Goal: Information Seeking & Learning: Learn about a topic

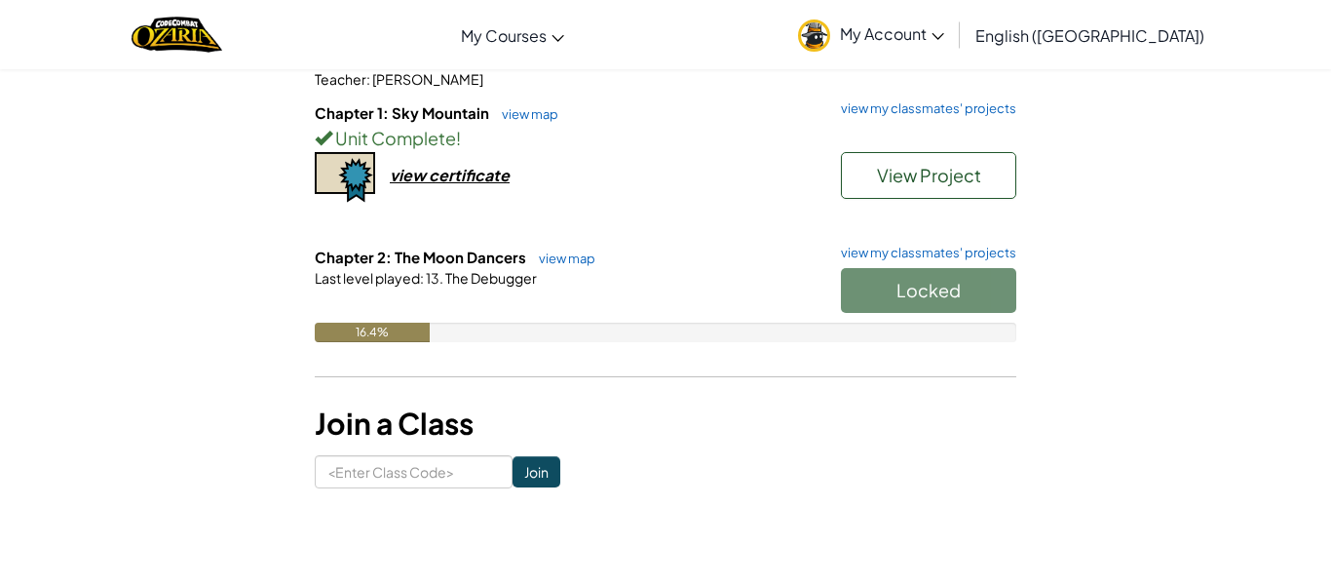
scroll to position [171, 0]
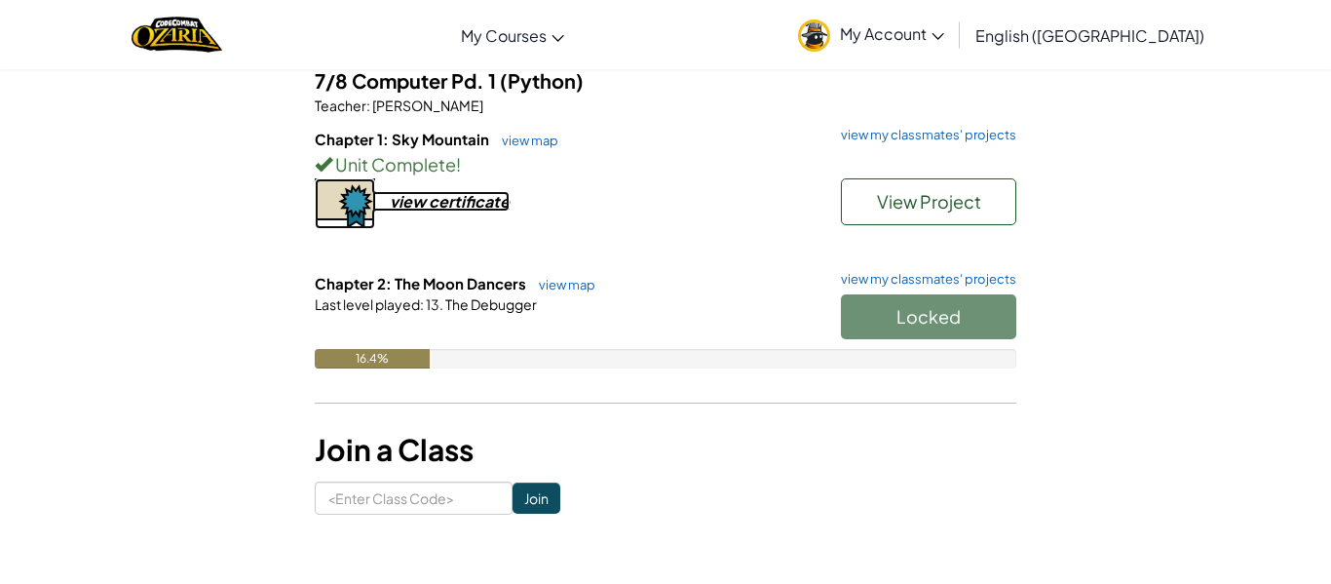
click at [479, 209] on div "view certificate" at bounding box center [450, 201] width 120 height 20
click at [962, 322] on div "Locked" at bounding box center [918, 321] width 195 height 55
click at [895, 132] on link "view my classmates' projects" at bounding box center [923, 135] width 185 height 13
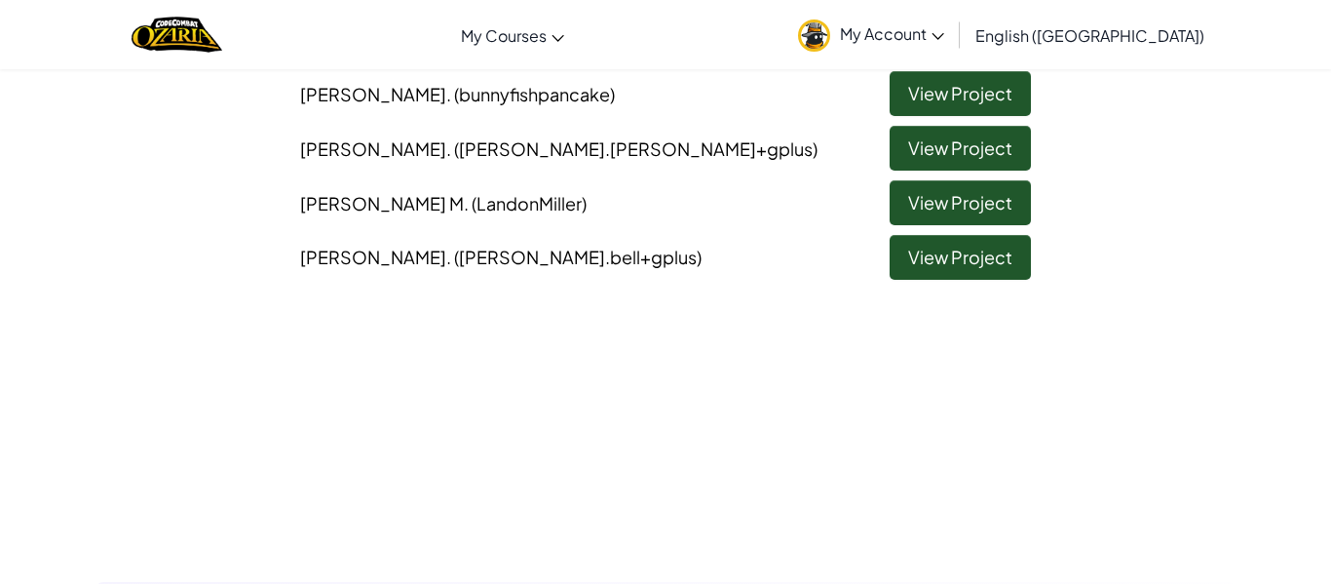
scroll to position [905, 0]
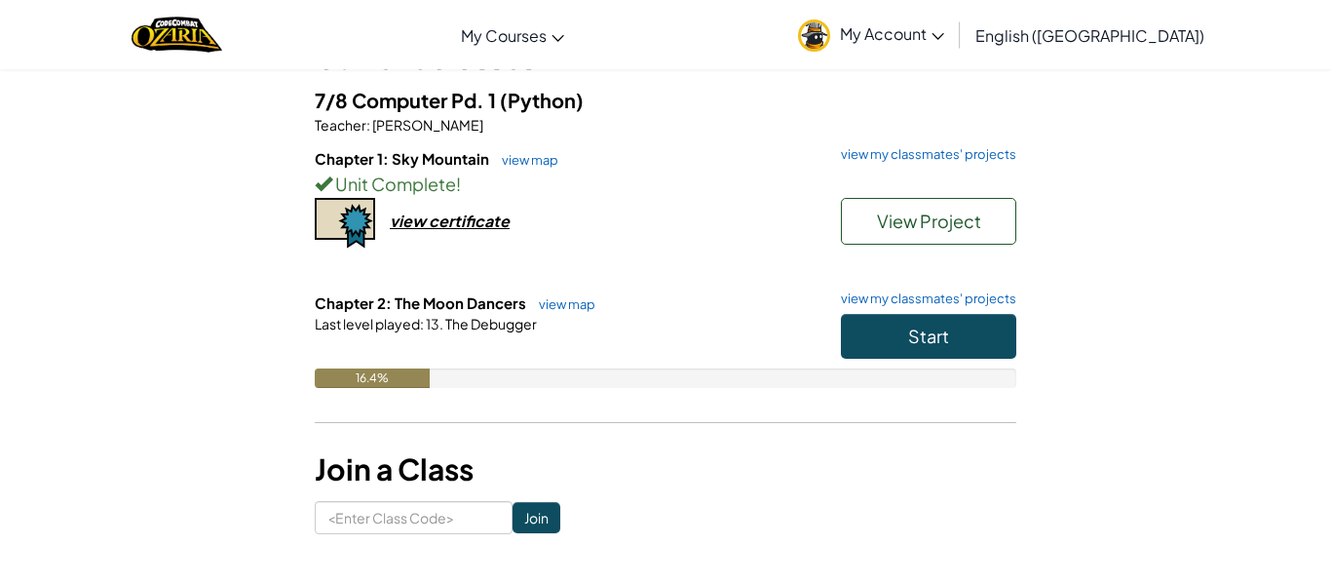
scroll to position [221, 0]
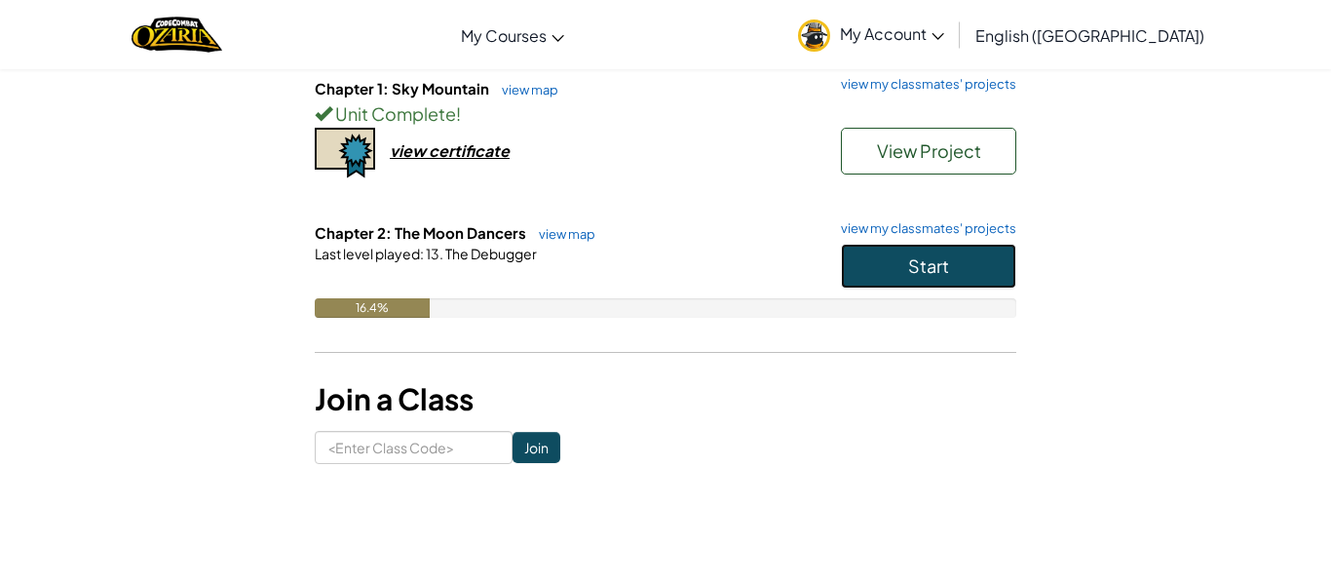
click at [920, 247] on button "Start" at bounding box center [928, 266] width 175 height 45
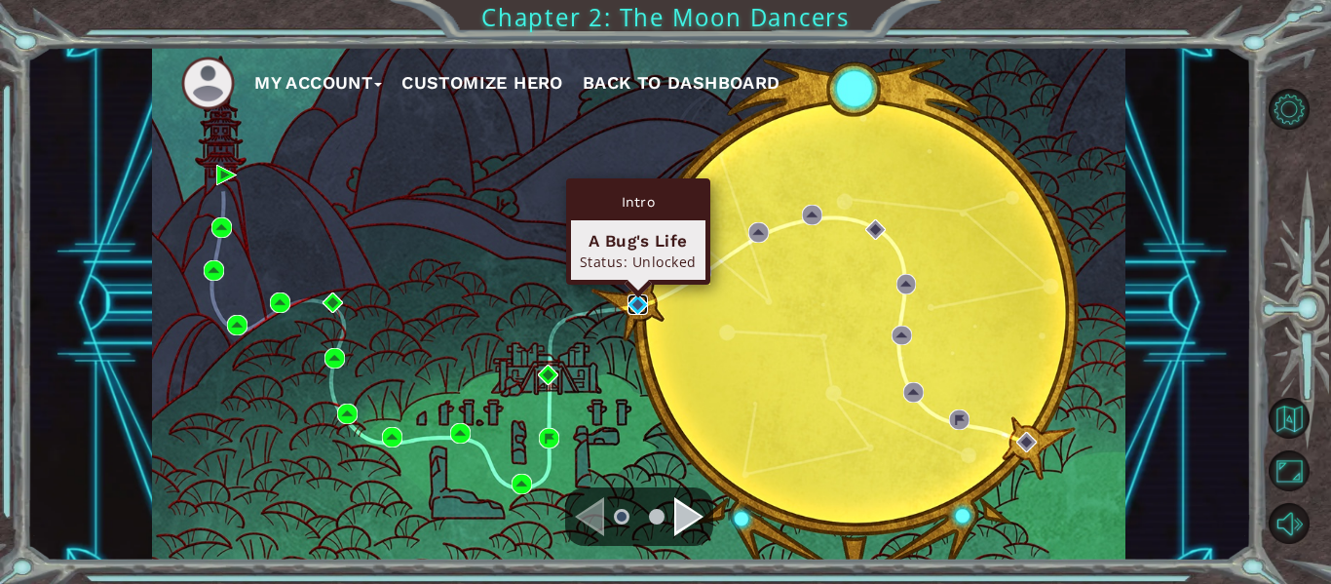
click at [637, 305] on img at bounding box center [637, 304] width 20 height 20
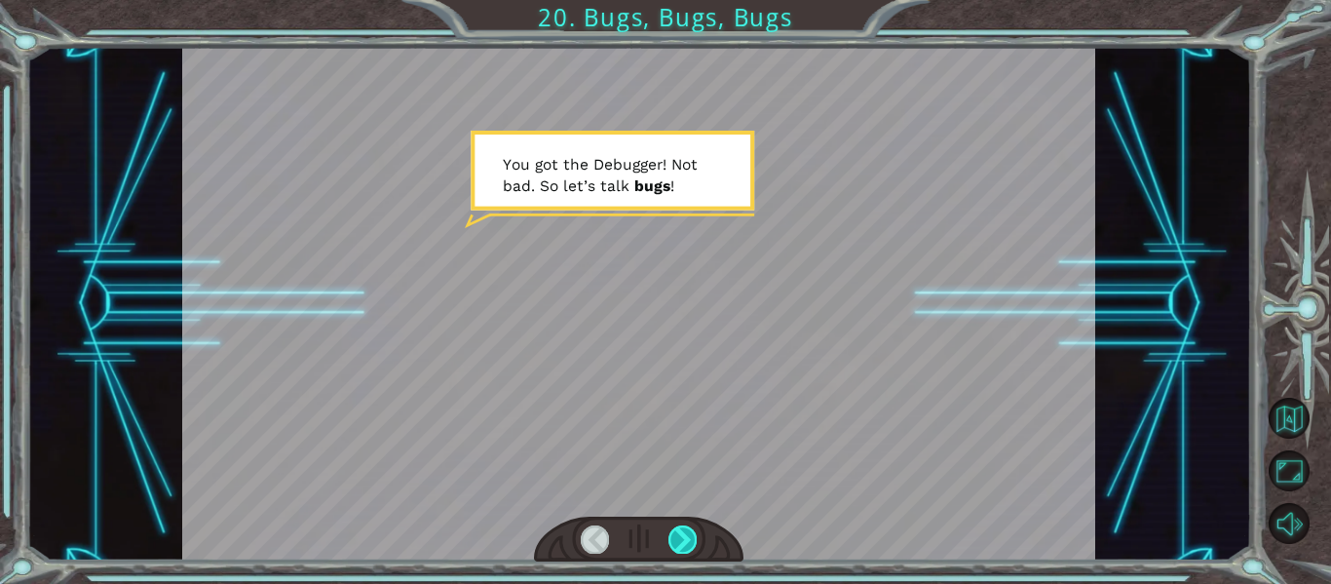
click at [677, 527] on div at bounding box center [682, 538] width 28 height 27
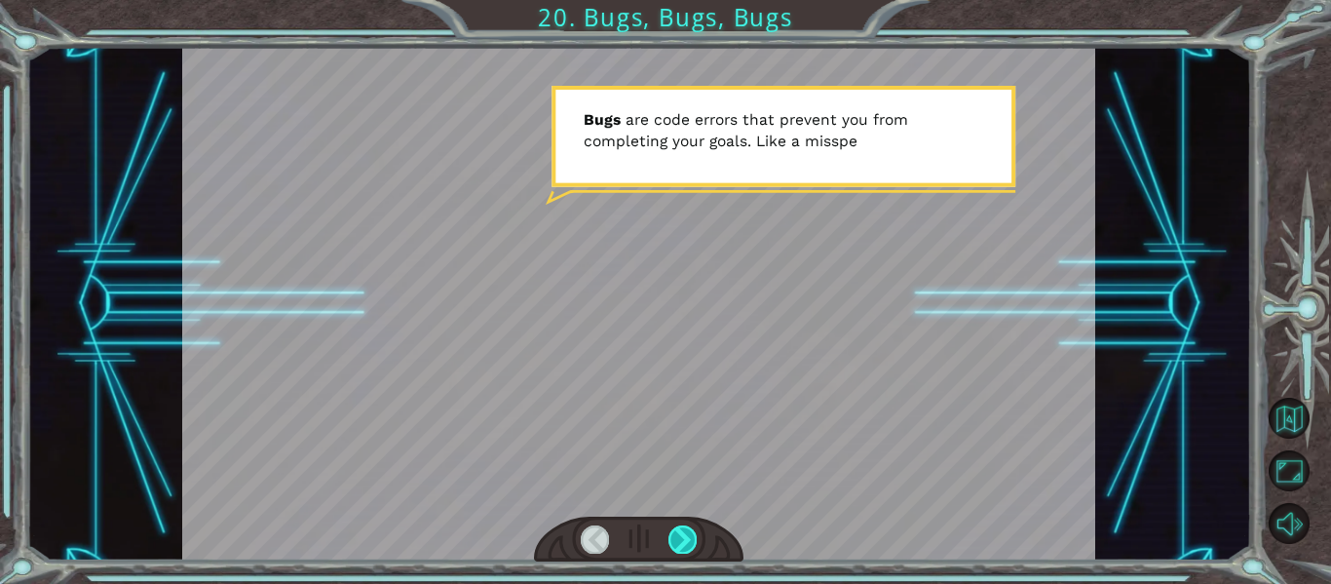
click at [677, 527] on div at bounding box center [682, 538] width 28 height 27
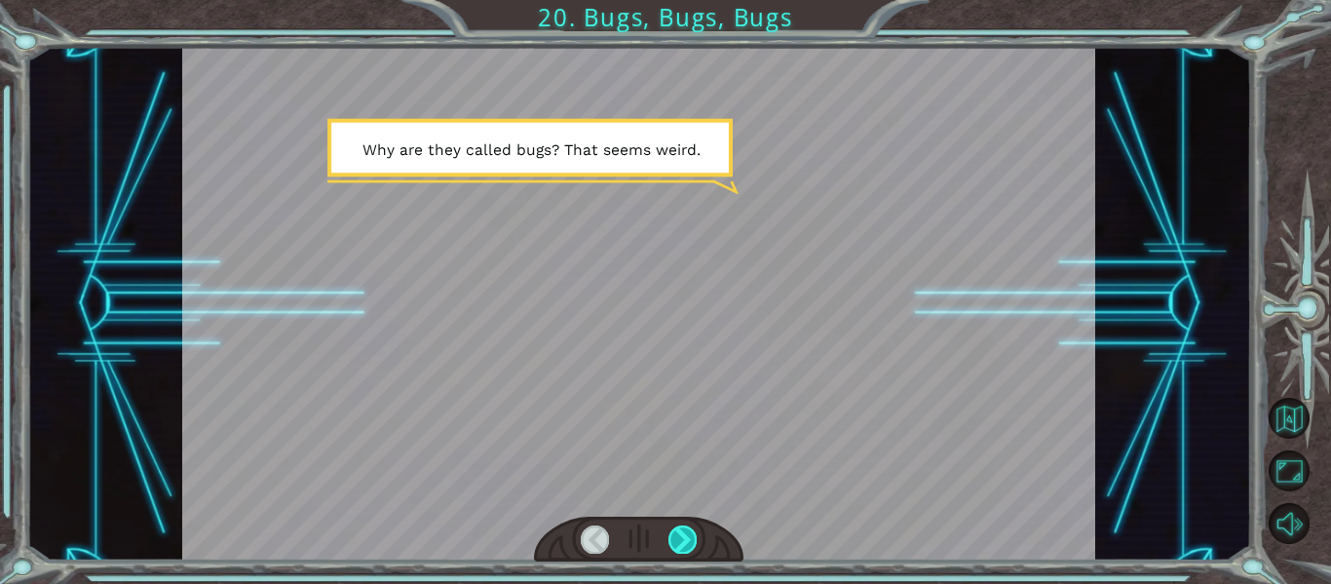
click at [677, 527] on div at bounding box center [682, 538] width 28 height 27
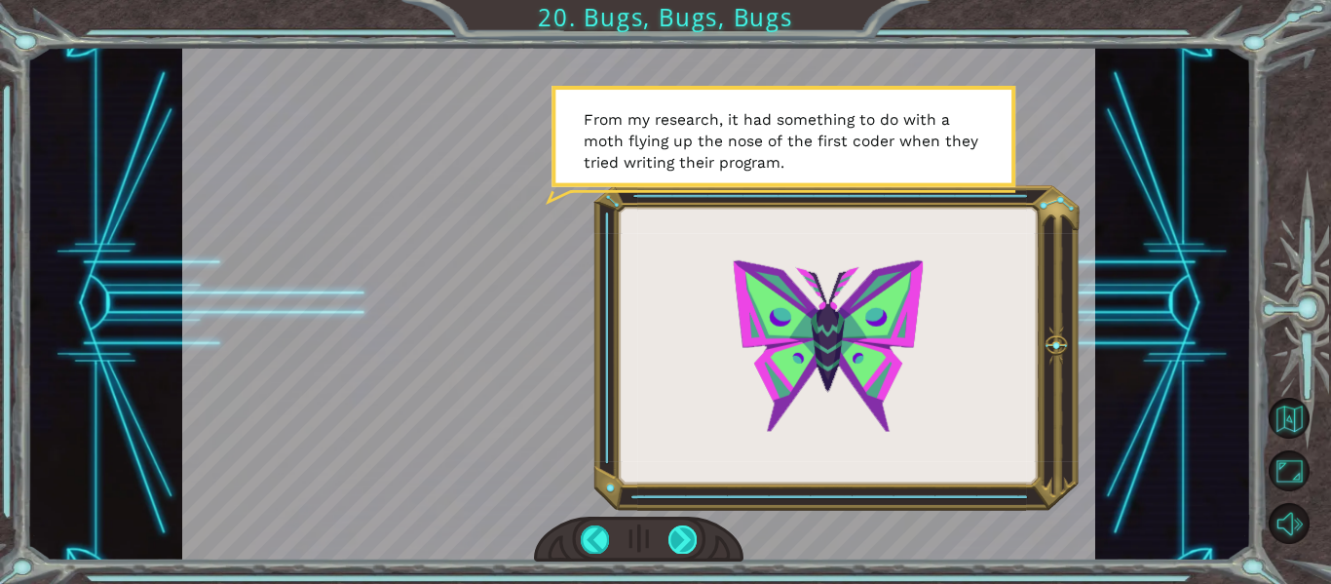
click at [677, 527] on div at bounding box center [682, 538] width 28 height 27
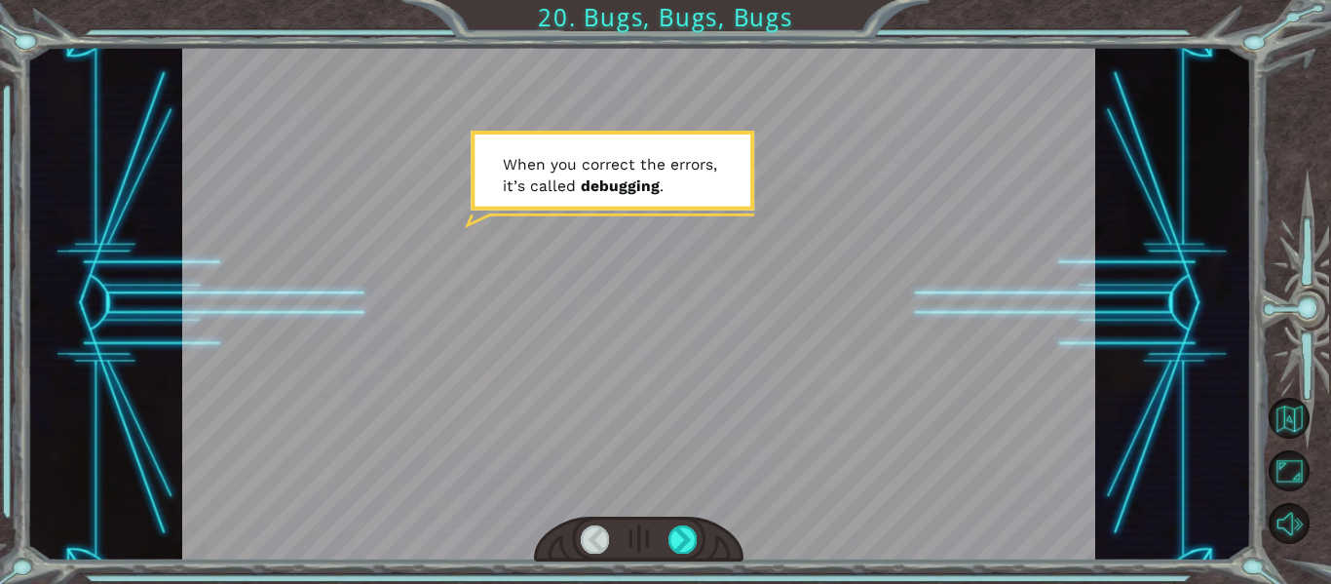
click at [696, 532] on div at bounding box center [682, 538] width 28 height 27
click at [678, 534] on div at bounding box center [682, 538] width 28 height 27
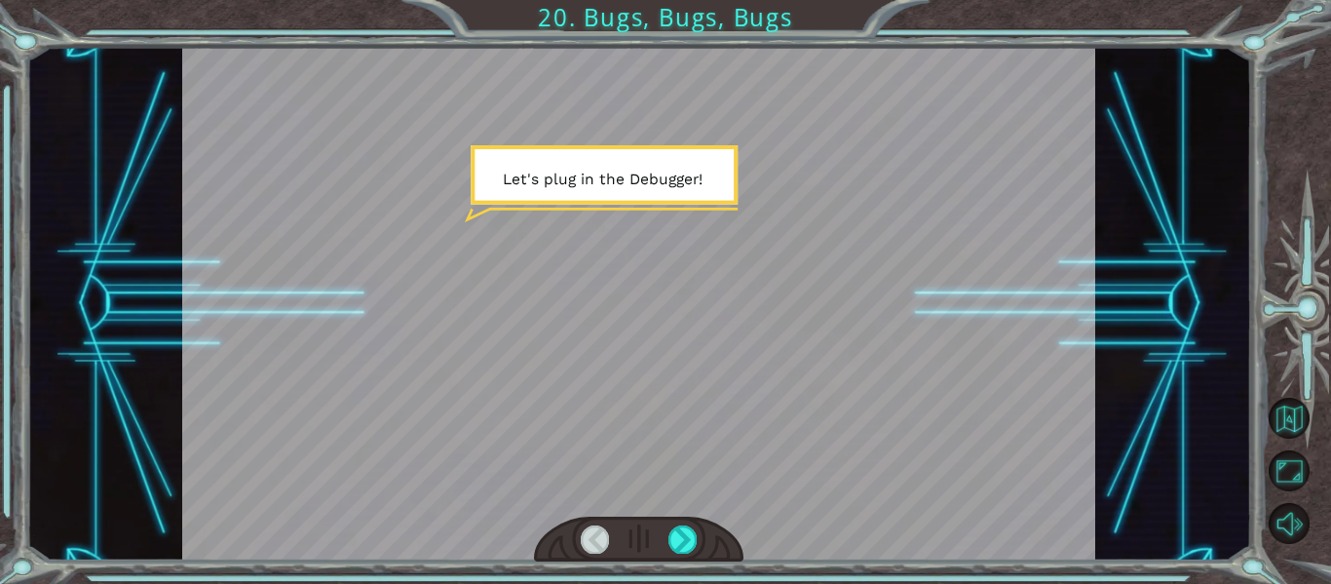
click at [670, 505] on div at bounding box center [639, 303] width 914 height 513
click at [693, 545] on div at bounding box center [682, 538] width 28 height 27
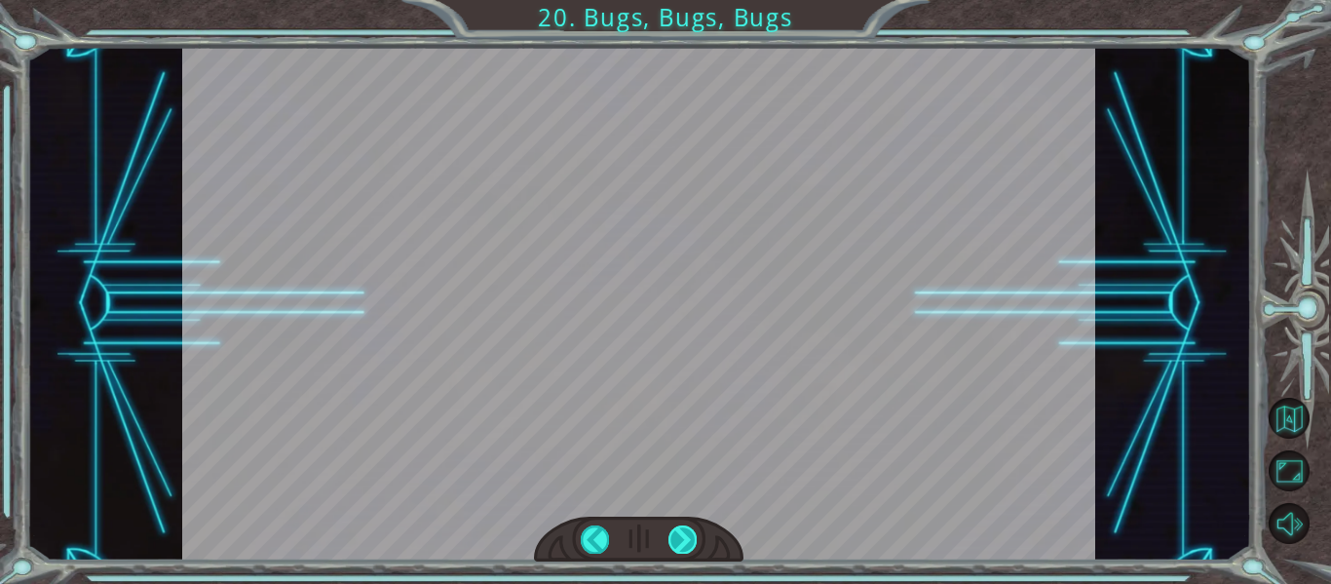
click at [692, 538] on div at bounding box center [682, 538] width 28 height 27
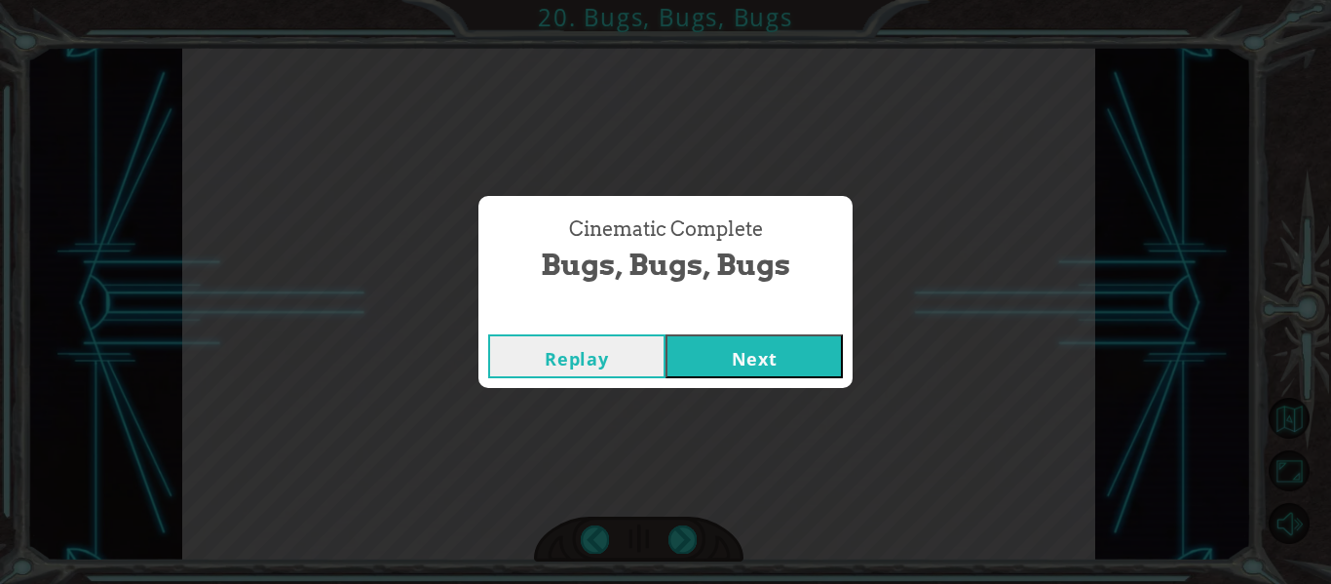
click at [730, 361] on button "Next" at bounding box center [753, 356] width 177 height 44
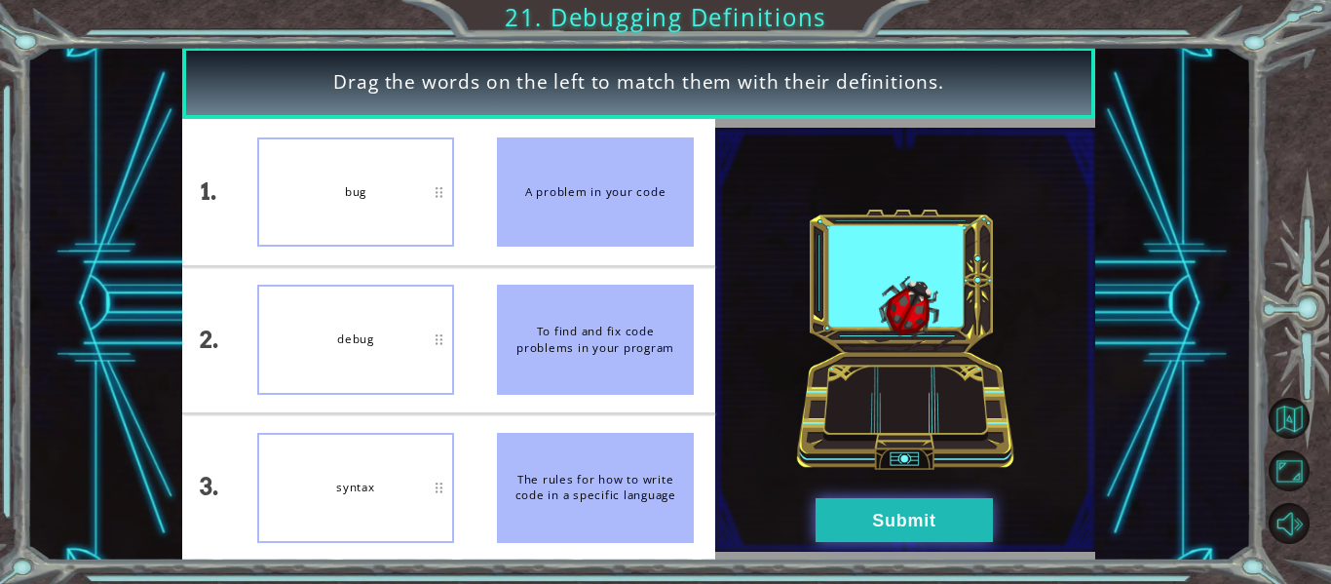
click at [873, 529] on button "Submit" at bounding box center [904, 520] width 177 height 44
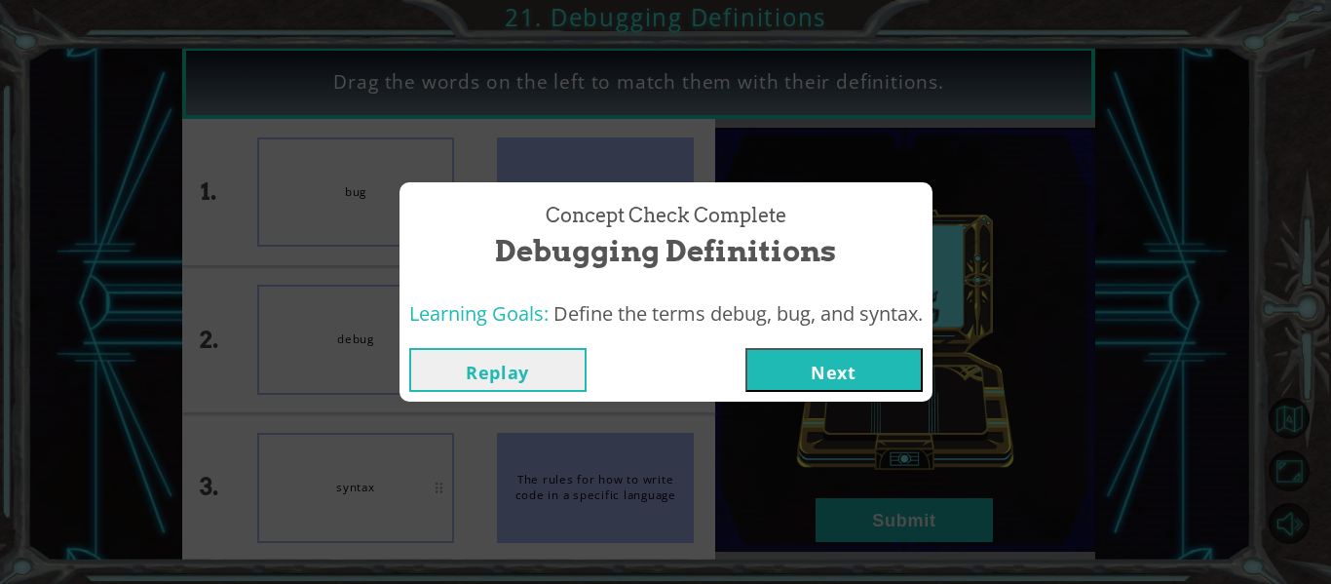
click at [817, 372] on button "Next" at bounding box center [833, 370] width 177 height 44
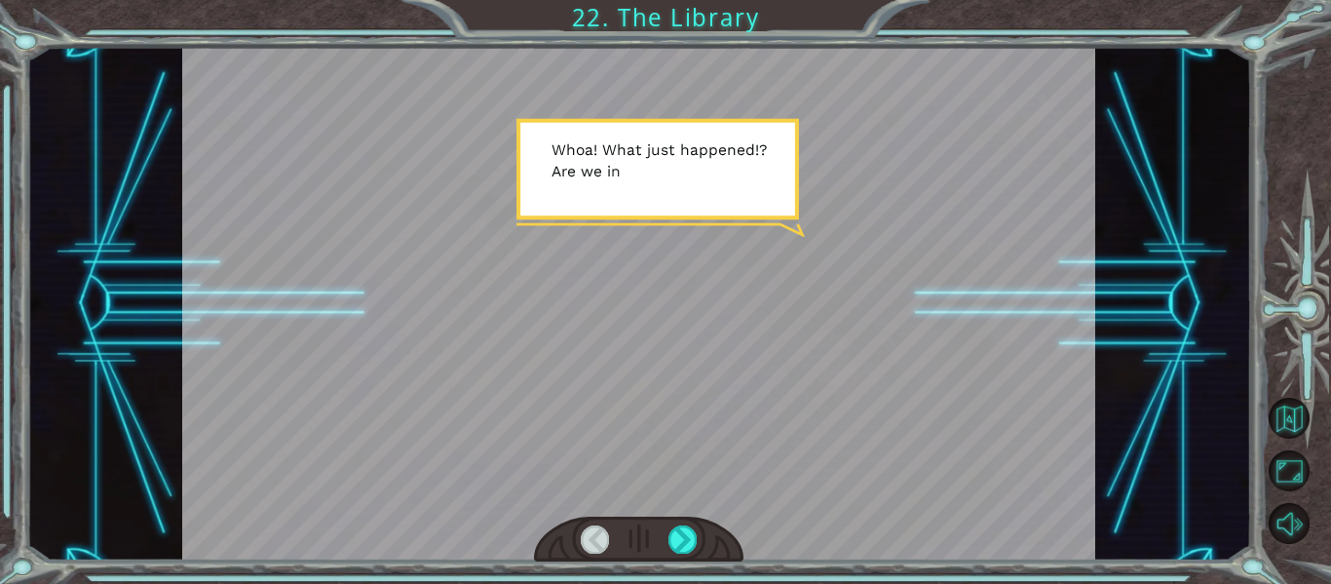
click at [625, 339] on div at bounding box center [639, 303] width 914 height 513
click at [672, 529] on div at bounding box center [682, 538] width 28 height 27
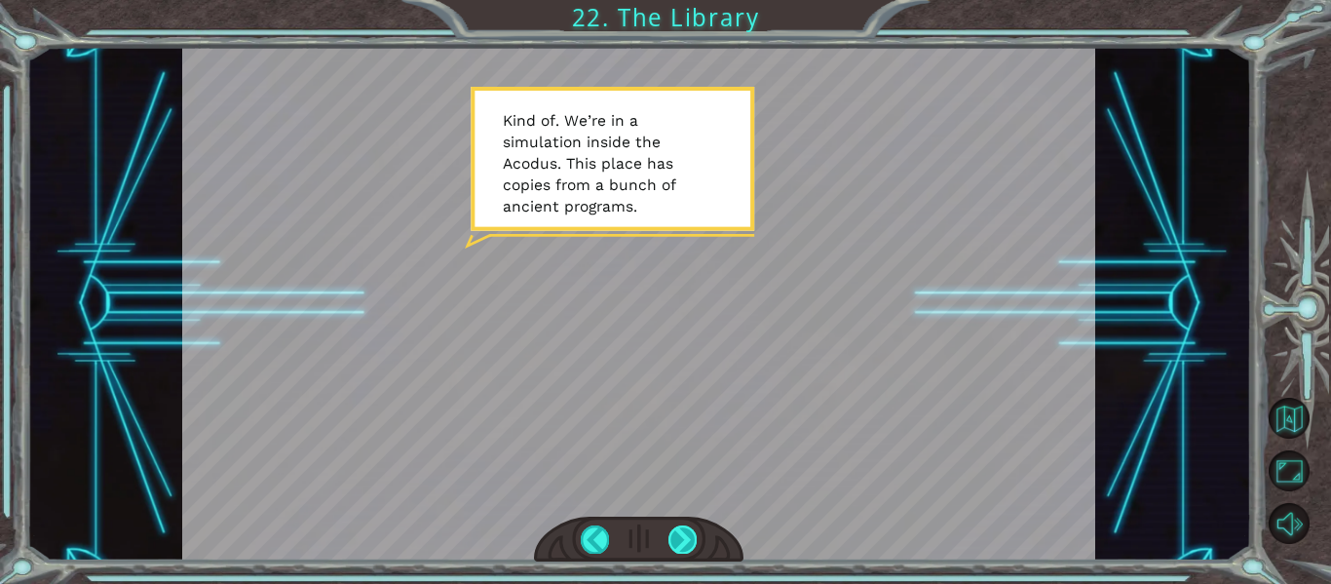
click at [672, 529] on div at bounding box center [682, 538] width 28 height 27
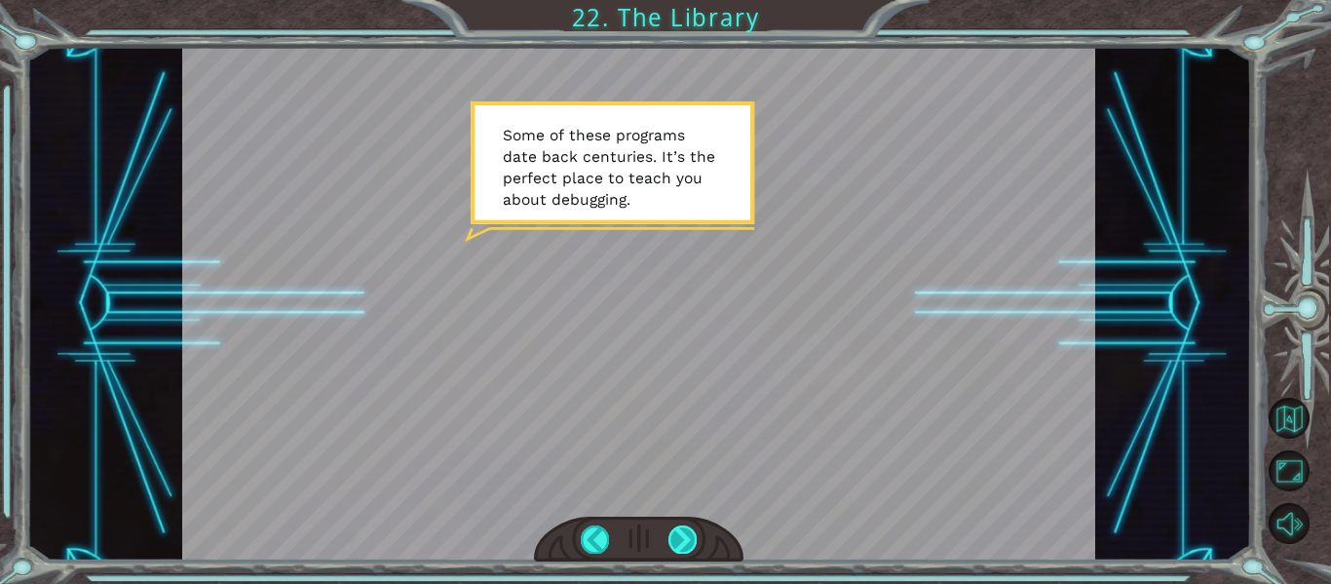
click at [672, 529] on div at bounding box center [682, 538] width 28 height 27
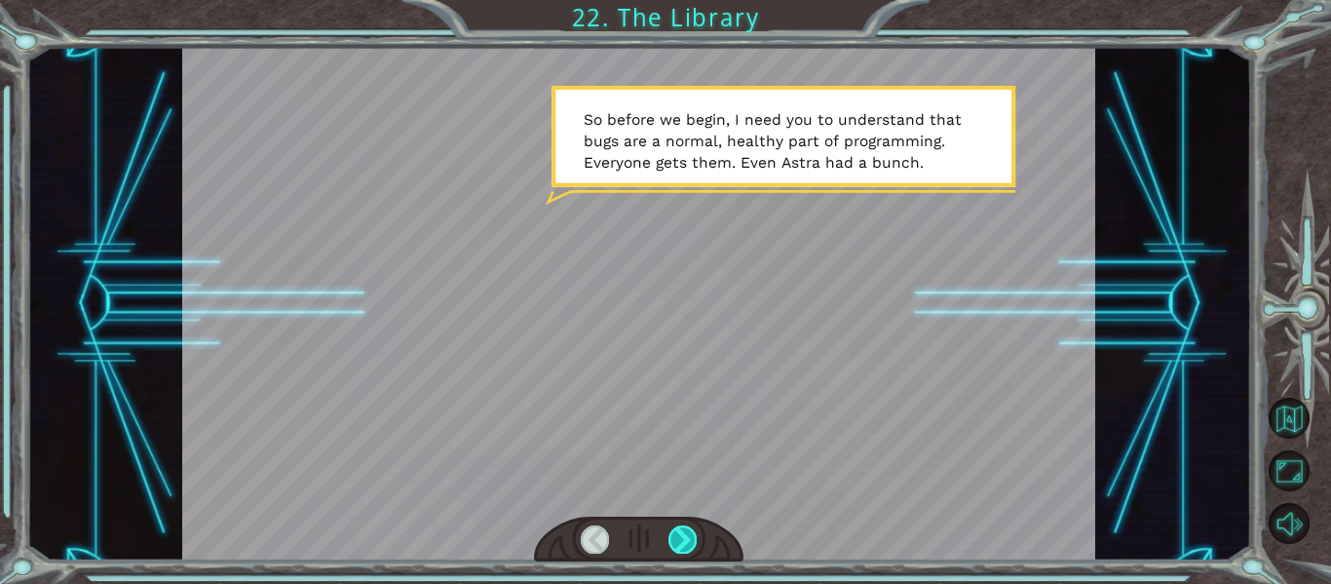
click at [582, 388] on div at bounding box center [639, 303] width 914 height 513
drag, startPoint x: 660, startPoint y: 524, endPoint x: 672, endPoint y: 537, distance: 17.9
click at [664, 529] on div at bounding box center [639, 539] width 210 height 46
click at [672, 537] on div at bounding box center [682, 538] width 28 height 27
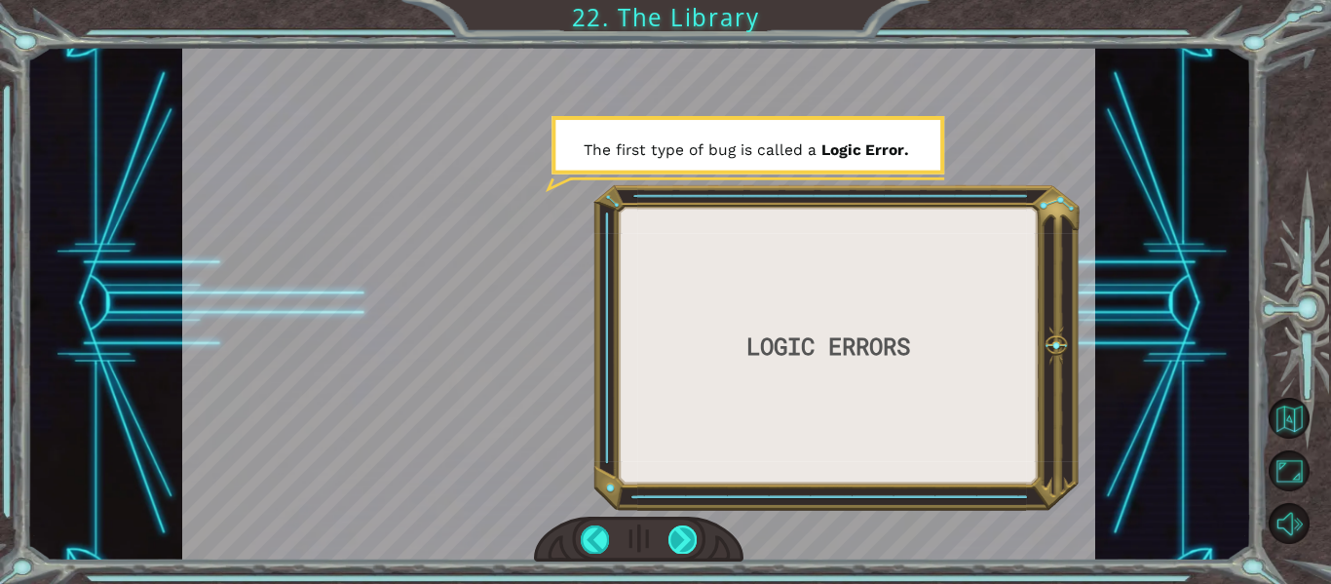
click at [695, 543] on div at bounding box center [682, 538] width 28 height 27
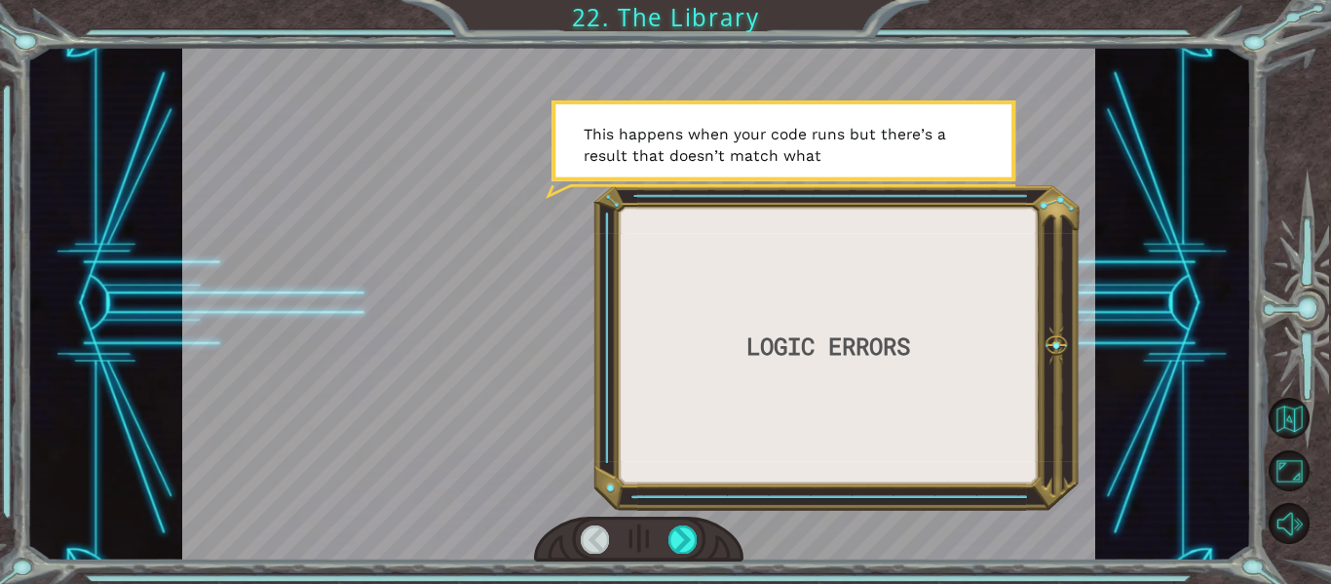
click at [682, 562] on div "LOGIC ERRORS W h o a ! W h a t j u s t h a p p e n e d ! ? A r e w e i n t h e …" at bounding box center [665, 292] width 1331 height 584
click at [685, 543] on div at bounding box center [682, 538] width 28 height 27
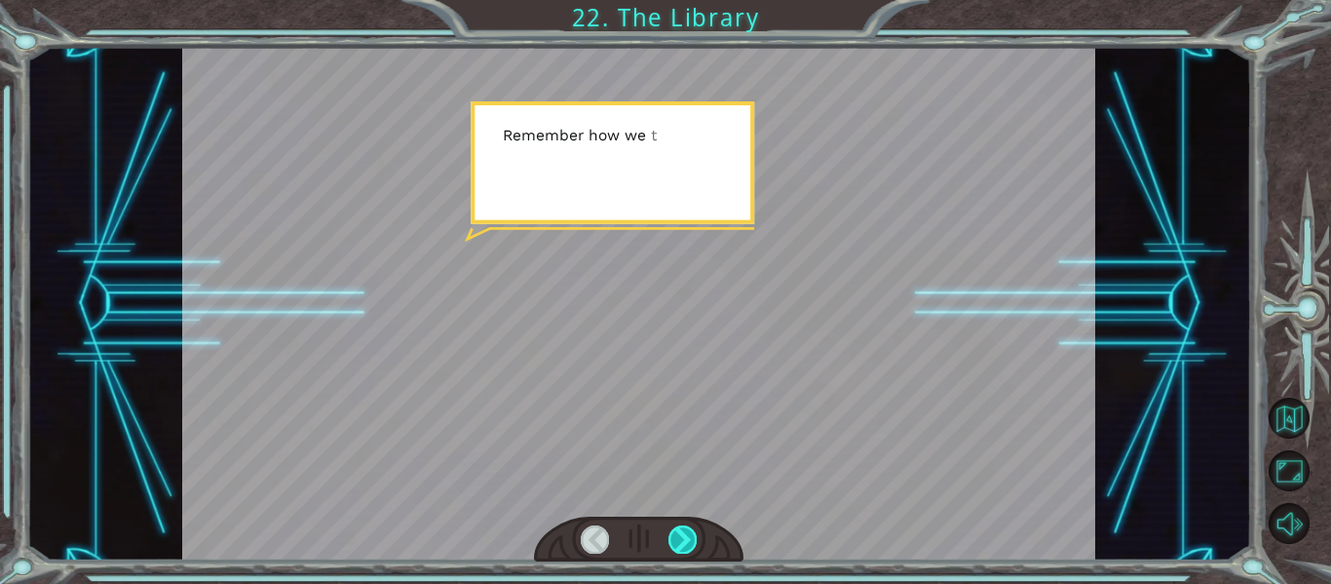
click at [685, 543] on div at bounding box center [682, 538] width 28 height 27
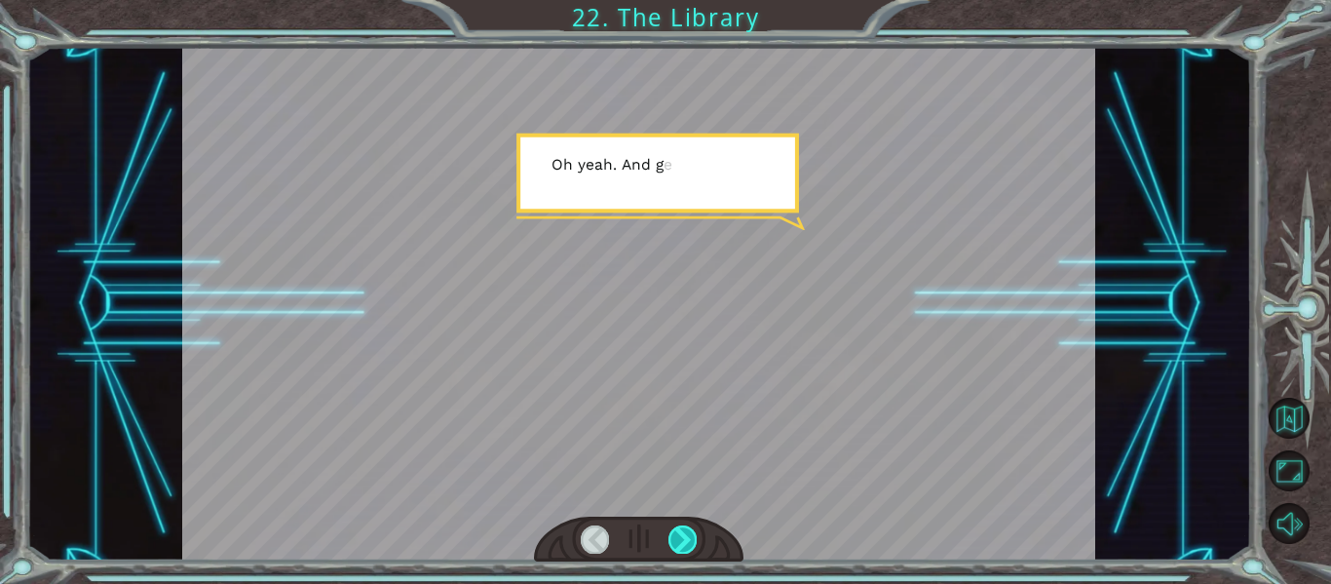
click at [685, 543] on div at bounding box center [682, 538] width 28 height 27
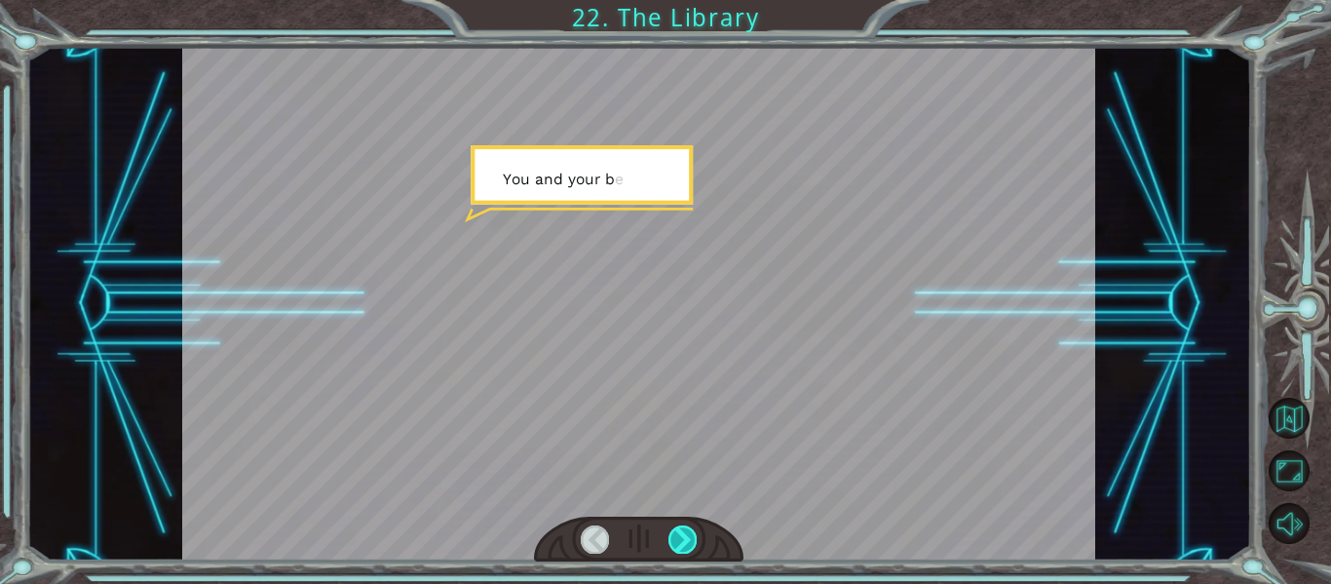
click at [685, 543] on div at bounding box center [682, 538] width 28 height 27
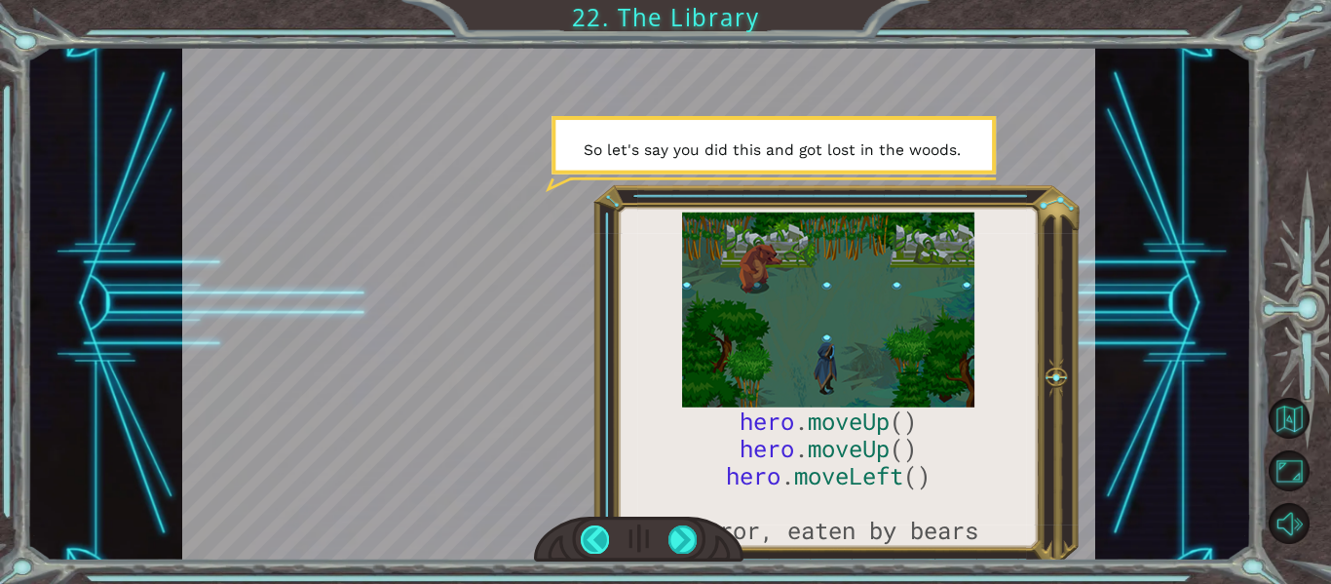
click at [594, 533] on div at bounding box center [595, 538] width 28 height 27
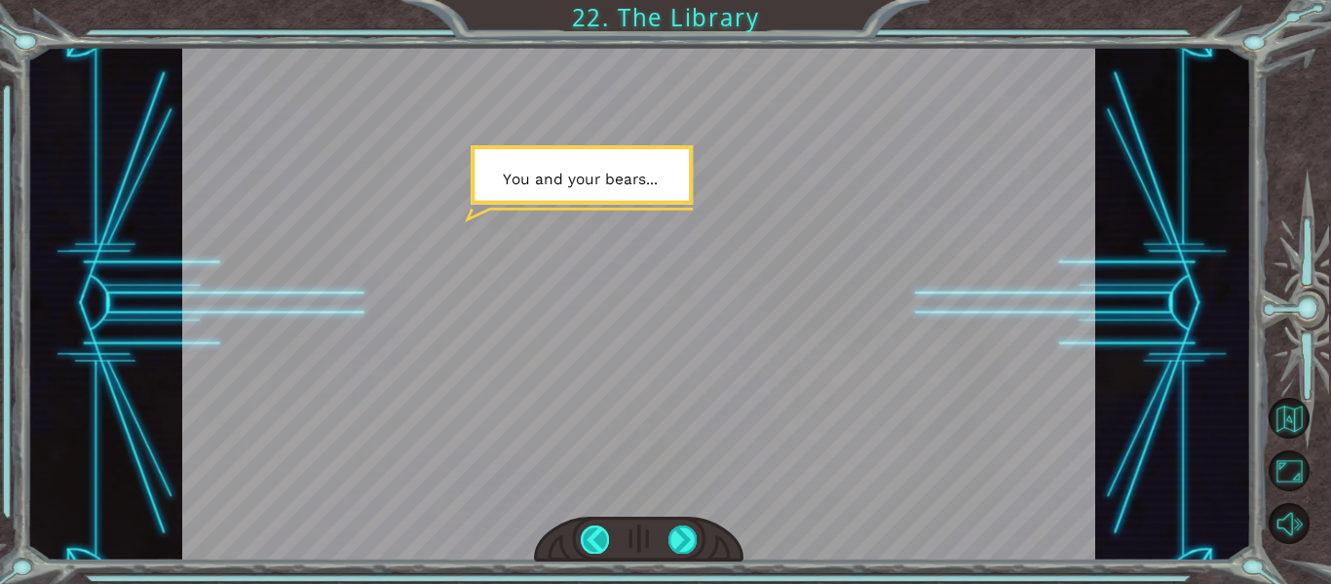
click at [594, 533] on div at bounding box center [595, 538] width 28 height 27
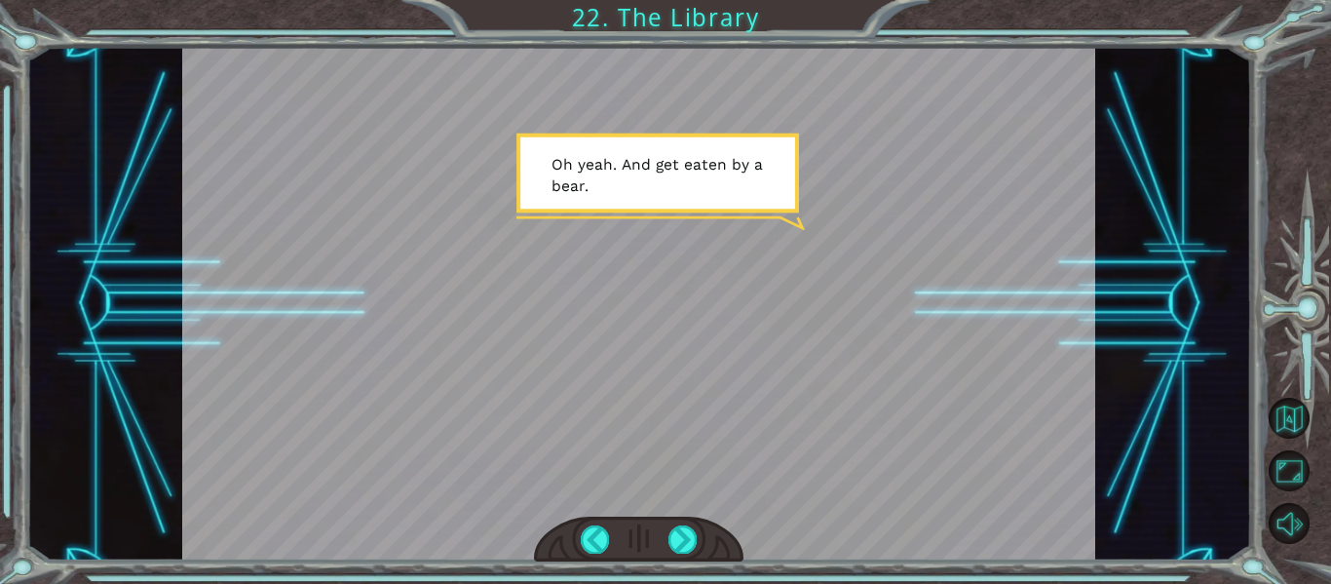
click at [666, 533] on div at bounding box center [639, 539] width 210 height 46
click at [674, 535] on div at bounding box center [682, 538] width 28 height 27
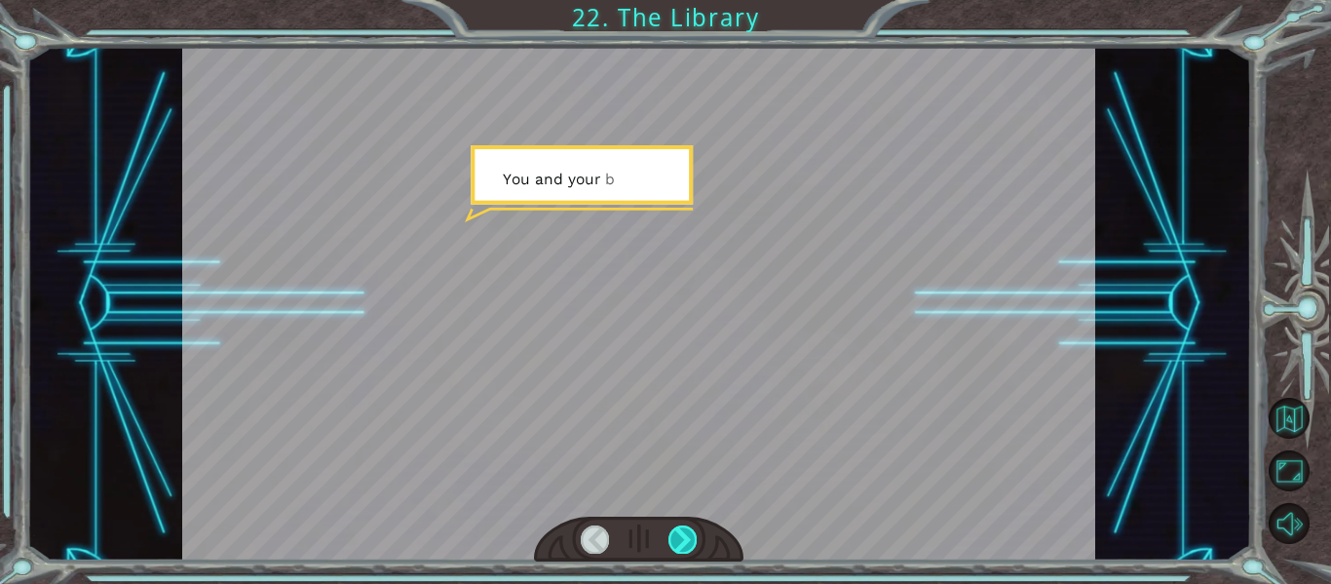
click at [674, 535] on div at bounding box center [682, 538] width 28 height 27
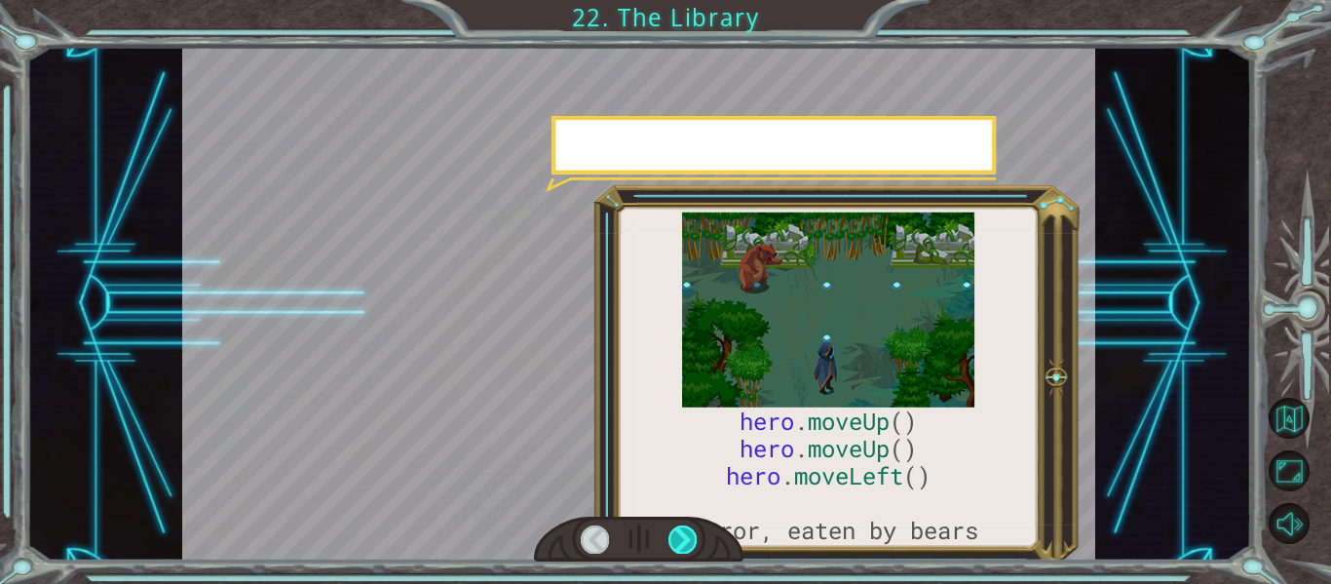
click at [674, 535] on div at bounding box center [682, 538] width 28 height 27
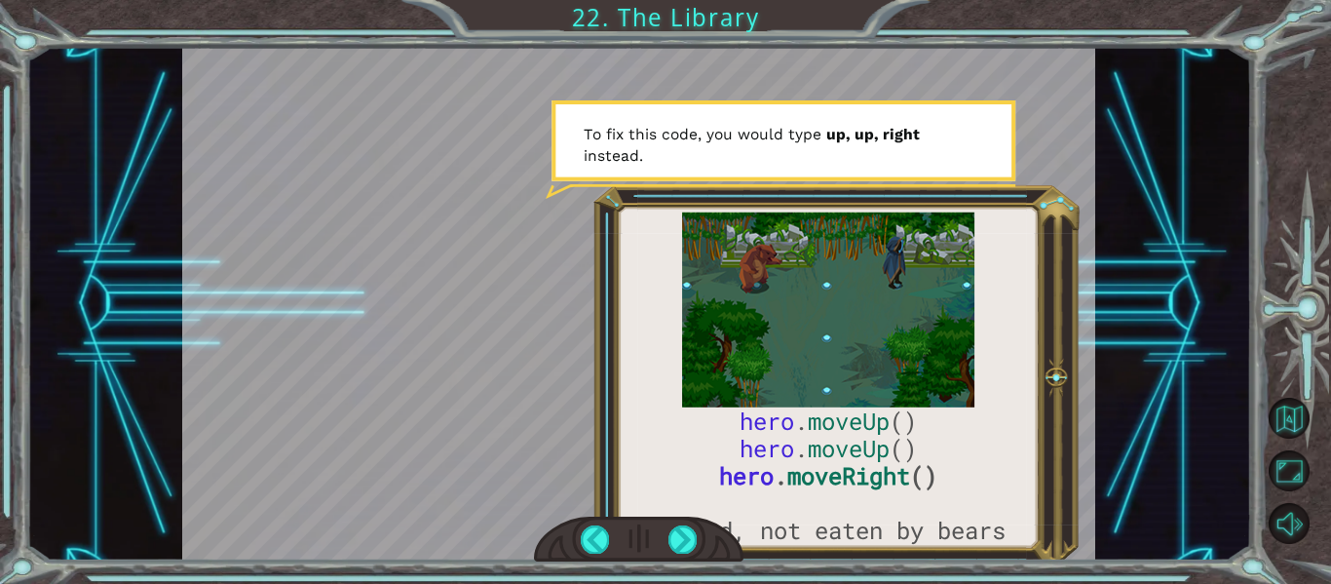
click at [734, 524] on div at bounding box center [639, 539] width 210 height 46
click at [680, 537] on div at bounding box center [682, 538] width 28 height 27
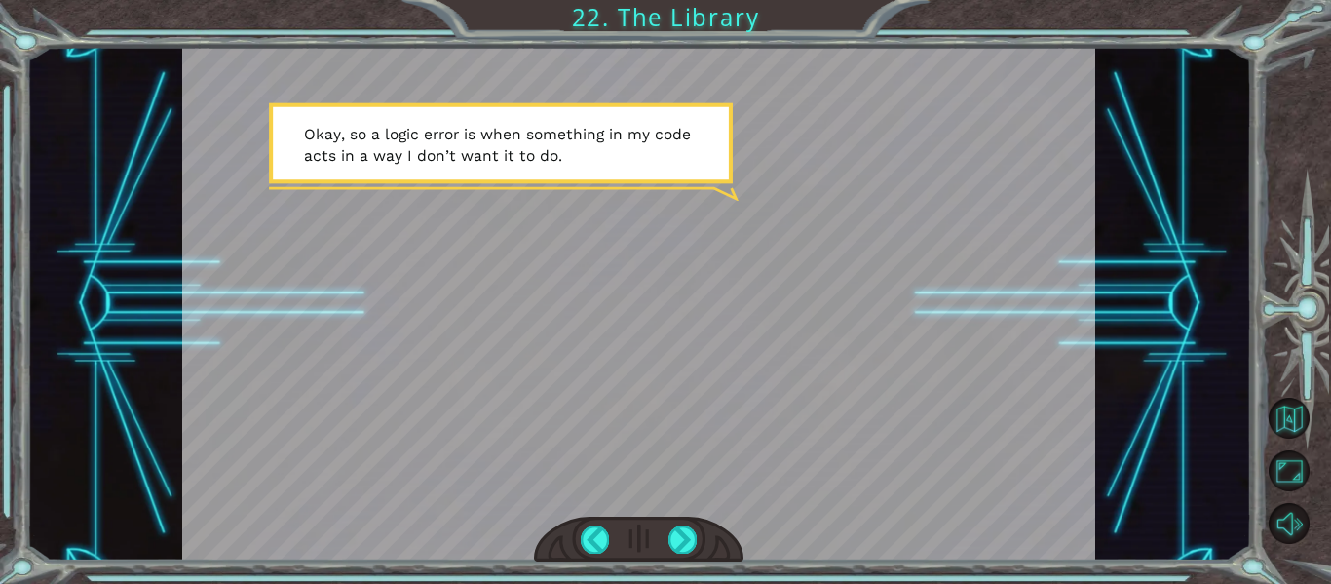
drag, startPoint x: 677, startPoint y: 522, endPoint x: 631, endPoint y: 451, distance: 84.6
click at [560, 412] on div at bounding box center [639, 303] width 914 height 513
click at [691, 537] on div at bounding box center [682, 538] width 28 height 27
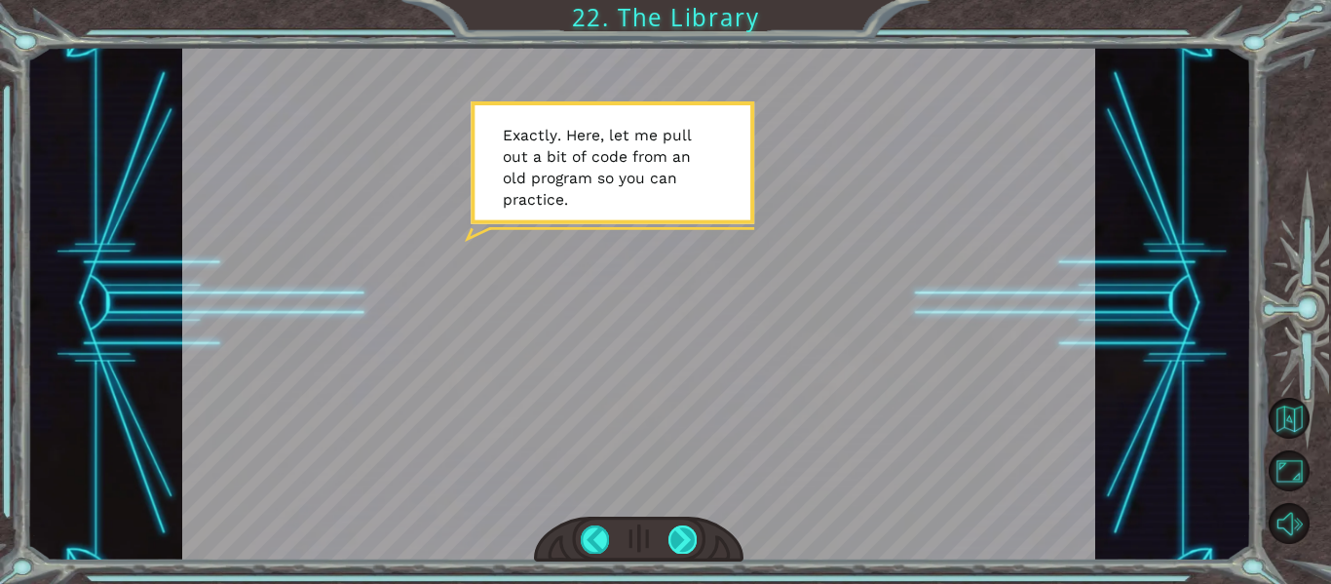
click at [686, 549] on div at bounding box center [682, 538] width 28 height 27
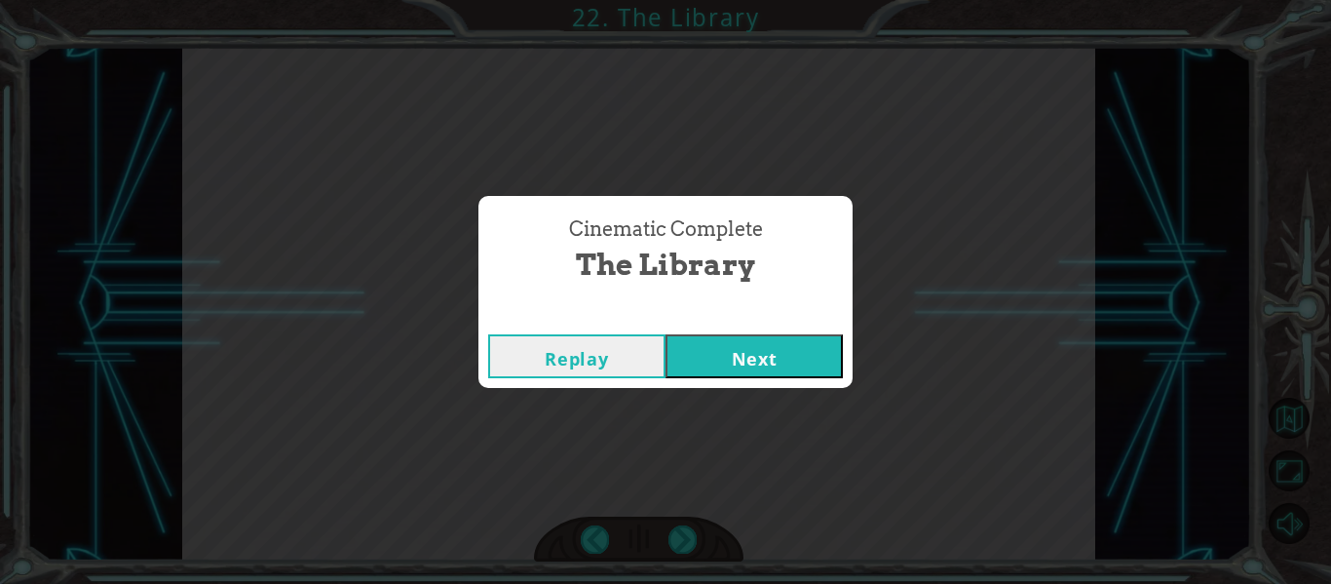
click at [712, 343] on button "Next" at bounding box center [753, 356] width 177 height 44
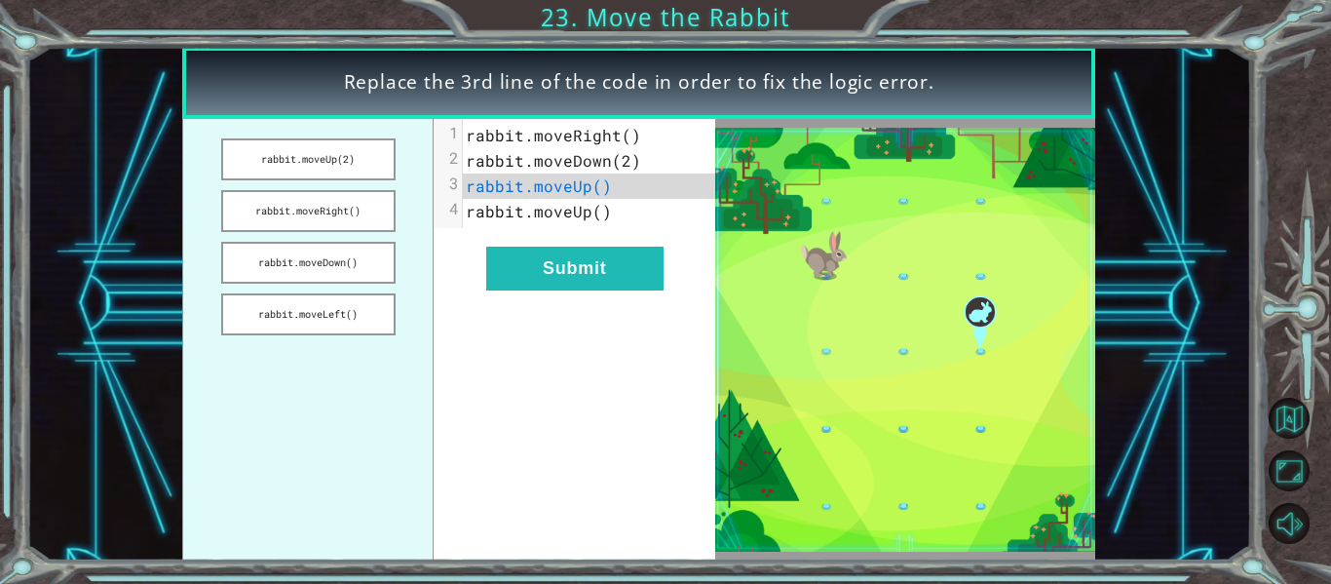
type textarea "​"
click at [483, 396] on div "​ xxxxxxxxxx 4 1 rabbit.moveRight() 2 rabbit.moveDown(2) 3 rabbit.moveUp() 4 ra…" at bounding box center [575, 339] width 282 height 441
drag, startPoint x: 351, startPoint y: 272, endPoint x: 412, endPoint y: 260, distance: 62.5
click at [541, 185] on div "rabbit.moveUp(2) rabbit.moveRight() rabbit.moveDown() rabbit.moveLeft() xxxxxxx…" at bounding box center [448, 339] width 533 height 441
drag, startPoint x: 335, startPoint y: 204, endPoint x: 472, endPoint y: 208, distance: 136.5
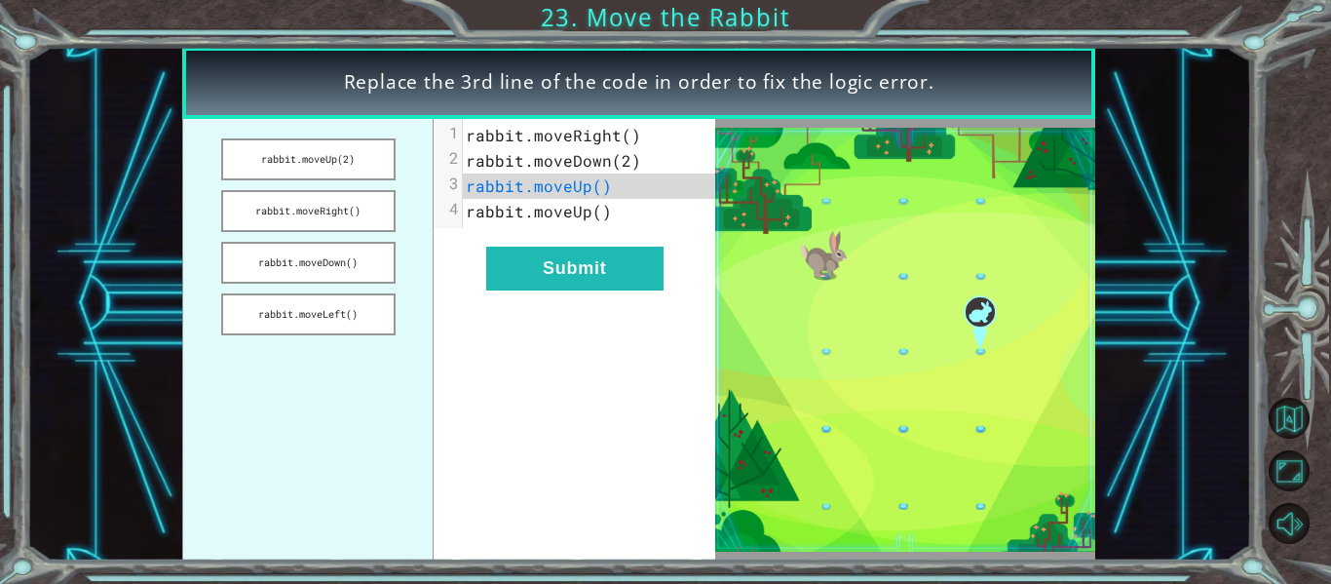
click at [547, 179] on div "rabbit.moveUp(2) rabbit.moveRight() rabbit.moveDown() rabbit.moveLeft() xxxxxxx…" at bounding box center [448, 339] width 533 height 441
click at [346, 208] on button "rabbit.moveRight()" at bounding box center [308, 211] width 174 height 42
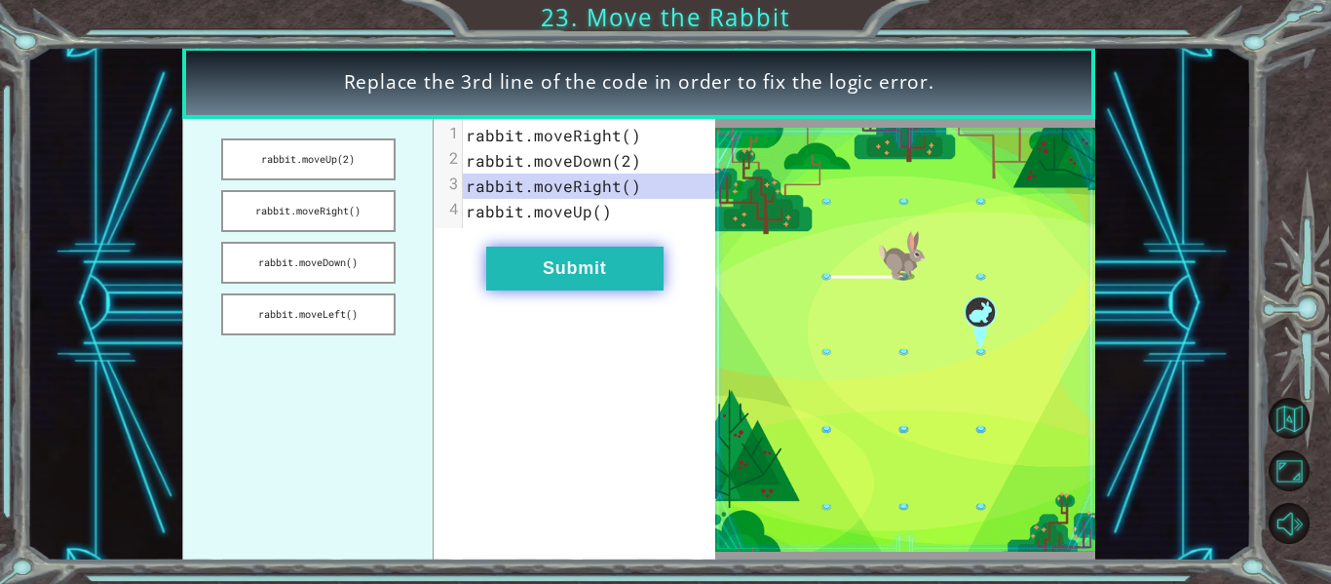
click at [542, 267] on button "Submit" at bounding box center [574, 269] width 177 height 44
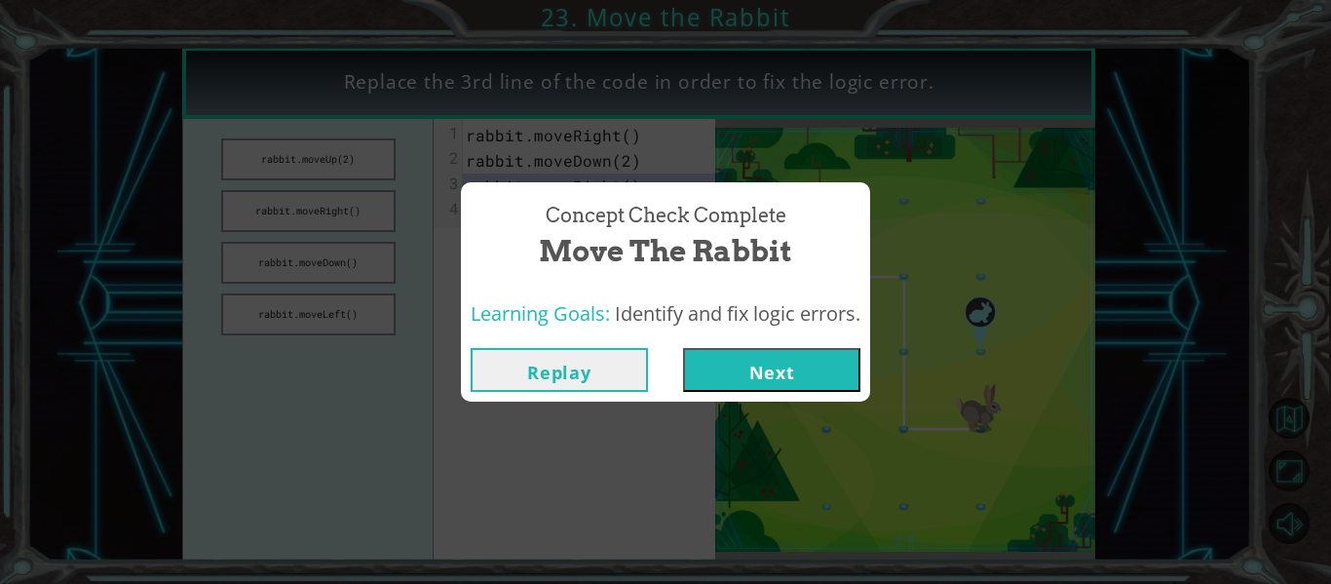
click at [765, 363] on button "Next" at bounding box center [771, 370] width 177 height 44
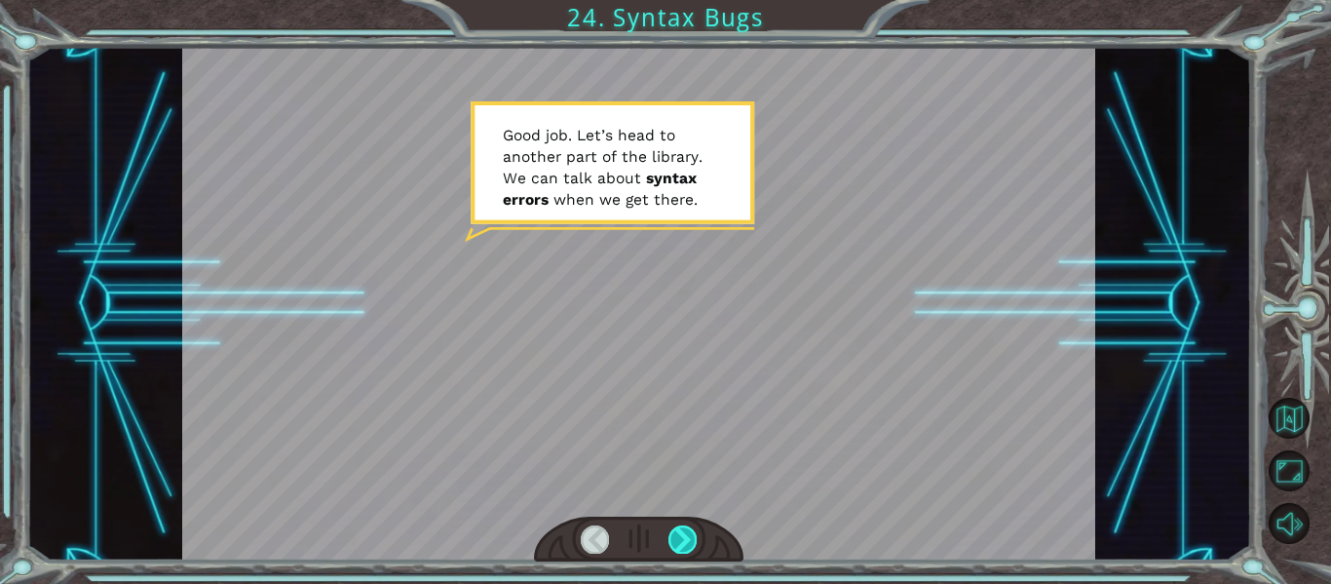
click at [689, 545] on div at bounding box center [682, 538] width 28 height 27
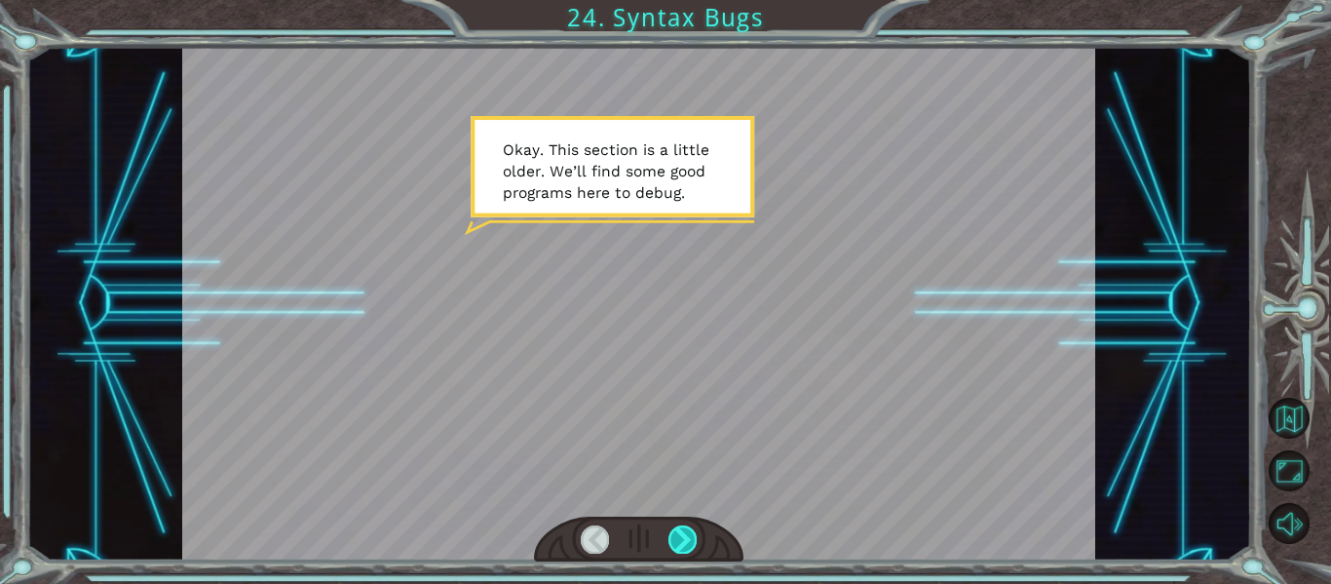
click at [919, 303] on div at bounding box center [639, 303] width 914 height 513
click at [669, 539] on div at bounding box center [682, 538] width 28 height 27
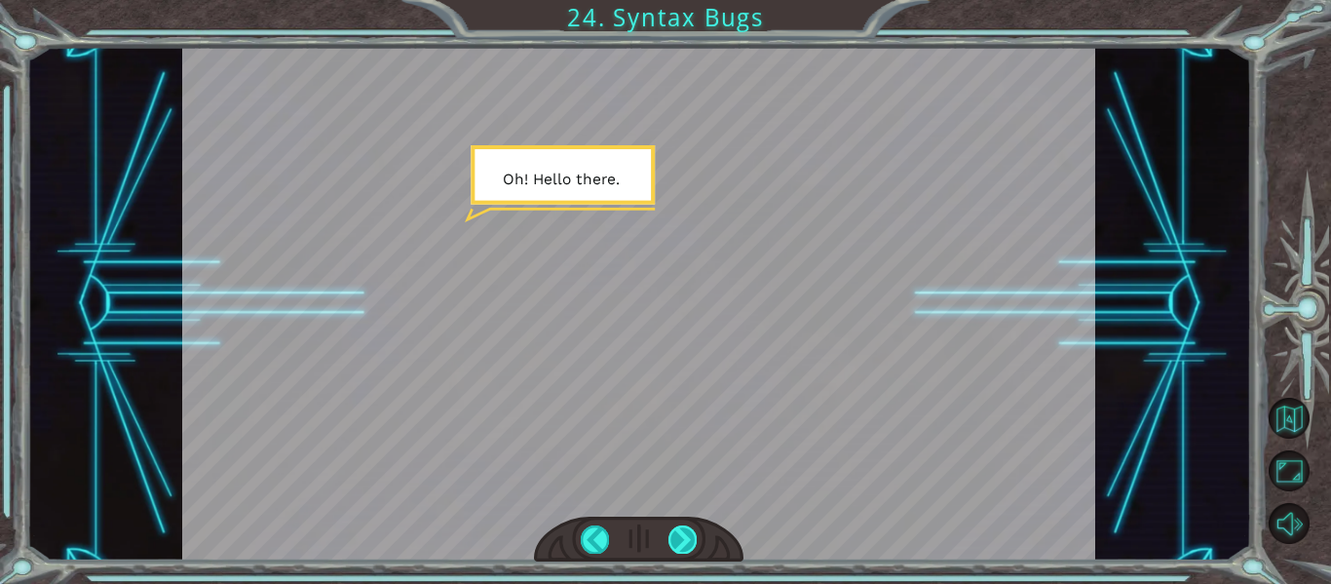
click at [673, 540] on div at bounding box center [682, 538] width 28 height 27
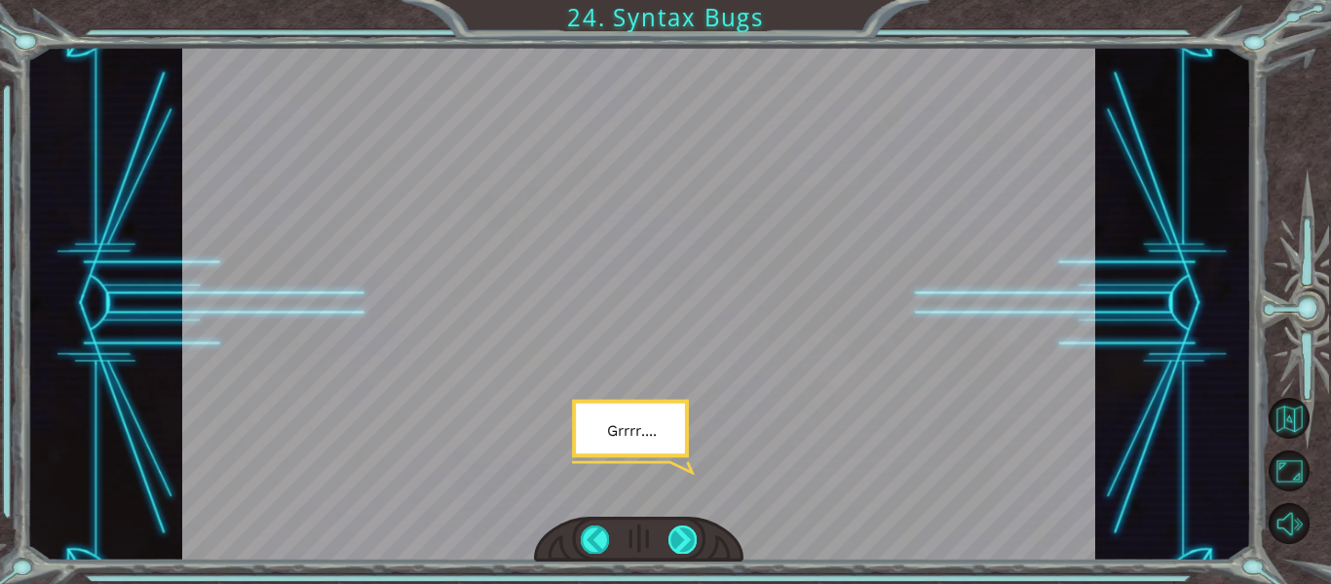
click at [673, 539] on div at bounding box center [682, 538] width 28 height 27
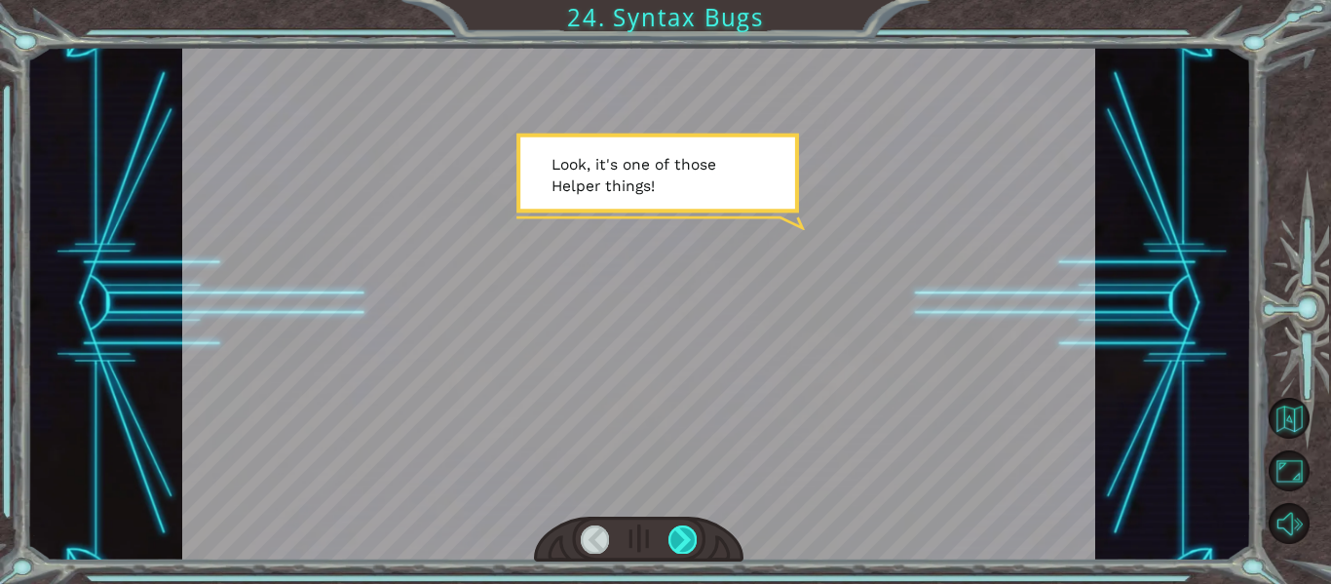
click at [673, 539] on div at bounding box center [682, 538] width 28 height 27
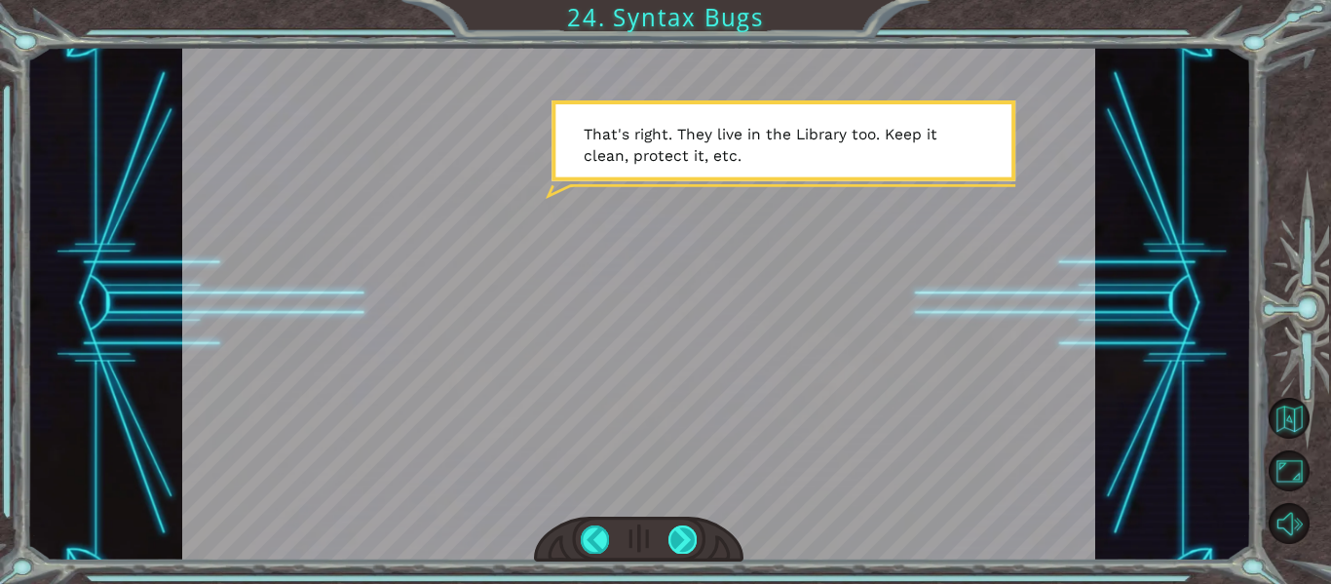
click at [671, 539] on div at bounding box center [682, 538] width 28 height 27
click at [683, 535] on div at bounding box center [682, 538] width 28 height 27
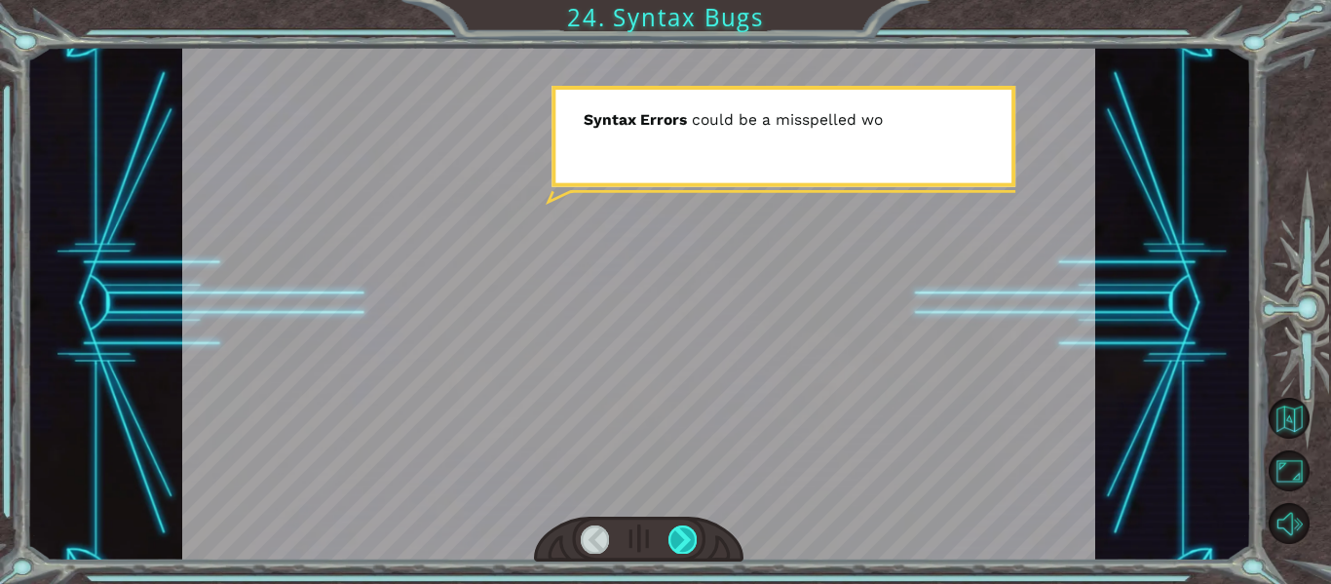
click at [683, 535] on div at bounding box center [682, 538] width 28 height 27
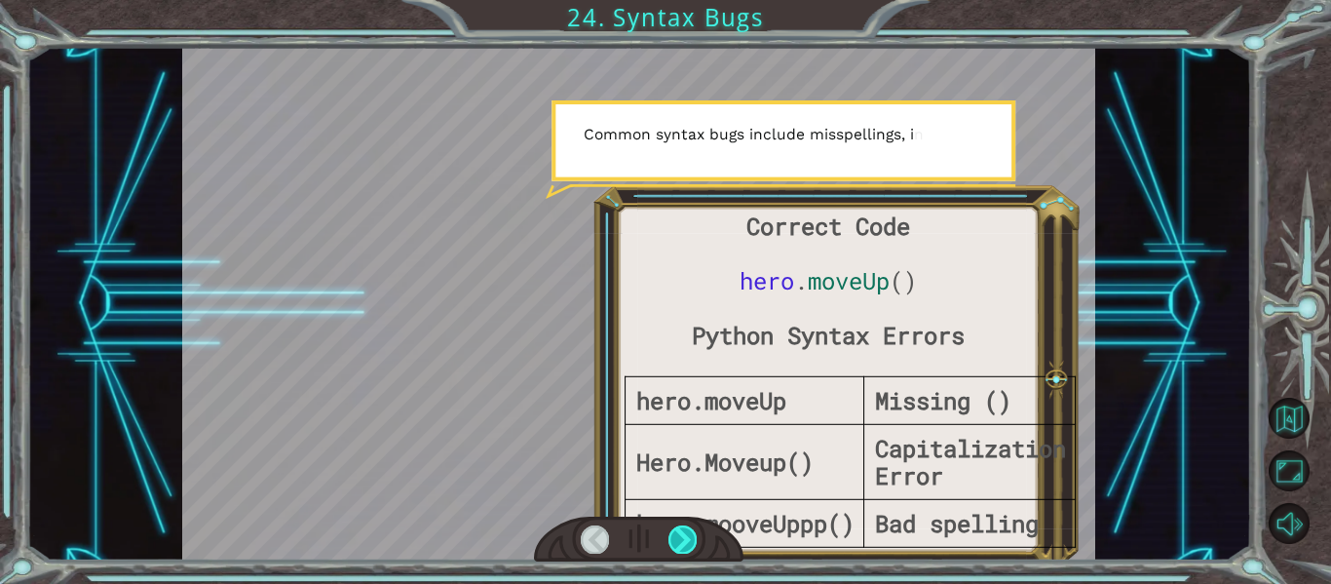
click at [683, 535] on div at bounding box center [682, 538] width 28 height 27
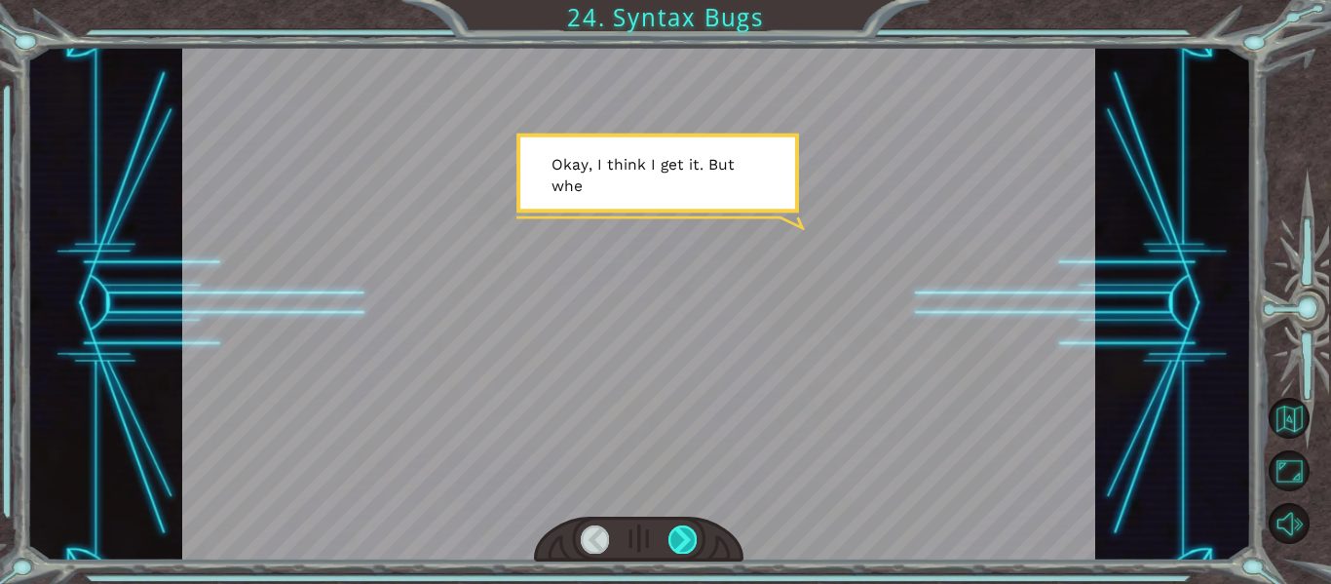
click at [683, 535] on div at bounding box center [682, 538] width 28 height 27
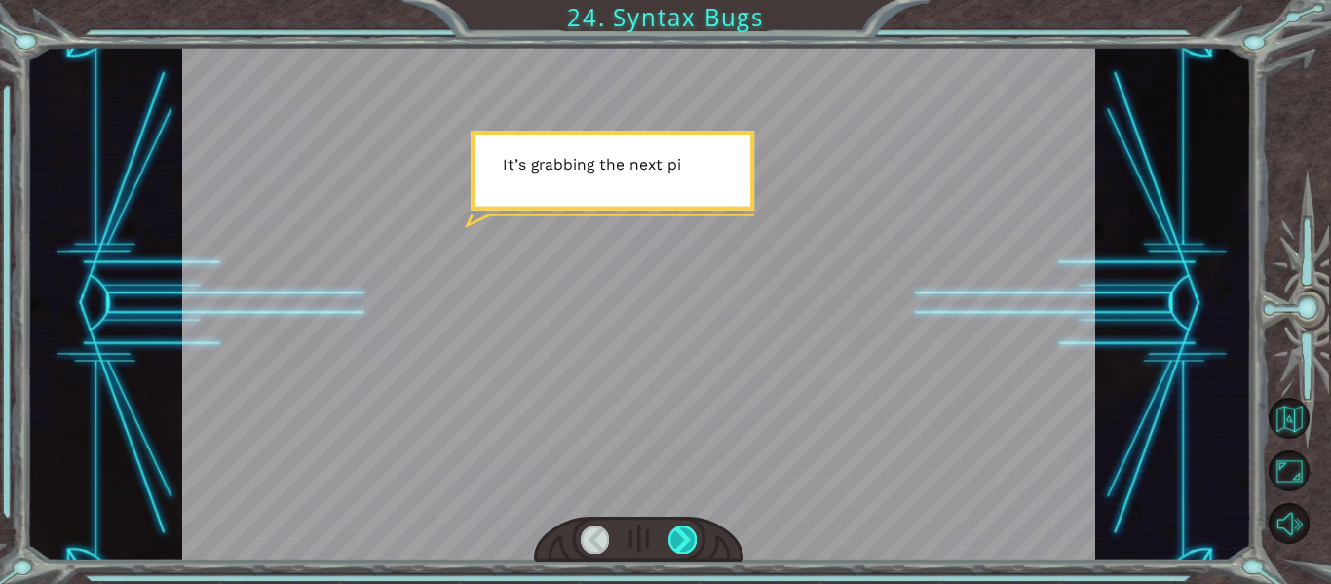
click at [683, 535] on div at bounding box center [682, 538] width 28 height 27
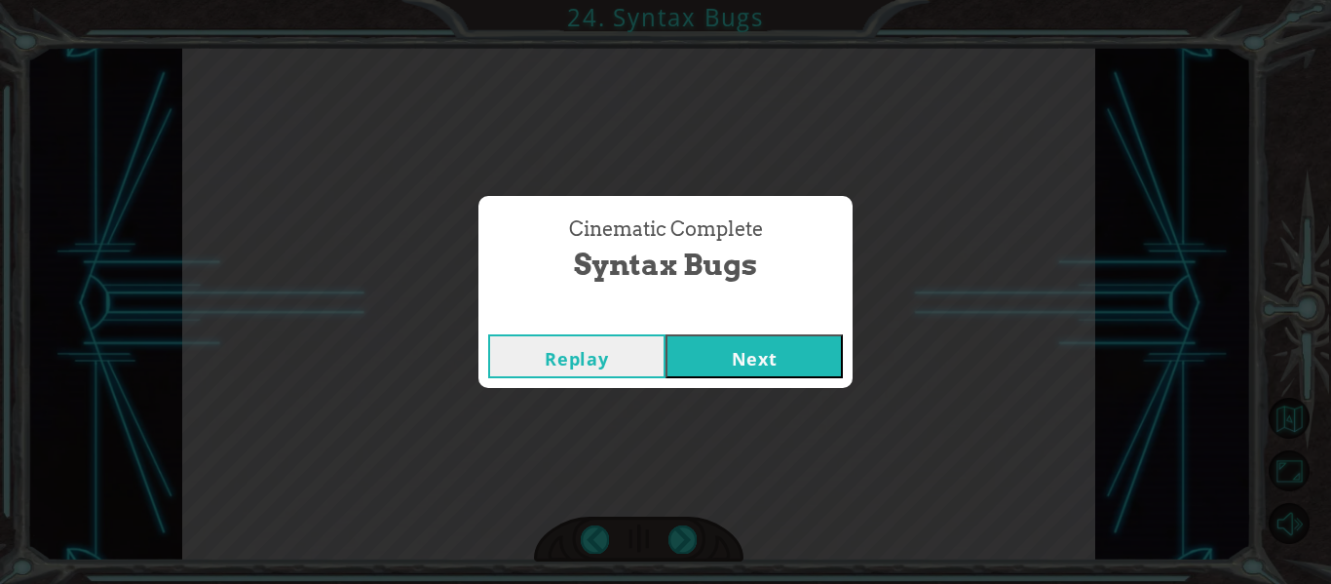
click at [760, 368] on button "Next" at bounding box center [753, 356] width 177 height 44
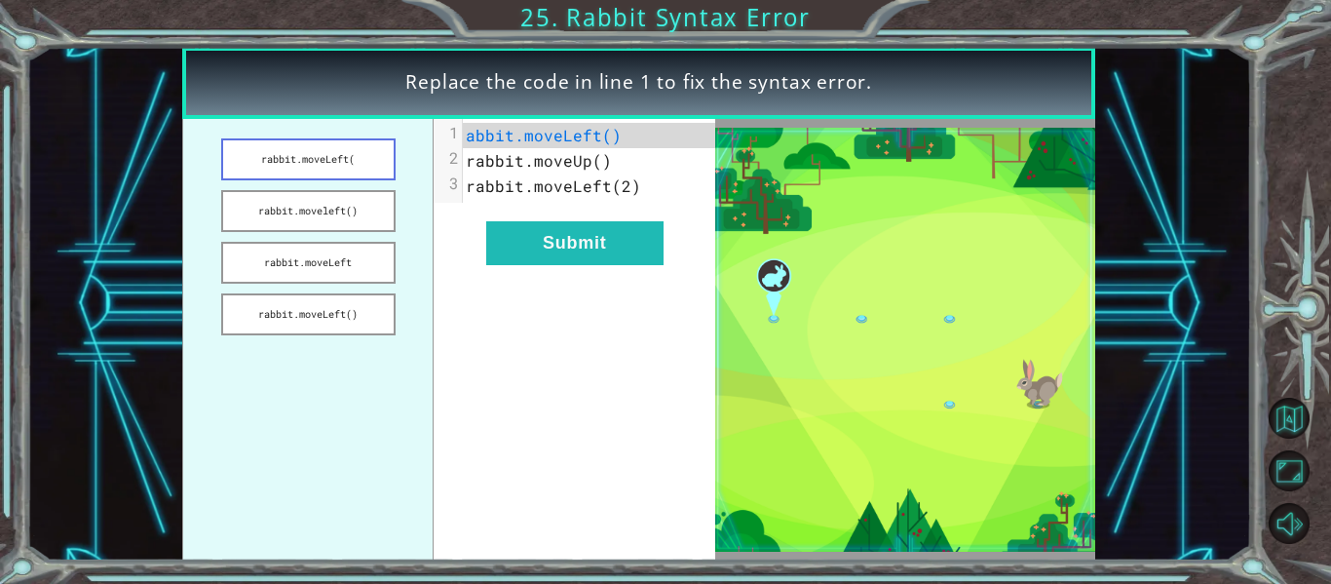
click at [344, 160] on button "rabbit.moveLeft(" at bounding box center [308, 159] width 174 height 42
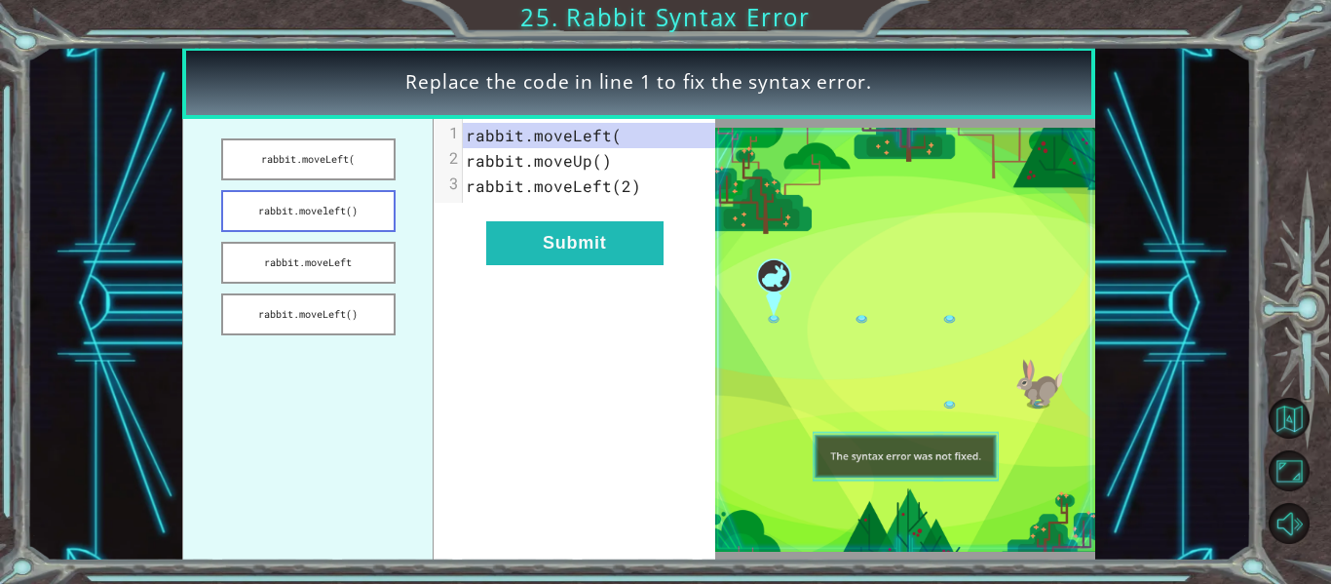
click at [339, 211] on button "rabbit.moveleft()" at bounding box center [308, 211] width 174 height 42
click at [339, 275] on button "rabbit.moveLeft" at bounding box center [308, 263] width 174 height 42
click at [339, 316] on button "rabbit.moveLeft()" at bounding box center [308, 314] width 174 height 42
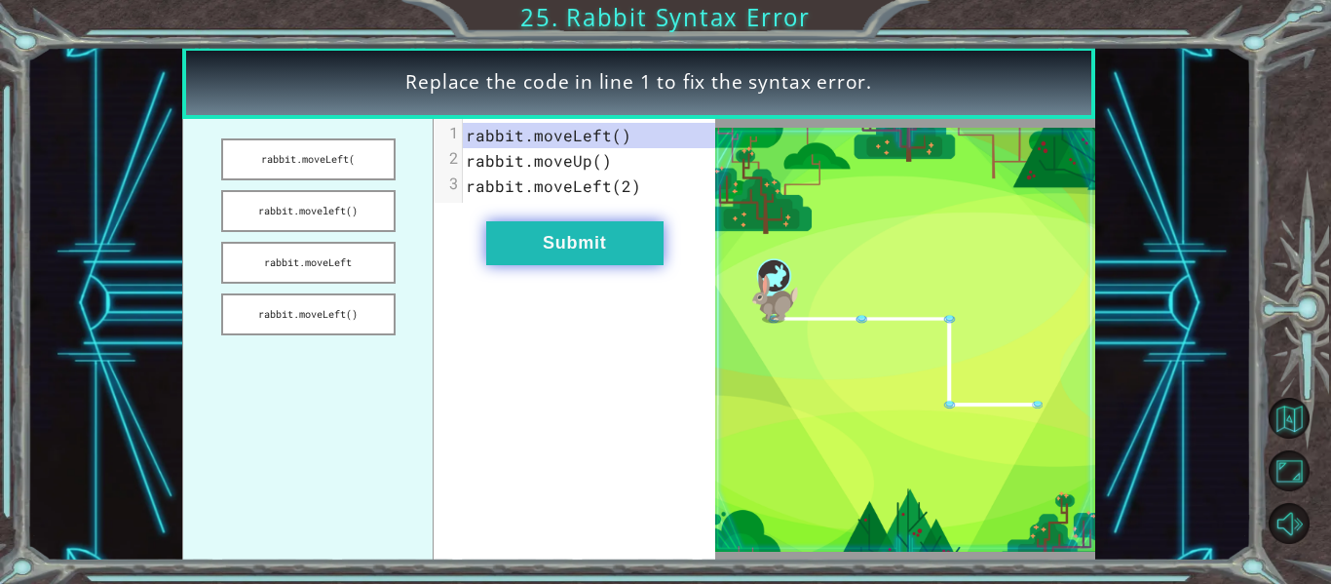
click at [557, 245] on button "Submit" at bounding box center [574, 243] width 177 height 44
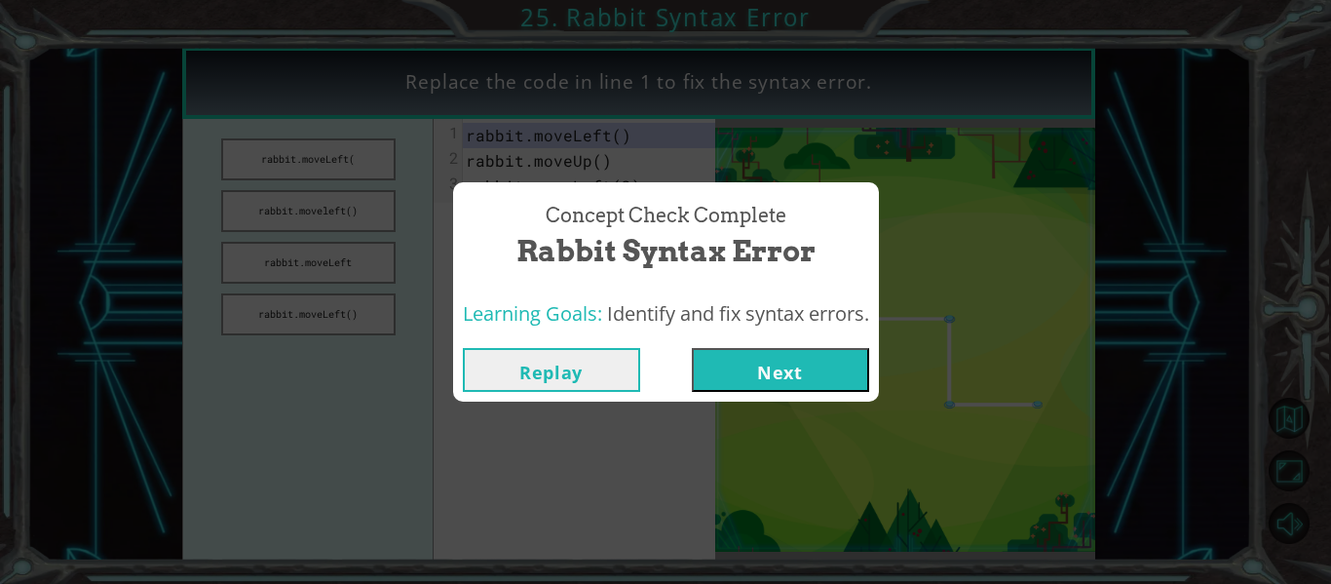
click at [812, 378] on button "Next" at bounding box center [780, 370] width 177 height 44
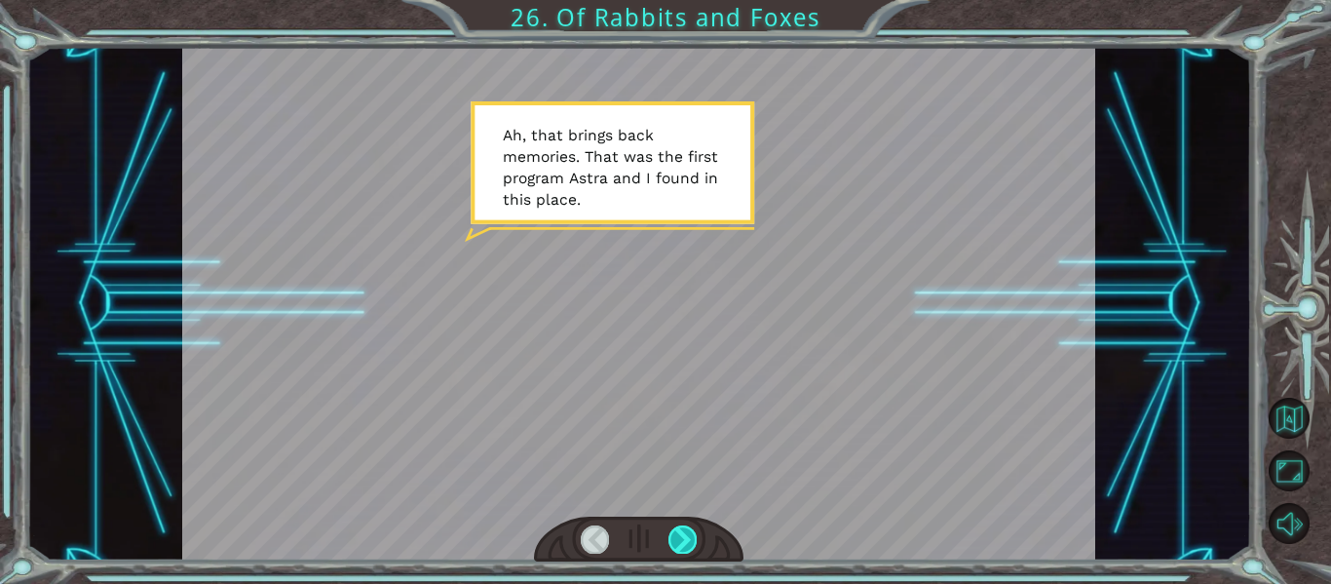
click at [682, 545] on div at bounding box center [682, 538] width 28 height 27
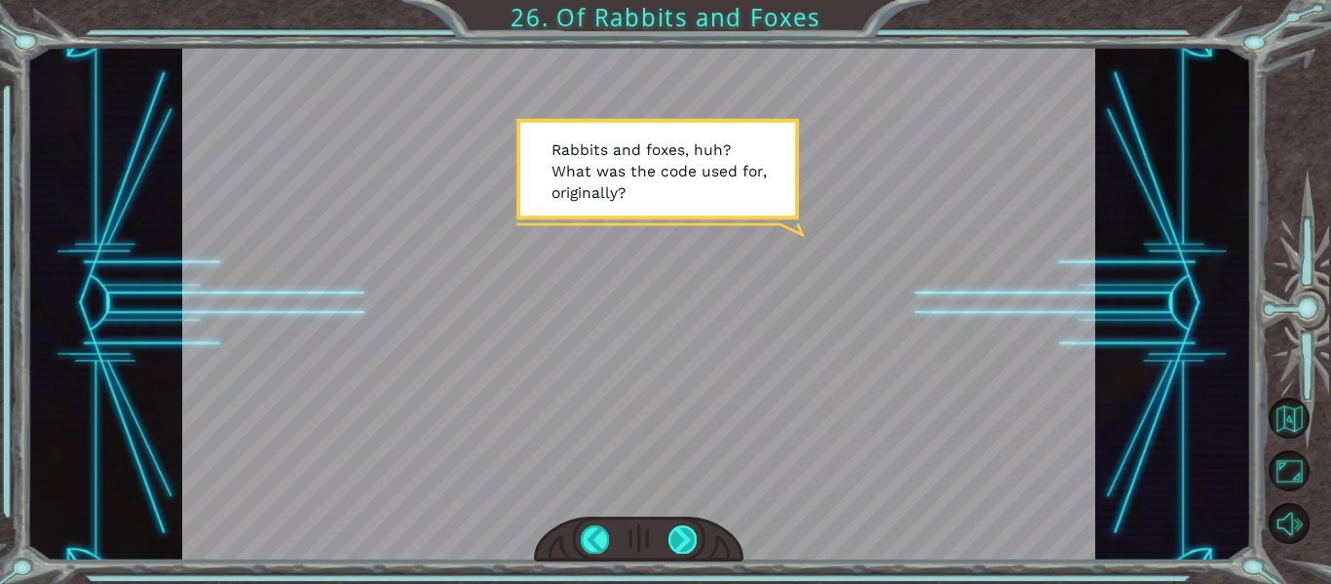
click at [688, 542] on div at bounding box center [682, 538] width 28 height 27
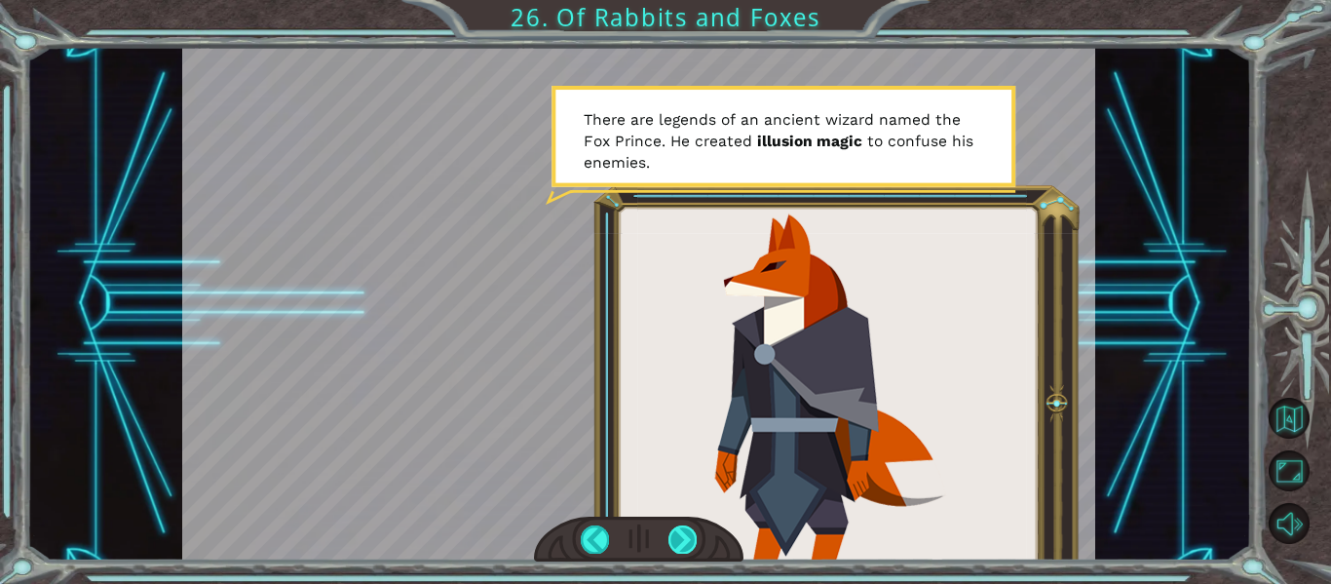
click at [684, 535] on div at bounding box center [682, 538] width 28 height 27
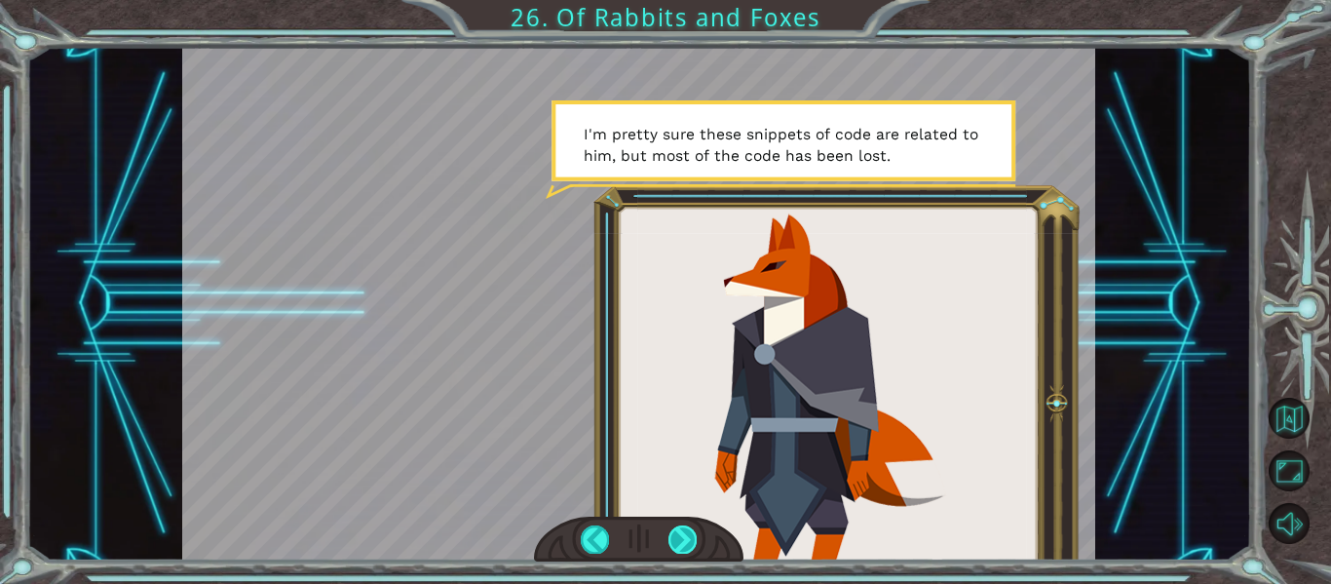
click at [684, 535] on div at bounding box center [682, 538] width 28 height 27
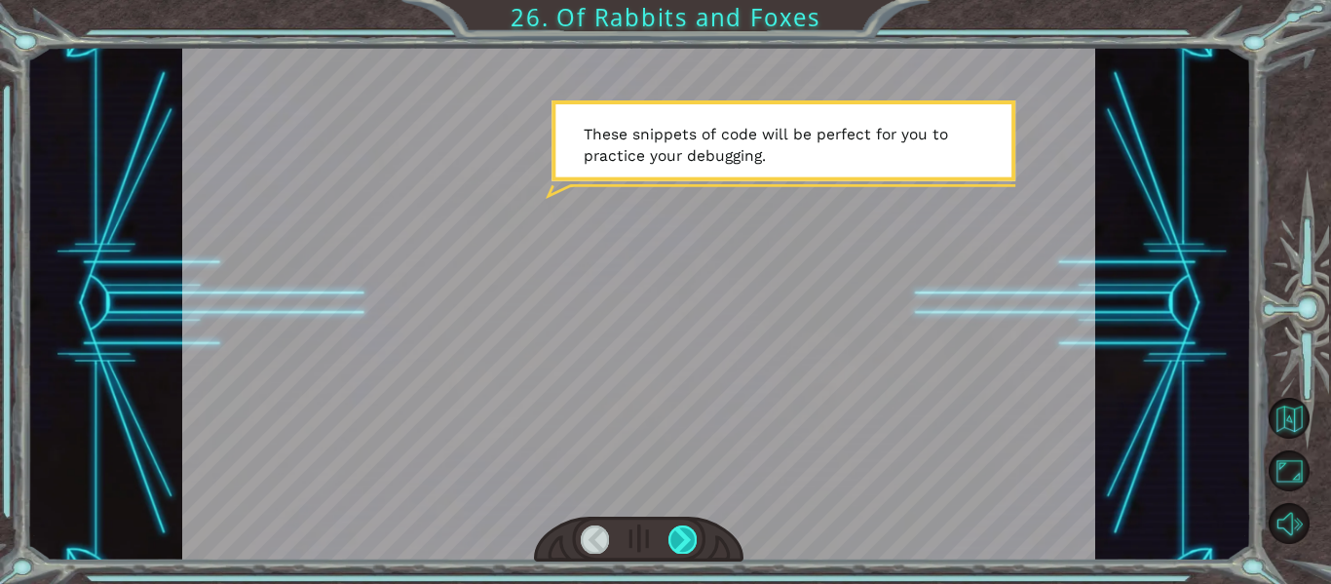
click at [684, 535] on div at bounding box center [682, 538] width 28 height 27
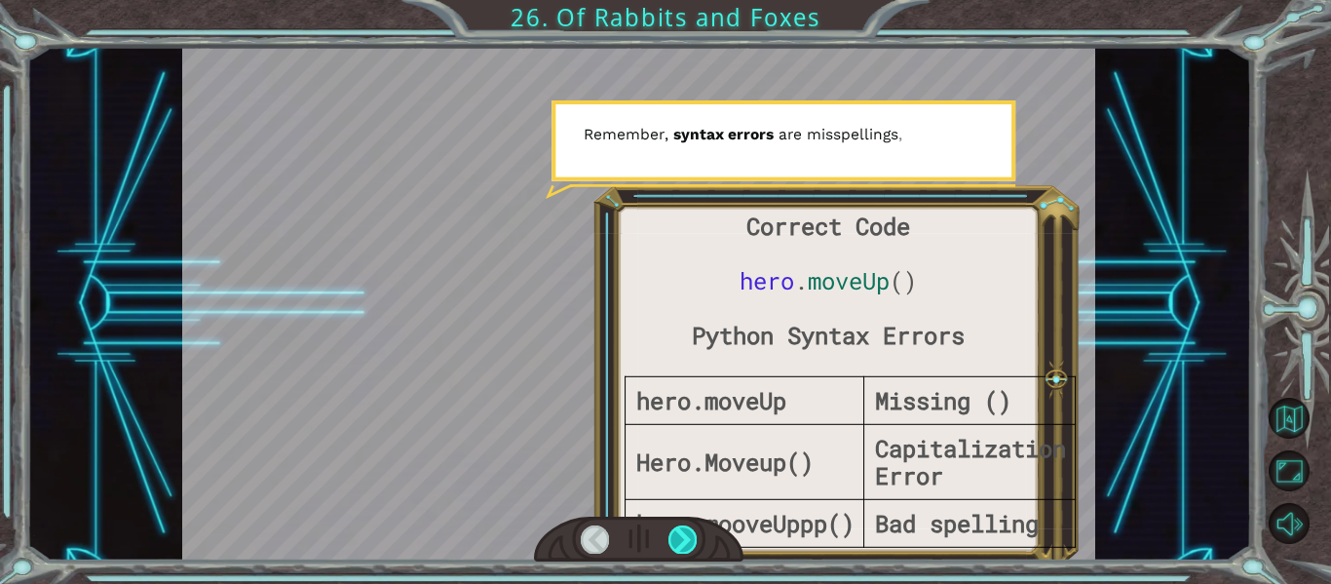
click at [684, 535] on div at bounding box center [682, 538] width 28 height 27
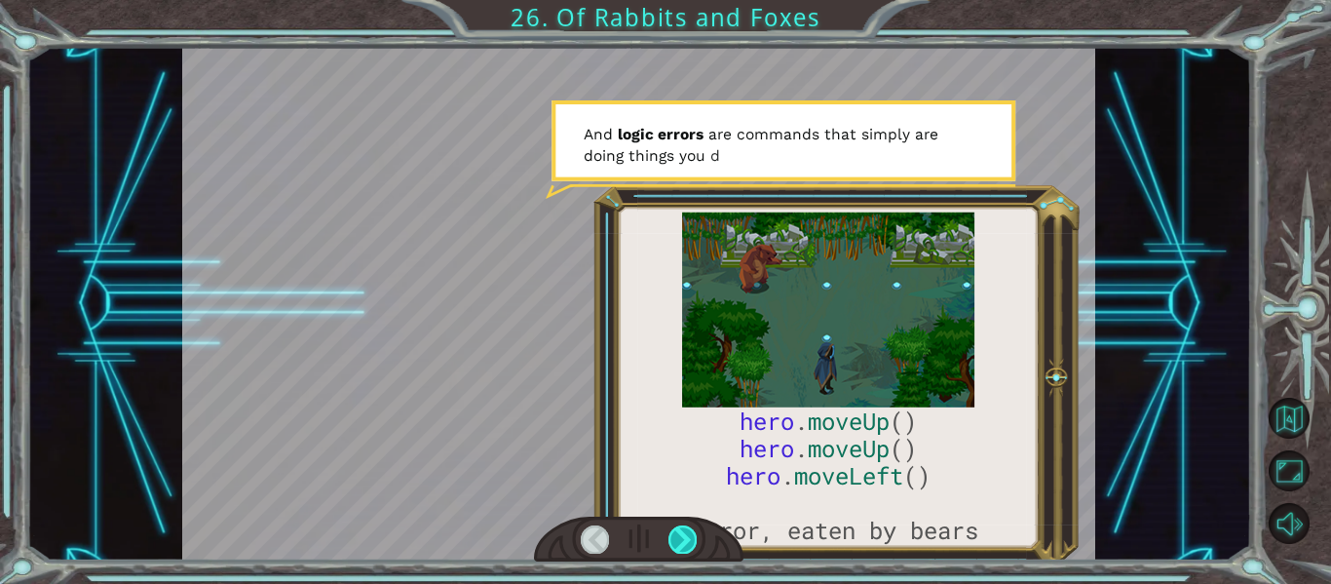
click at [684, 535] on div at bounding box center [682, 538] width 28 height 27
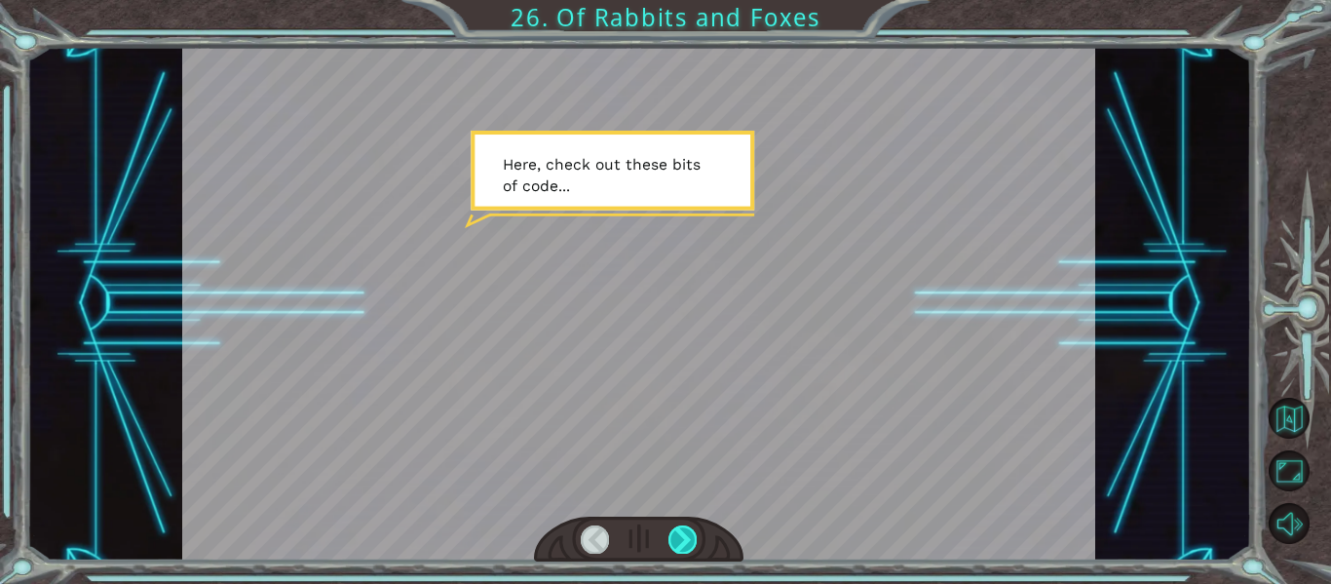
click at [684, 535] on div at bounding box center [682, 538] width 28 height 27
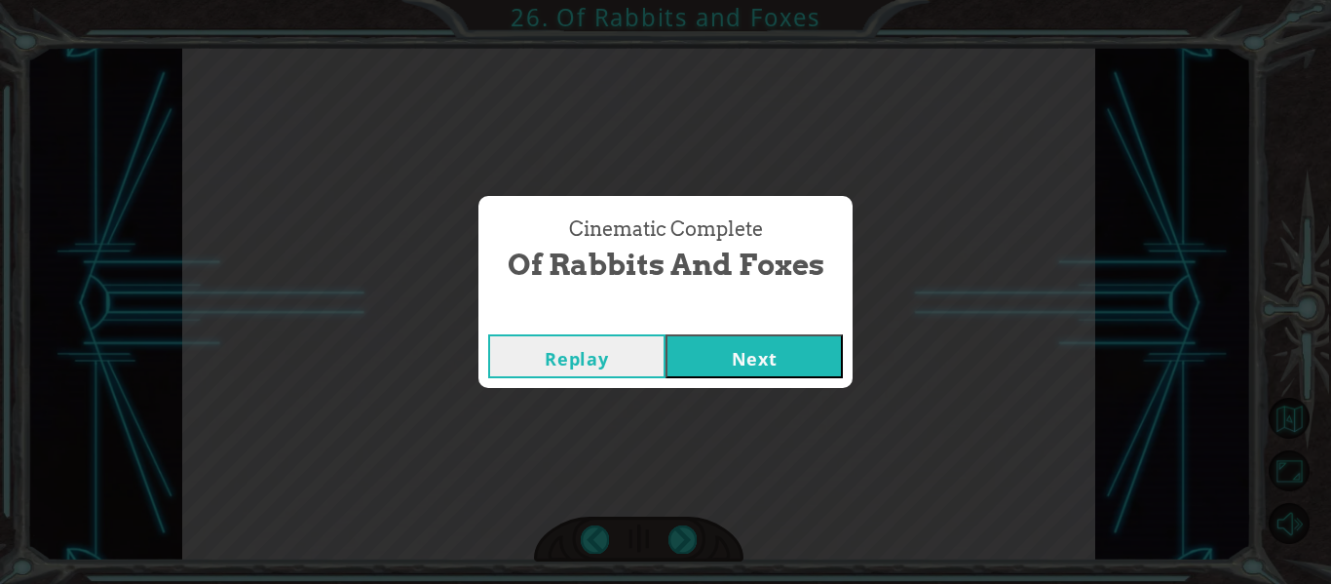
click at [702, 352] on button "Next" at bounding box center [753, 356] width 177 height 44
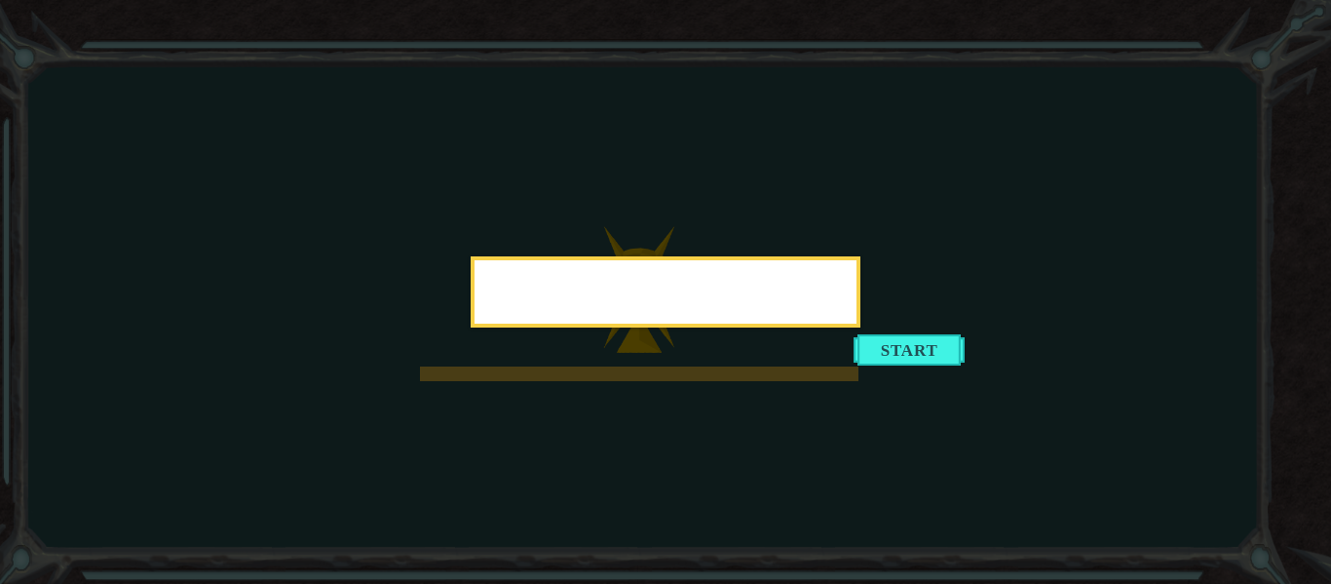
drag, startPoint x: 707, startPoint y: 370, endPoint x: 689, endPoint y: 485, distance: 116.5
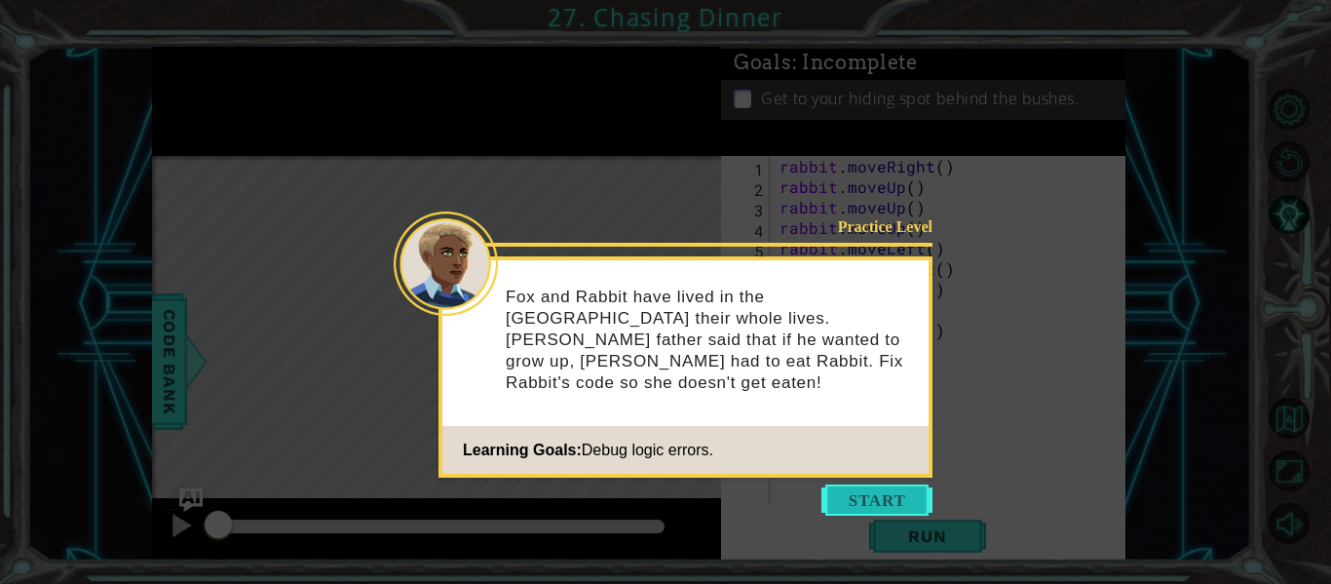
click at [871, 501] on button "Start" at bounding box center [876, 499] width 111 height 31
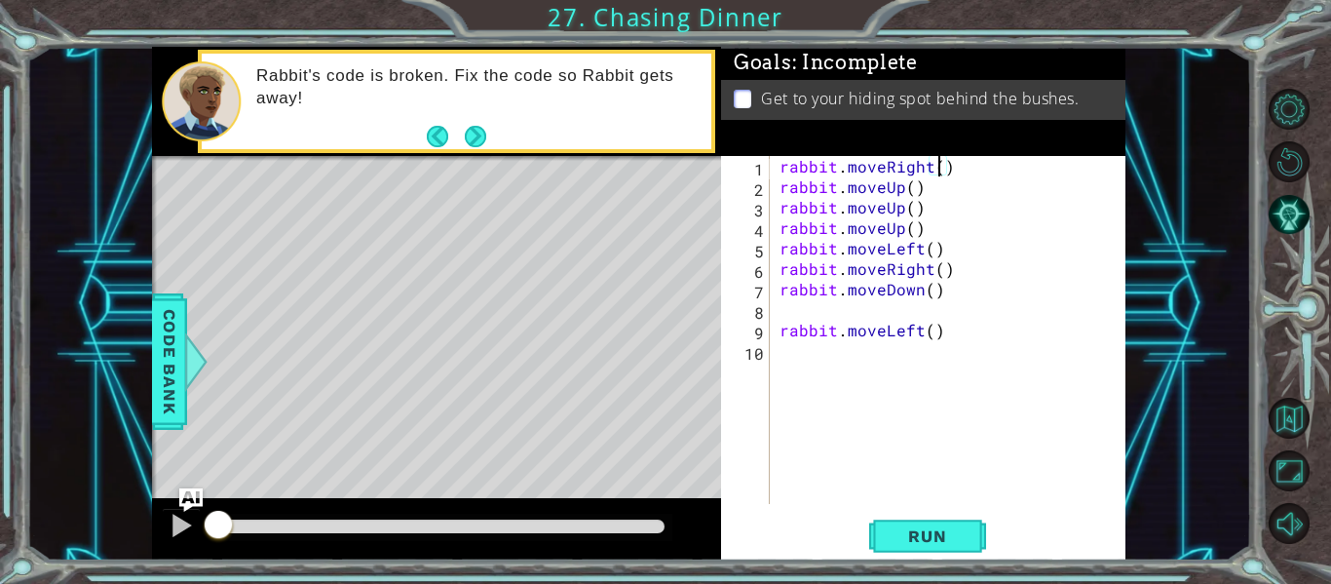
click at [942, 171] on div "rabbit . moveRight ( ) rabbit . moveUp ( ) rabbit . moveUp ( ) rabbit . moveUp …" at bounding box center [954, 350] width 356 height 389
click at [910, 192] on div "rabbit . moveRight ( 2 ) rabbit . moveUp ( ) rabbit . moveUp ( ) rabbit . moveU…" at bounding box center [954, 350] width 356 height 389
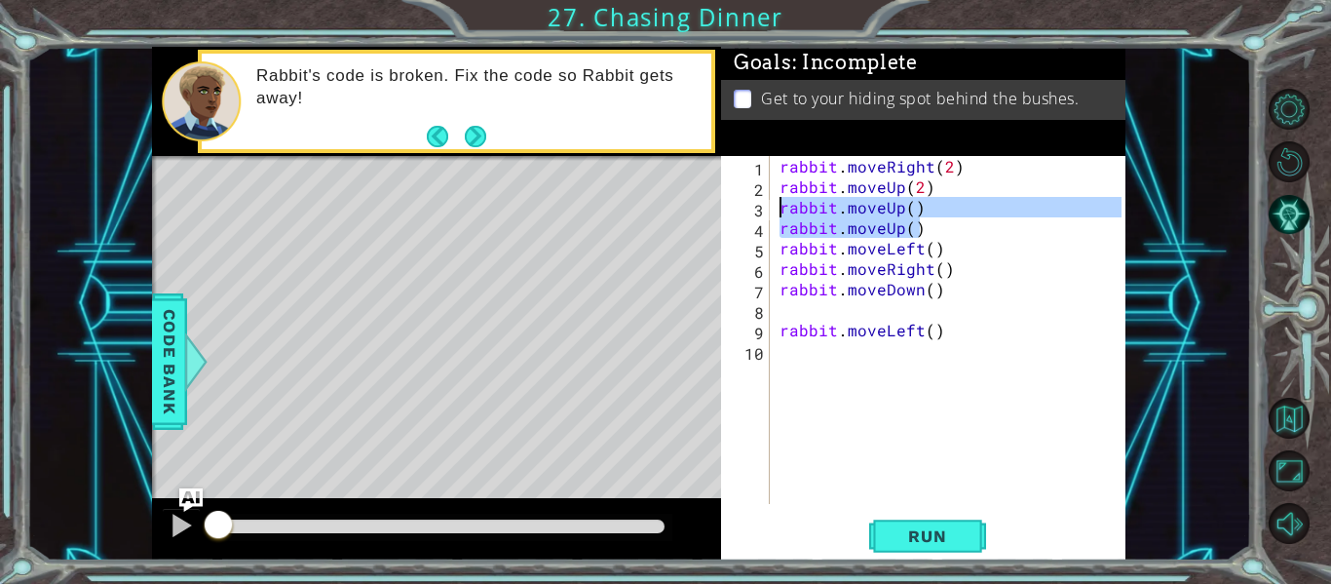
drag, startPoint x: 924, startPoint y: 225, endPoint x: 760, endPoint y: 212, distance: 164.2
click at [760, 212] on div "rabbit.moveUp(2) 1 2 3 4 5 6 7 8 9 10 rabbit . moveRight ( 2 ) rabbit . moveUp …" at bounding box center [921, 330] width 400 height 348
type textarea "rabbit.moveUp() rabbit.moveUp()"
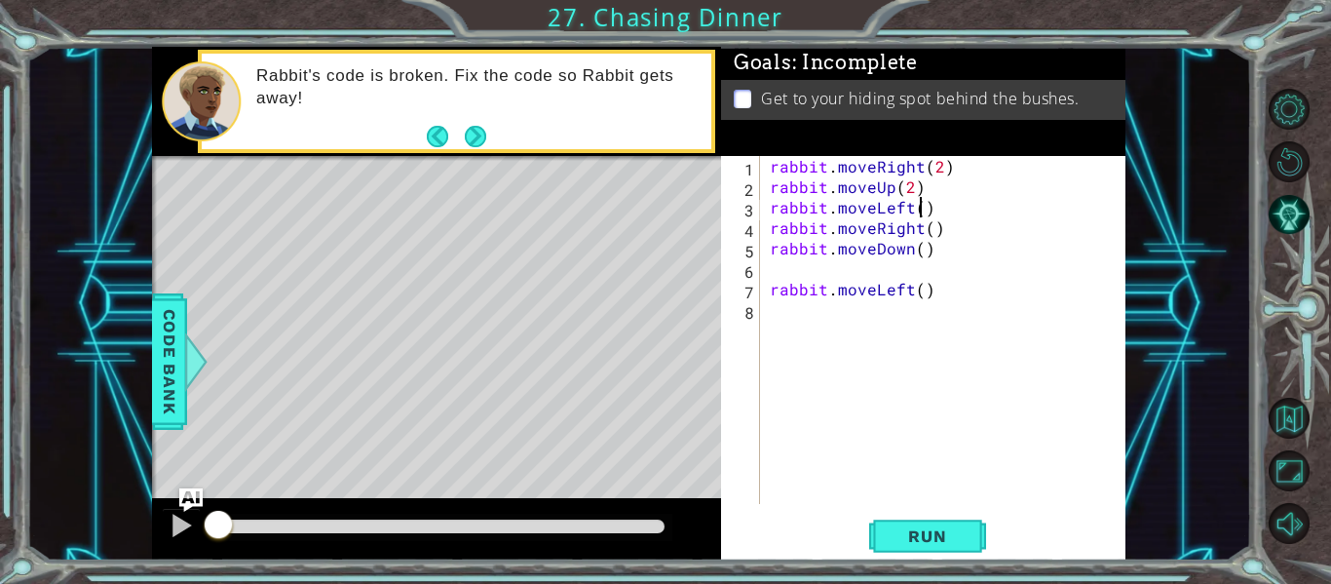
click at [919, 213] on div "rabbit . moveRight ( 2 ) rabbit . moveUp ( 2 ) rabbit . moveLeft ( ) rabbit . m…" at bounding box center [948, 350] width 365 height 389
drag, startPoint x: 947, startPoint y: 230, endPoint x: 742, endPoint y: 232, distance: 204.6
click at [742, 232] on div "rabbit.moveLeft(3) 1 2 3 4 5 6 7 8 rabbit . moveRight ( 2 ) rabbit . moveUp ( 2…" at bounding box center [921, 330] width 400 height 348
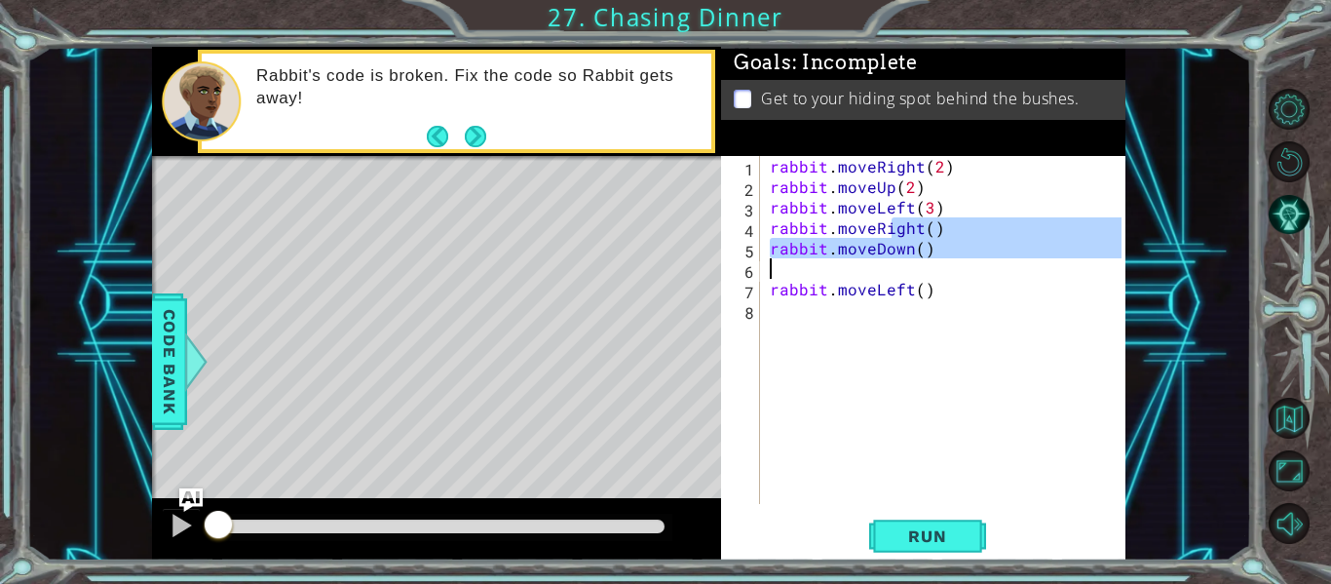
drag, startPoint x: 895, startPoint y: 218, endPoint x: 843, endPoint y: 245, distance: 58.8
click at [840, 246] on div "rabbit . moveRight ( 2 ) rabbit . moveUp ( 2 ) rabbit . moveLeft ( 3 ) rabbit .…" at bounding box center [948, 350] width 365 height 389
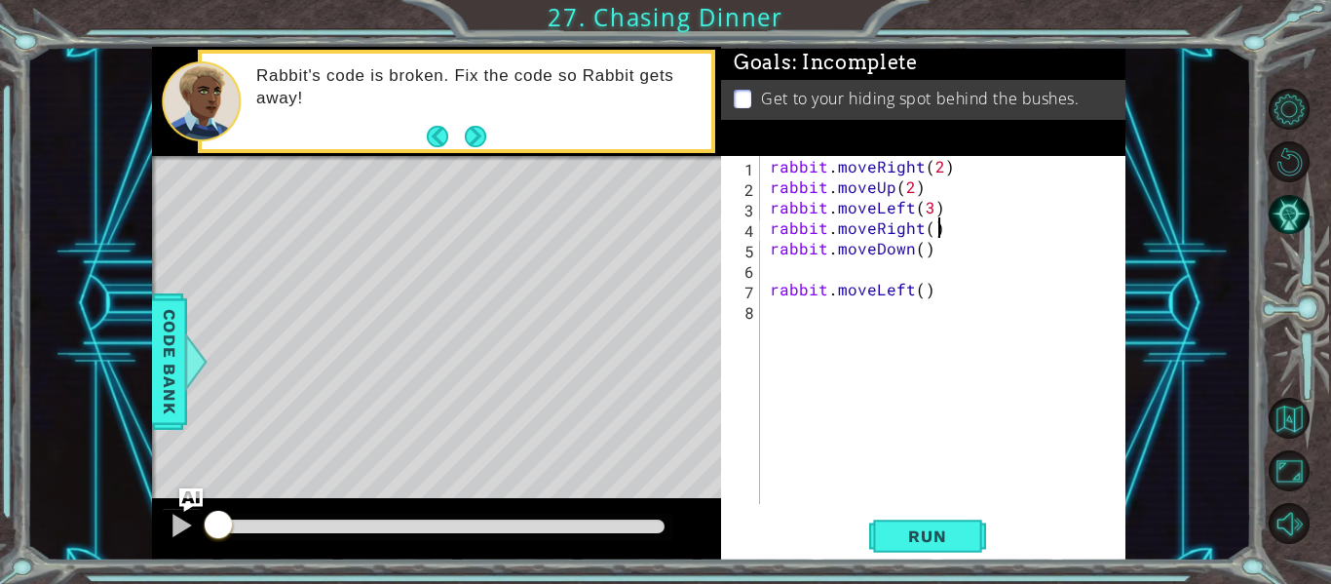
click at [942, 222] on div "rabbit . moveRight ( 2 ) rabbit . moveUp ( 2 ) rabbit . moveLeft ( 3 ) rabbit .…" at bounding box center [948, 350] width 365 height 389
drag, startPoint x: 946, startPoint y: 231, endPoint x: 793, endPoint y: 231, distance: 153.0
click at [743, 231] on div "rabbit.moveRight() 1 2 3 4 5 6 7 8 rabbit . moveRight ( 2 ) rabbit . moveUp ( 2…" at bounding box center [921, 330] width 400 height 348
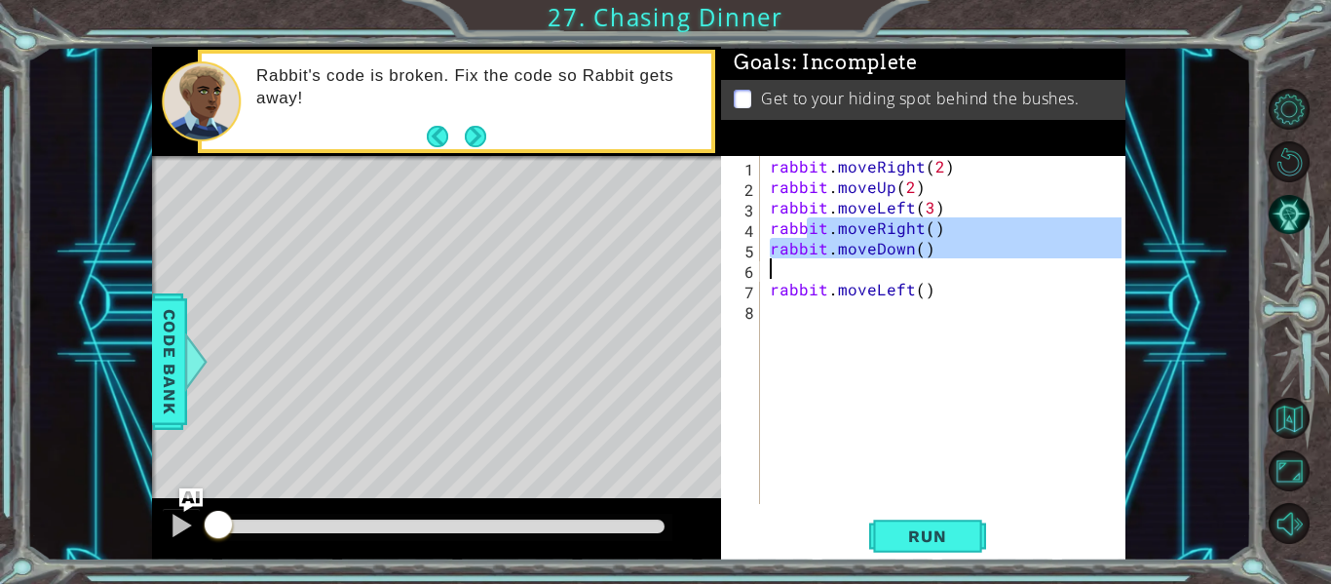
drag, startPoint x: 807, startPoint y: 227, endPoint x: 866, endPoint y: 244, distance: 61.7
click at [800, 271] on div "rabbit . moveRight ( 2 ) rabbit . moveUp ( 2 ) rabbit . moveLeft ( 3 ) rabbit .…" at bounding box center [948, 350] width 365 height 389
click at [938, 231] on div "rabbit . moveRight ( 2 ) rabbit . moveUp ( 2 ) rabbit . moveLeft ( 3 ) rabbit .…" at bounding box center [948, 350] width 365 height 389
type textarea "rabbit.moveRight()"
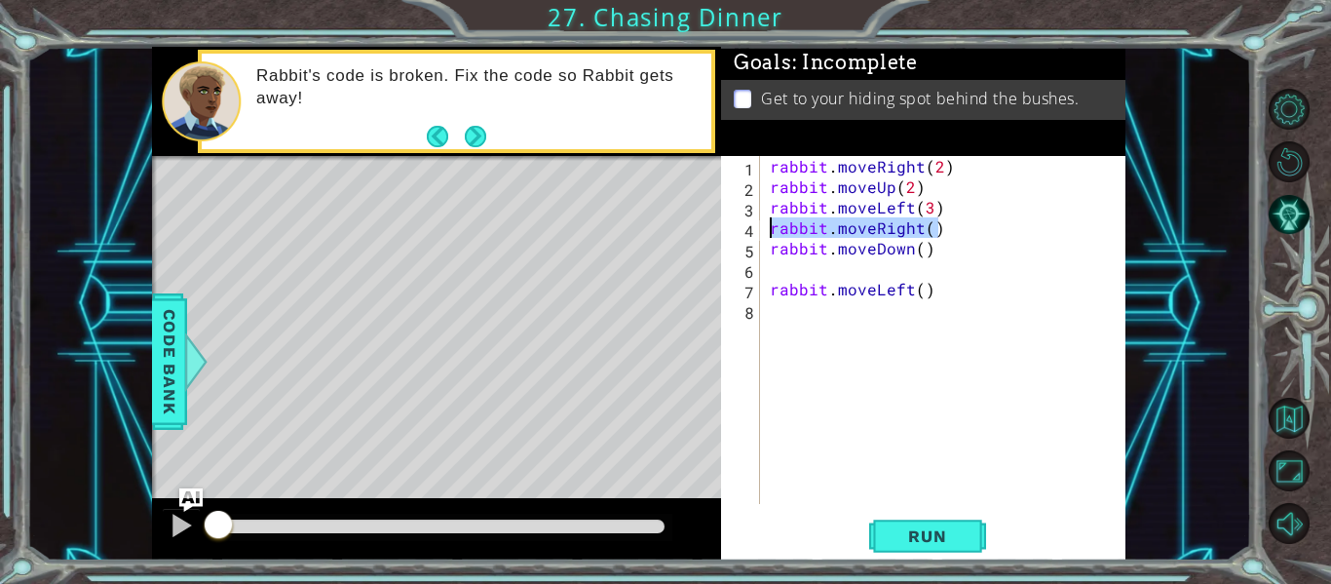
drag, startPoint x: 942, startPoint y: 229, endPoint x: 746, endPoint y: 224, distance: 195.9
click at [746, 224] on div "rabbit.moveRight() 1 2 3 4 5 6 7 8 rabbit . moveRight ( 2 ) rabbit . moveUp ( 2…" at bounding box center [921, 330] width 400 height 348
click at [791, 264] on div "rabbit . moveRight ( 2 ) rabbit . moveUp ( 2 ) rabbit . moveLeft ( 3 ) rabbit .…" at bounding box center [948, 350] width 365 height 389
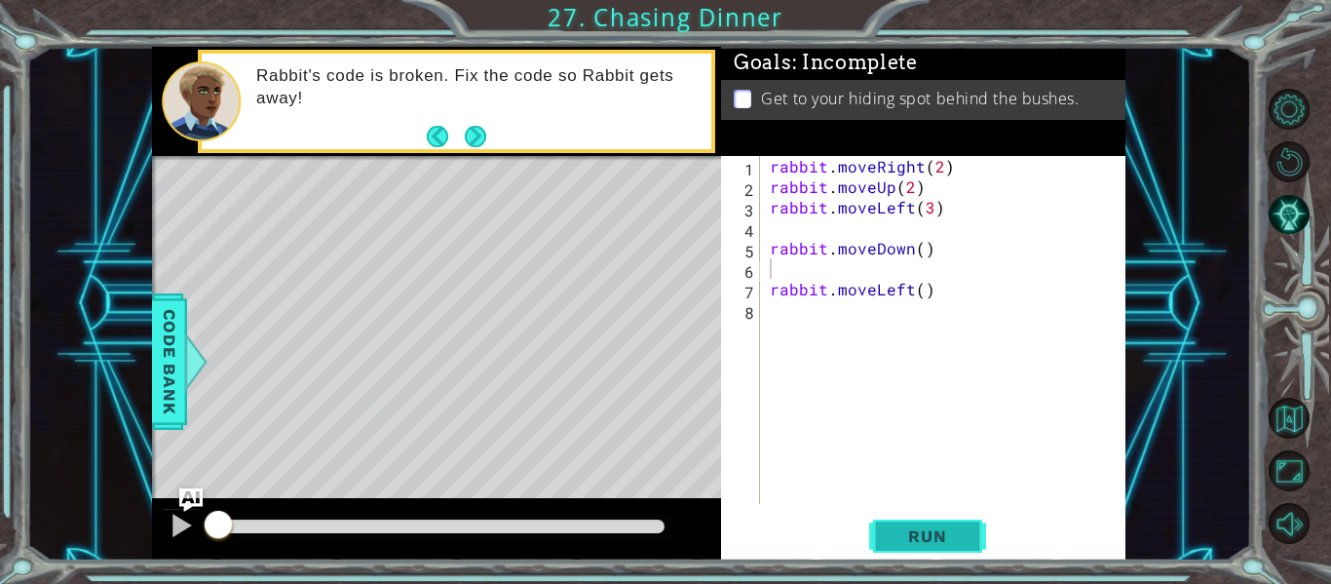
click at [944, 540] on span "Run" at bounding box center [927, 535] width 77 height 19
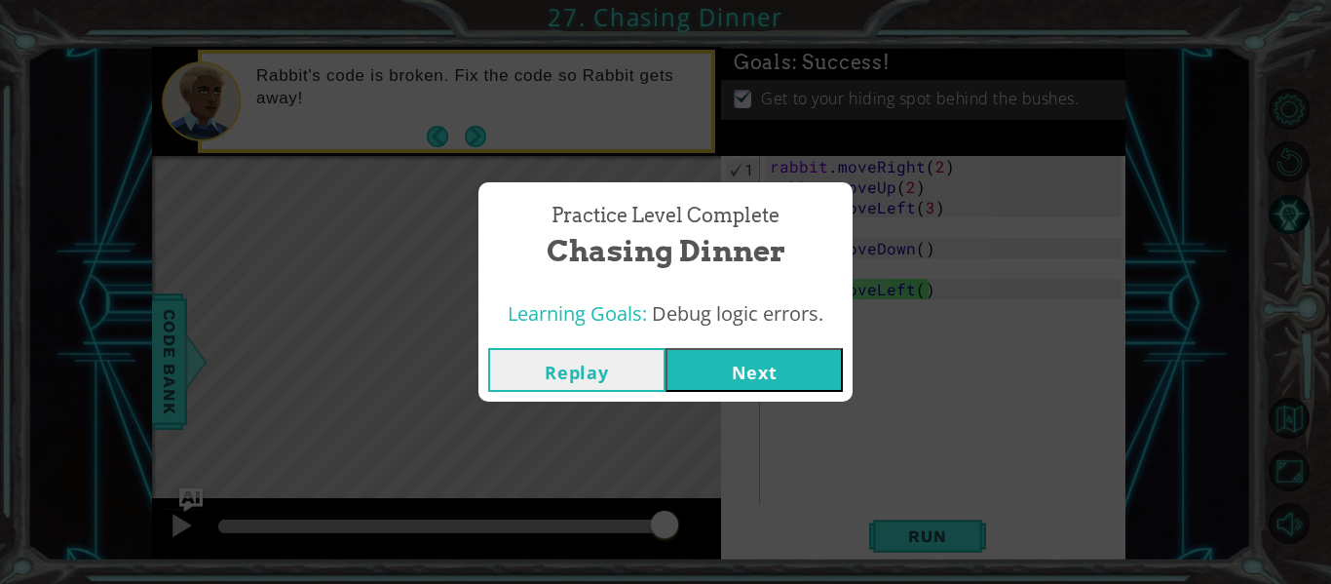
click at [748, 370] on button "Next" at bounding box center [753, 370] width 177 height 44
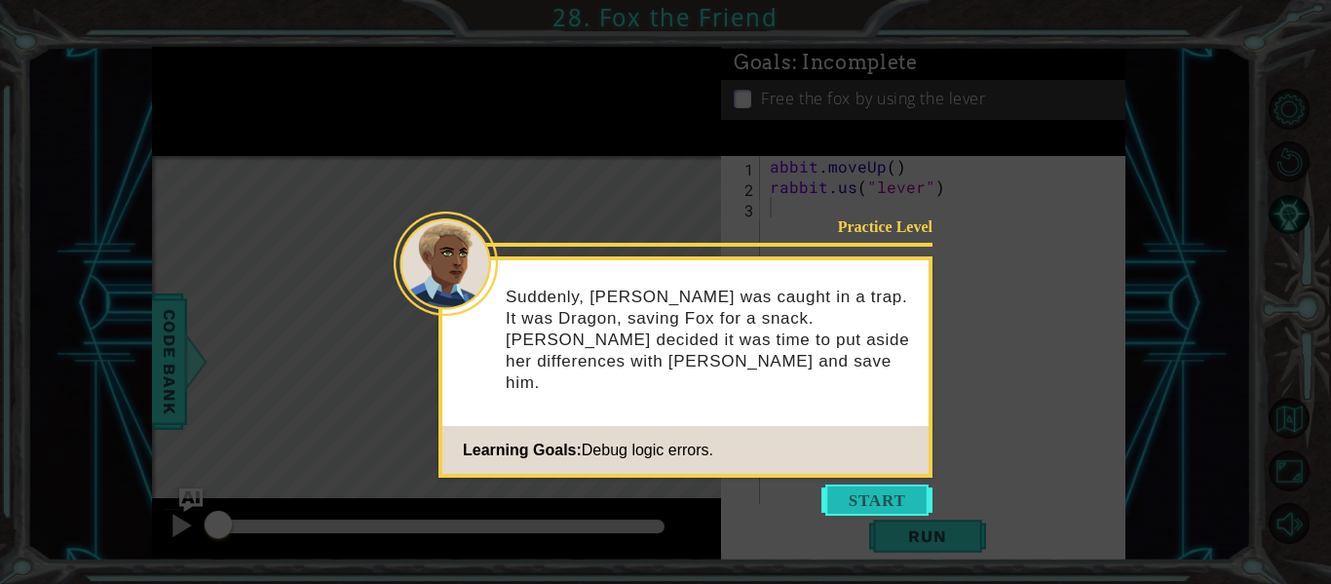
click at [851, 508] on button "Start" at bounding box center [876, 499] width 111 height 31
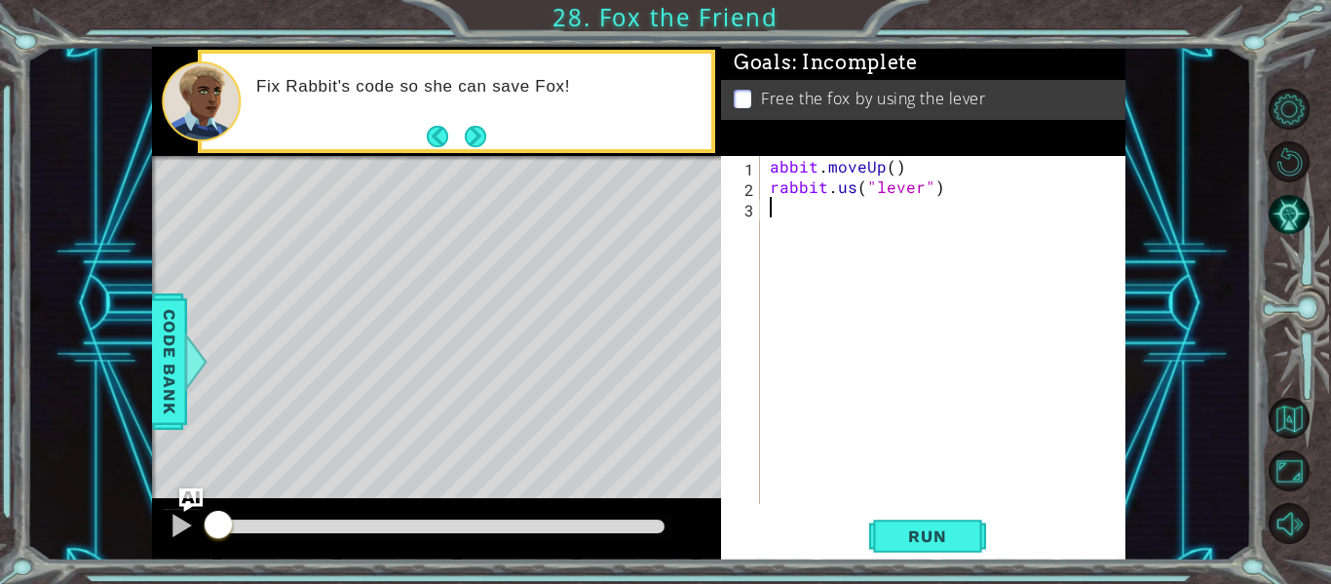
click at [773, 177] on div "abbit . moveUp ( ) rabbit . us ( "lever" )" at bounding box center [948, 350] width 365 height 389
click at [775, 172] on div "abbit . moveUp ( ) rabbit . us ( "lever" )" at bounding box center [948, 350] width 365 height 389
click at [767, 170] on div "abbit . moveUp ( ) rabbit . us ( "lever" )" at bounding box center [948, 350] width 365 height 389
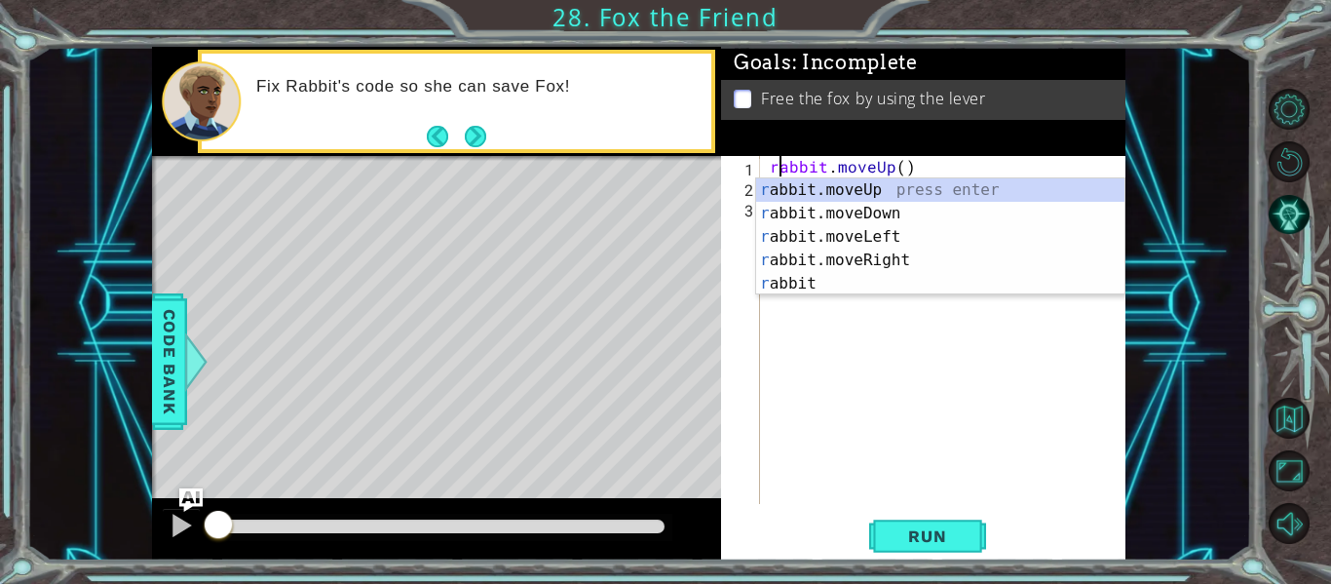
scroll to position [0, 1]
click at [900, 188] on div "r abbit.moveUp press enter r abbit.moveDown press enter r abbit.moveLeft press …" at bounding box center [940, 260] width 368 height 164
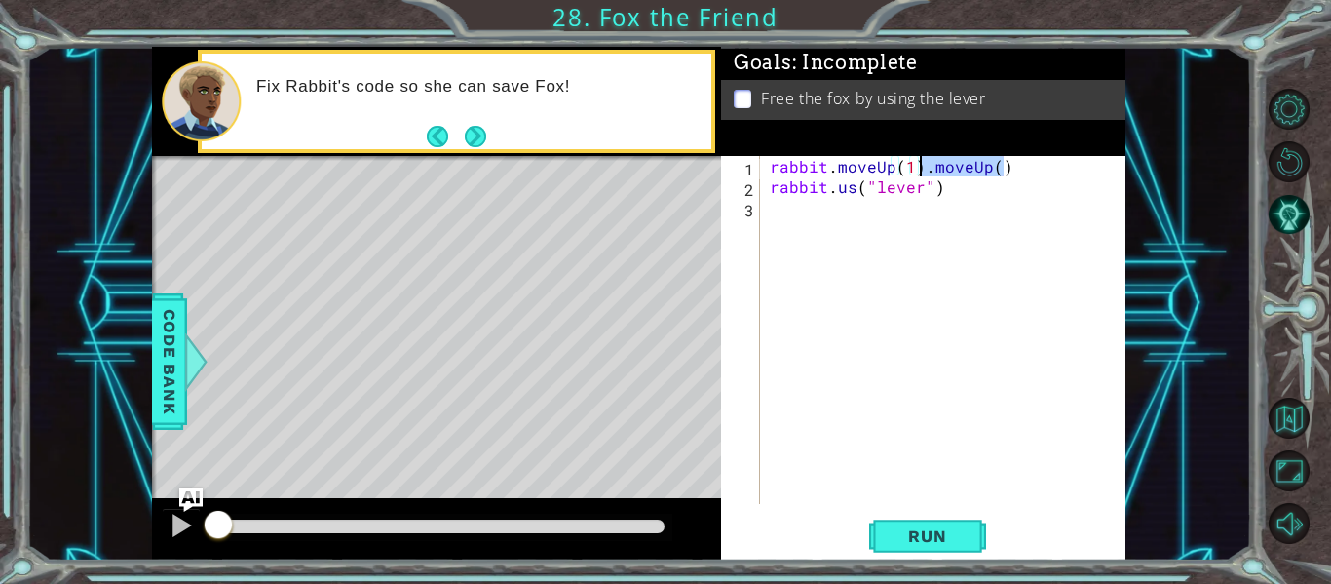
drag, startPoint x: 1029, startPoint y: 170, endPoint x: 922, endPoint y: 171, distance: 107.2
click at [922, 171] on div "rabbit . moveUp ( 1 ) . moveUp ( ) rabbit . us ( "lever" )" at bounding box center [948, 350] width 365 height 389
click at [855, 193] on div "rabbit . moveUp ( 1 ) rabbit . us ( "lever" )" at bounding box center [948, 350] width 365 height 389
type textarea "rabbit.use("lever")"
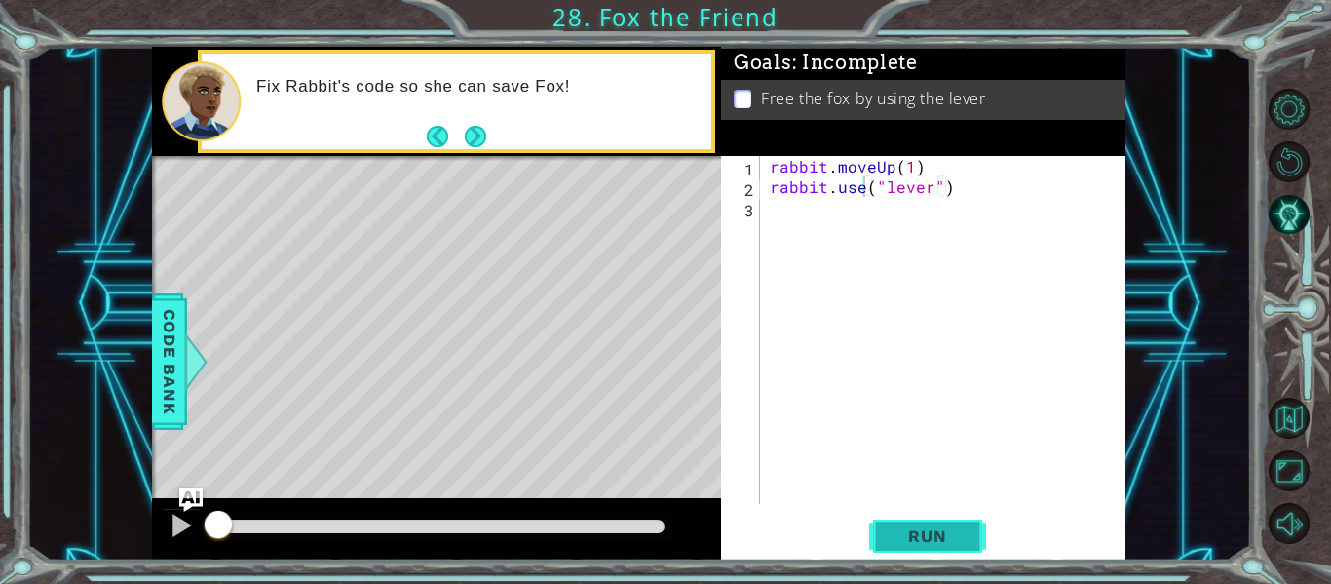
click at [932, 539] on span "Run" at bounding box center [927, 535] width 77 height 19
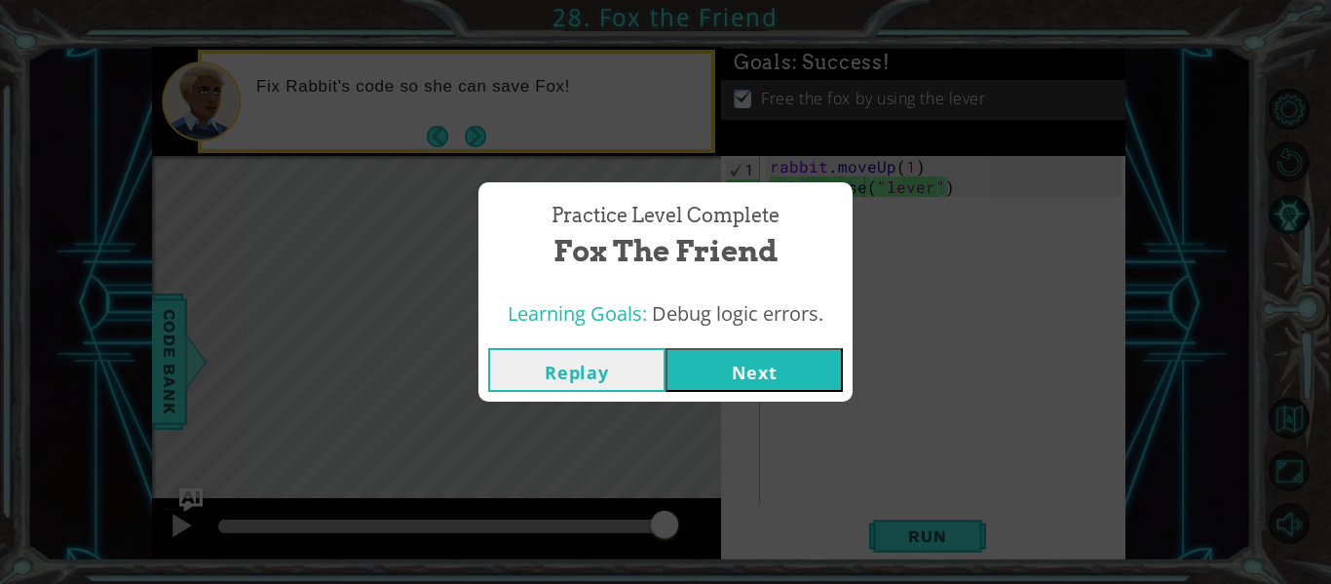
click at [770, 374] on button "Next" at bounding box center [753, 370] width 177 height 44
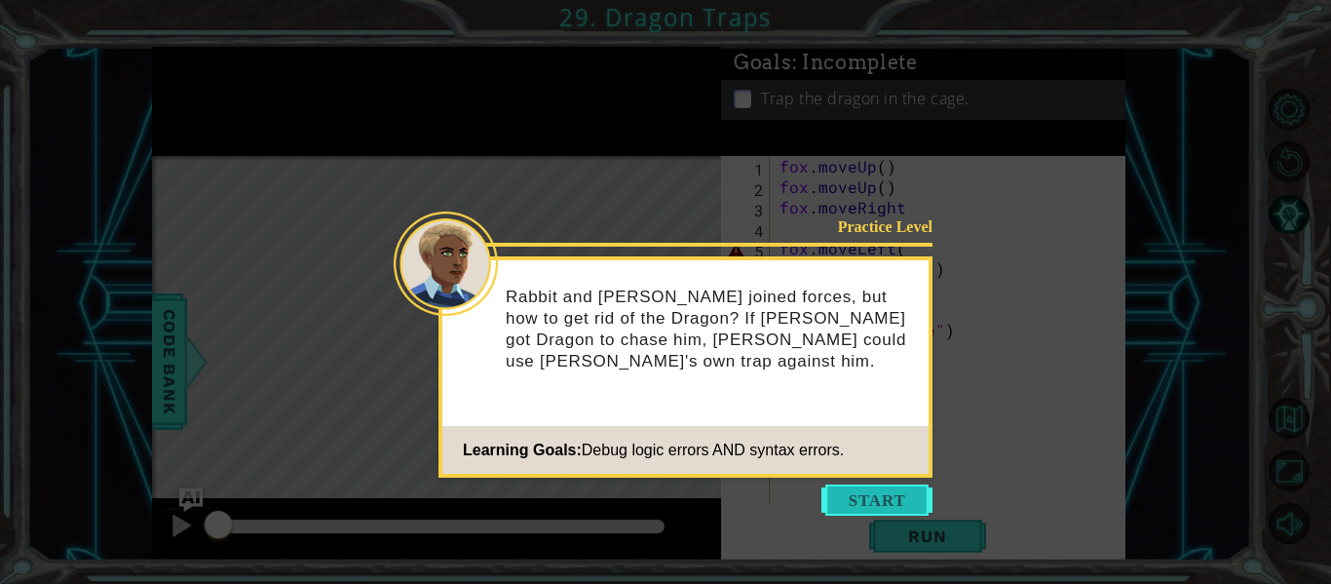
click at [859, 491] on button "Start" at bounding box center [876, 499] width 111 height 31
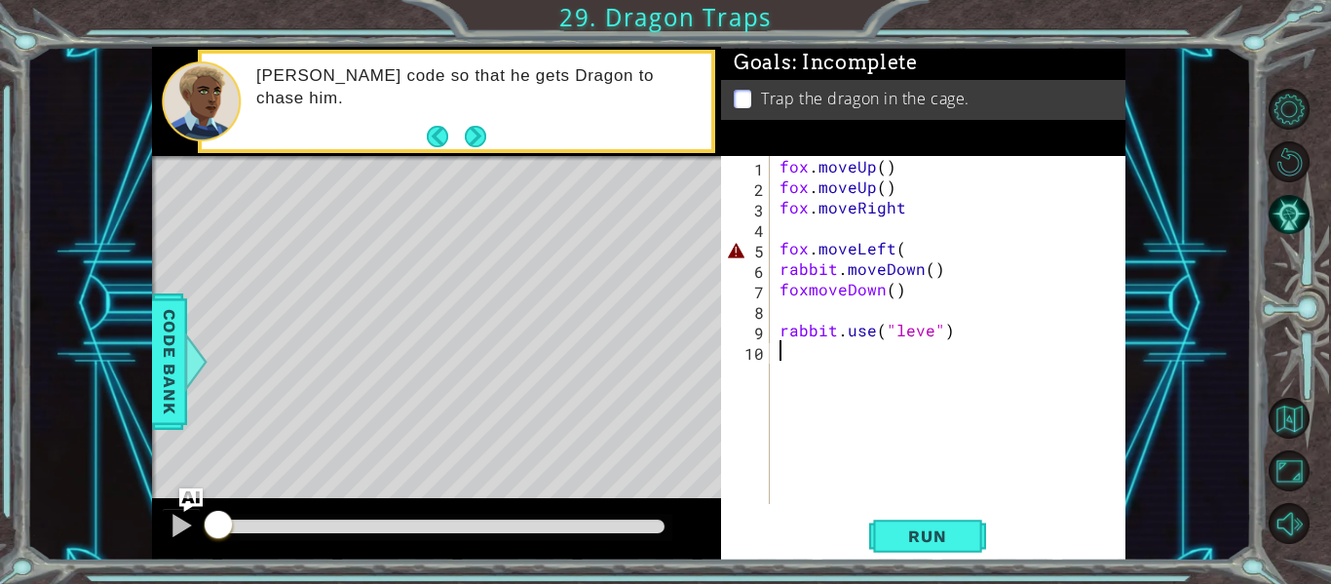
click at [874, 170] on div "fox . moveUp ( ) fox . moveUp ( ) fox . moveRight fox . moveLeft ( rabbit . mov…" at bounding box center [954, 350] width 356 height 389
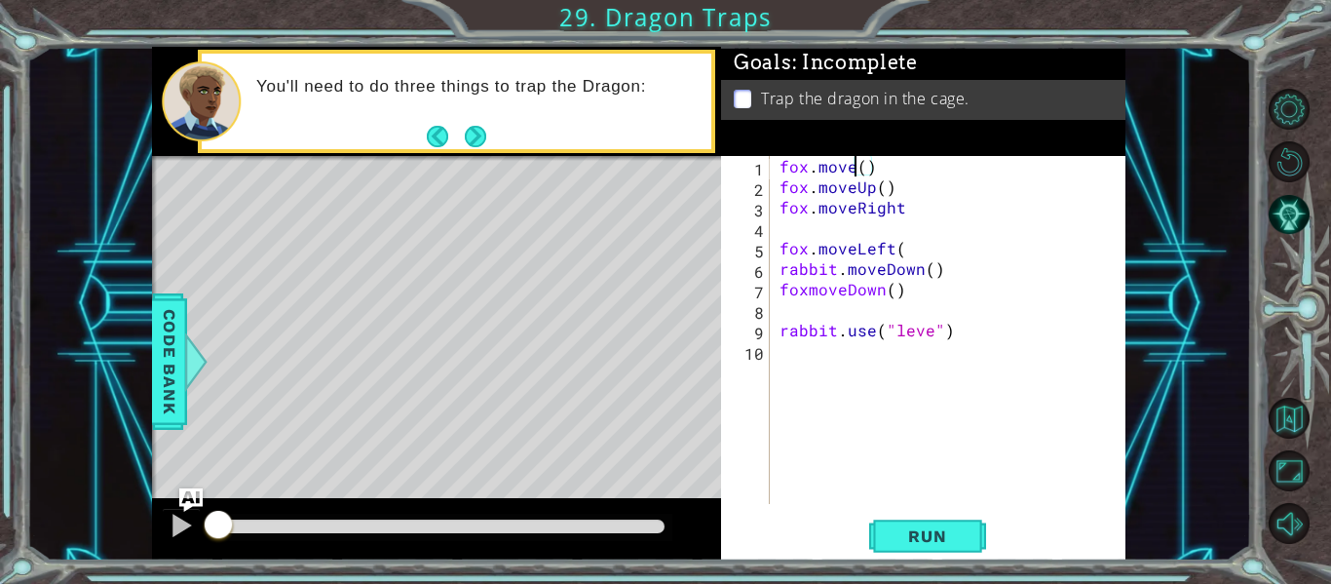
scroll to position [0, 6]
click at [954, 528] on span "Run" at bounding box center [927, 535] width 77 height 19
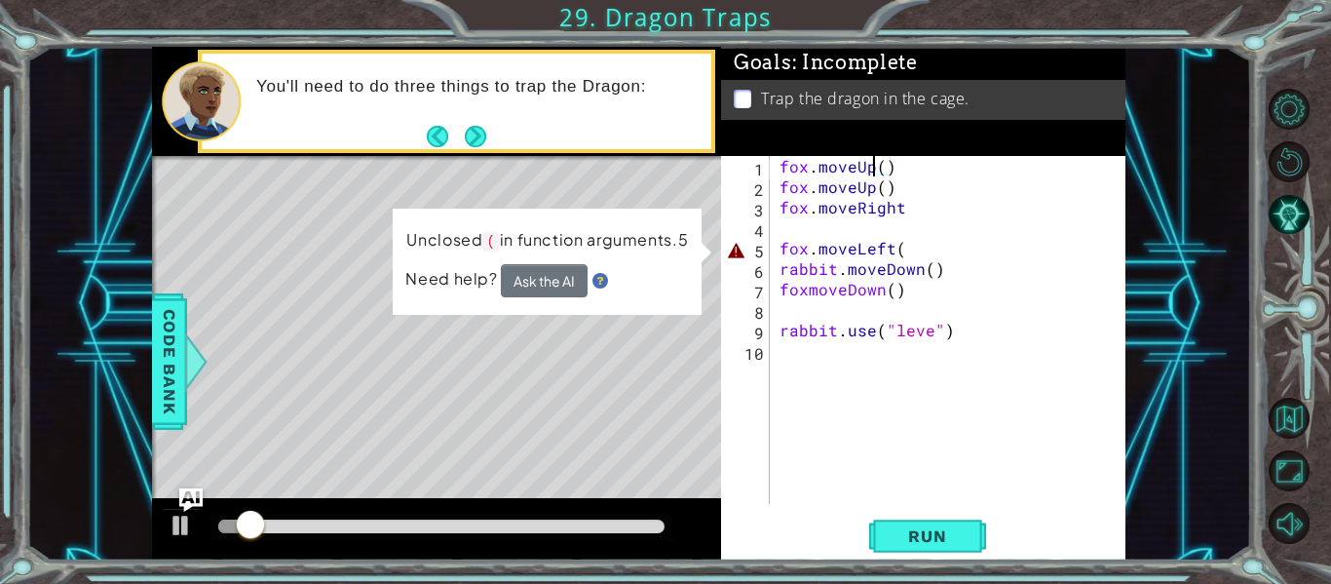
click at [910, 247] on div "fox . moveUp ( ) fox . moveUp ( ) fox . moveRight fox . moveLeft ( rabbit . mov…" at bounding box center [954, 350] width 356 height 389
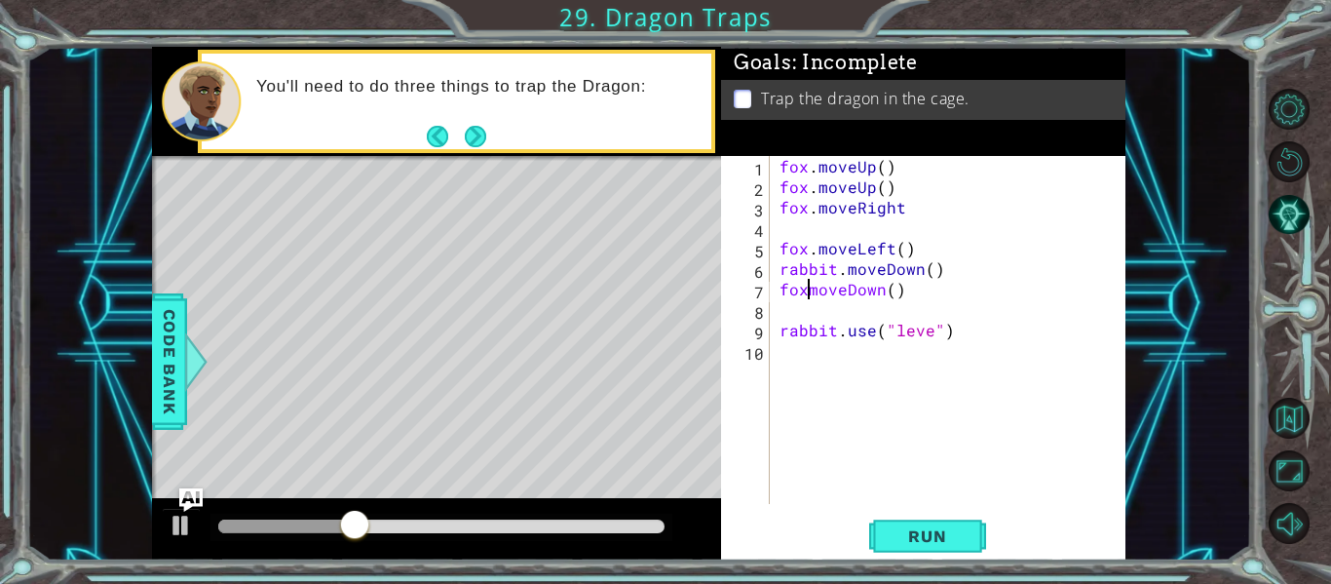
click at [806, 294] on div "fox . moveUp ( ) fox . moveUp ( ) fox . moveRight fox . moveLeft ( ) rabbit . m…" at bounding box center [954, 350] width 356 height 389
click at [926, 331] on div "fox . moveUp ( ) fox . moveUp ( ) fox . moveRight fox . moveLeft ( ) rabbit . m…" at bounding box center [954, 350] width 356 height 389
click at [941, 536] on span "Run" at bounding box center [927, 535] width 77 height 19
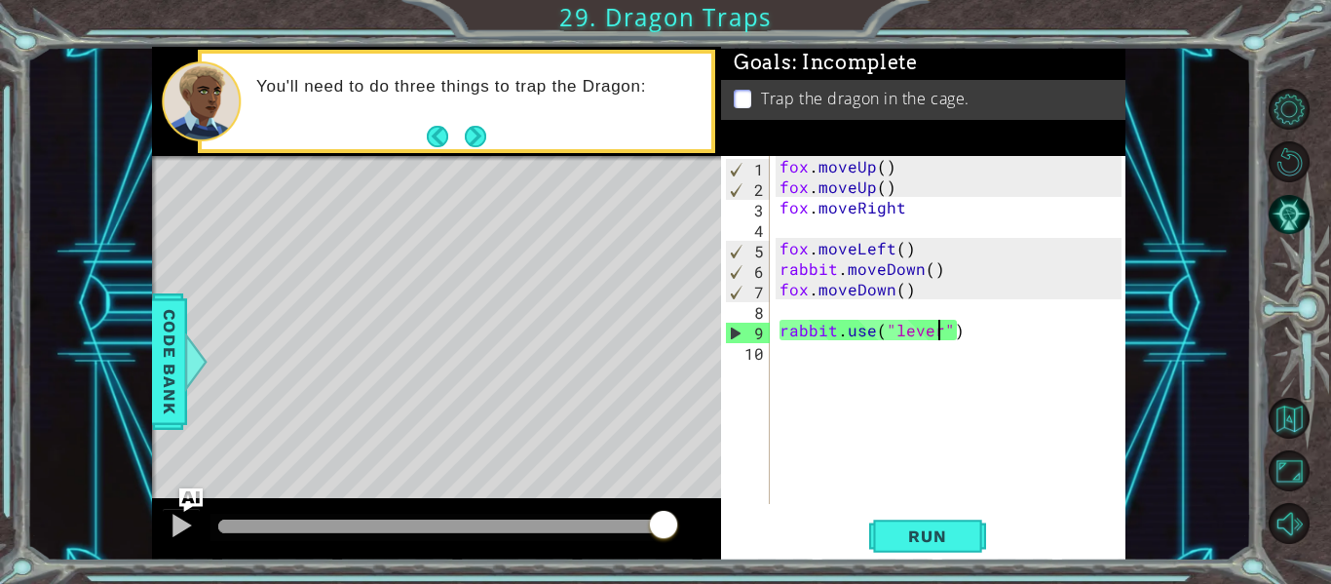
drag, startPoint x: 504, startPoint y: 526, endPoint x: 664, endPoint y: 513, distance: 160.3
click at [664, 519] on div at bounding box center [441, 526] width 446 height 14
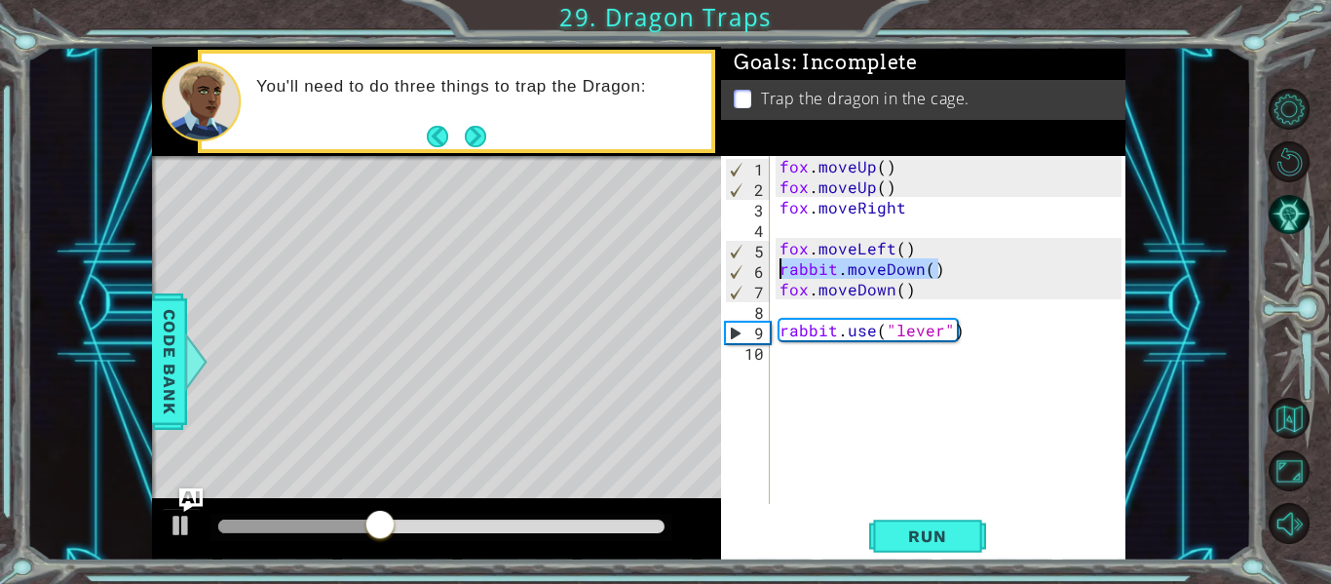
drag, startPoint x: 949, startPoint y: 274, endPoint x: 772, endPoint y: 270, distance: 177.4
click at [772, 270] on div "rabbit.use("lever") 1 2 3 4 5 6 7 8 9 10 fox . moveUp ( ) fox . moveUp ( ) fox …" at bounding box center [921, 330] width 400 height 348
type textarea "rabbit.moveDown()"
click at [809, 356] on div "fox . moveUp ( ) fox . moveUp ( ) fox . moveRight fox . moveLeft ( ) rabbit . m…" at bounding box center [954, 350] width 356 height 389
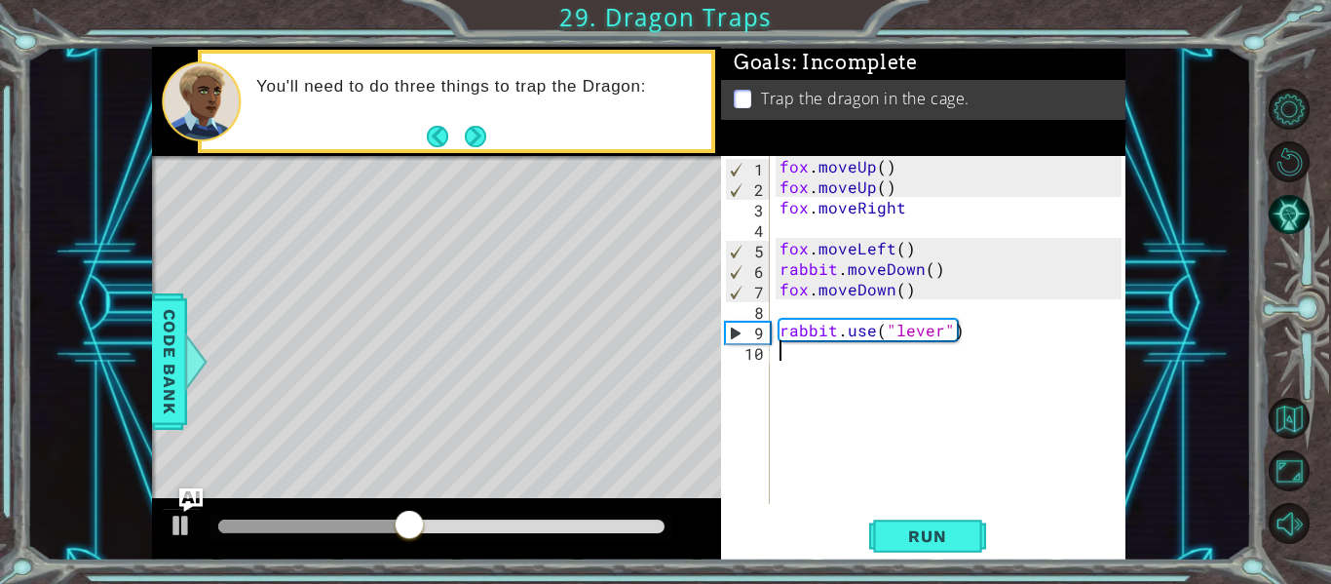
scroll to position [0, 0]
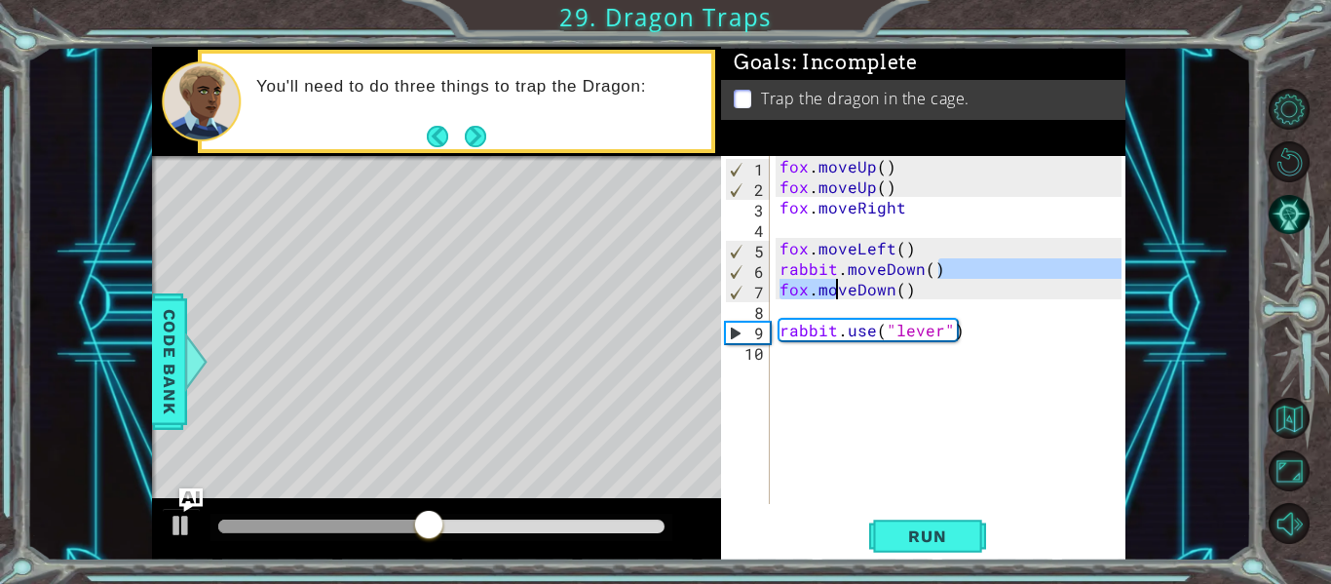
drag, startPoint x: 965, startPoint y: 274, endPoint x: 841, endPoint y: 275, distance: 123.7
click at [839, 279] on div "fox . moveUp ( ) fox . moveUp ( ) fox . moveRight fox . moveLeft ( ) rabbit . m…" at bounding box center [954, 350] width 356 height 389
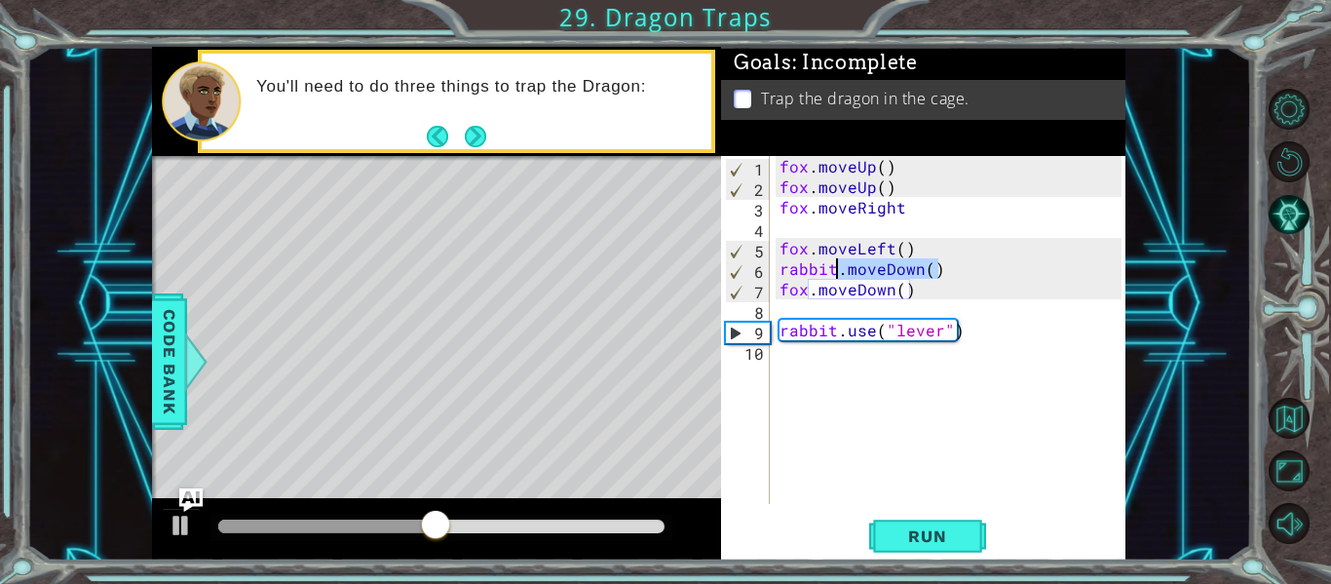
click at [836, 269] on div "fox . moveUp ( ) fox . moveUp ( ) fox . moveRight fox . moveLeft ( ) rabbit . m…" at bounding box center [954, 350] width 356 height 389
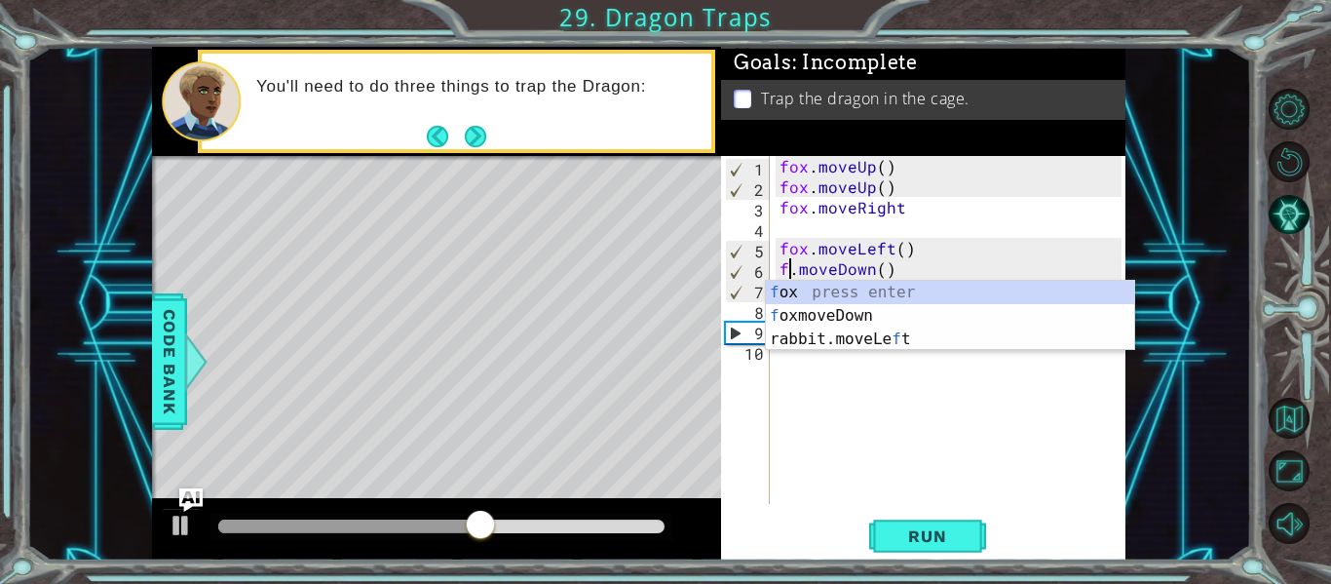
scroll to position [0, 2]
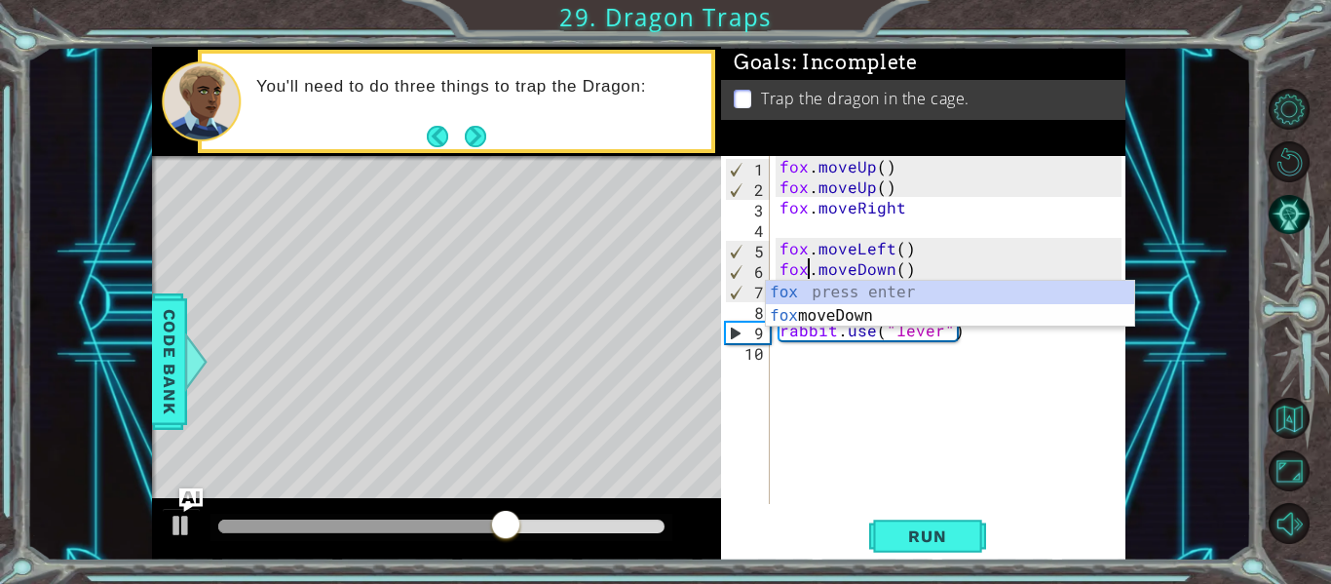
type textarea "fox.moveDown()"
click at [930, 556] on div "fox.moveDown() 1 2 3 4 5 6 7 8 9 10 fox . moveUp ( ) fox . moveUp ( ) fox . mov…" at bounding box center [923, 358] width 404 height 404
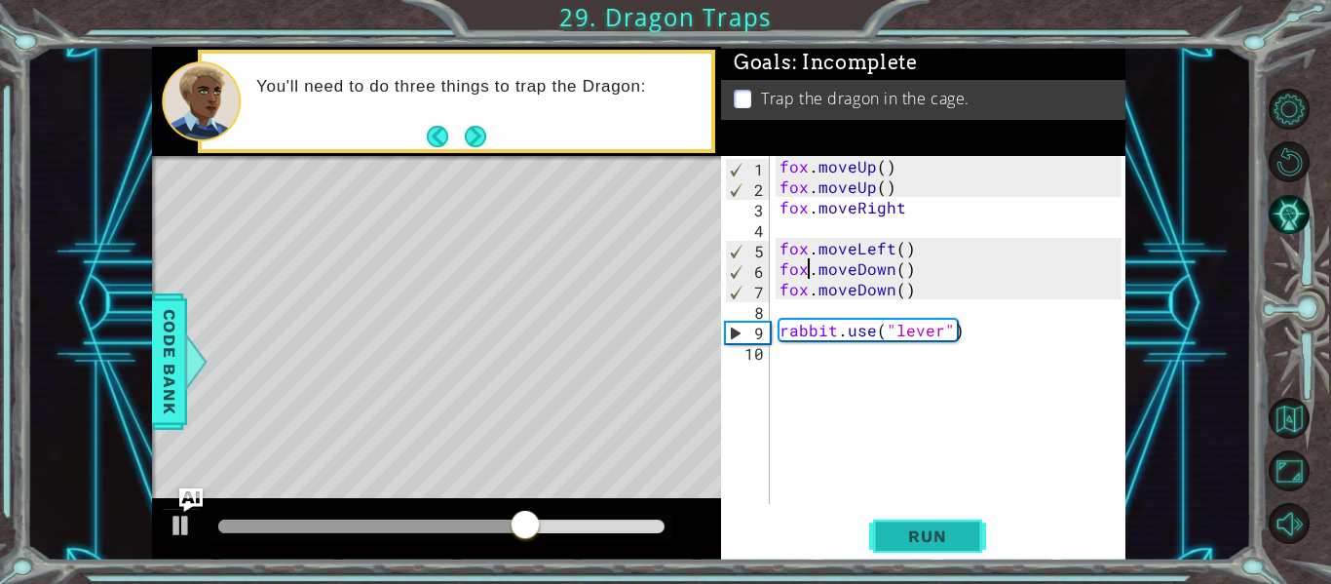
click at [939, 527] on span "Run" at bounding box center [927, 535] width 77 height 19
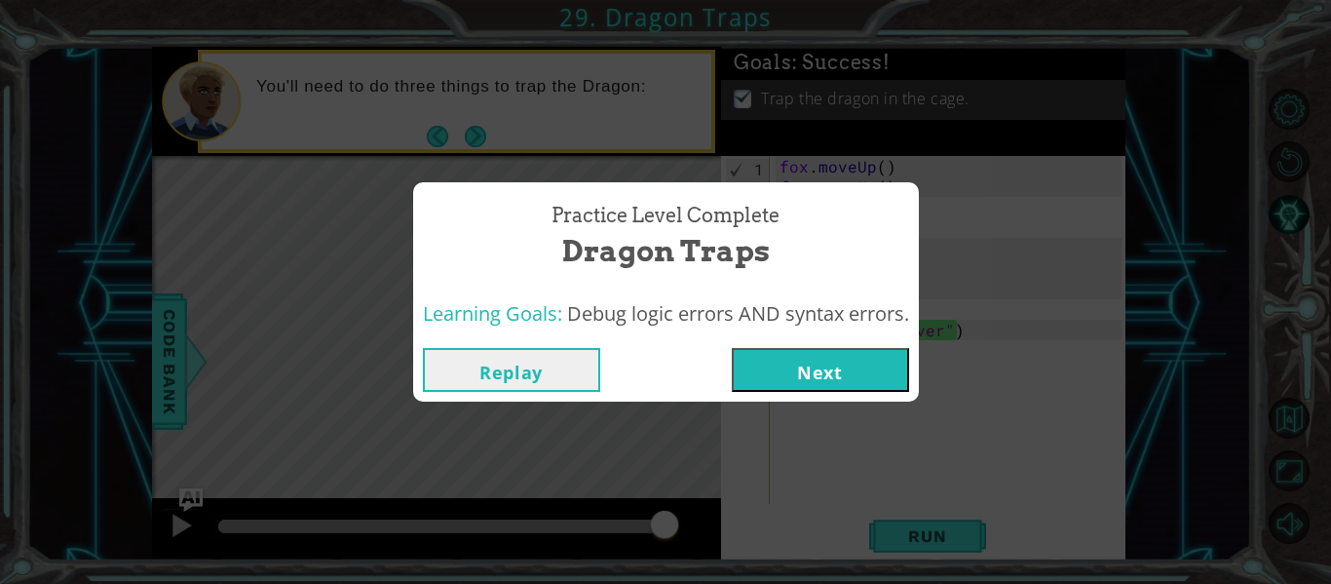
click at [814, 375] on button "Next" at bounding box center [820, 370] width 177 height 44
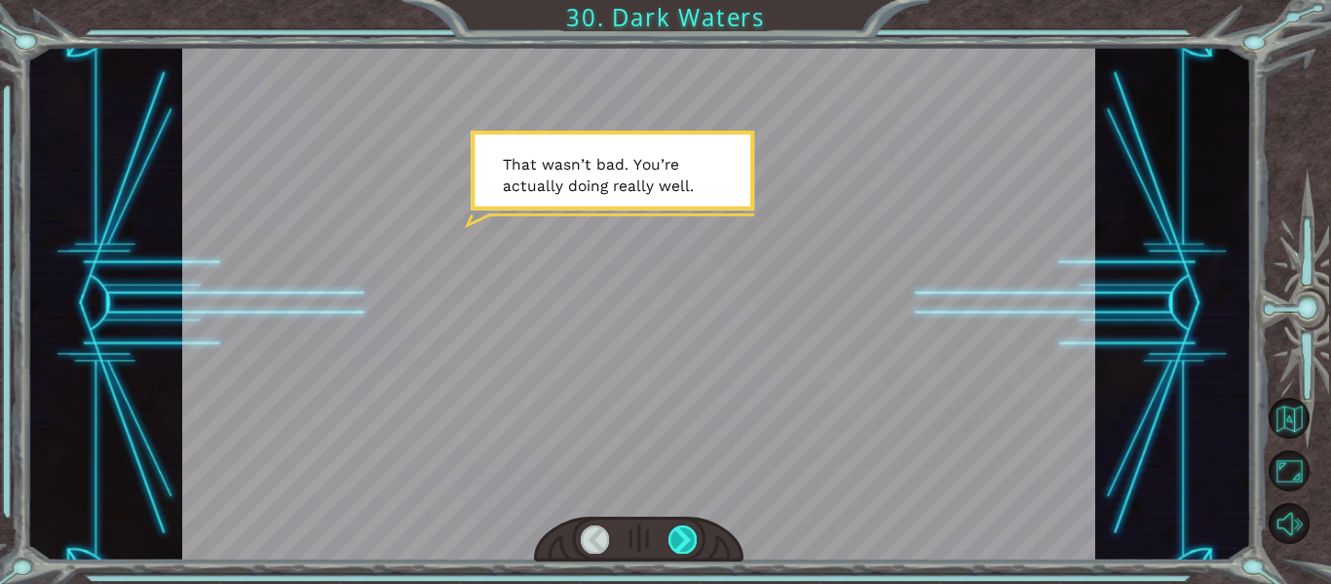
click at [690, 538] on div at bounding box center [682, 538] width 28 height 27
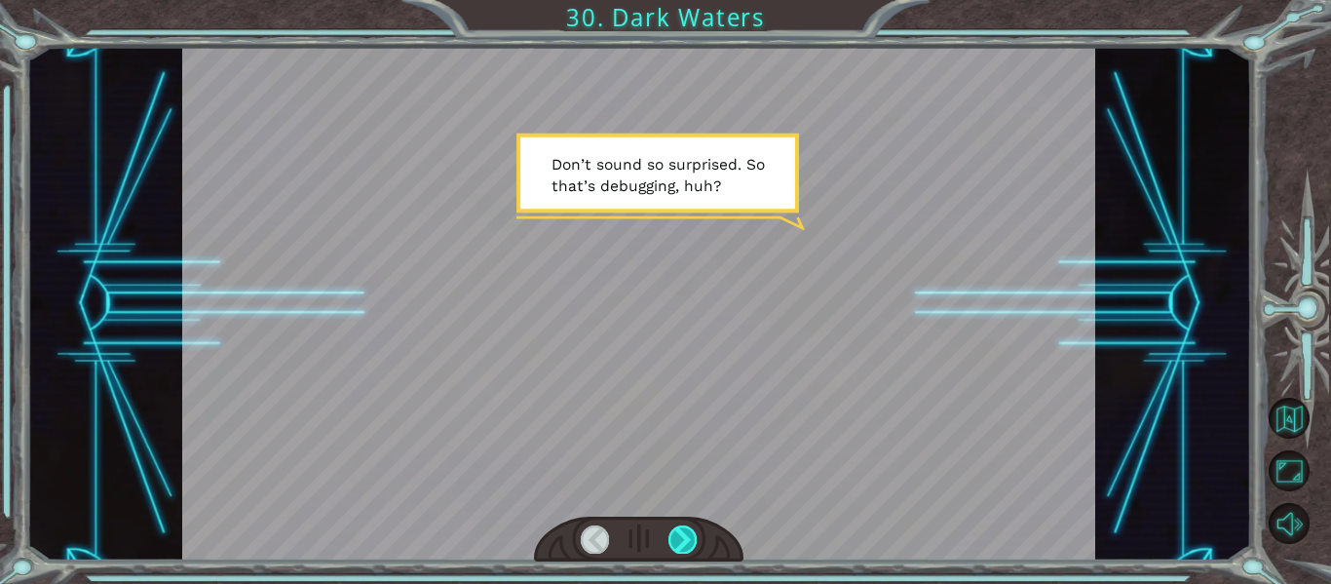
click at [673, 537] on div at bounding box center [682, 538] width 28 height 27
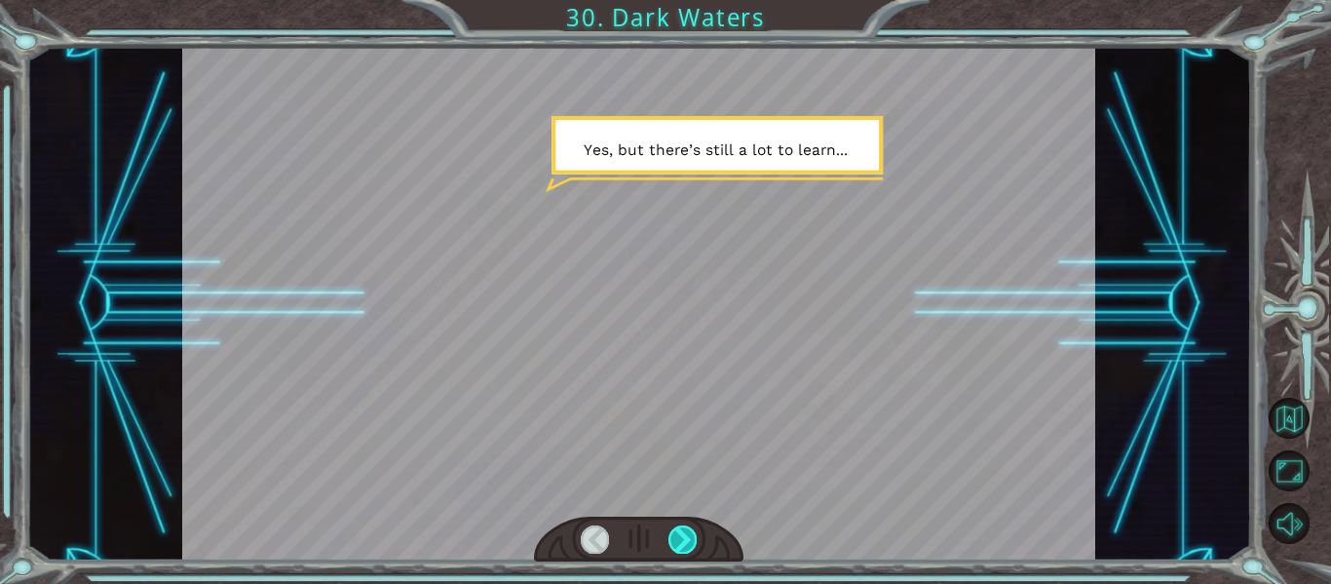
click at [607, 281] on div at bounding box center [639, 303] width 914 height 513
click at [687, 541] on div at bounding box center [682, 538] width 28 height 27
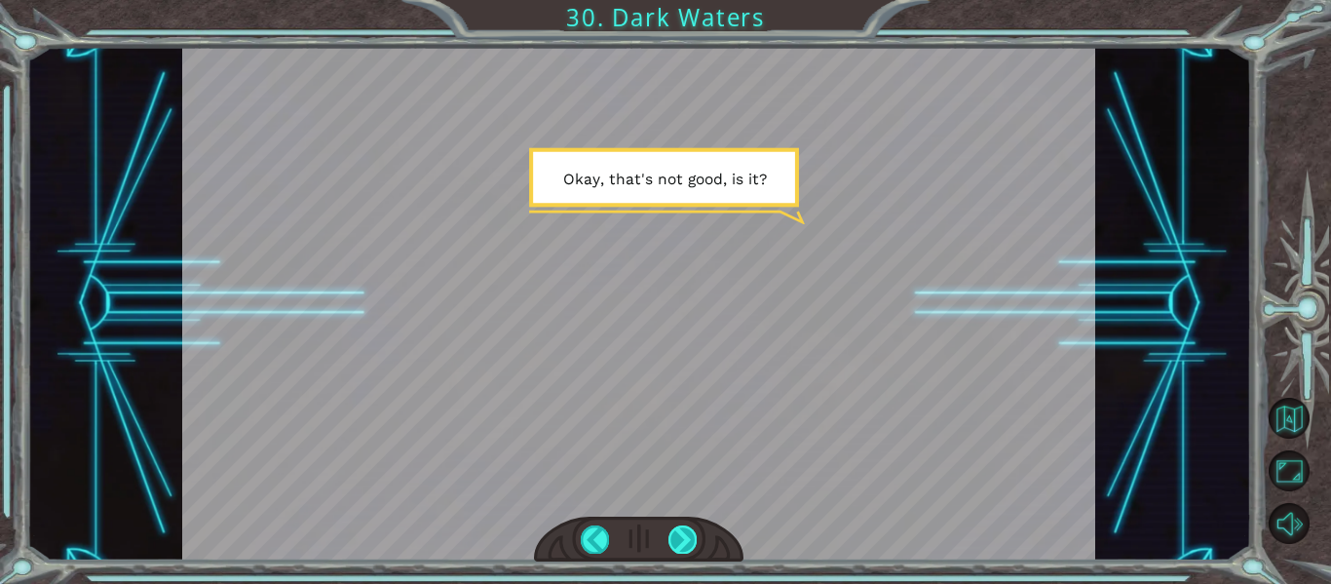
click at [687, 541] on div at bounding box center [682, 538] width 28 height 27
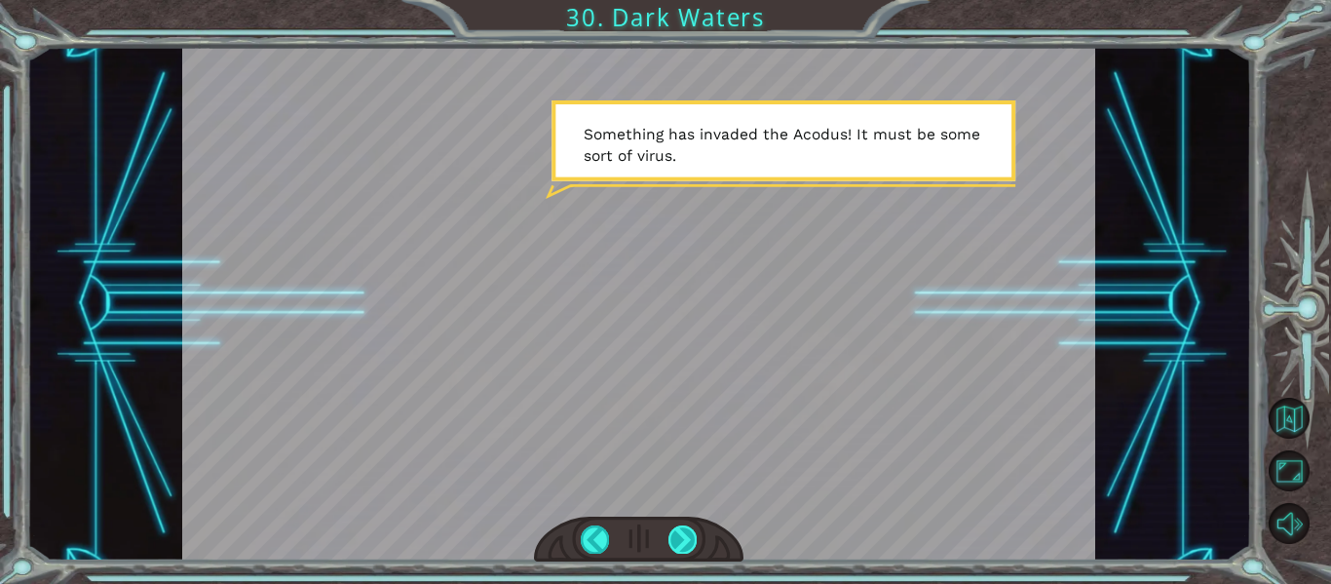
click at [687, 541] on div at bounding box center [682, 538] width 28 height 27
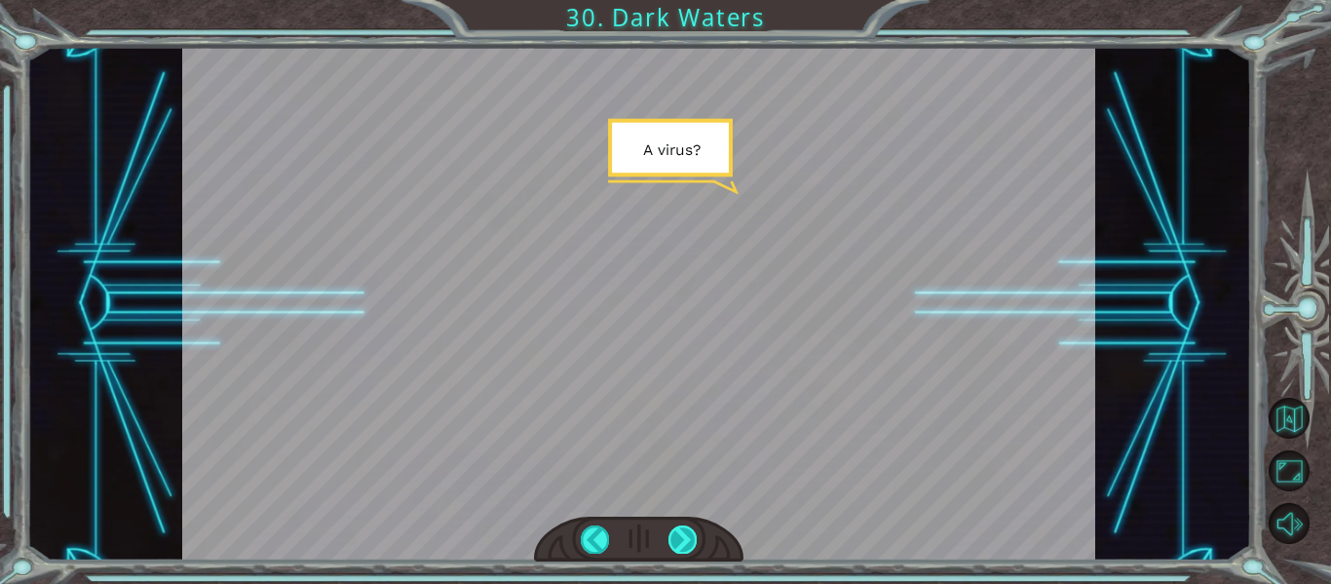
click at [687, 541] on div at bounding box center [682, 538] width 28 height 27
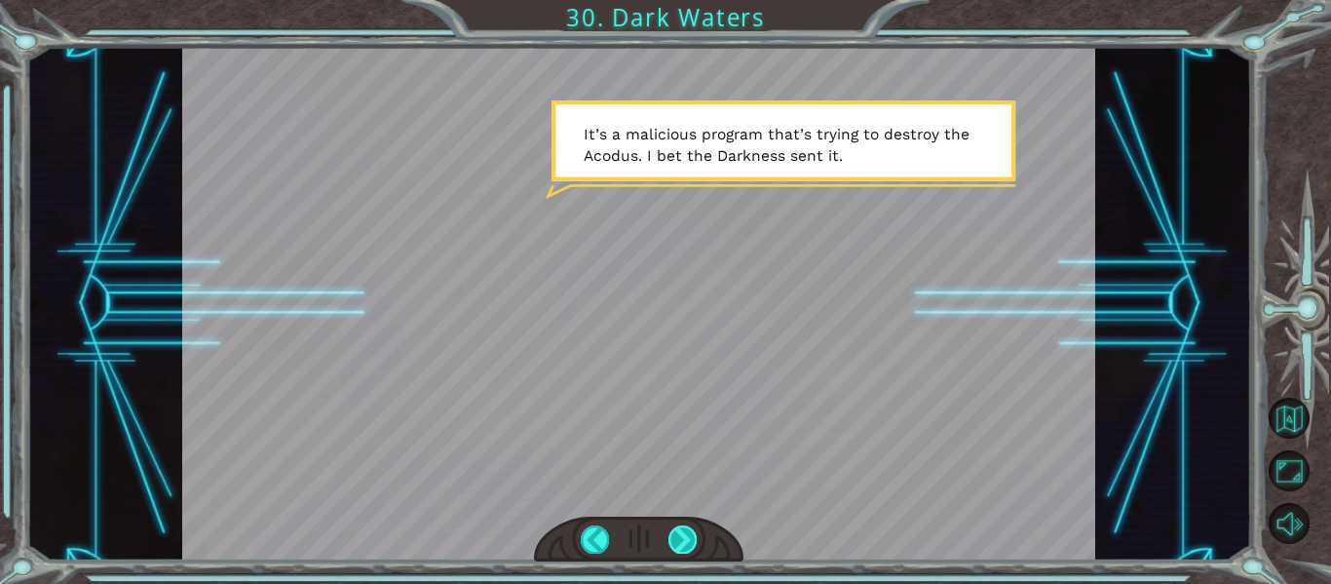
click at [687, 541] on div at bounding box center [682, 538] width 28 height 27
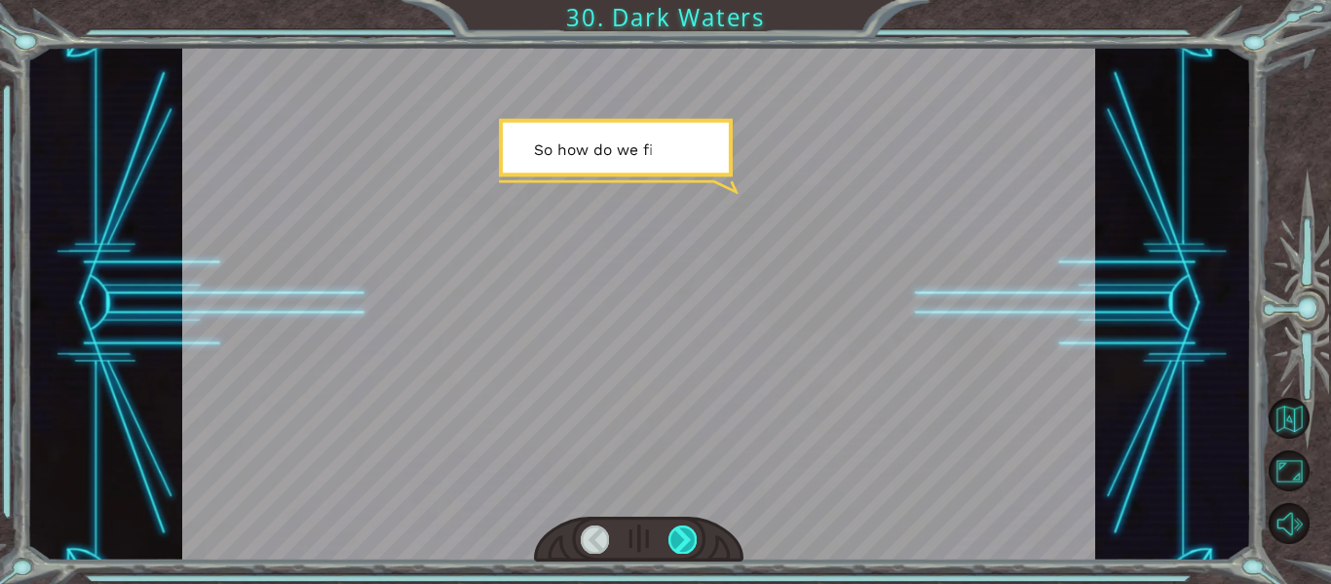
click at [687, 541] on div at bounding box center [682, 538] width 28 height 27
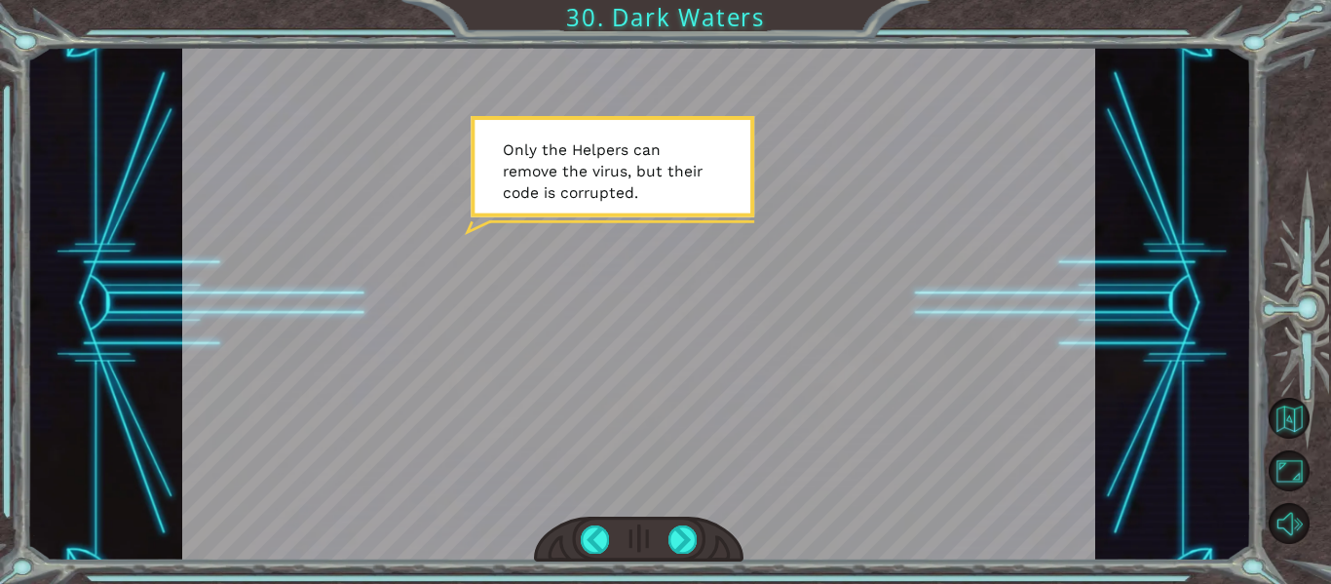
click at [709, 516] on div at bounding box center [639, 539] width 210 height 46
click at [673, 536] on div at bounding box center [682, 538] width 28 height 27
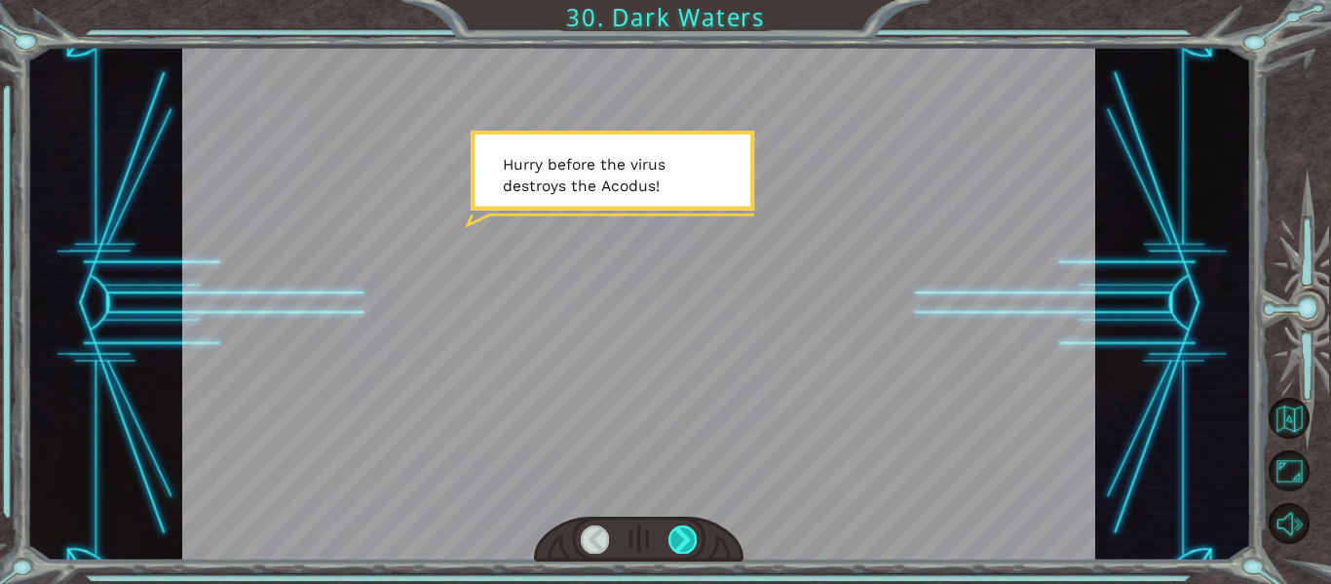
click at [673, 536] on div at bounding box center [682, 538] width 28 height 27
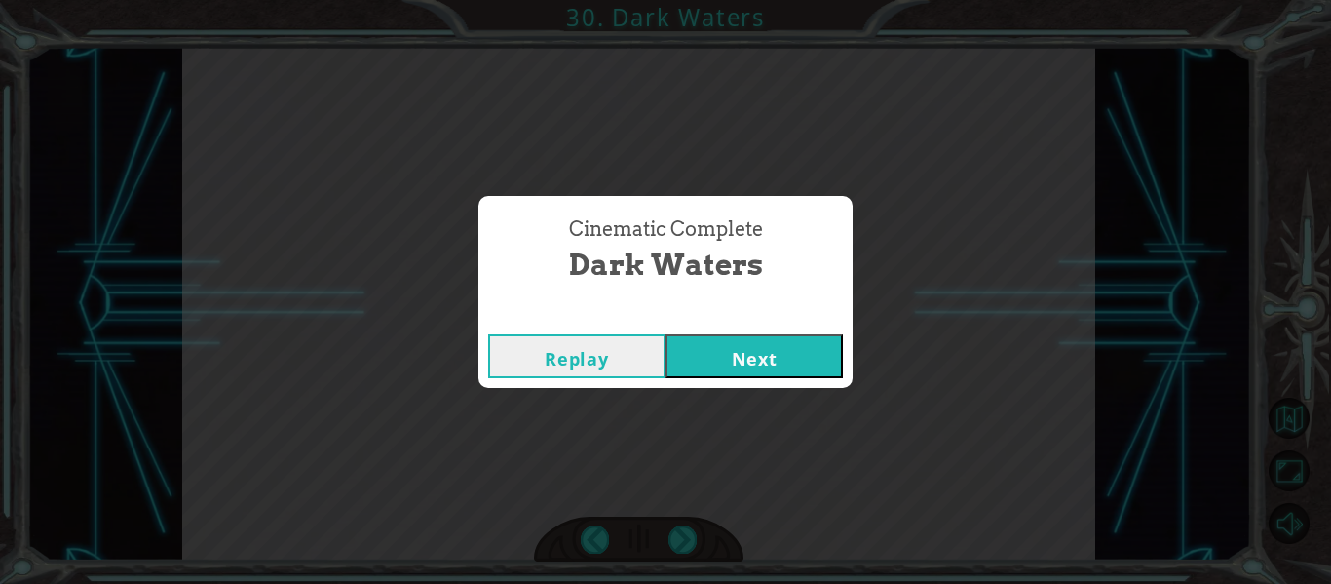
click at [728, 357] on button "Next" at bounding box center [753, 356] width 177 height 44
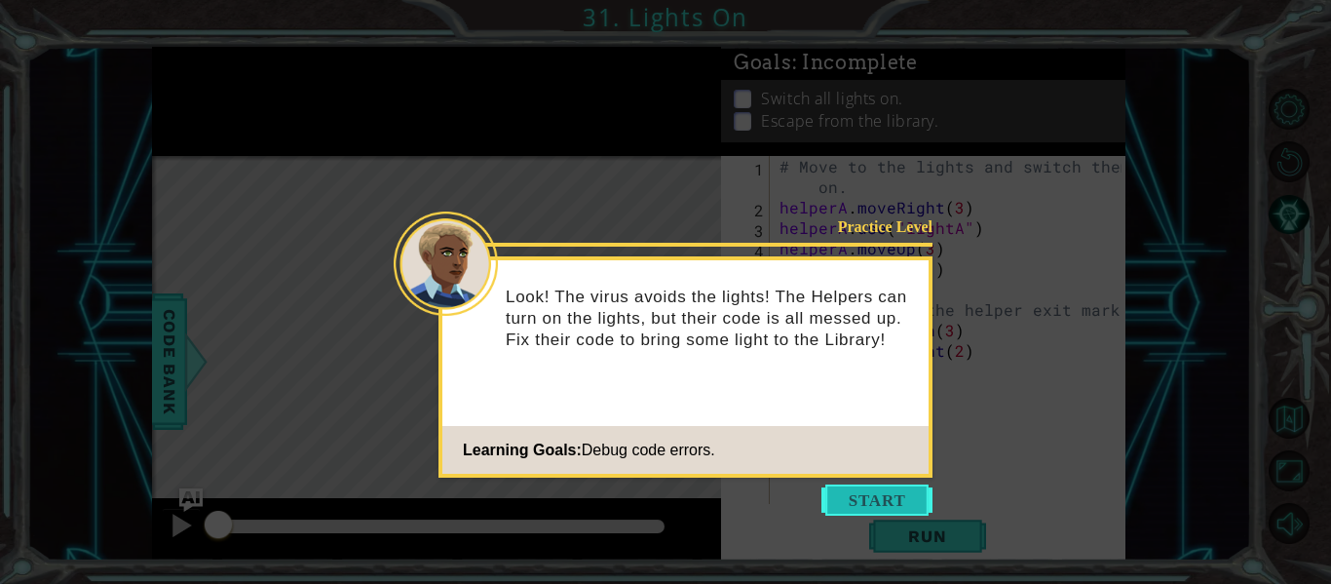
click at [871, 505] on button "Start" at bounding box center [876, 499] width 111 height 31
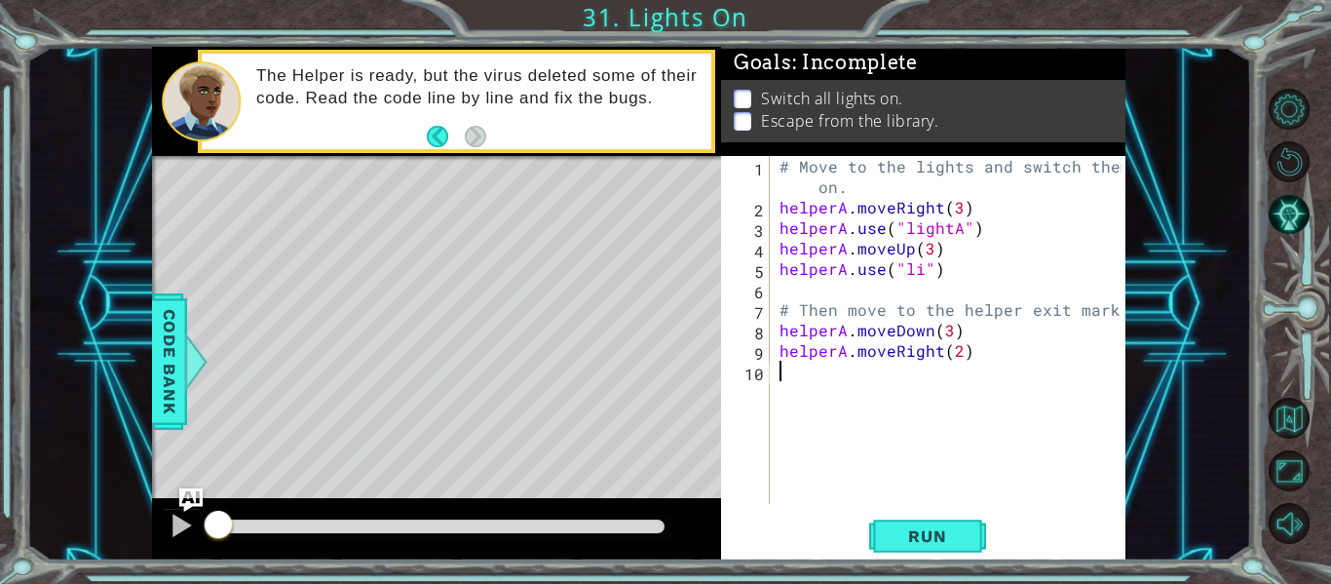
click at [919, 274] on div "# Move to the lights and switch them on. helperA . moveRight ( 3 ) helperA . us…" at bounding box center [954, 360] width 356 height 409
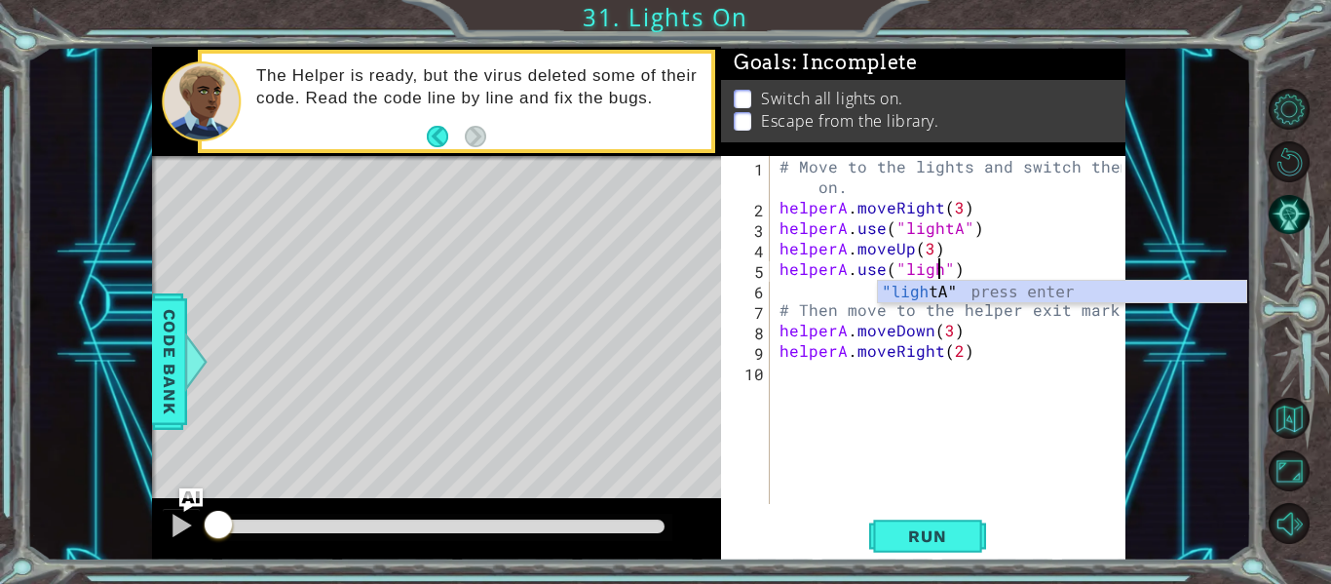
scroll to position [0, 11]
click at [965, 292] on div ""light A" press enter" at bounding box center [1062, 316] width 368 height 70
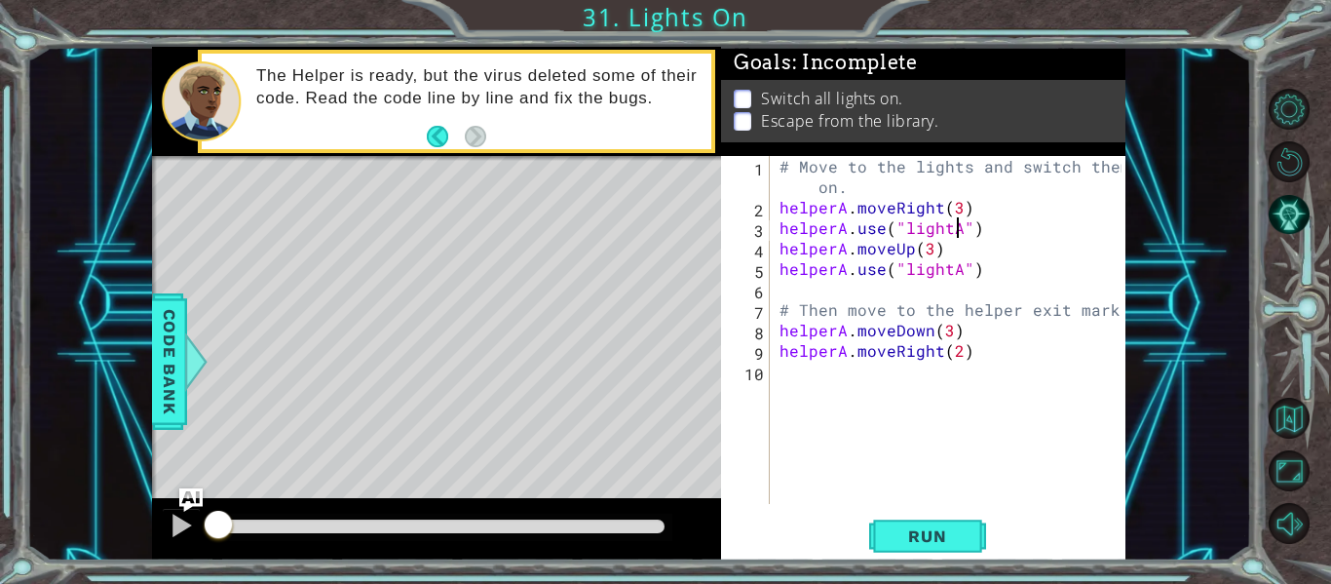
click at [961, 233] on div "# Move to the lights and switch them on. helperA . moveRight ( 3 ) helperA . us…" at bounding box center [954, 360] width 356 height 409
click at [956, 265] on div "# Move to the lights and switch them on. helperA . moveRight ( 3 ) helperA . us…" at bounding box center [954, 360] width 356 height 409
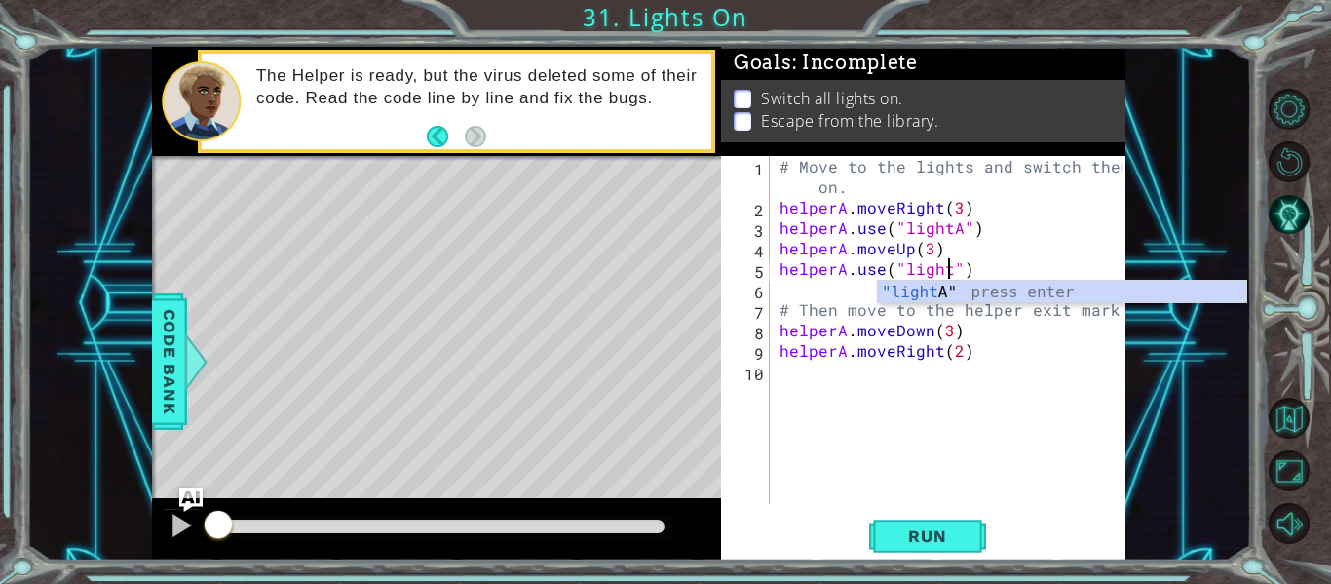
scroll to position [0, 12]
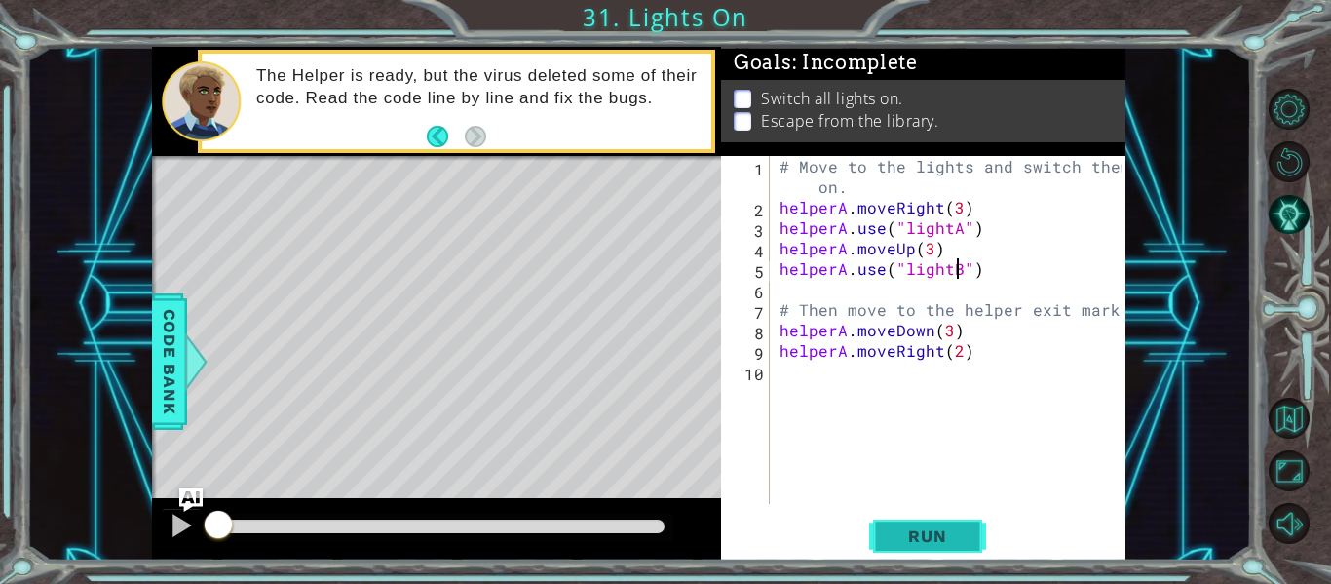
click at [945, 551] on button "Run" at bounding box center [927, 536] width 117 height 40
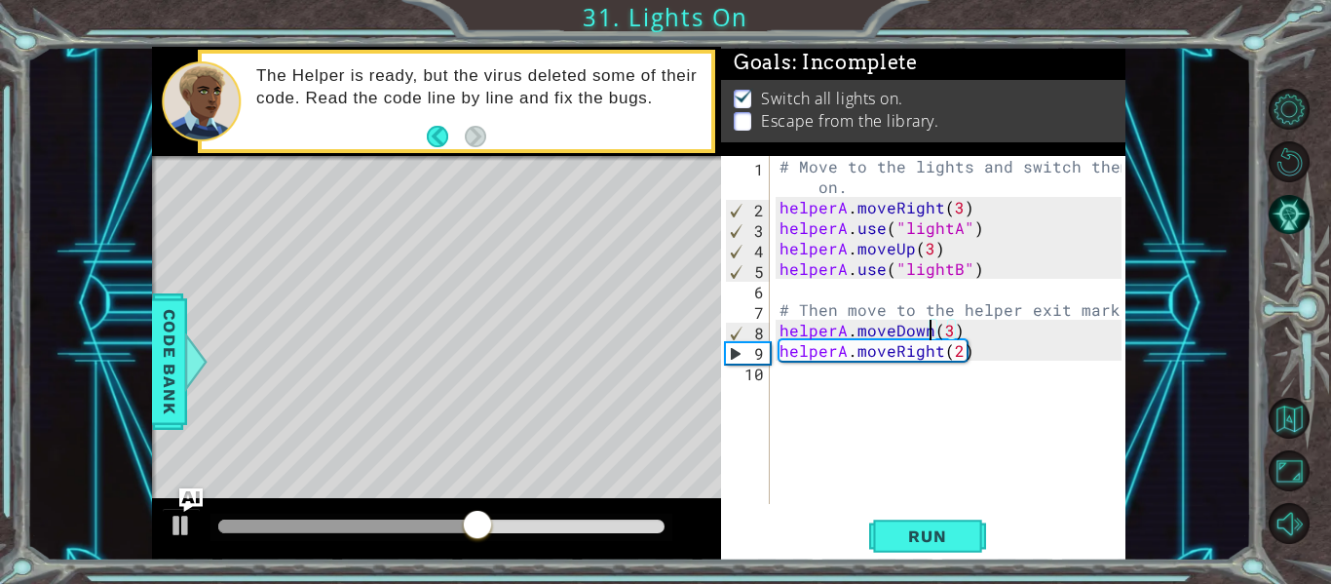
click at [928, 329] on div "# Move to the lights and switch them on. helperA . moveRight ( 3 ) helperA . us…" at bounding box center [954, 360] width 356 height 409
type textarea "helperA.moveDown(3)"
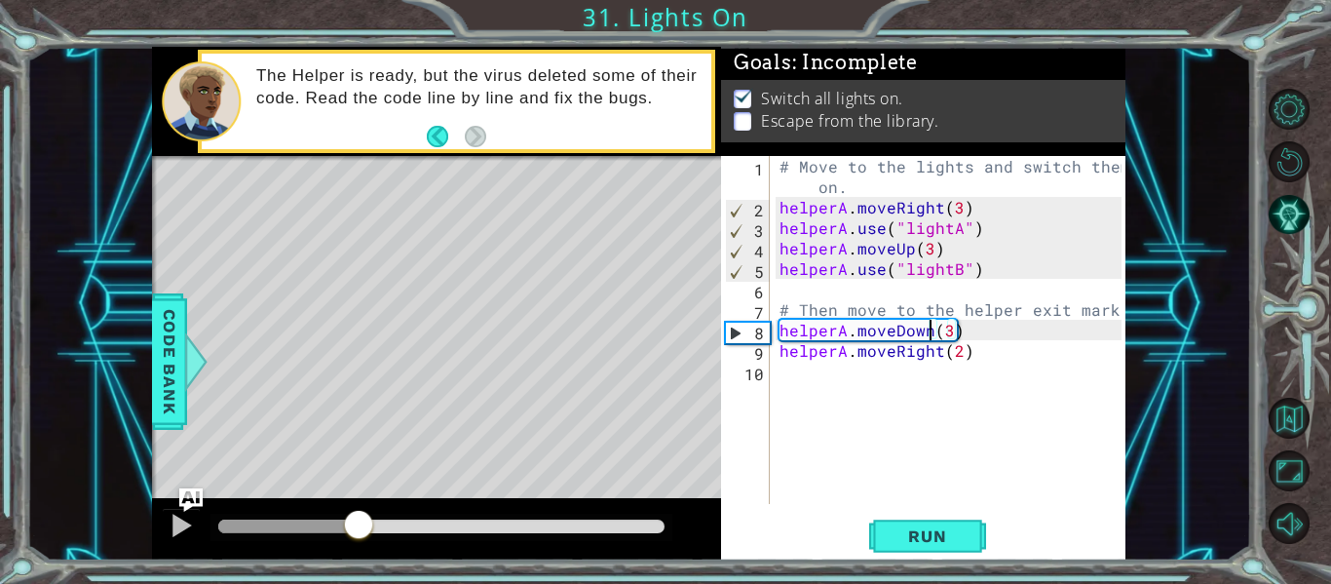
drag, startPoint x: 542, startPoint y: 529, endPoint x: 359, endPoint y: 527, distance: 183.2
click at [359, 527] on div at bounding box center [358, 526] width 35 height 35
drag, startPoint x: 979, startPoint y: 332, endPoint x: 752, endPoint y: 323, distance: 227.2
click at [752, 323] on div "helperA.moveDown(3) 1 2 3 4 5 6 7 8 9 10 # Move to the lights and switch them o…" at bounding box center [921, 330] width 400 height 348
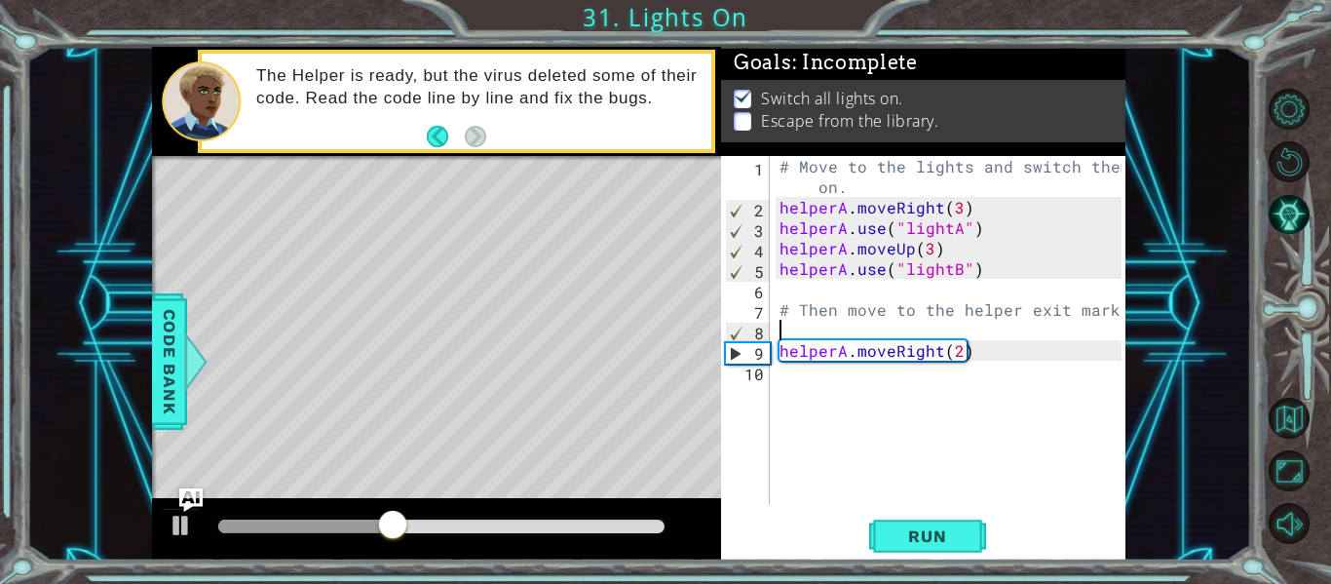
type textarea "# Then move to the helper exit mark."
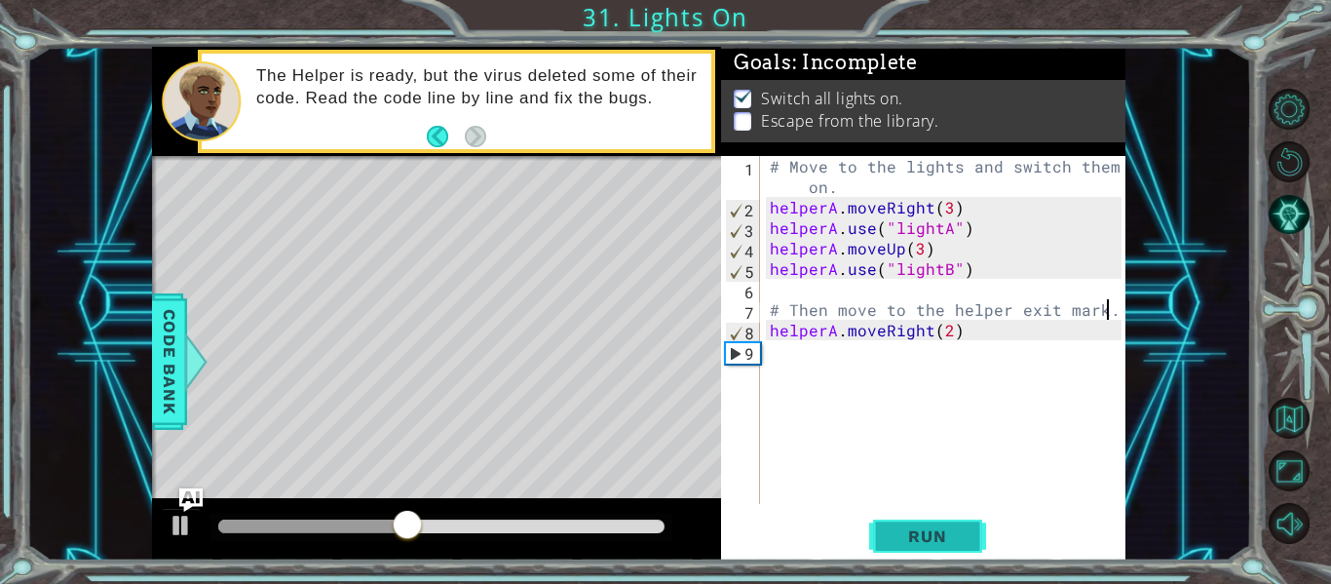
click at [961, 527] on span "Run" at bounding box center [927, 535] width 77 height 19
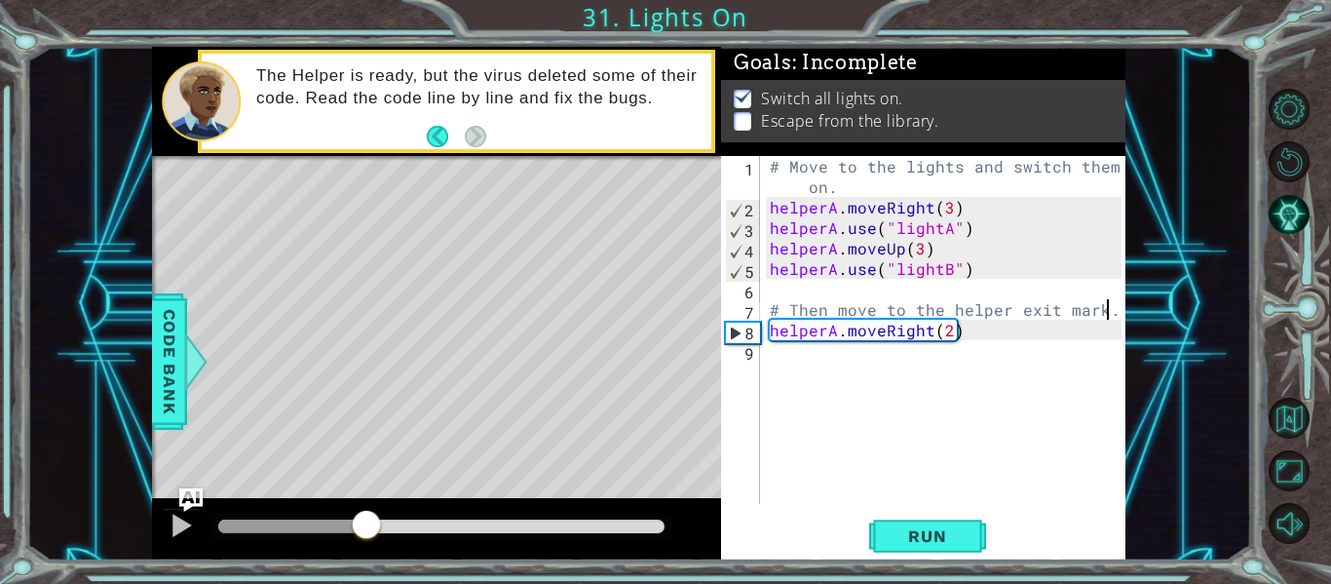
drag, startPoint x: 279, startPoint y: 525, endPoint x: 361, endPoint y: 518, distance: 83.1
click at [361, 519] on div at bounding box center [441, 526] width 446 height 14
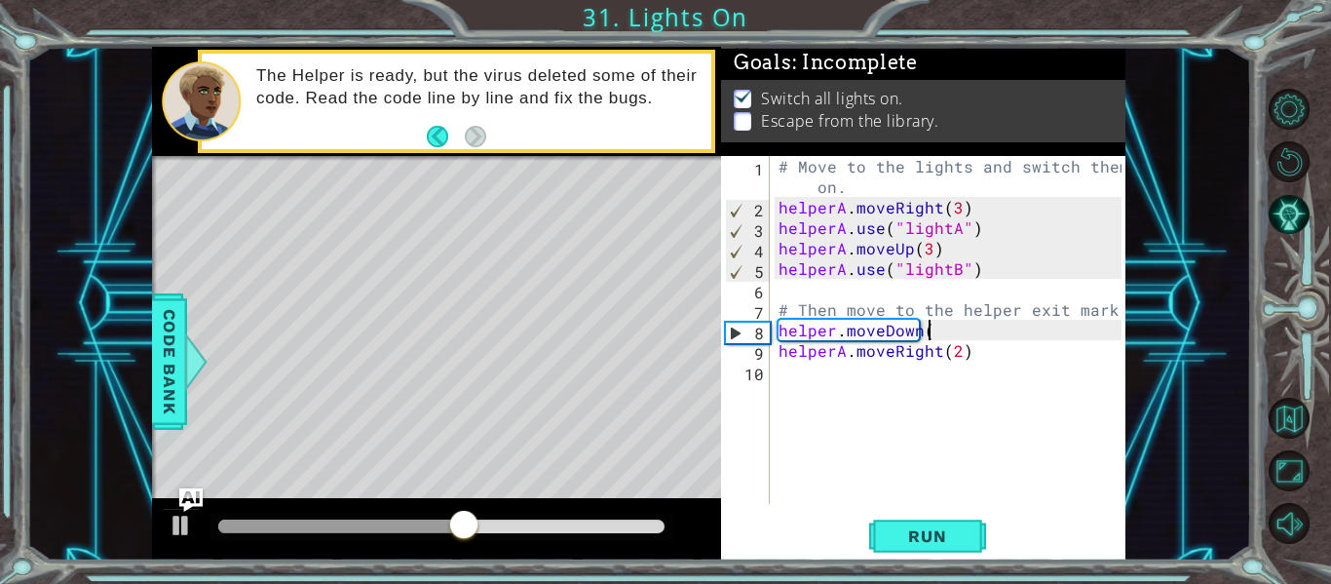
scroll to position [0, 9]
click at [949, 544] on span "Run" at bounding box center [927, 535] width 77 height 19
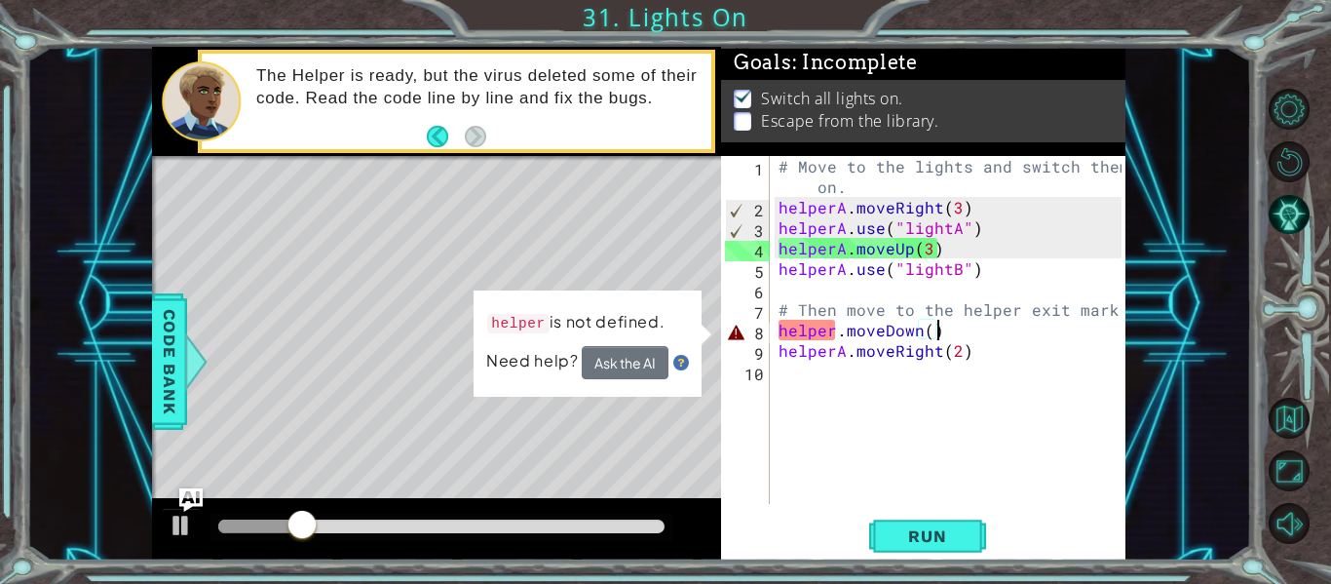
click at [838, 331] on div "# Move to the lights and switch them on. helperA . moveRight ( 3 ) helperA . us…" at bounding box center [953, 360] width 357 height 409
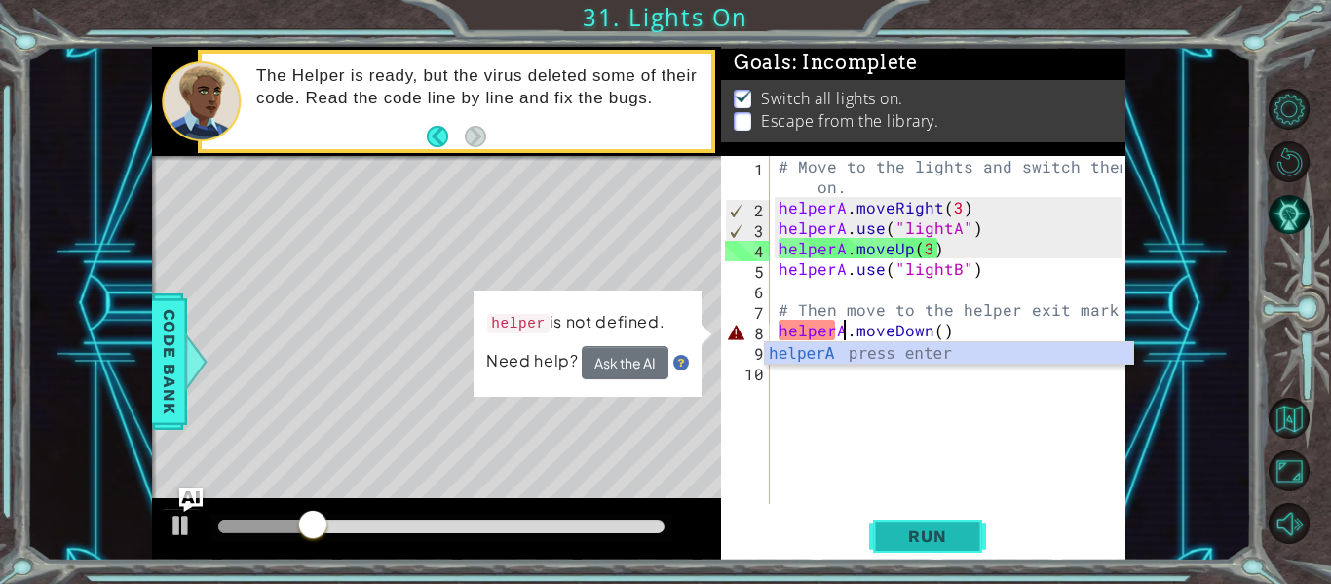
scroll to position [0, 5]
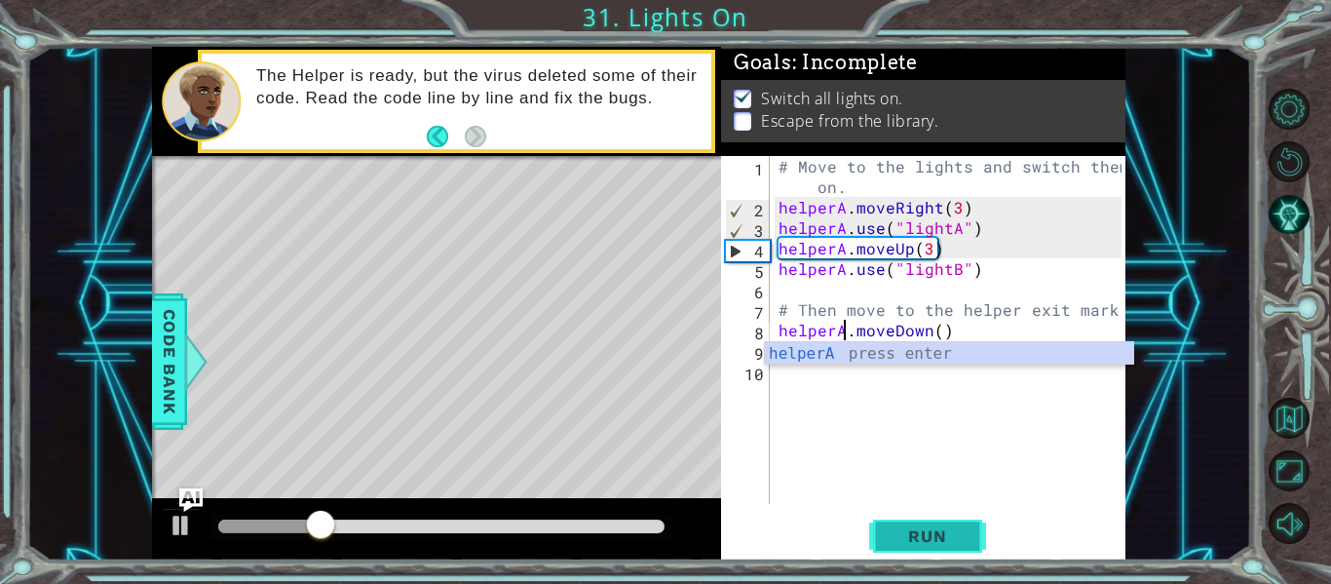
type textarea "helperA.moveDown()"
click at [911, 530] on span "Run" at bounding box center [927, 535] width 77 height 19
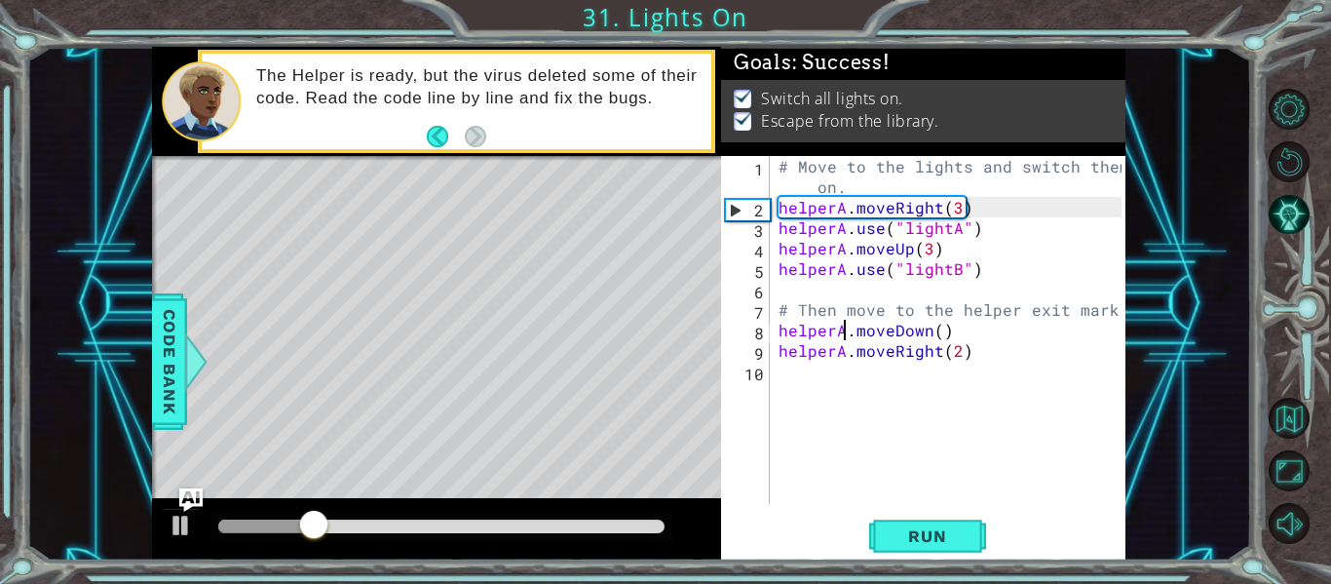
click at [361, 537] on div at bounding box center [441, 526] width 462 height 27
click at [368, 527] on div at bounding box center [441, 526] width 446 height 14
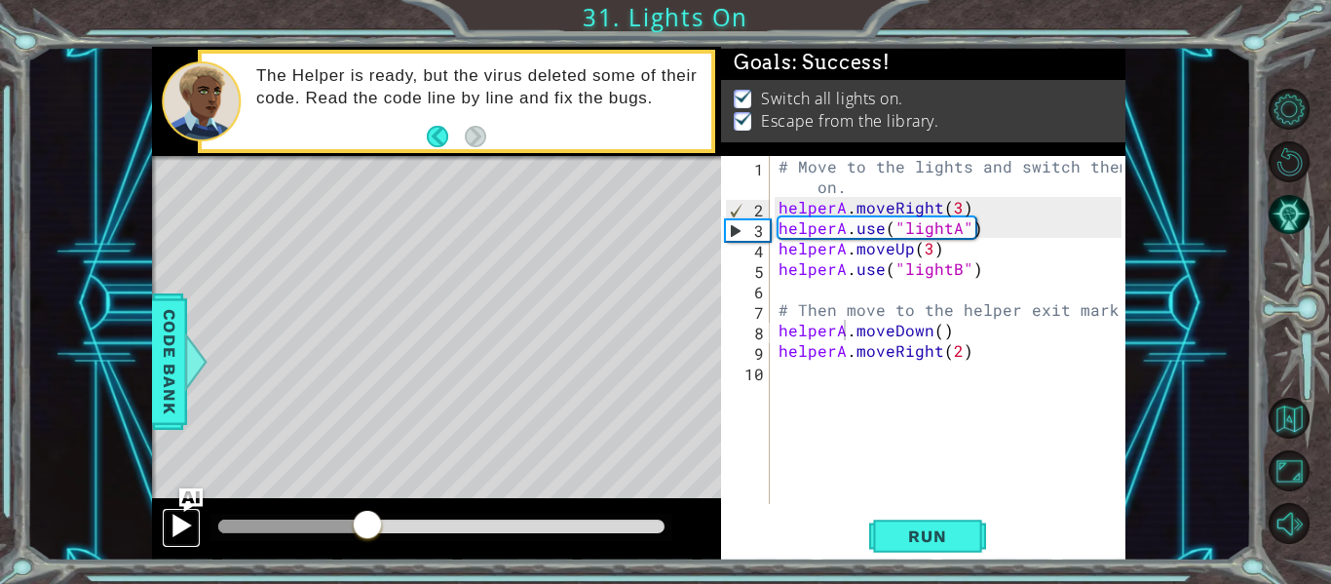
click at [190, 537] on div at bounding box center [181, 524] width 25 height 25
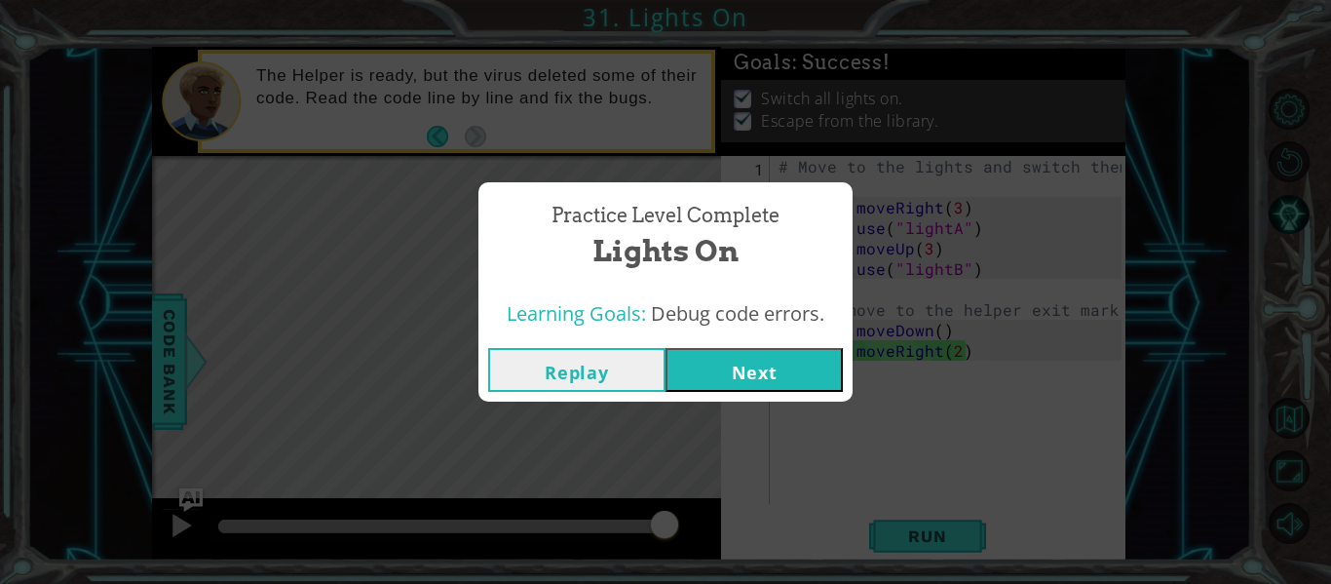
click at [768, 380] on button "Next" at bounding box center [753, 370] width 177 height 44
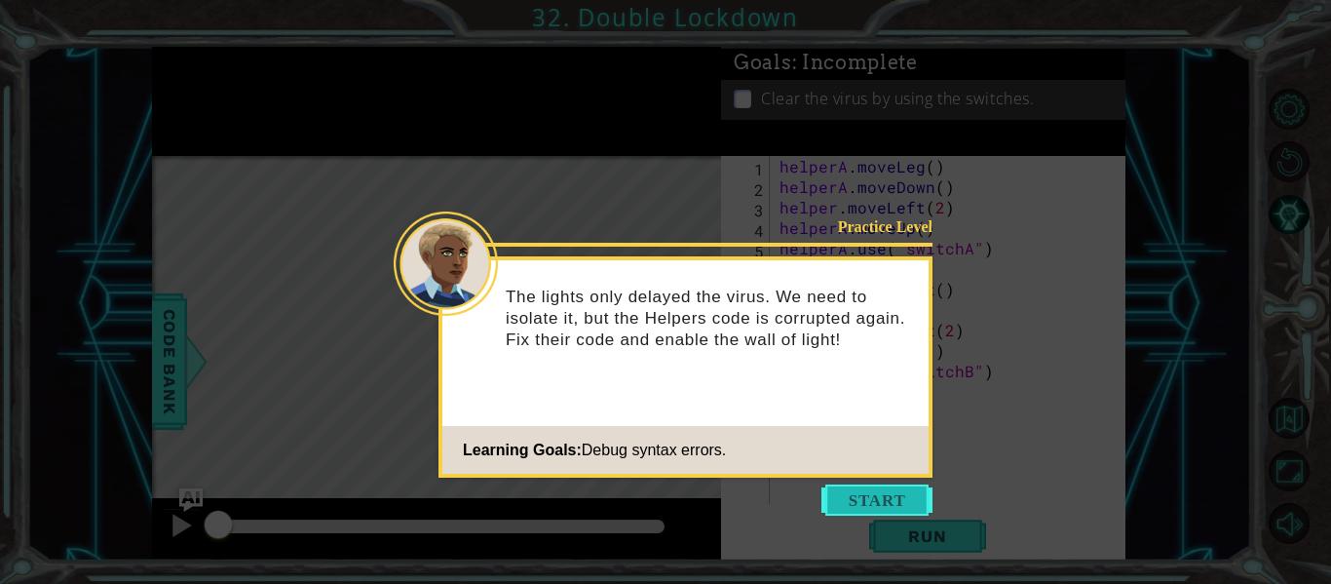
click at [887, 508] on button "Start" at bounding box center [876, 499] width 111 height 31
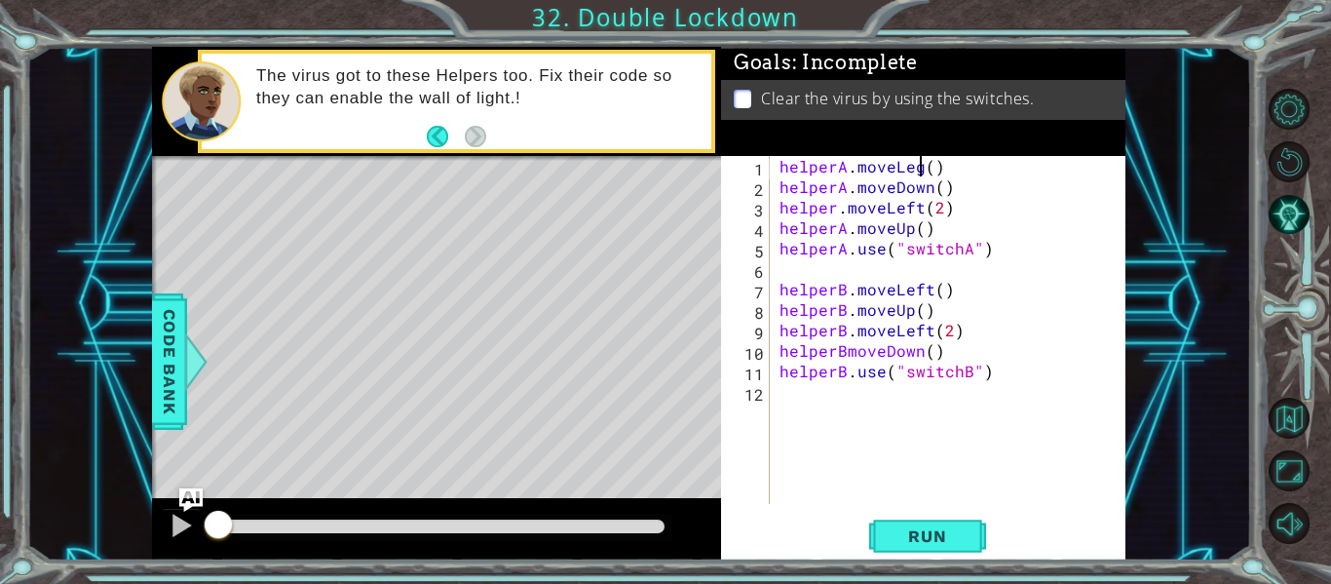
click at [919, 169] on div "helperA . moveLeg ( ) helperA . moveDown ( ) helper . moveLeft ( 2 ) helperA . …" at bounding box center [954, 350] width 356 height 389
click at [837, 209] on div "helperA . moveLeft ( ) helperA . moveDown ( ) helper . moveLeft ( 2 ) helperA .…" at bounding box center [954, 350] width 356 height 389
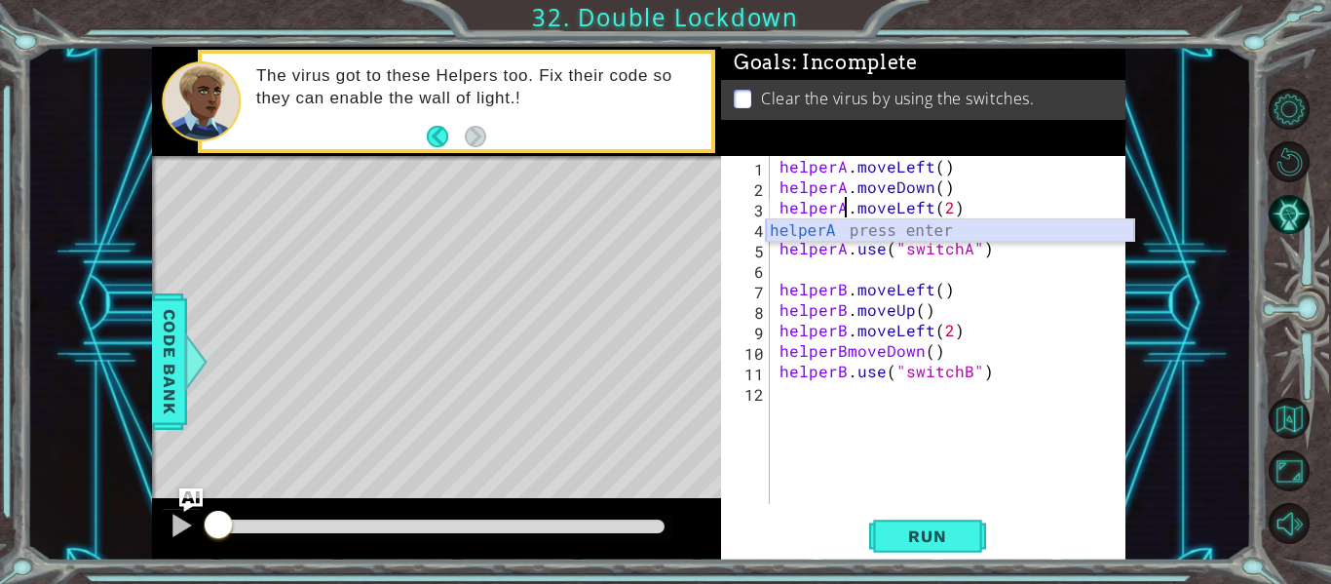
click at [887, 231] on div "helperA press enter" at bounding box center [950, 254] width 368 height 70
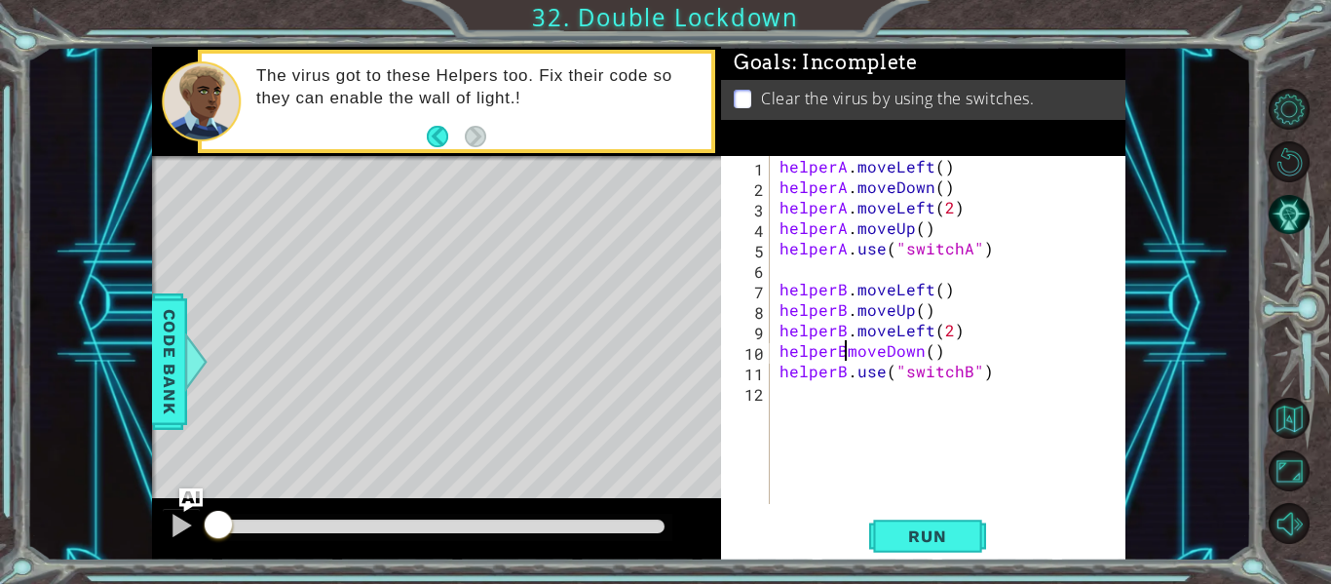
click at [845, 356] on div "helperA . moveLeft ( ) helperA . moveDown ( ) helperA . moveLeft ( 2 ) helperA …" at bounding box center [954, 350] width 356 height 389
click at [990, 352] on div "helperA . moveLeft ( ) helperA . moveDown ( ) helperA . moveLeft ( 2 ) helperA …" at bounding box center [954, 350] width 356 height 389
type textarea "helperB.moveDown()"
click at [921, 553] on button "Run" at bounding box center [927, 536] width 117 height 40
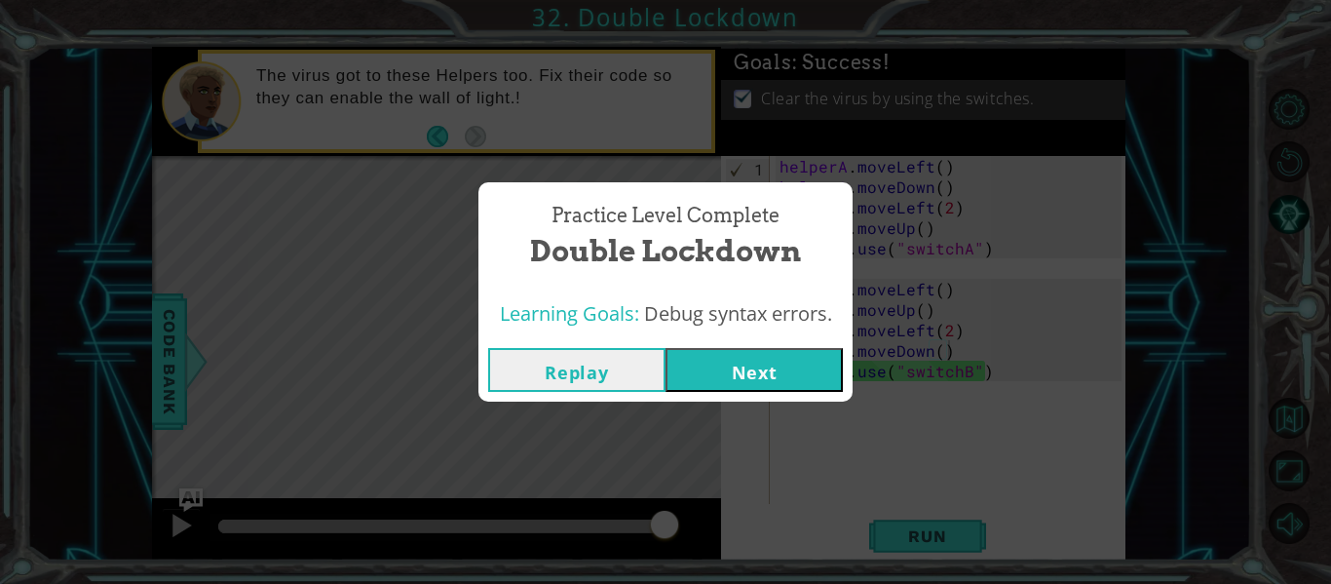
click at [773, 384] on button "Next" at bounding box center [753, 370] width 177 height 44
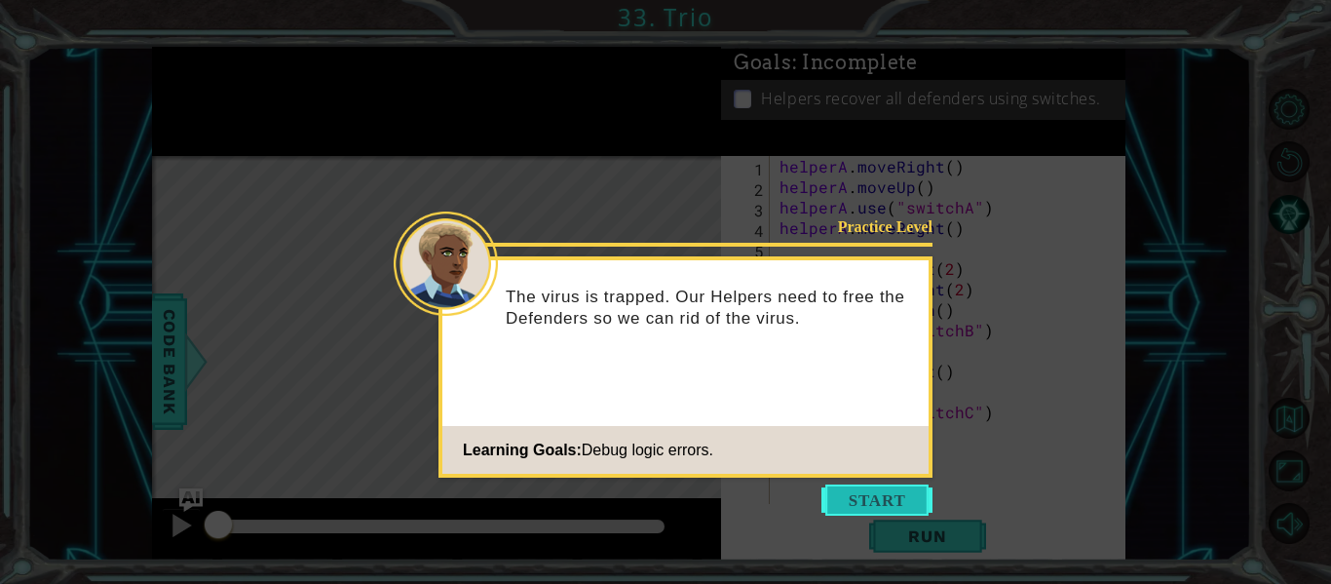
click at [884, 499] on button "Start" at bounding box center [876, 499] width 111 height 31
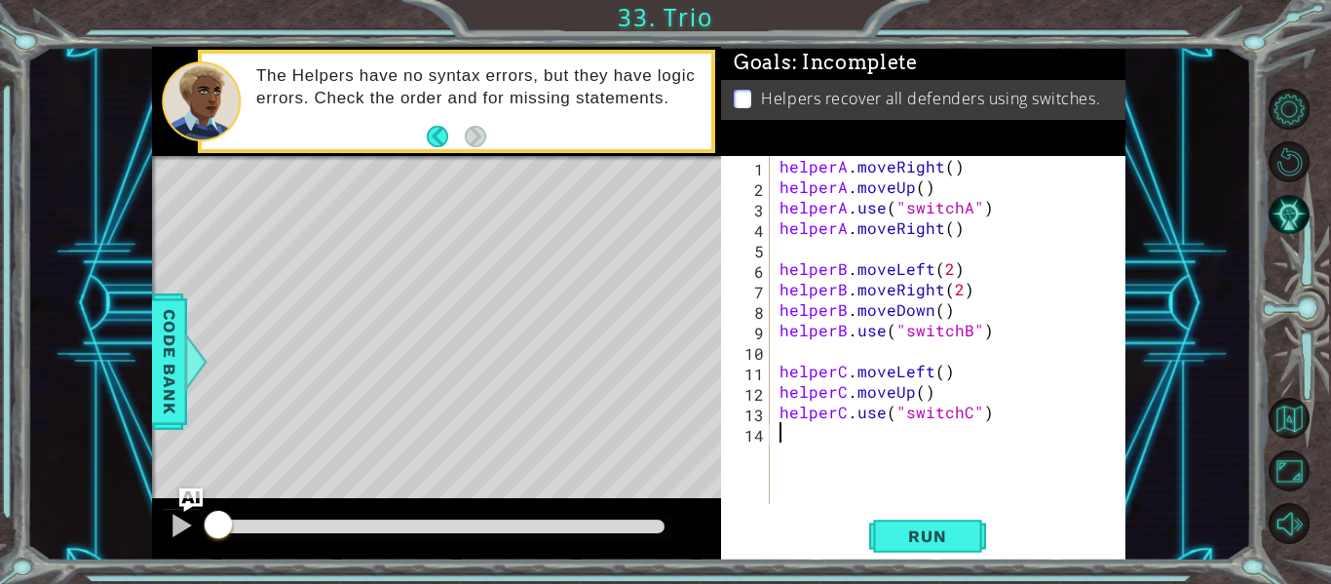
click at [937, 165] on div "helperA . moveRight ( ) helperA . moveUp ( ) helperA . use ( "switchA" ) helper…" at bounding box center [954, 350] width 356 height 389
click at [935, 171] on div "helperA . moveLeft ( ) helperA . moveUp ( ) helperA . use ( "switchA" ) helperA…" at bounding box center [954, 350] width 356 height 389
click at [907, 185] on div "helperA . moveLeft ( 2 ) helperA . moveUp ( ) helperA . use ( "switchA" ) helpe…" at bounding box center [954, 350] width 356 height 389
drag, startPoint x: 994, startPoint y: 212, endPoint x: 753, endPoint y: 211, distance: 240.7
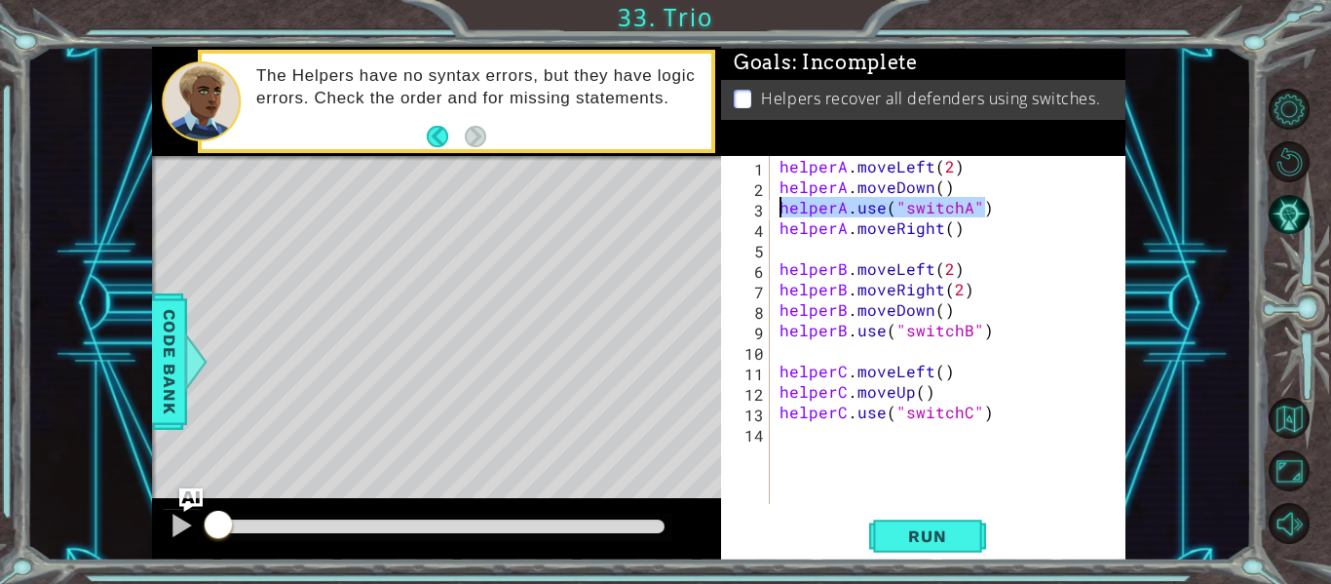
click at [753, 211] on div "helperA.moveDown() 1 2 3 4 5 6 7 8 9 10 11 12 13 14 helperA . moveLeft ( 2 ) he…" at bounding box center [921, 330] width 400 height 348
click at [954, 207] on div "helperA . moveLeft ( 2 ) helperA . moveDown ( ) helperA . use ( "switchA" ) hel…" at bounding box center [954, 350] width 356 height 389
click at [973, 194] on div "helperA . moveLeft ( 2 ) helperA . moveDown ( ) helperA . use ( "switchA" ) hel…" at bounding box center [954, 350] width 356 height 389
click at [969, 231] on div "helperA . moveLeft ( 2 ) helperA . moveDown ( ) helperA . use ( "switchA" ) hel…" at bounding box center [954, 350] width 356 height 389
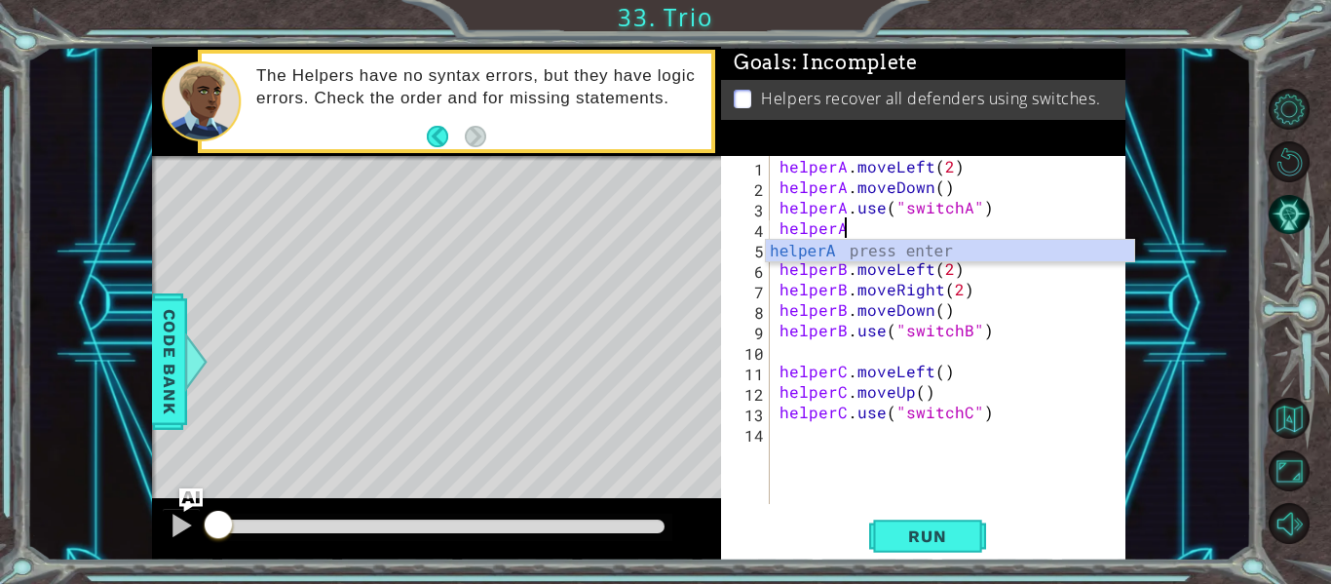
scroll to position [0, 0]
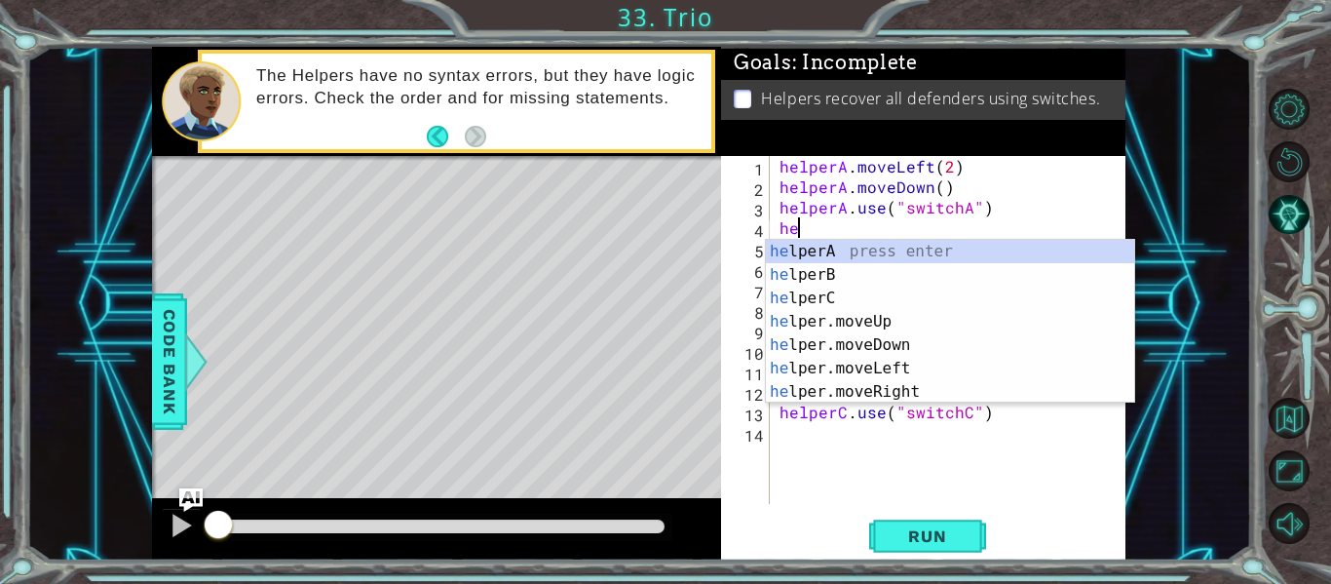
type textarea "h"
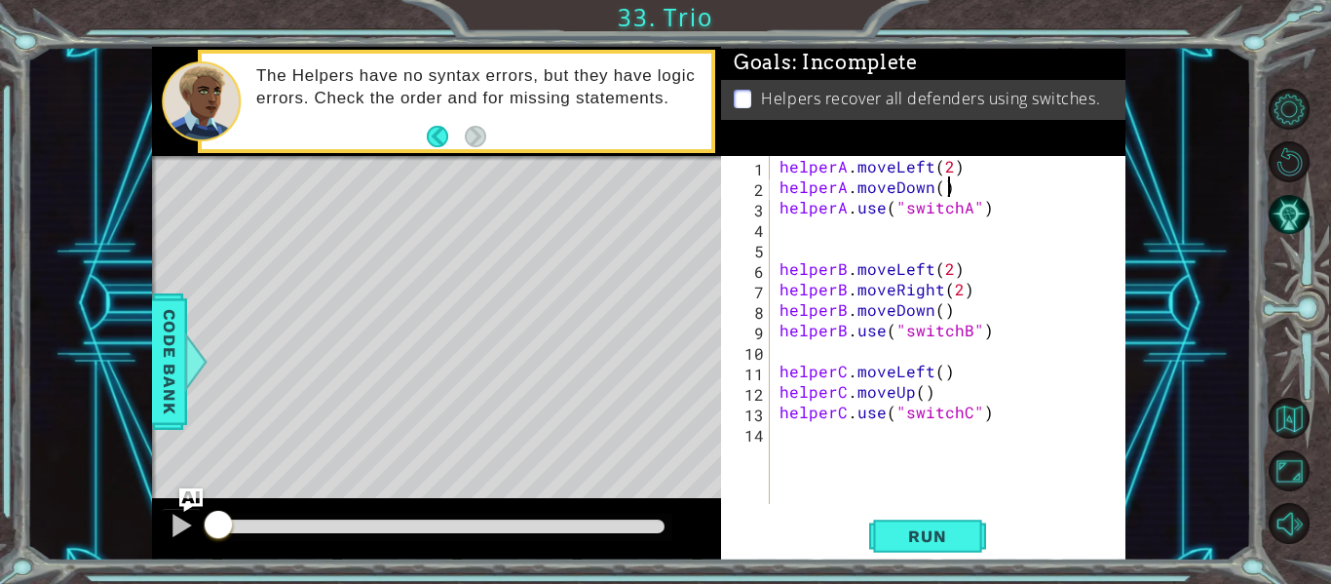
click at [968, 185] on div "helperA . moveLeft ( 2 ) helperA . moveDown ( ) helperA . use ( "switchA" ) hel…" at bounding box center [954, 350] width 356 height 389
type textarea "helperA.moveDown()"
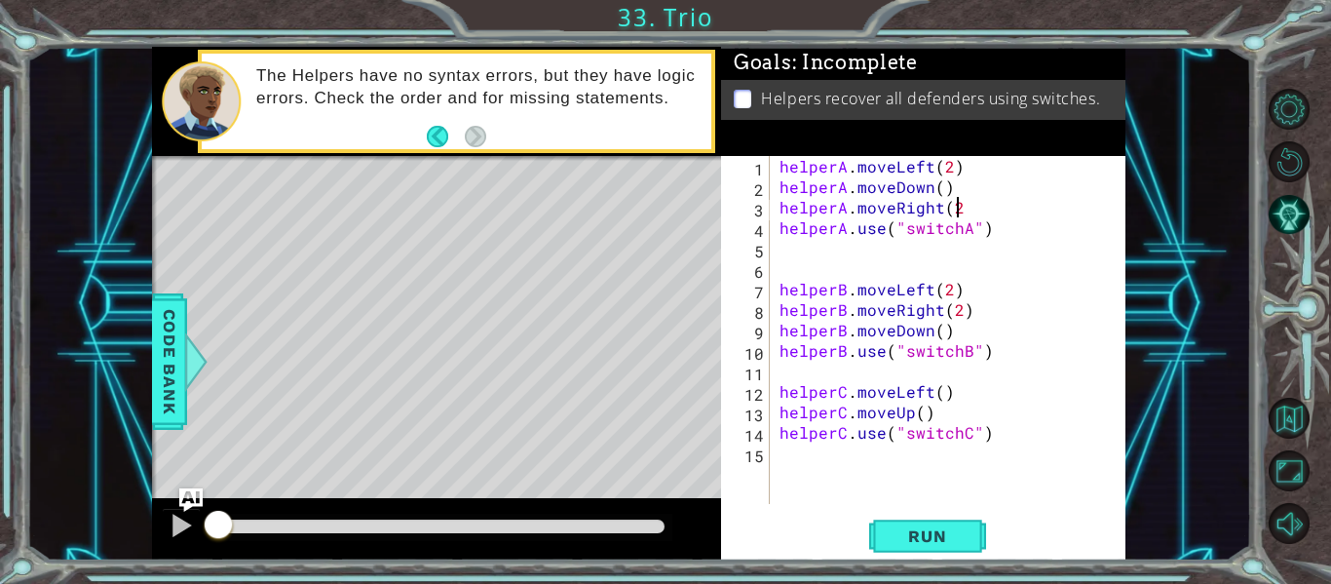
scroll to position [0, 11]
click at [909, 550] on button "Run" at bounding box center [927, 536] width 117 height 40
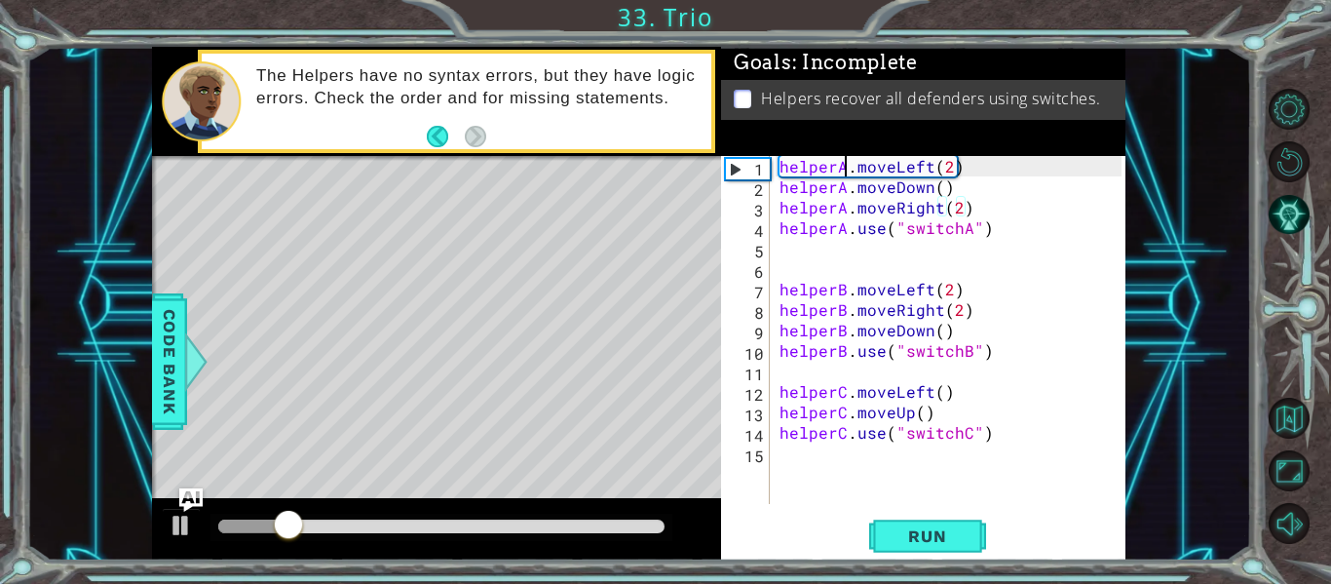
click at [844, 166] on div "helperA . moveLeft ( 2 ) helperA . moveDown ( ) helperA . moveRight ( 2 ) helpe…" at bounding box center [954, 350] width 356 height 389
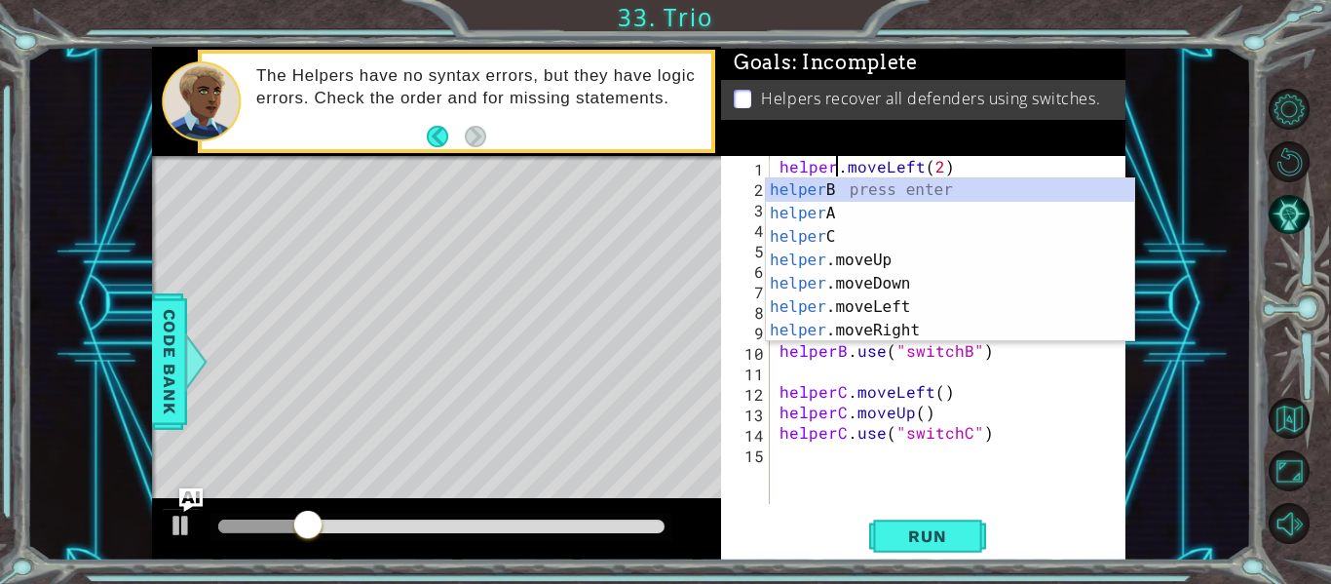
type textarea "helperB.moveLeft(2)"
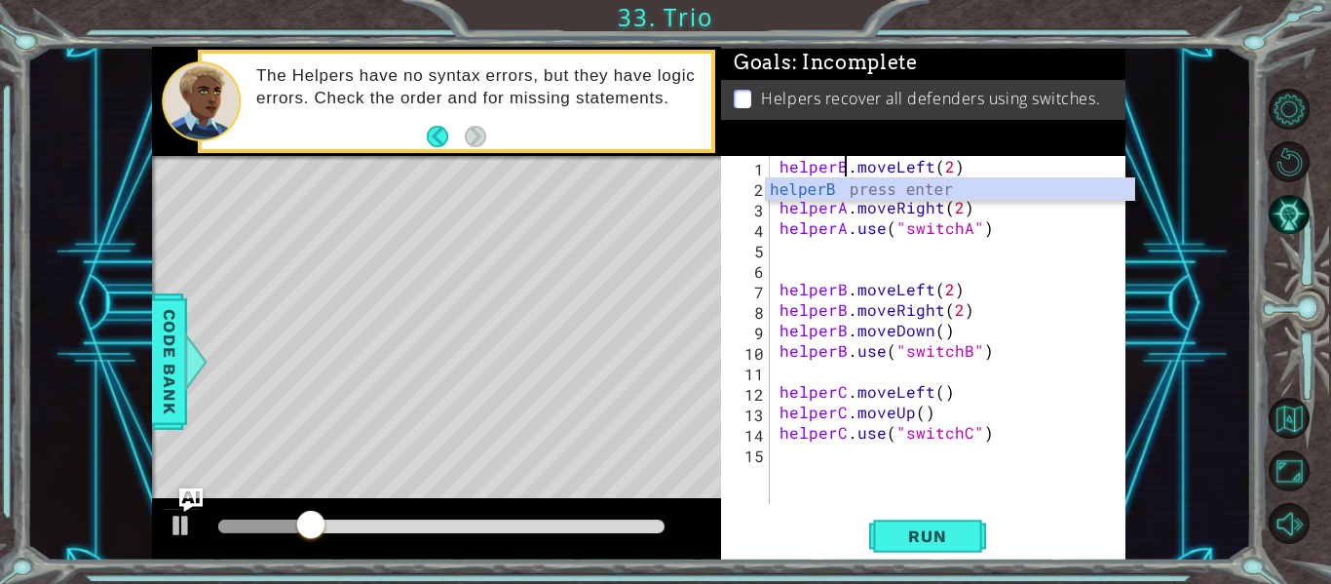
scroll to position [0, 5]
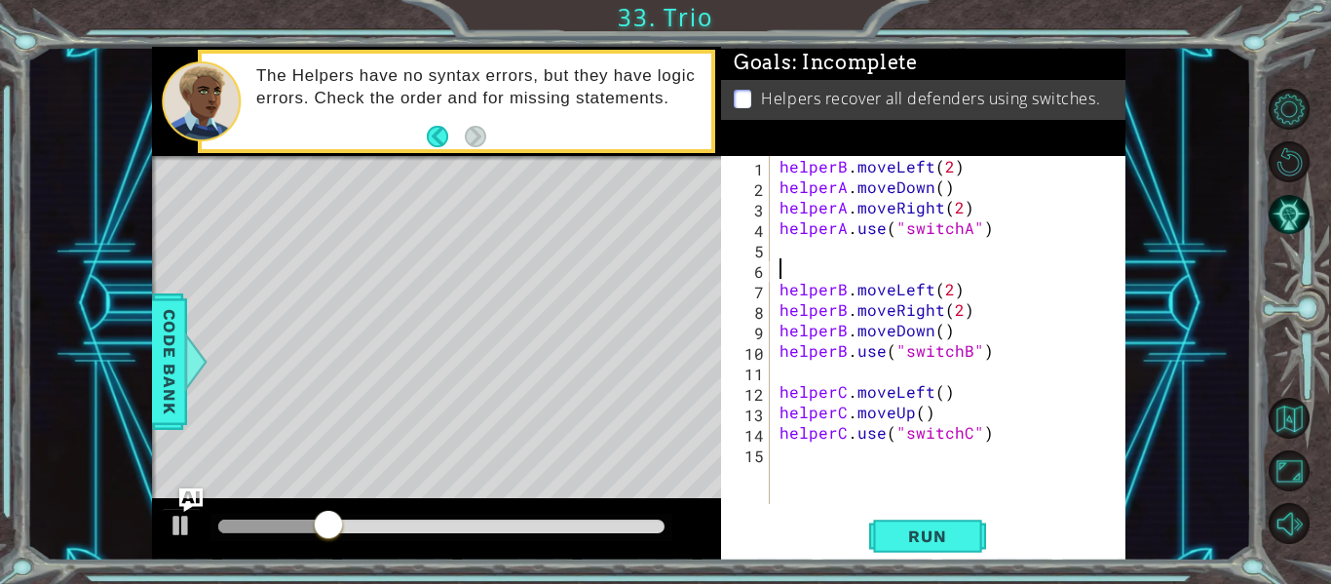
click at [853, 259] on div "helperB . moveLeft ( 2 ) helperA . moveDown ( ) helperA . moveRight ( 2 ) helpe…" at bounding box center [954, 350] width 356 height 389
click at [847, 184] on div "helperB . moveLeft ( 2 ) helperA . moveDown ( ) helperA . moveRight ( 2 ) helpe…" at bounding box center [954, 350] width 356 height 389
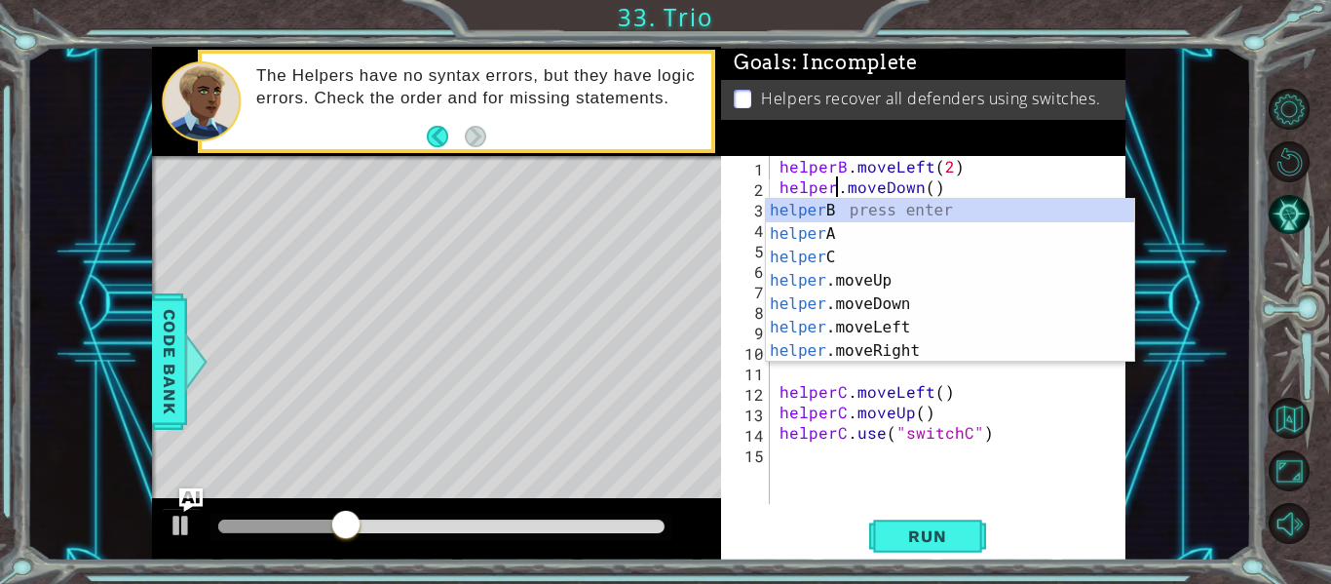
type textarea "helperB.moveDown()"
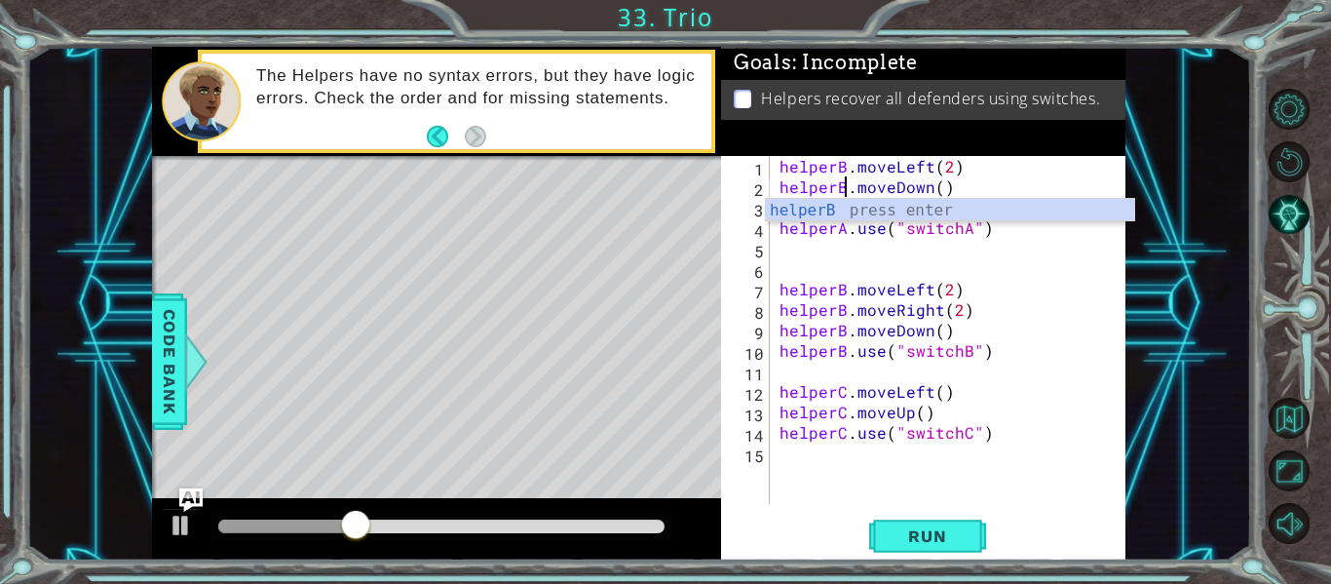
click at [853, 255] on div "helperB . moveLeft ( 2 ) helperB . moveDown ( ) helperA . moveRight ( 2 ) helpe…" at bounding box center [954, 350] width 356 height 389
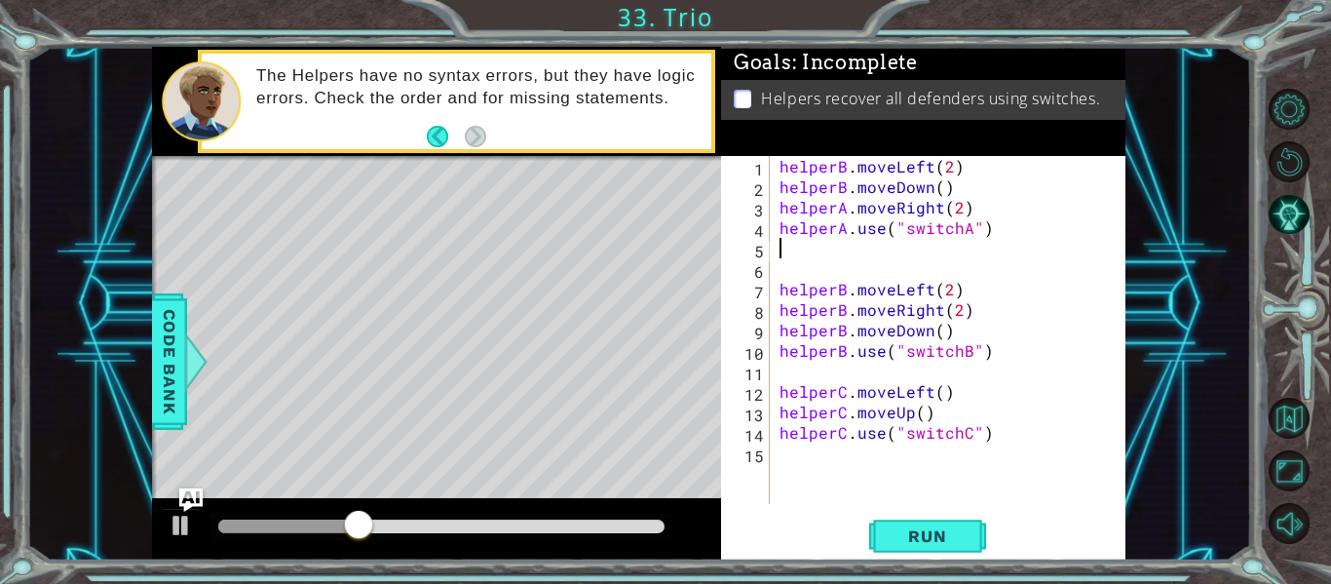
scroll to position [0, 0]
click at [845, 210] on div "helperB . moveLeft ( 2 ) helperB . moveDown ( ) helperA . moveRight ( 2 ) helpe…" at bounding box center [954, 350] width 356 height 389
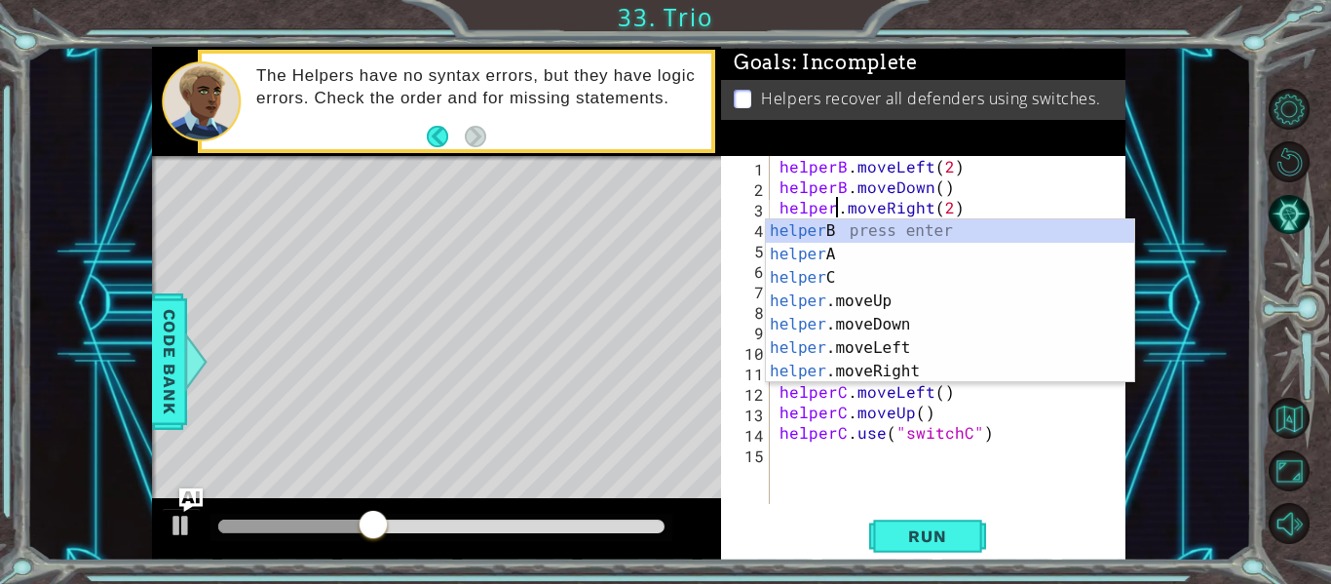
type textarea "helperB.moveRight(2)"
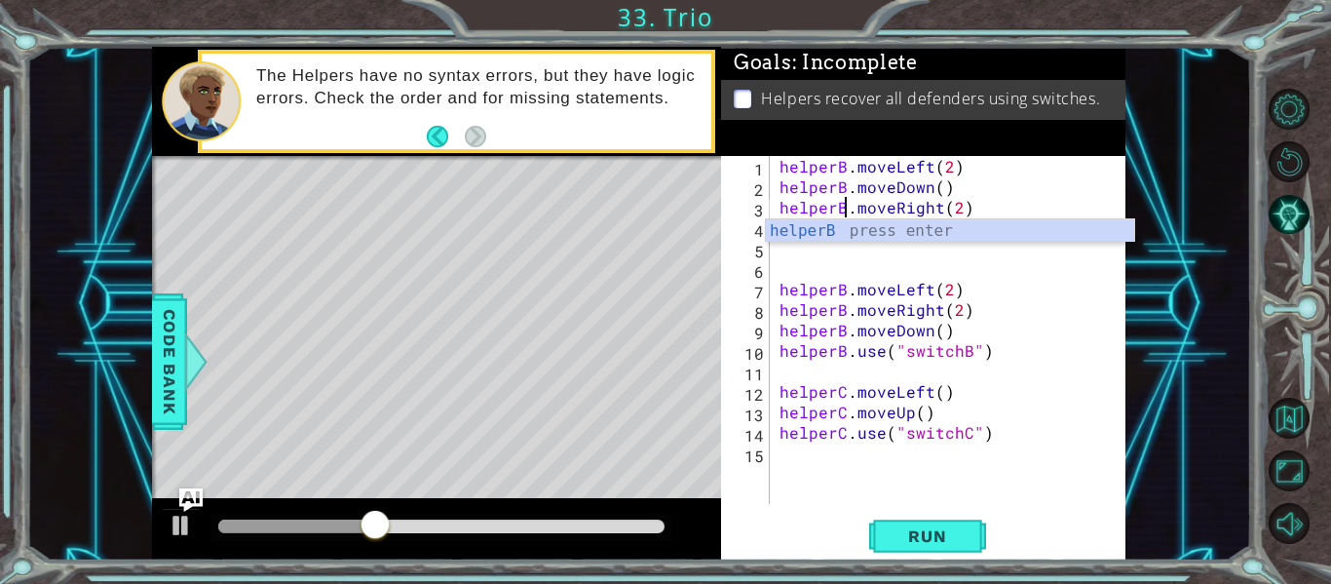
scroll to position [0, 5]
click at [888, 265] on div "helperB . moveLeft ( 2 ) helperB . moveDown ( ) helperB . moveRight ( 2 ) helpe…" at bounding box center [954, 350] width 356 height 389
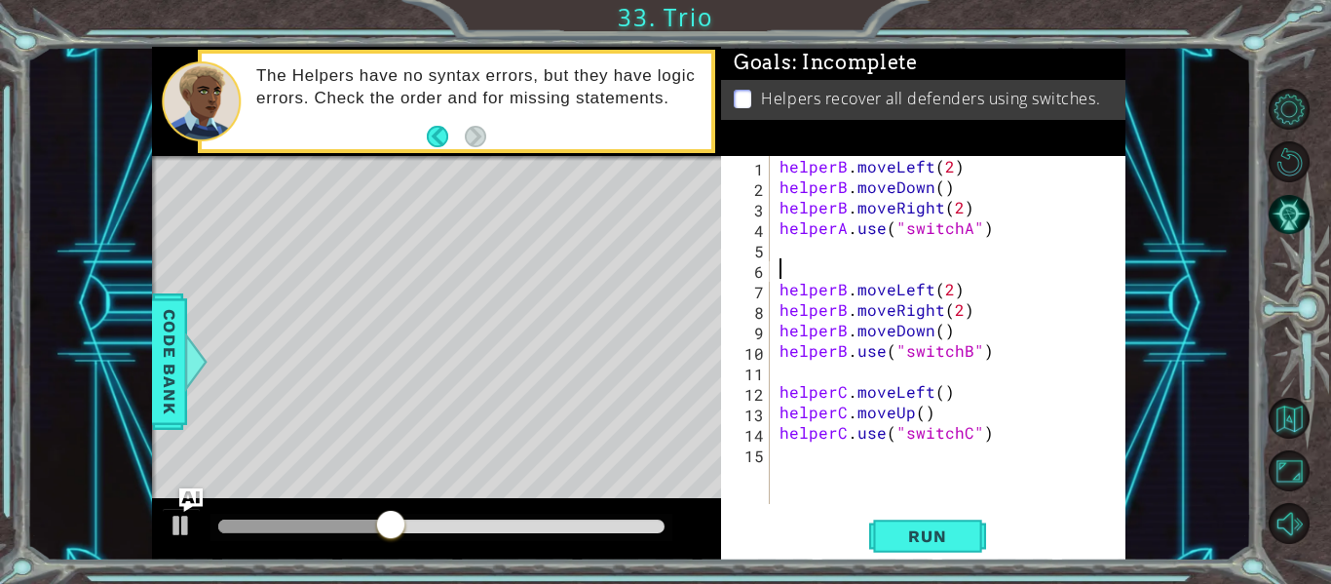
click at [847, 236] on div "helperB . moveLeft ( 2 ) helperB . moveDown ( ) helperB . moveRight ( 2 ) helpe…" at bounding box center [954, 350] width 356 height 389
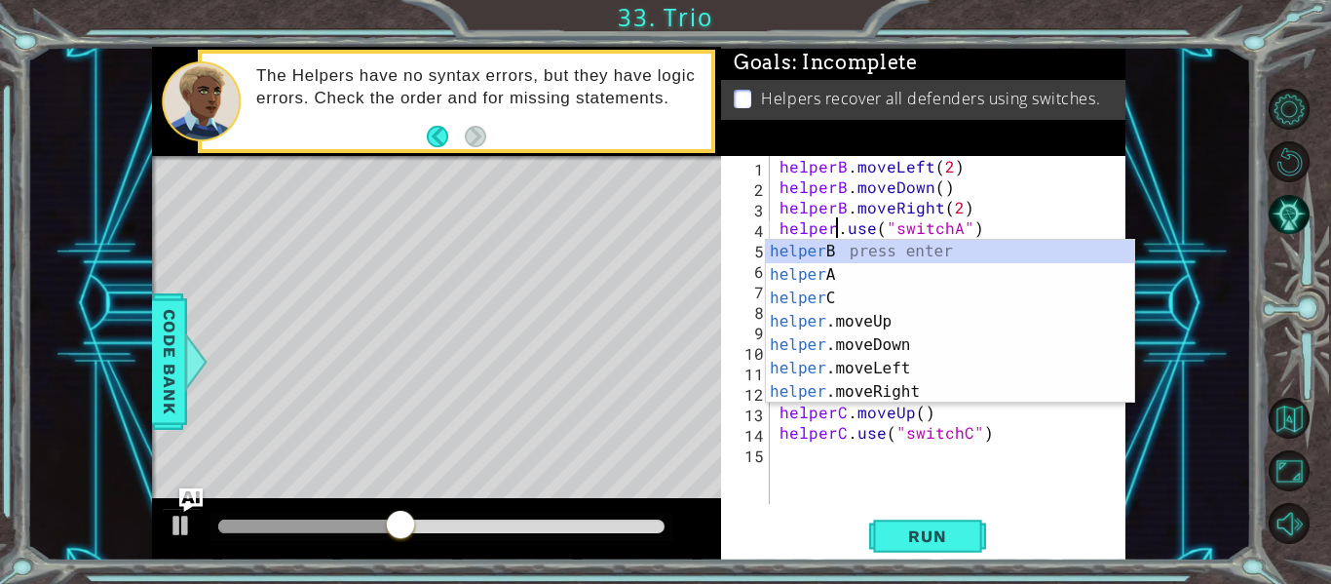
scroll to position [0, 5]
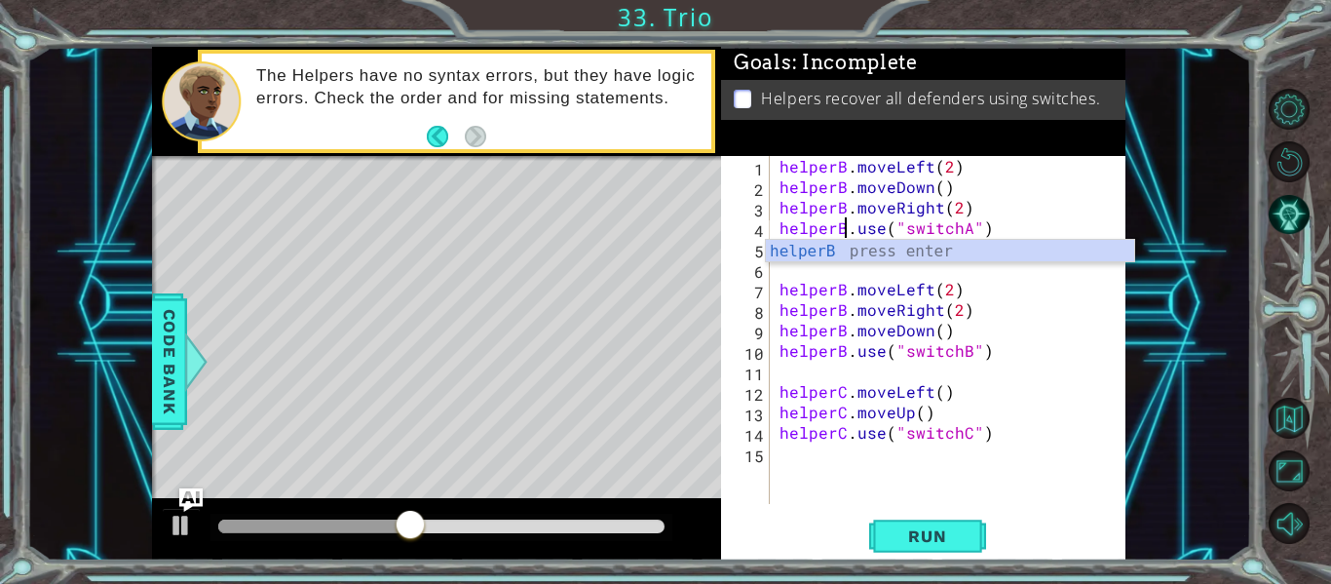
click at [1059, 220] on div "helperB . moveLeft ( 2 ) helperB . moveDown ( ) helperB . moveRight ( 2 ) helpe…" at bounding box center [954, 350] width 356 height 389
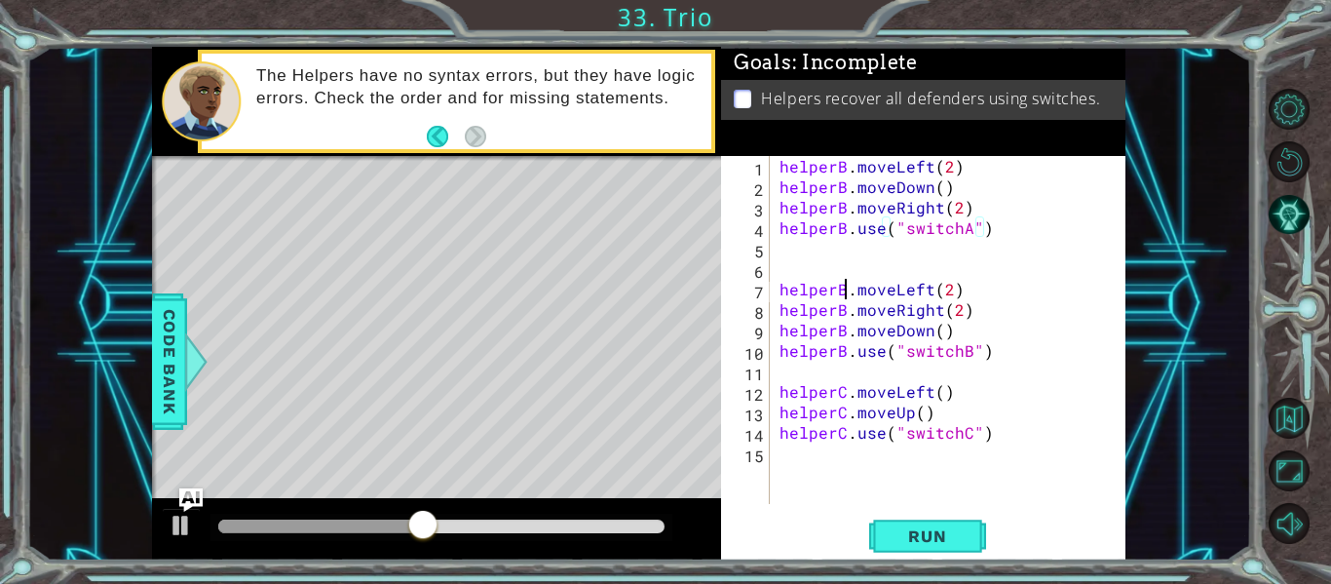
click at [847, 290] on div "helperB . moveLeft ( 2 ) helperB . moveDown ( ) helperB . moveRight ( 2 ) helpe…" at bounding box center [954, 350] width 356 height 389
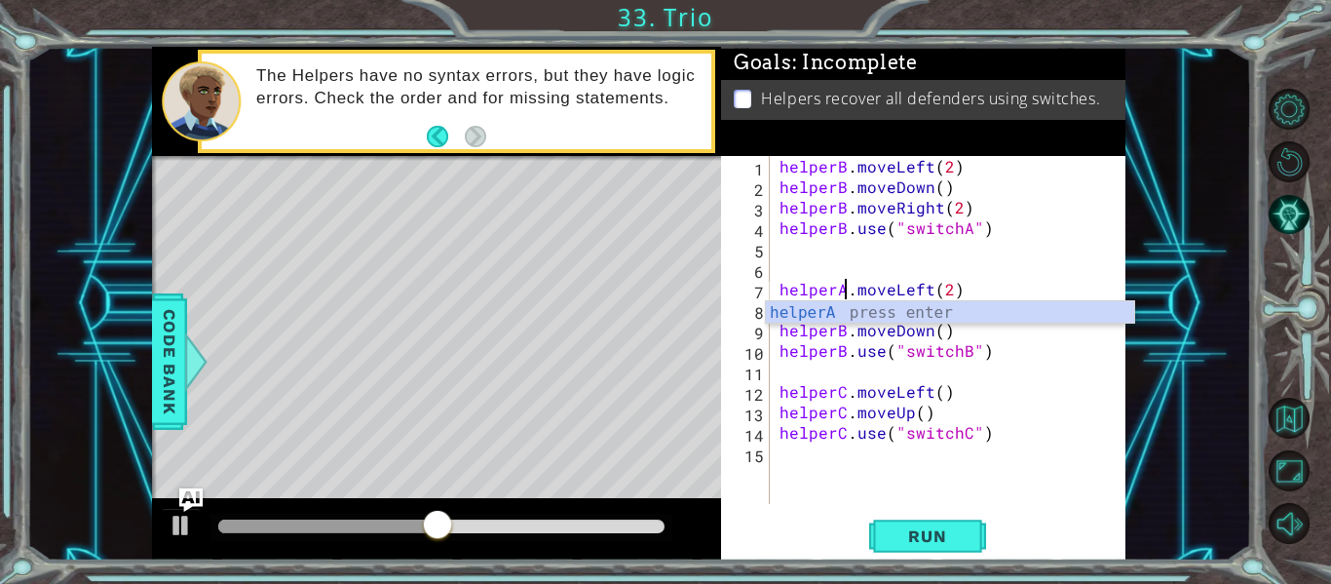
click at [910, 280] on div "helperB . moveLeft ( 2 ) helperB . moveDown ( ) helperB . moveRight ( 2 ) helpe…" at bounding box center [954, 350] width 356 height 389
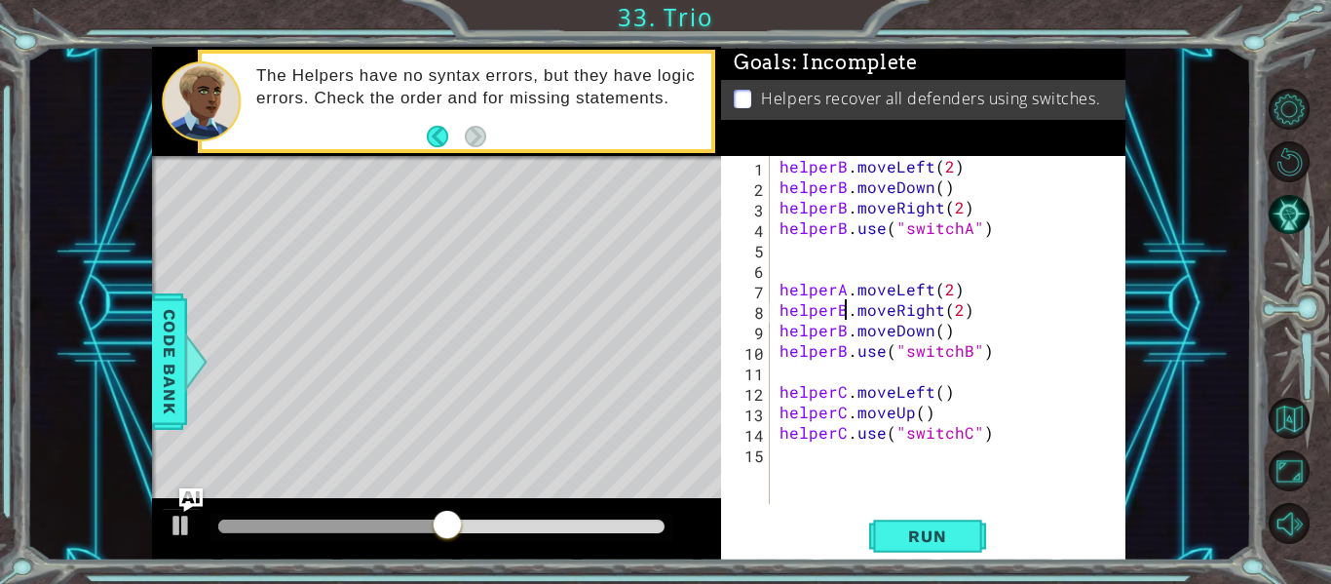
click at [842, 310] on div "helperB . moveLeft ( 2 ) helperB . moveDown ( ) helperB . moveRight ( 2 ) helpe…" at bounding box center [954, 350] width 356 height 389
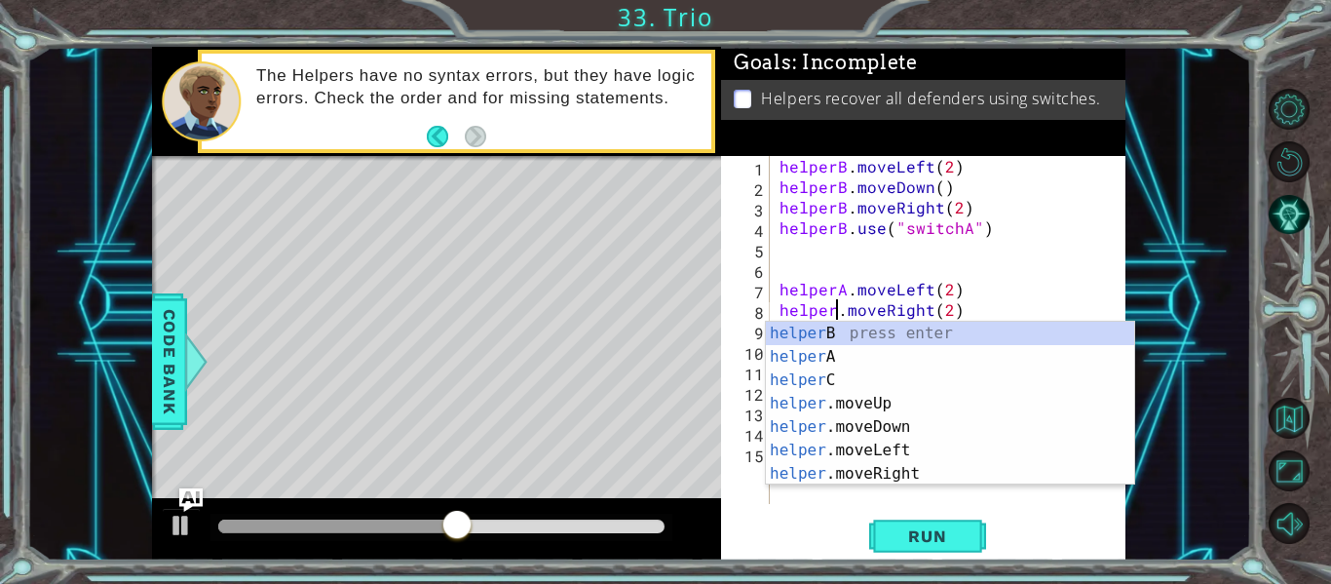
type textarea "helperA.moveRight(2)"
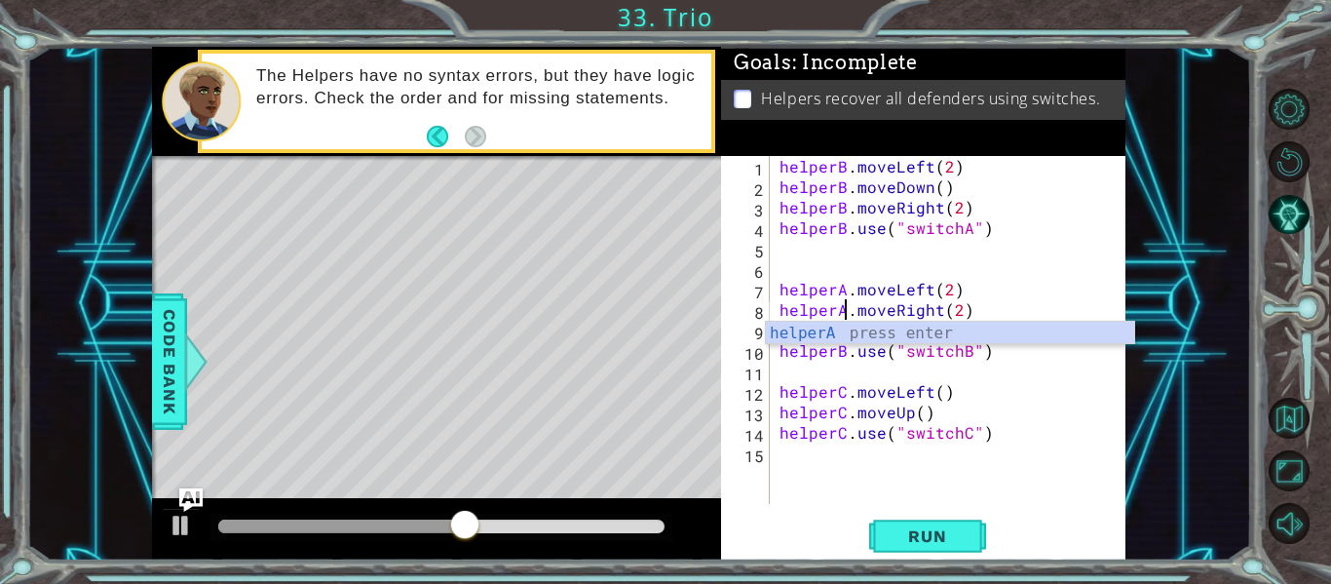
drag, startPoint x: 884, startPoint y: 240, endPoint x: 868, endPoint y: 285, distance: 48.4
click at [884, 241] on div "helperB . moveLeft ( 2 ) helperB . moveDown ( ) helperB . moveRight ( 2 ) helpe…" at bounding box center [954, 350] width 356 height 389
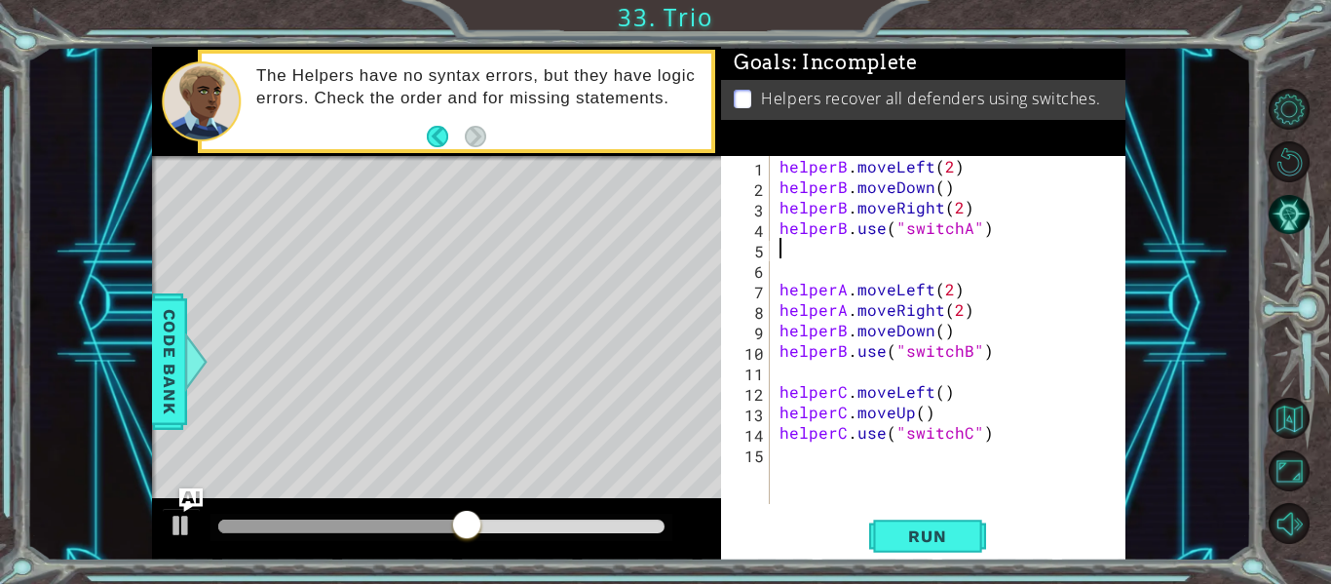
scroll to position [0, 0]
click at [845, 334] on div "helperB . moveLeft ( 2 ) helperB . moveDown ( ) helperB . moveRight ( 2 ) helpe…" at bounding box center [954, 350] width 356 height 389
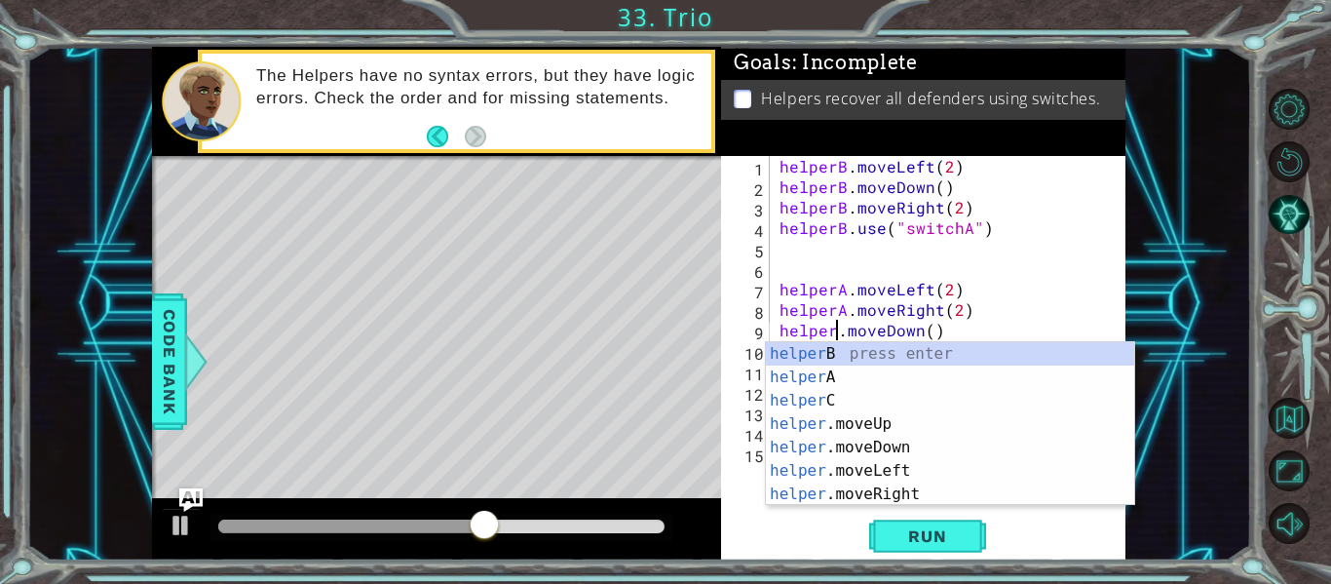
type textarea "helperA.moveDown()"
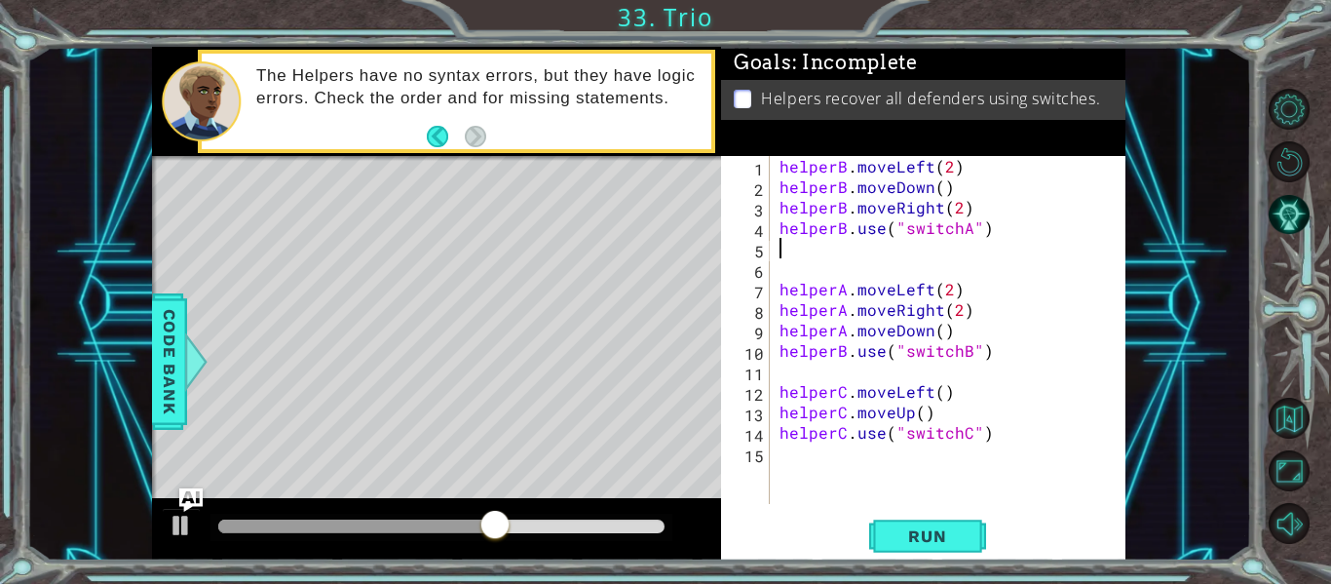
drag, startPoint x: 896, startPoint y: 247, endPoint x: 843, endPoint y: 387, distance: 149.3
click at [895, 250] on div "helperB . moveLeft ( 2 ) helperB . moveDown ( ) helperB . moveRight ( 2 ) helpe…" at bounding box center [954, 350] width 356 height 389
click at [839, 357] on div "helperB . moveLeft ( 2 ) helperB . moveDown ( ) helperB . moveRight ( 2 ) helpe…" at bounding box center [954, 350] width 356 height 389
click at [849, 355] on div "helperB . moveLeft ( 2 ) helperB . moveDown ( ) helperB . moveRight ( 2 ) helpe…" at bounding box center [954, 350] width 356 height 389
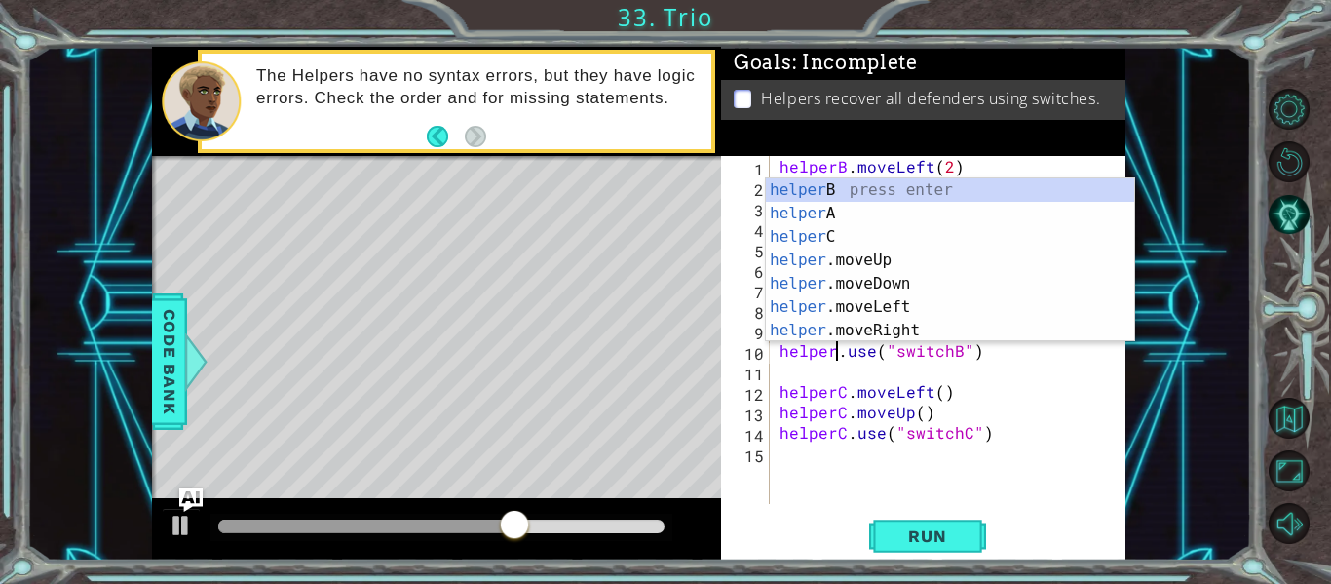
type textarea "helperA.use("switchB")"
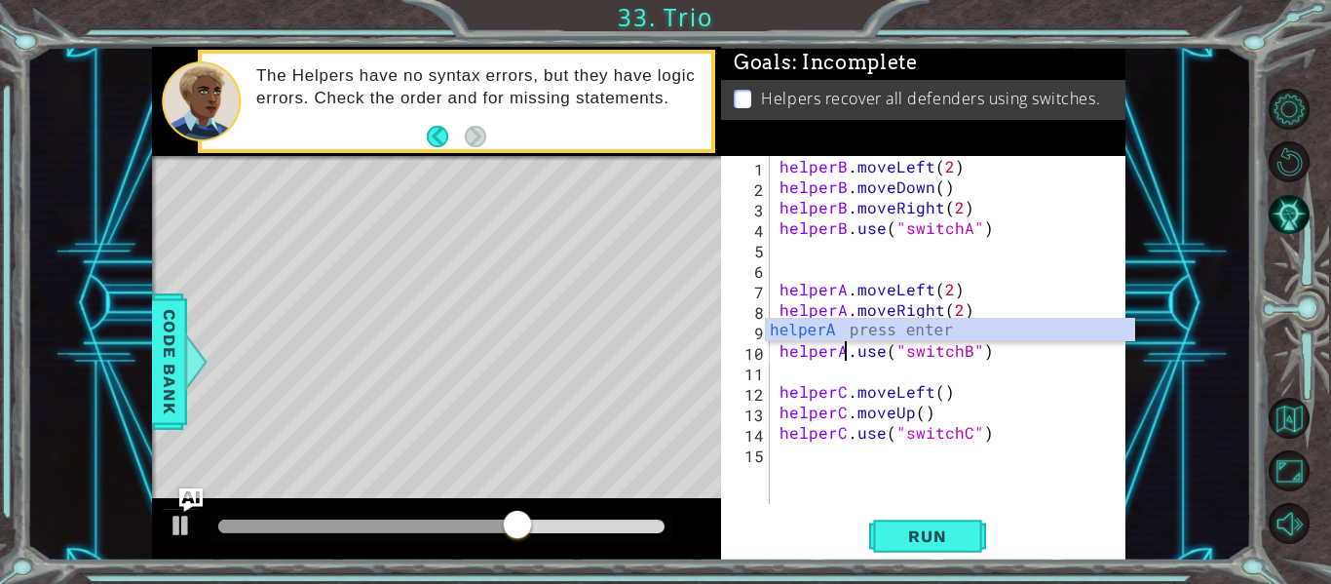
scroll to position [0, 5]
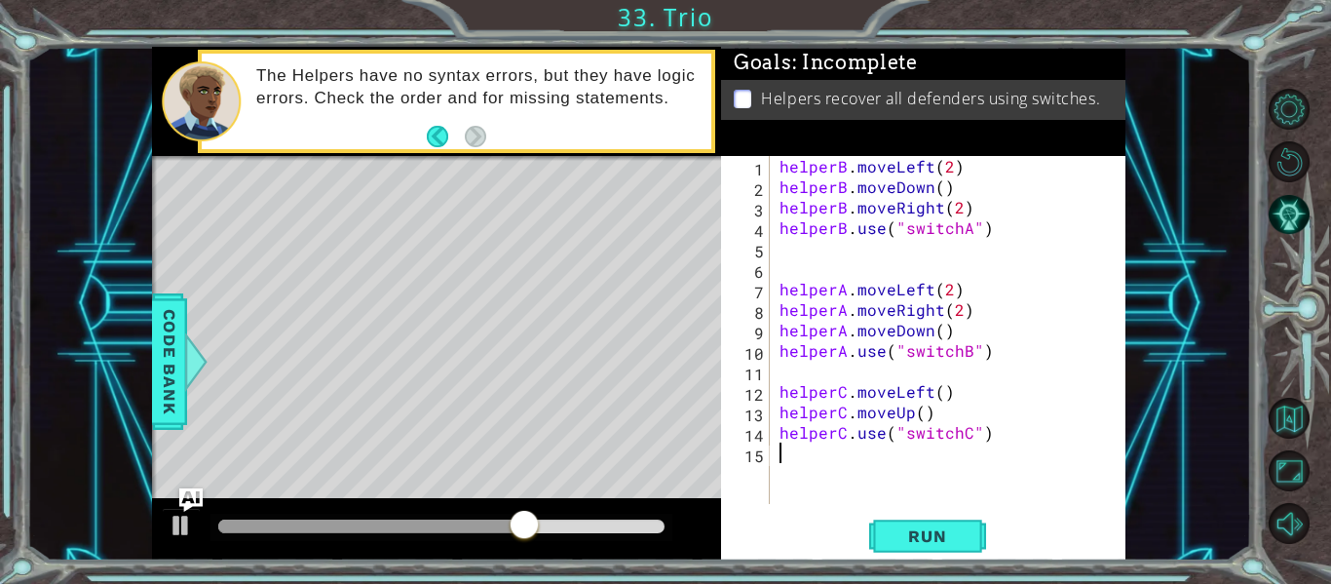
click at [1053, 462] on div "helperB . moveLeft ( 2 ) helperB . moveDown ( ) helperB . moveRight ( 2 ) helpe…" at bounding box center [954, 350] width 356 height 389
click at [941, 551] on button "Run" at bounding box center [927, 536] width 117 height 40
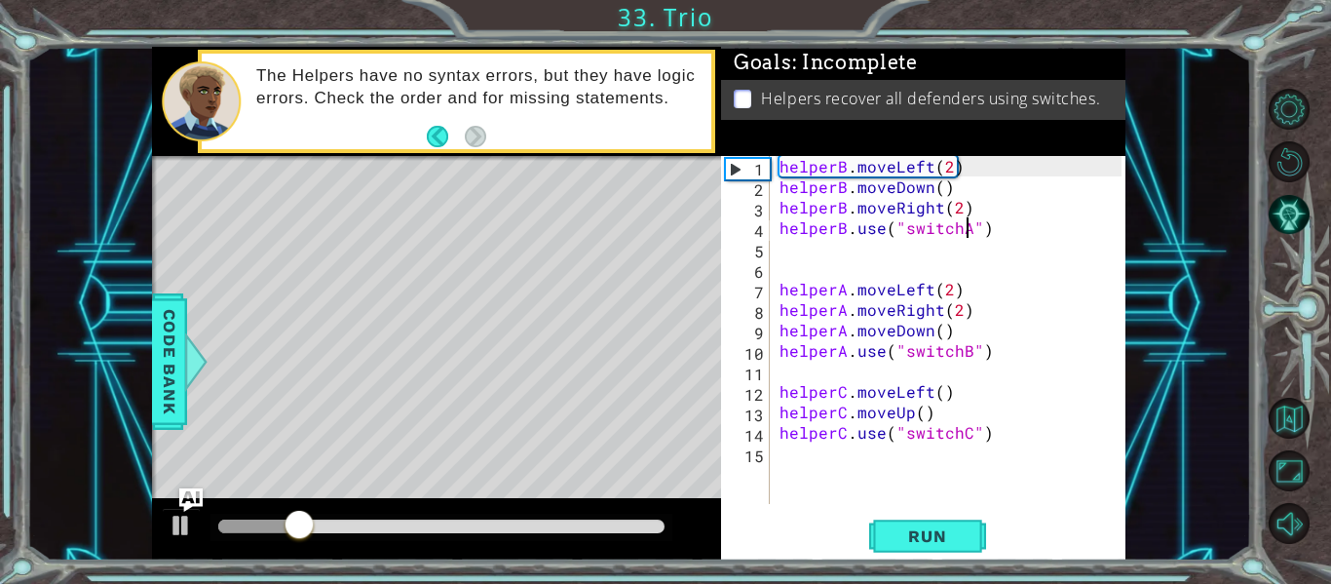
click at [967, 228] on div "helperB . moveLeft ( 2 ) helperB . moveDown ( ) helperB . moveRight ( 2 ) helpe…" at bounding box center [954, 350] width 356 height 389
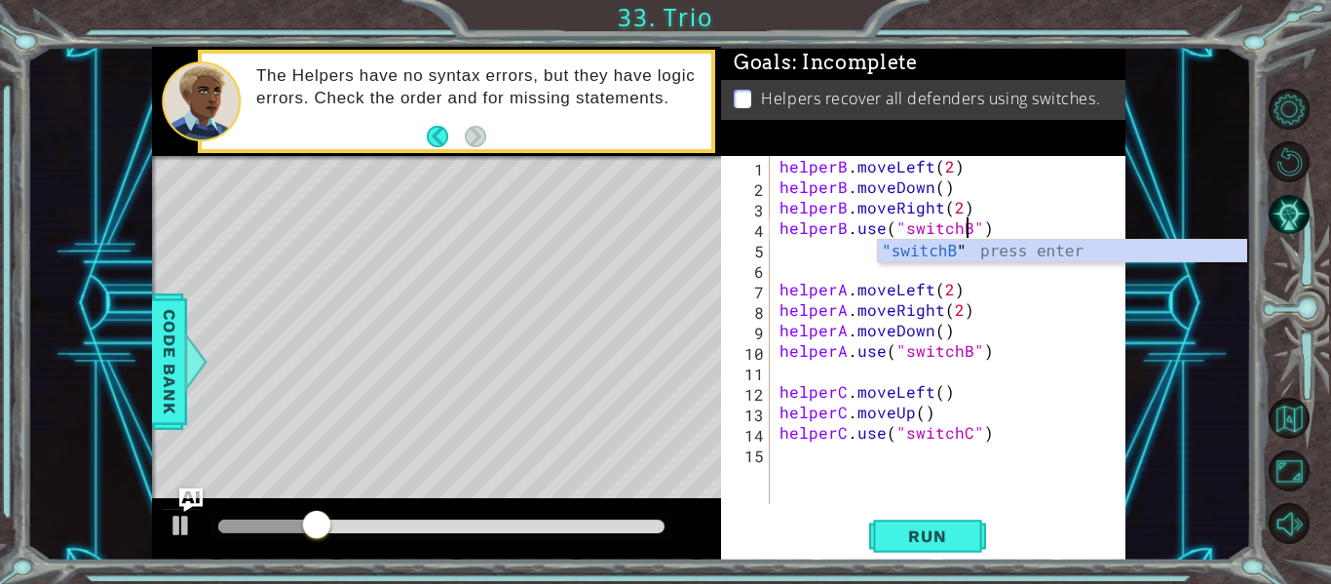
click at [1037, 190] on div "helperB . moveLeft ( 2 ) helperB . moveDown ( ) helperB . moveRight ( 2 ) helpe…" at bounding box center [954, 350] width 356 height 389
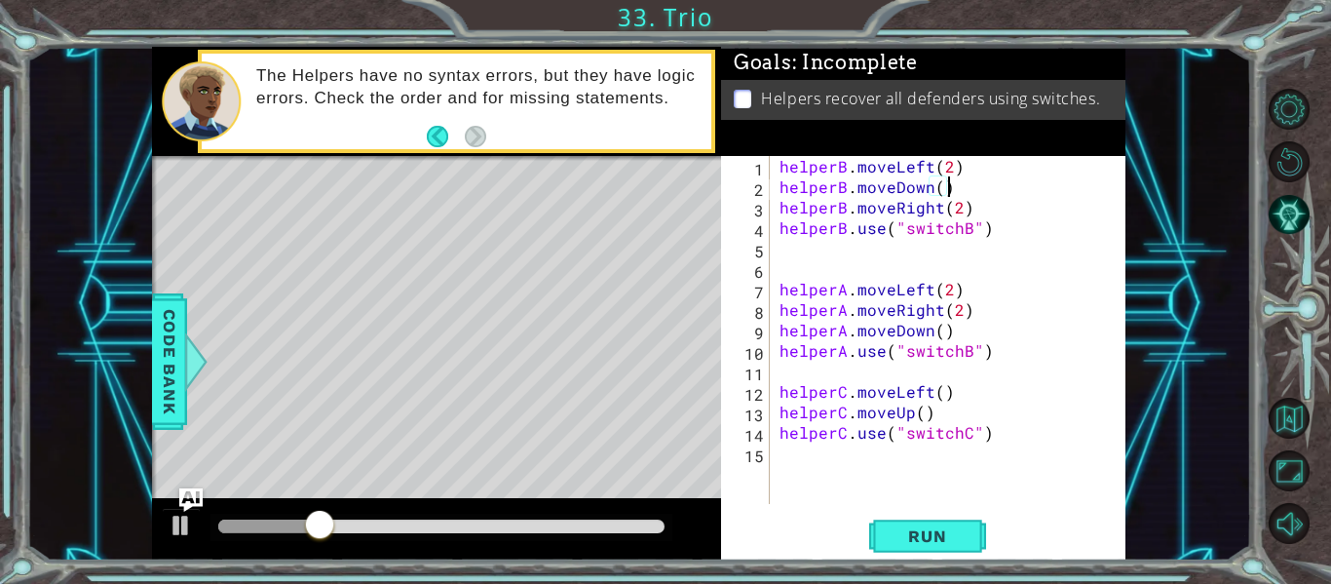
scroll to position [0, 10]
click at [968, 359] on div "helperB . moveLeft ( 2 ) helperB . moveDown ( ) helperB . moveRight ( 2 ) helpe…" at bounding box center [954, 350] width 356 height 389
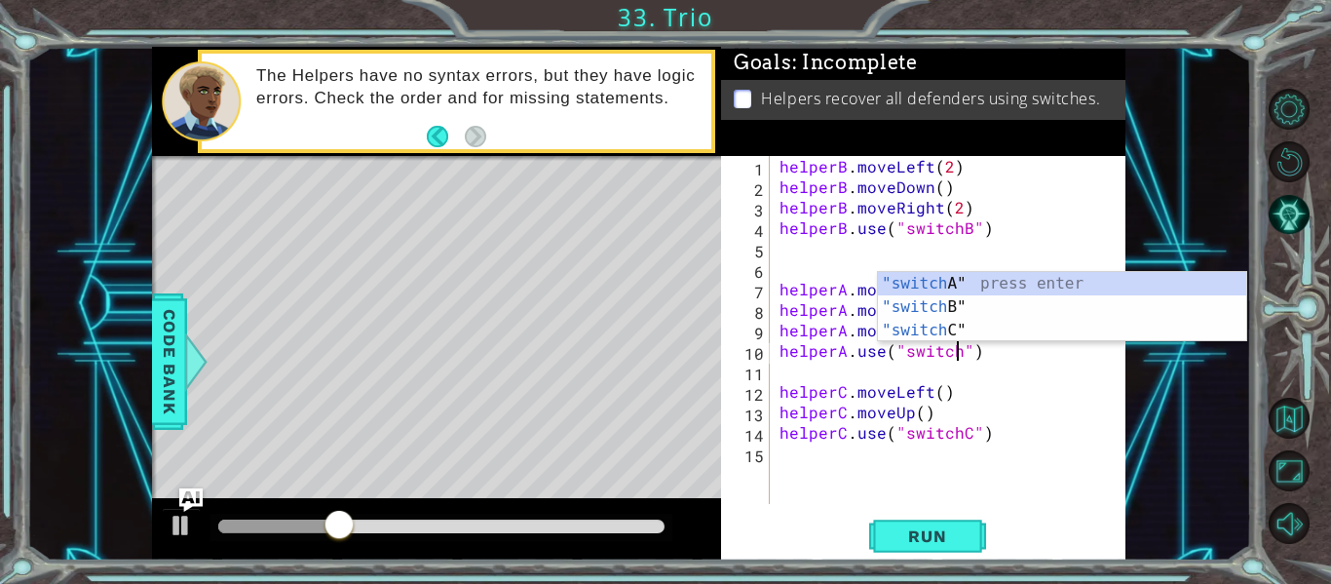
scroll to position [0, 12]
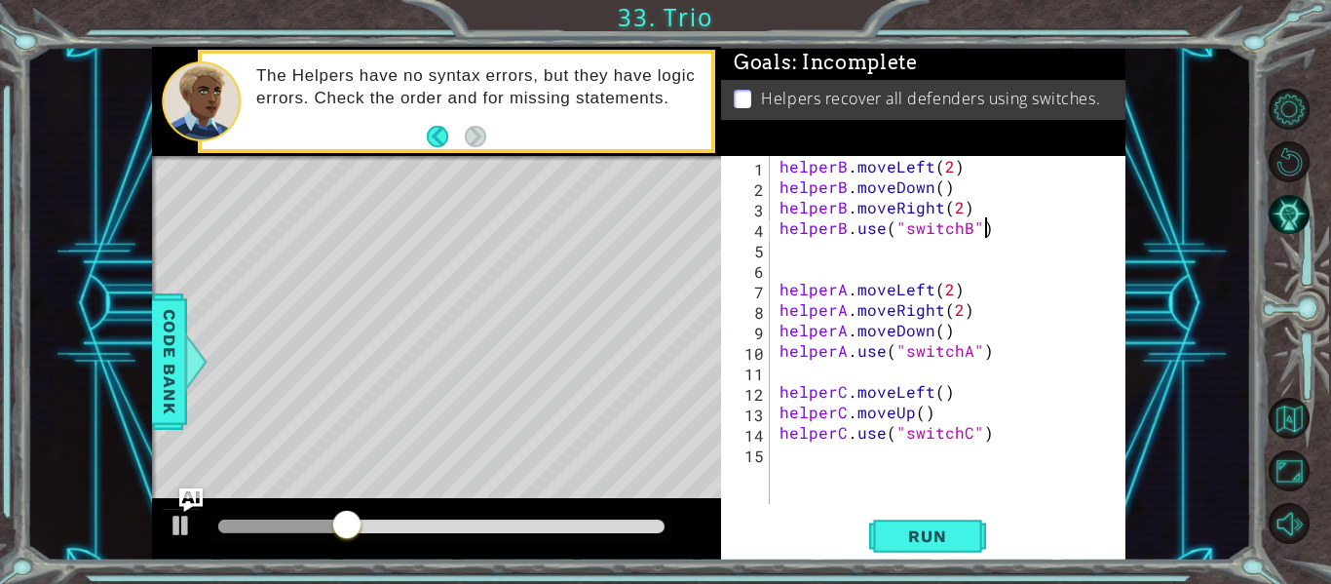
click at [1063, 231] on div "helperB . moveLeft ( 2 ) helperB . moveDown ( ) helperB . moveRight ( 2 ) helpe…" at bounding box center [954, 350] width 356 height 389
type textarea "helperB.use("switchB")"
click at [918, 535] on span "Run" at bounding box center [927, 535] width 77 height 19
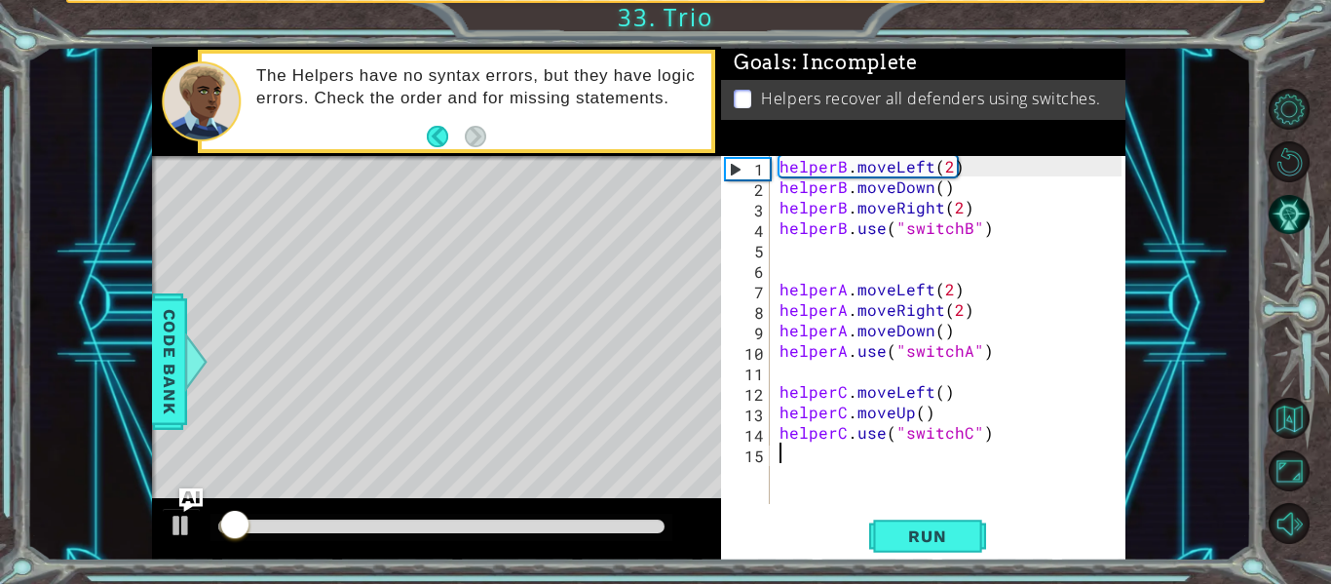
scroll to position [0, 0]
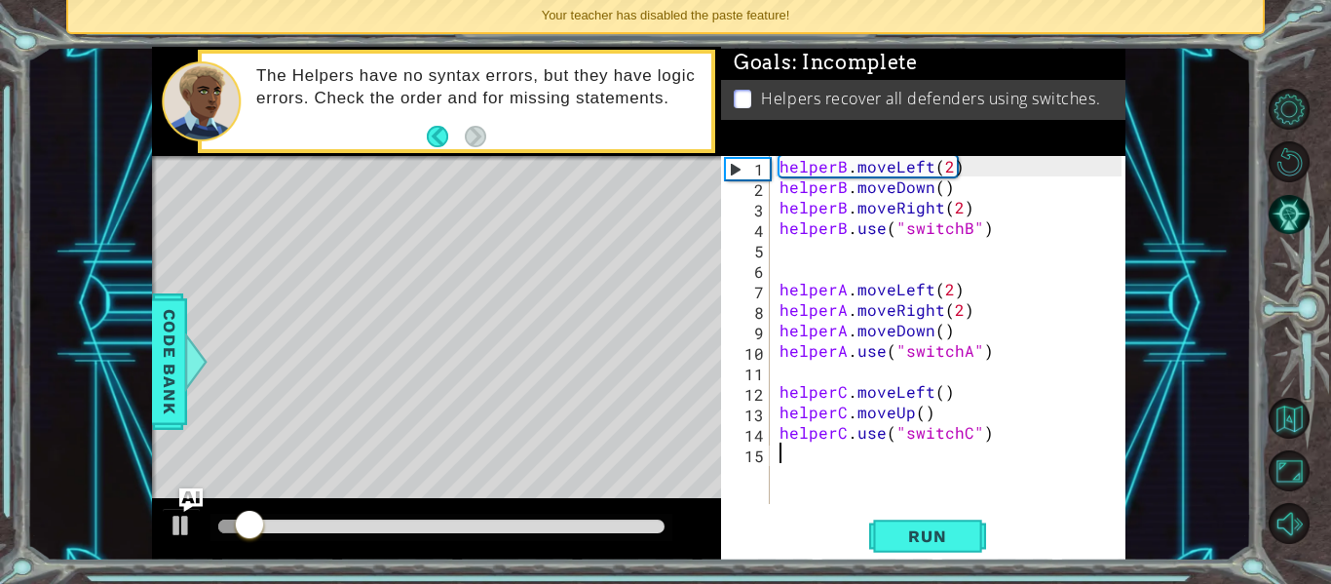
click at [1076, 415] on div "helperB . moveLeft ( 2 ) helperB . moveDown ( ) helperB . moveRight ( 2 ) helpe…" at bounding box center [954, 350] width 356 height 389
drag, startPoint x: 376, startPoint y: 526, endPoint x: 140, endPoint y: 526, distance: 235.8
click at [140, 526] on div "1 ההההההההההההההההההההההההההההההההההההההההההההההההההההההההההההההההההההההההההההה…" at bounding box center [638, 303] width 1225 height 513
click at [947, 285] on div "helperB . moveLeft ( 2 ) helperB . moveDown ( ) helperB . moveRight ( 2 ) helpe…" at bounding box center [954, 350] width 356 height 389
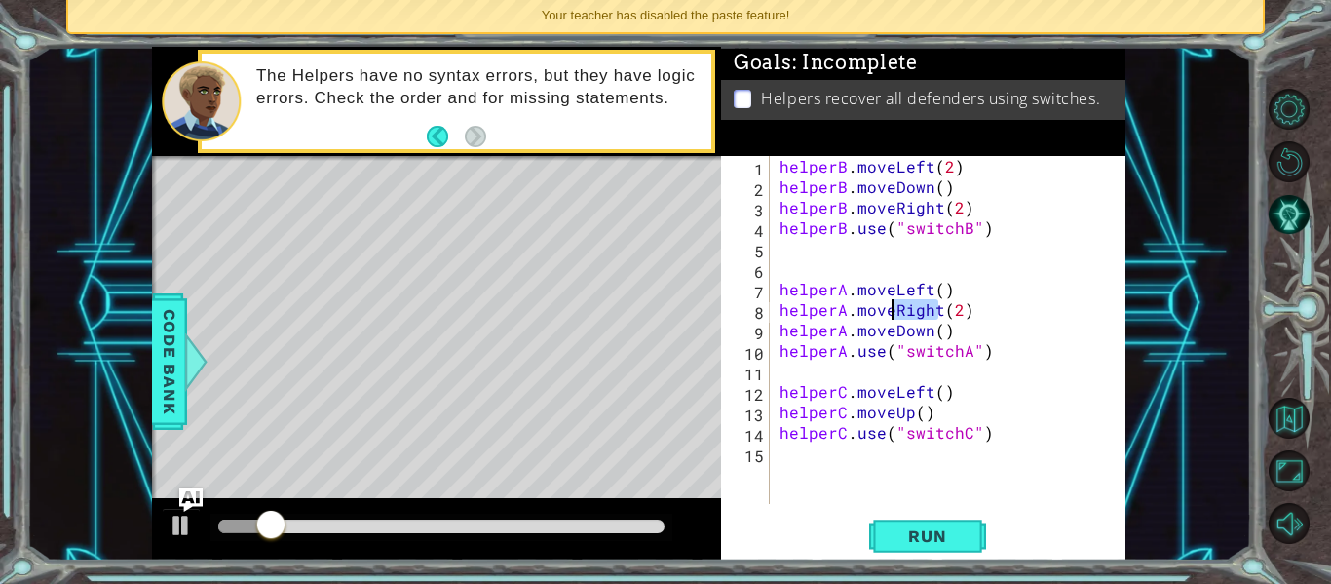
drag, startPoint x: 941, startPoint y: 316, endPoint x: 890, endPoint y: 312, distance: 51.8
click at [890, 312] on div "helperB . moveLeft ( 2 ) helperB . moveDown ( ) helperB . moveRight ( 2 ) helpe…" at bounding box center [954, 350] width 356 height 389
drag, startPoint x: 927, startPoint y: 307, endPoint x: 924, endPoint y: 335, distance: 28.4
click at [929, 307] on div "helperB . moveLeft ( 2 ) helperB . moveDown ( ) helperB . moveRight ( 2 ) helpe…" at bounding box center [954, 350] width 356 height 389
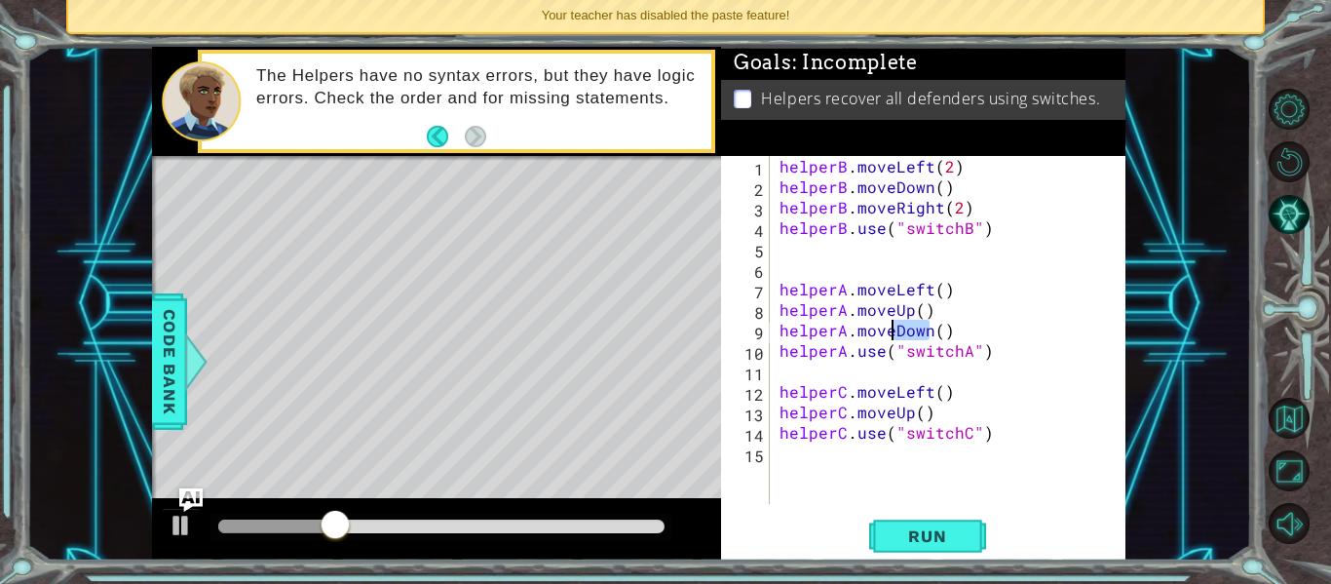
drag, startPoint x: 930, startPoint y: 339, endPoint x: 892, endPoint y: 325, distance: 39.5
click at [892, 325] on div "helperB . moveLeft ( 2 ) helperB . moveDown ( ) helperB . moveRight ( 2 ) helpe…" at bounding box center [954, 350] width 356 height 389
click at [918, 337] on div "helperB . moveLeft ( 2 ) helperB . moveDown ( ) helperB . moveRight ( 2 ) helpe…" at bounding box center [954, 350] width 356 height 389
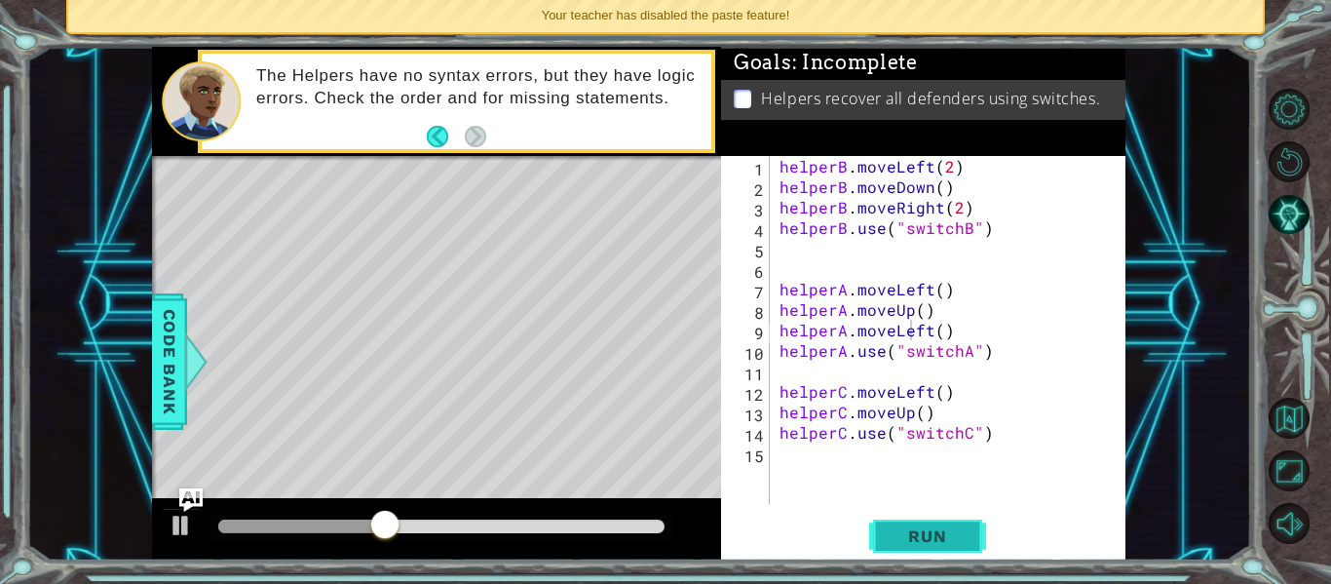
click at [950, 523] on button "Run" at bounding box center [927, 536] width 117 height 40
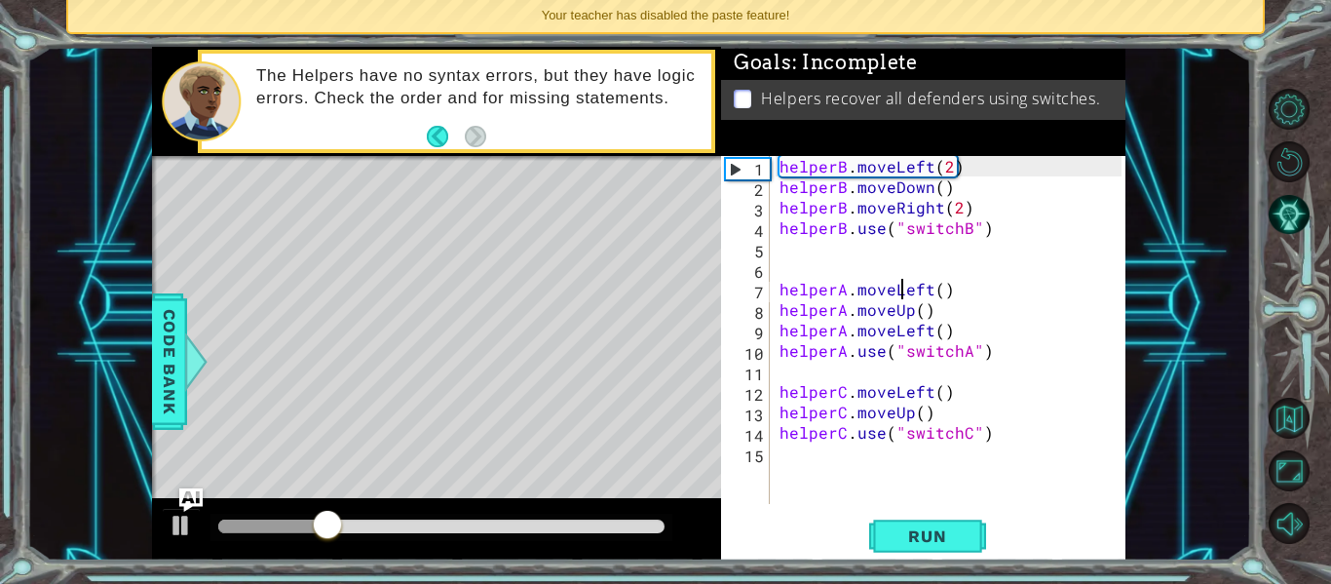
click at [901, 292] on div "helperB . moveLeft ( 2 ) helperB . moveDown ( ) helperB . moveRight ( 2 ) helpe…" at bounding box center [954, 350] width 356 height 389
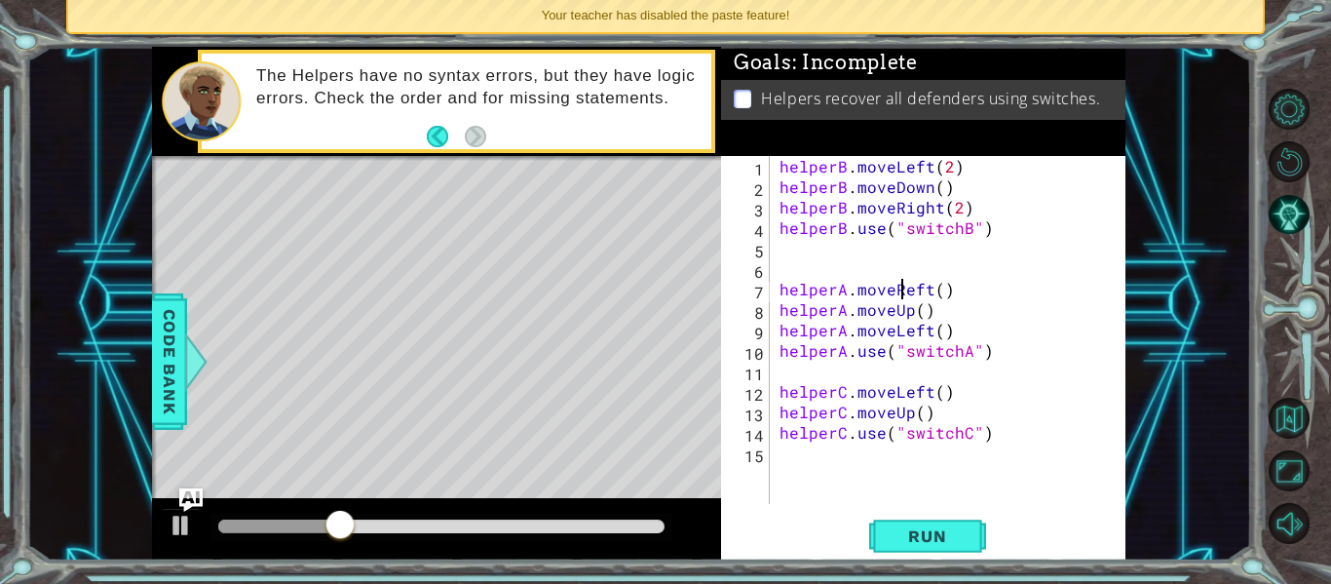
scroll to position [0, 8]
click at [924, 285] on div "helperB . moveLeft ( 2 ) helperB . moveDown ( ) helperB . moveRight ( 2 ) helpe…" at bounding box center [954, 350] width 356 height 389
drag, startPoint x: 929, startPoint y: 331, endPoint x: 891, endPoint y: 331, distance: 38.0
click at [891, 331] on div "helperB . moveLeft ( 2 ) helperB . moveDown ( ) helperB . moveRight ( 2 ) helpe…" at bounding box center [954, 350] width 356 height 389
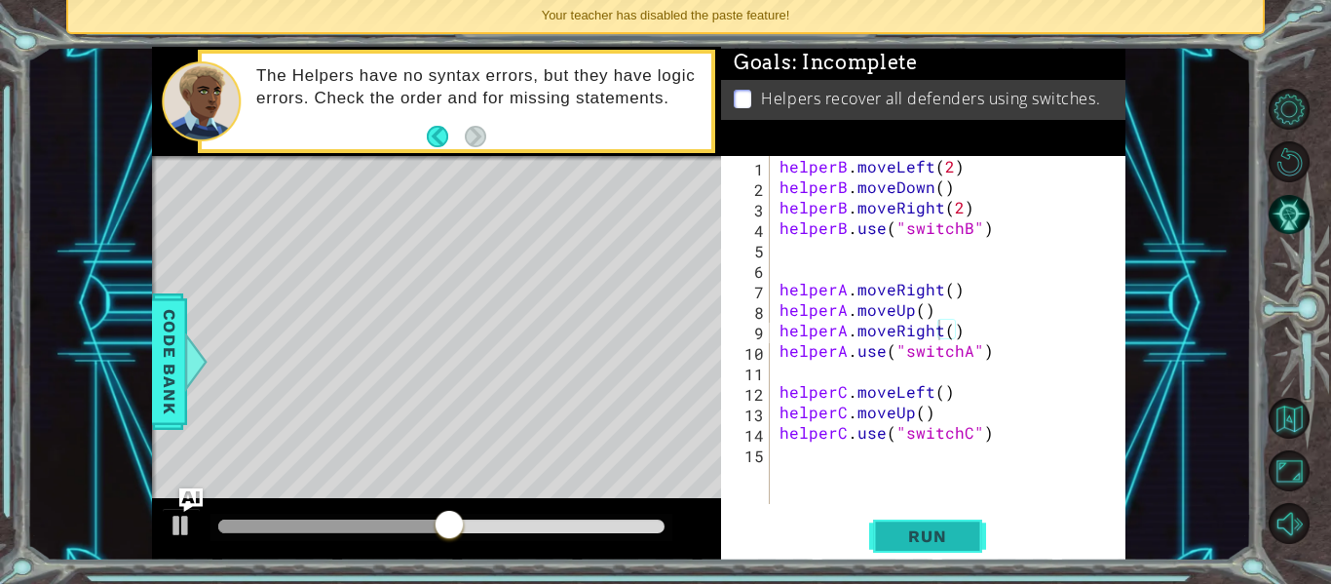
click at [931, 516] on button "Run" at bounding box center [927, 536] width 117 height 40
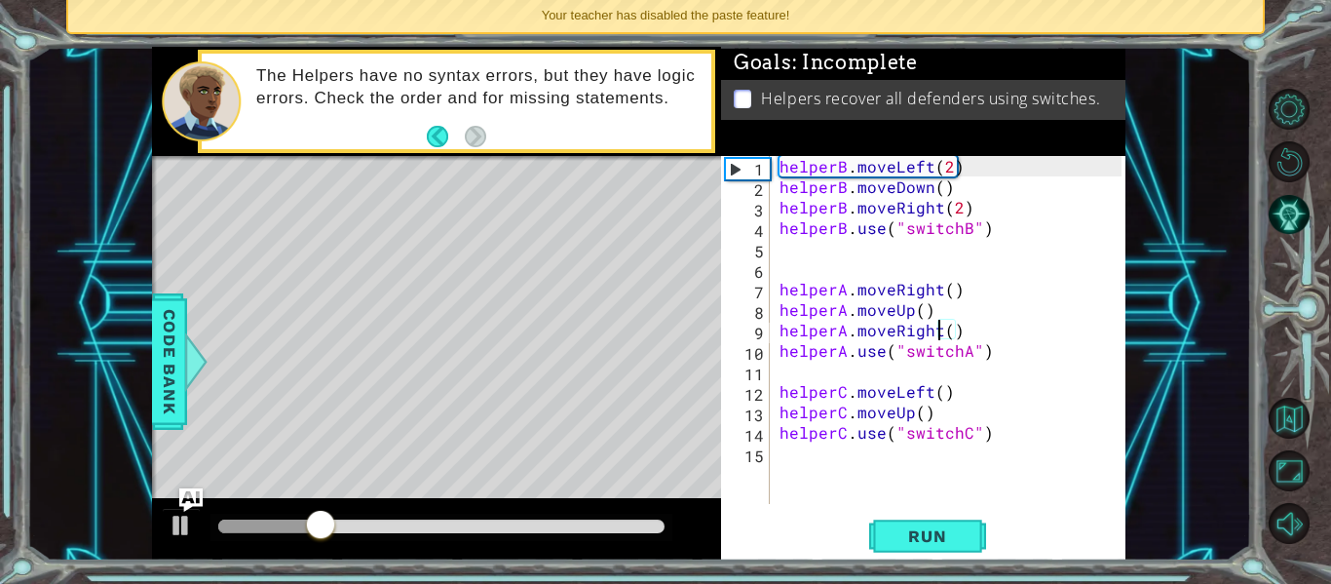
click at [929, 411] on div "helperB . moveLeft ( 2 ) helperB . moveDown ( ) helperB . moveRight ( 2 ) helpe…" at bounding box center [954, 350] width 356 height 389
type textarea "helperC.moveUp()"
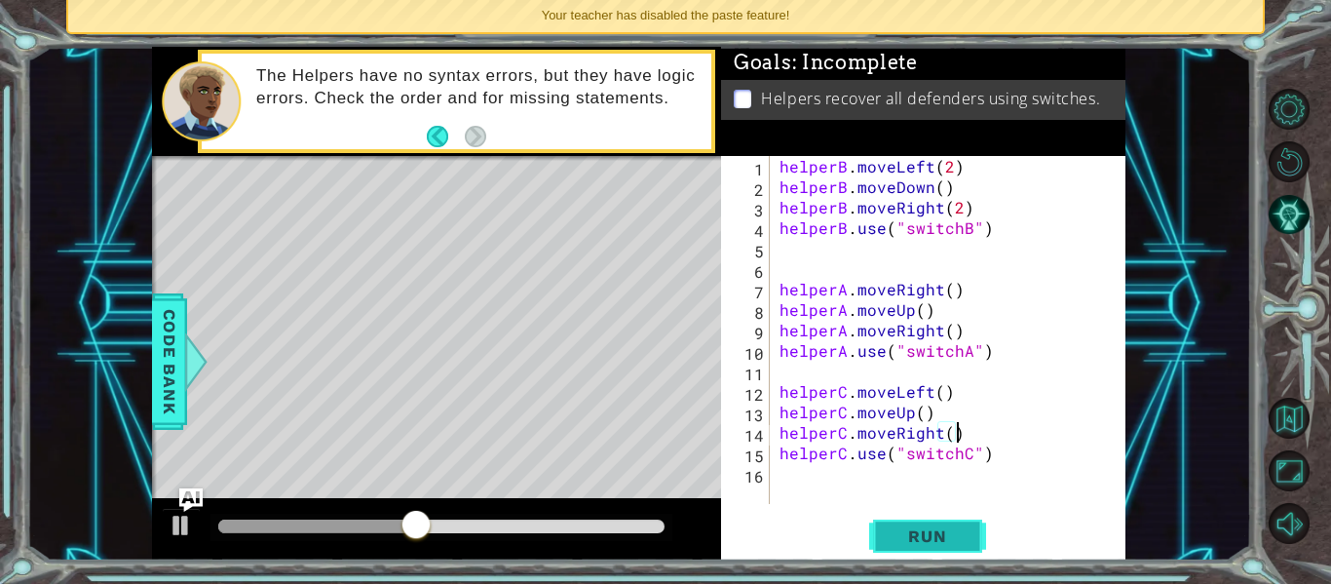
type textarea "helperC.moveRight()"
click at [927, 531] on span "Run" at bounding box center [927, 535] width 77 height 19
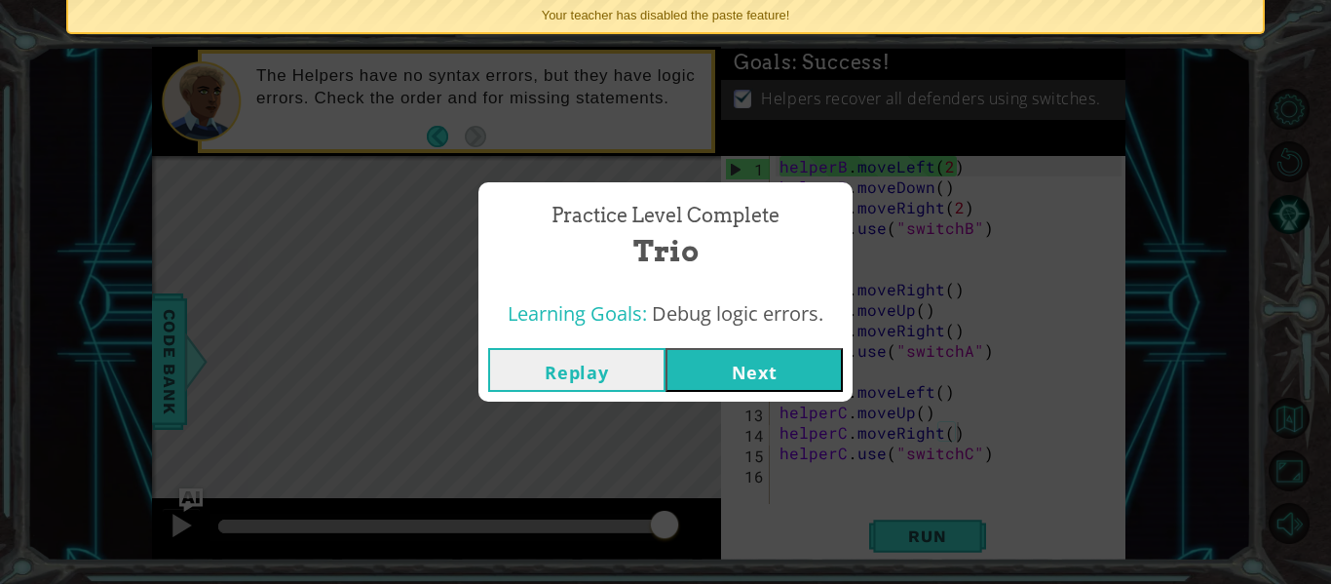
click at [795, 381] on button "Next" at bounding box center [753, 370] width 177 height 44
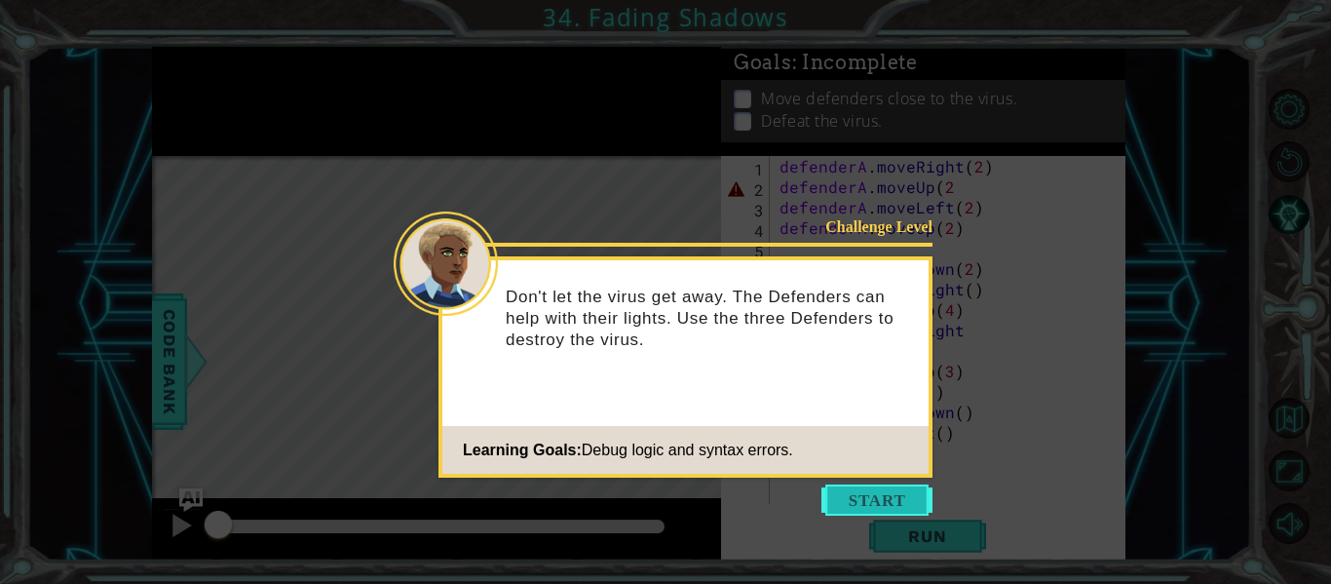
click at [867, 491] on button "Start" at bounding box center [876, 499] width 111 height 31
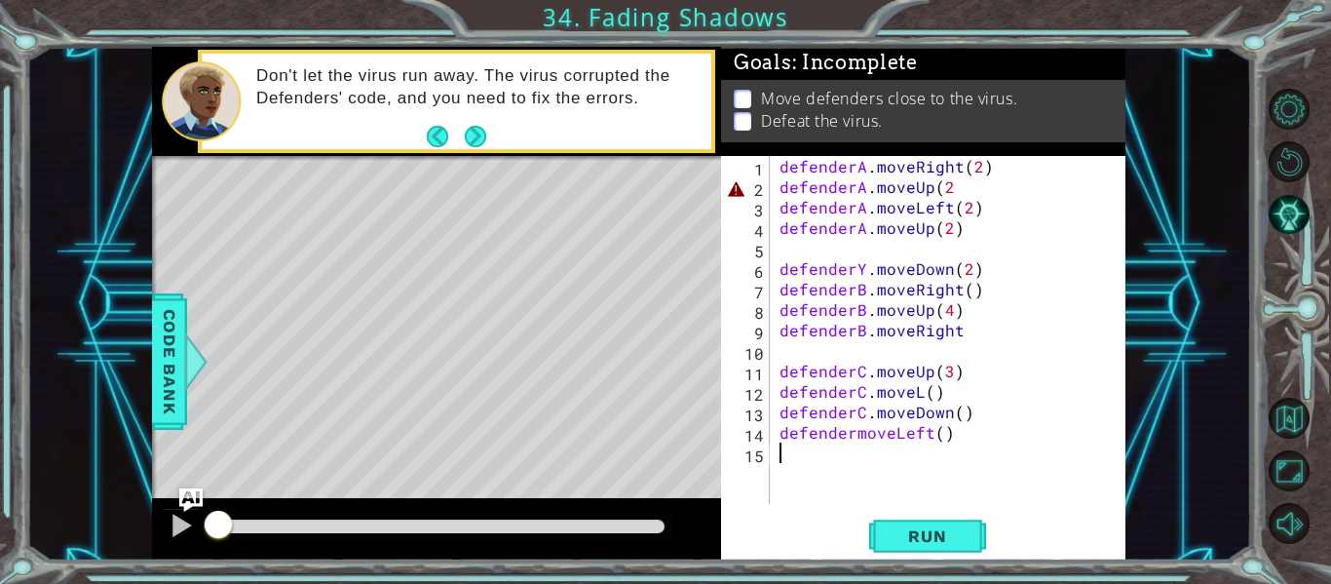
click at [953, 185] on div "defenderA . moveRight ( 2 ) defenderA . moveUp ( 2 defenderA . moveLeft ( 2 ) d…" at bounding box center [954, 350] width 356 height 389
click at [865, 268] on div "defenderA . moveRight ( 2 ) defenderA . moveUp ( 2 ) defenderA . moveLeft ( 2 )…" at bounding box center [954, 350] width 356 height 389
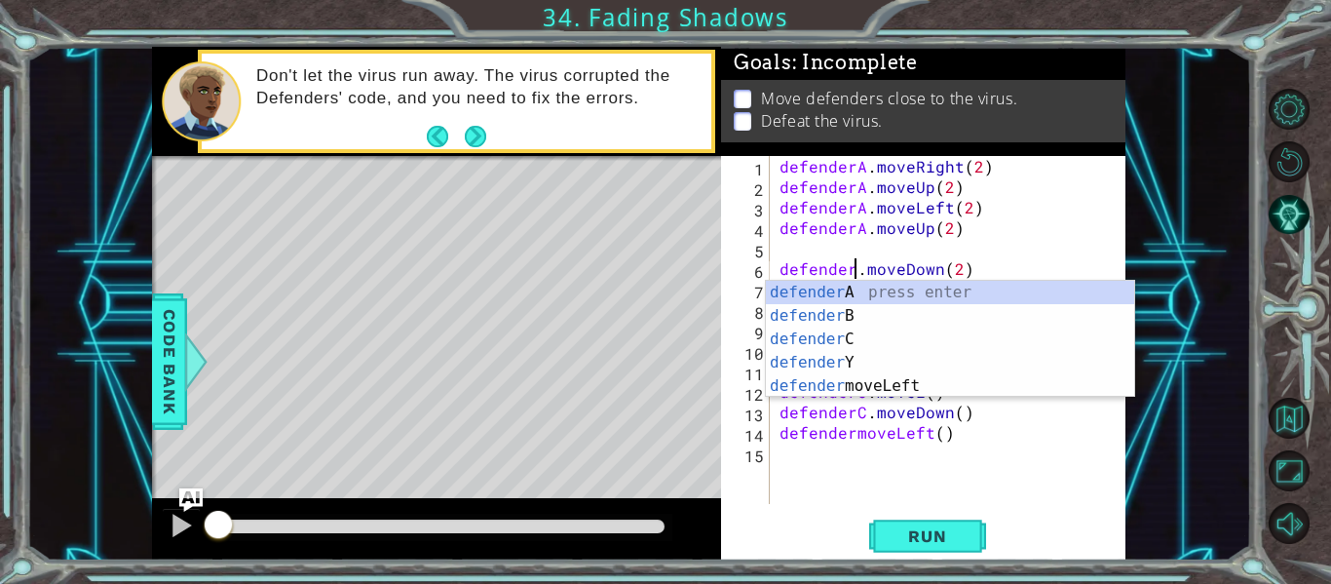
type textarea "defenderB.moveDown(2)"
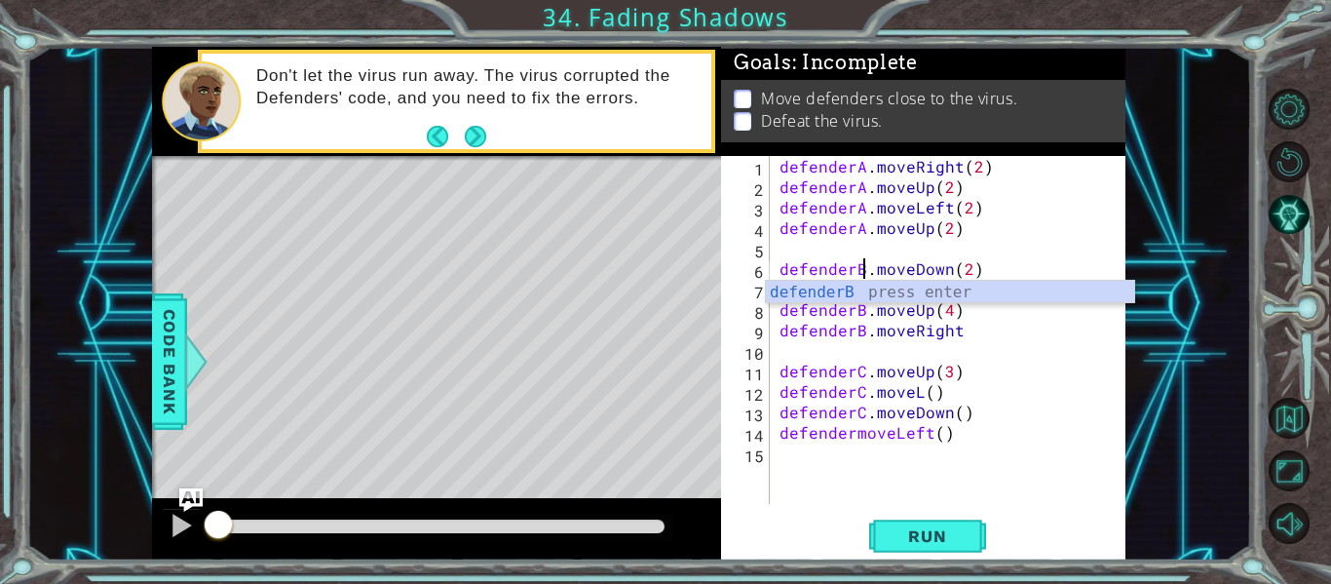
click at [1000, 241] on div "defenderA . moveRight ( 2 ) defenderA . moveUp ( 2 ) defenderA . moveLeft ( 2 )…" at bounding box center [954, 350] width 356 height 389
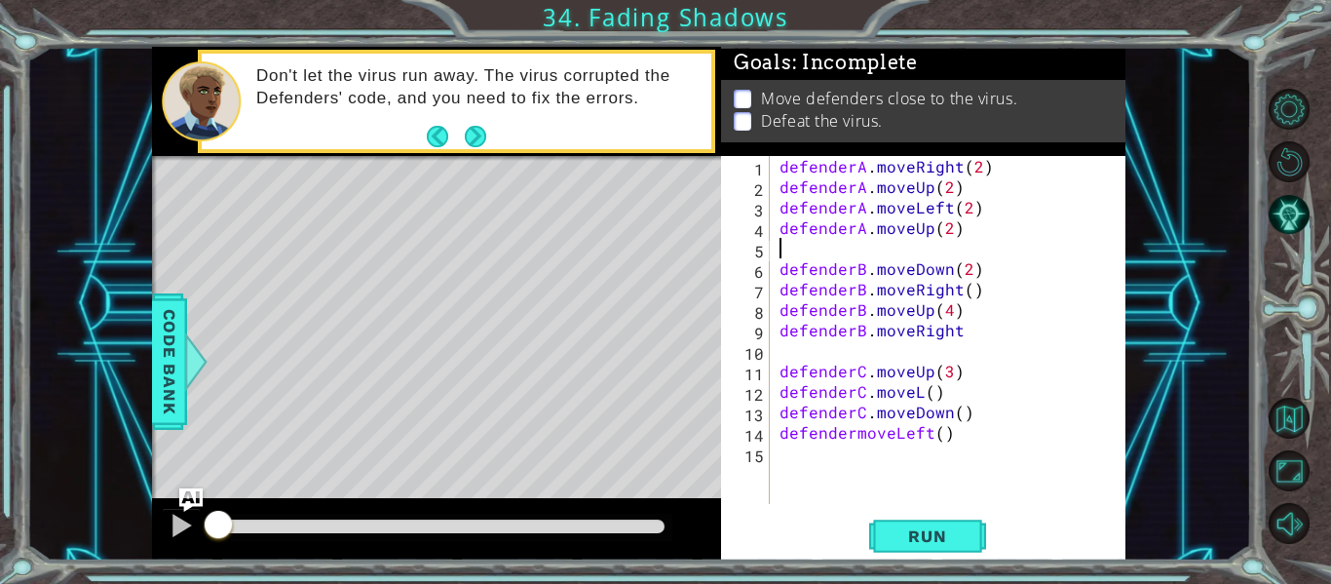
scroll to position [0, 0]
click at [945, 527] on span "Run" at bounding box center [927, 535] width 77 height 19
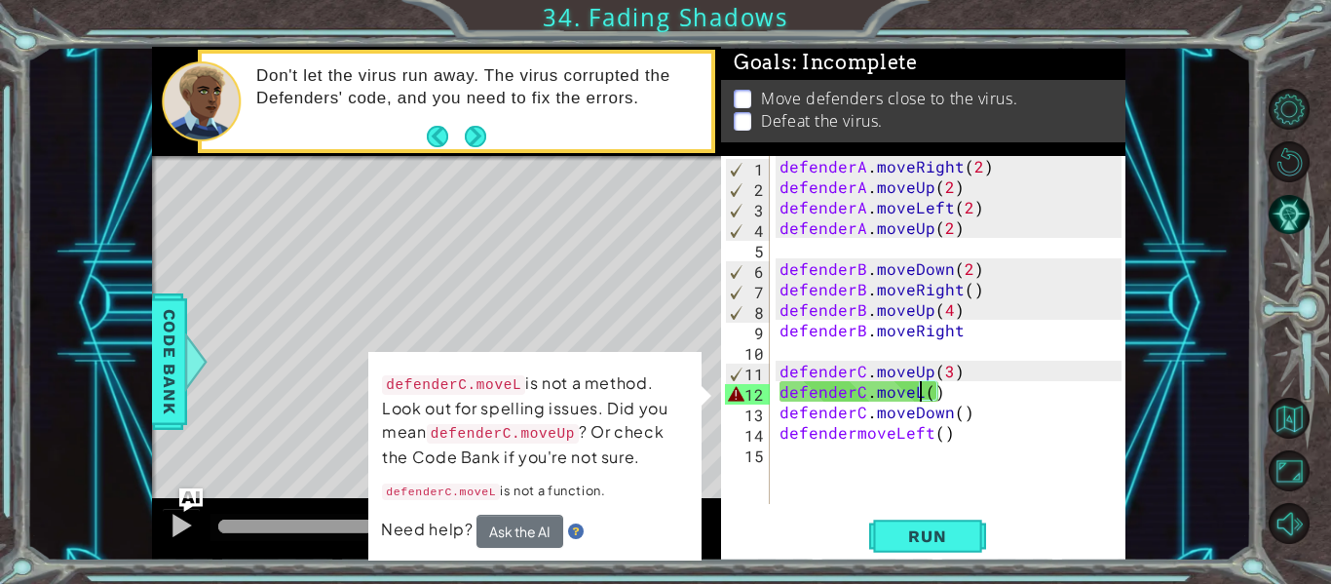
click at [920, 391] on div "defenderA . moveRight ( 2 ) defenderA . moveUp ( 2 ) defenderA . moveLeft ( 2 )…" at bounding box center [954, 350] width 356 height 389
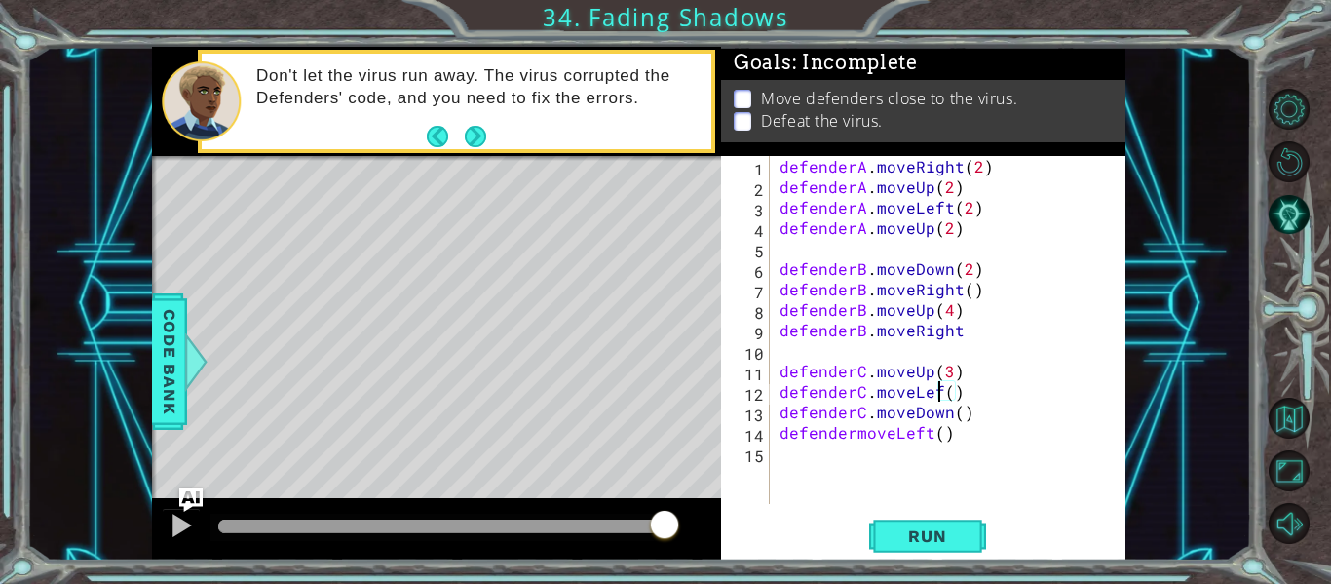
scroll to position [0, 11]
click at [855, 434] on div "defenderA . moveRight ( 2 ) defenderA . moveUp ( 2 ) defenderA . moveLeft ( 2 )…" at bounding box center [954, 350] width 356 height 389
click at [928, 538] on span "Run" at bounding box center [927, 535] width 77 height 19
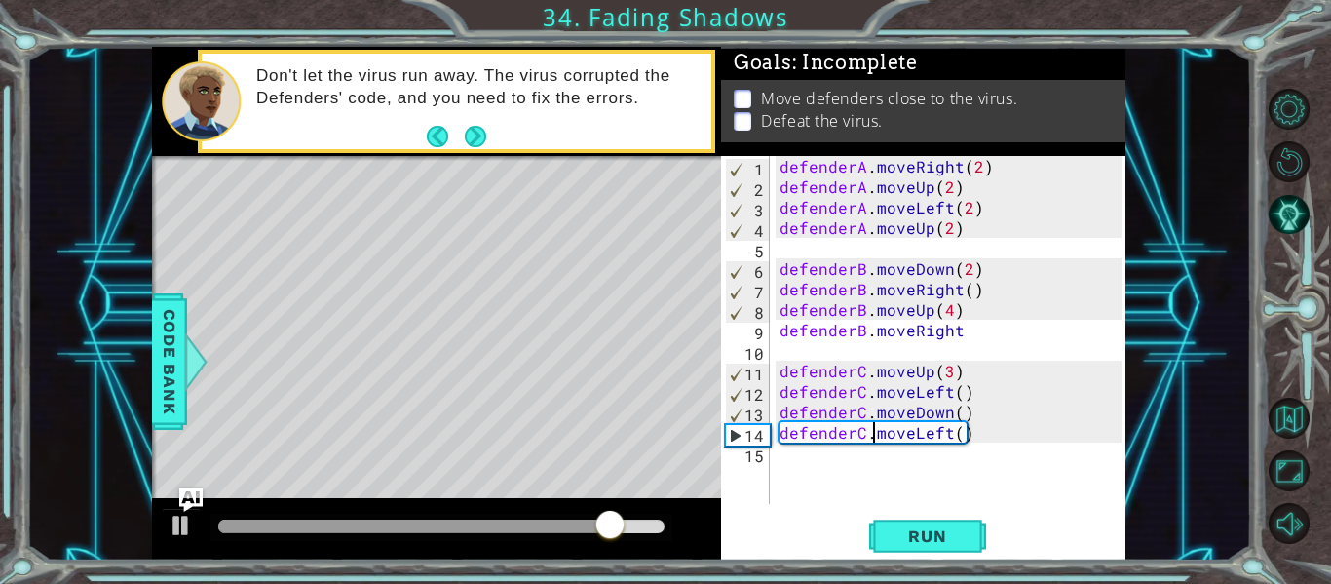
click at [958, 327] on div "defenderA . moveRight ( 2 ) defenderA . moveUp ( 2 ) defenderA . moveLeft ( 2 )…" at bounding box center [954, 350] width 356 height 389
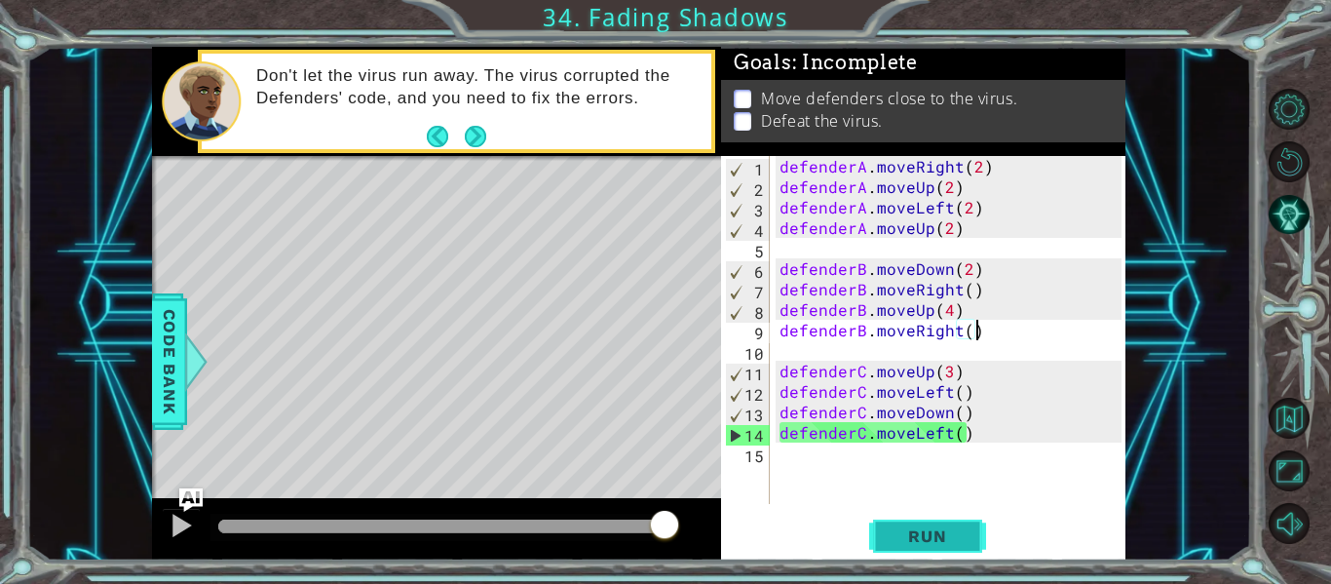
type textarea "defenderB.moveRight()"
click at [898, 525] on button "Run" at bounding box center [927, 536] width 117 height 40
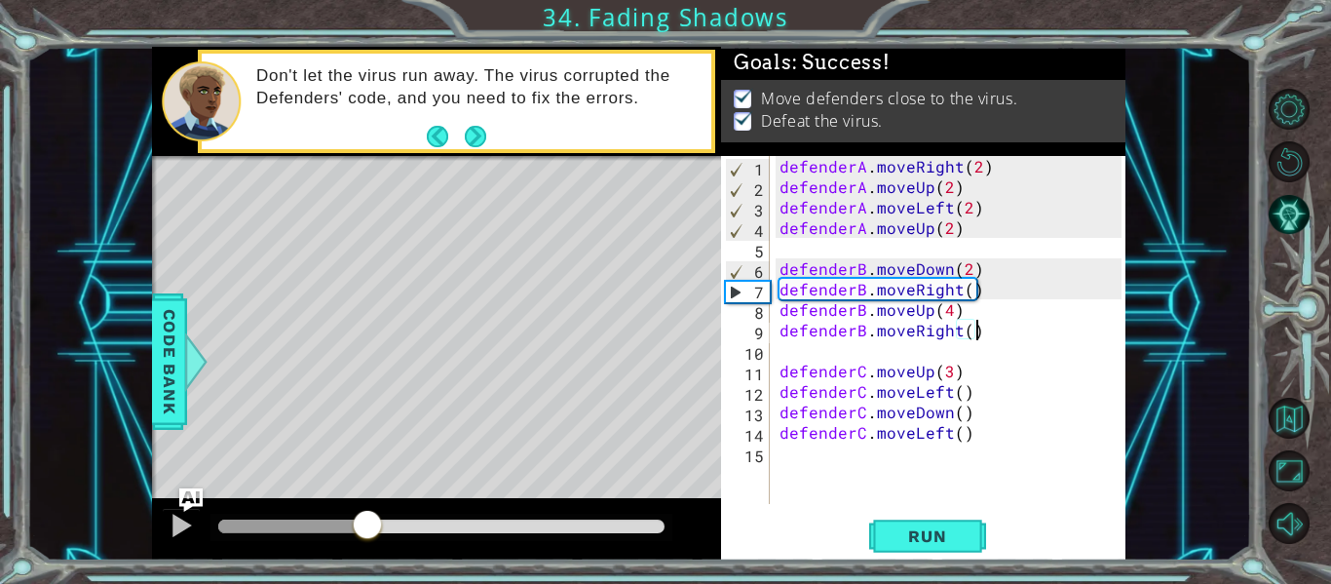
drag, startPoint x: 235, startPoint y: 519, endPoint x: 367, endPoint y: 512, distance: 132.7
click at [367, 512] on div at bounding box center [367, 526] width 35 height 35
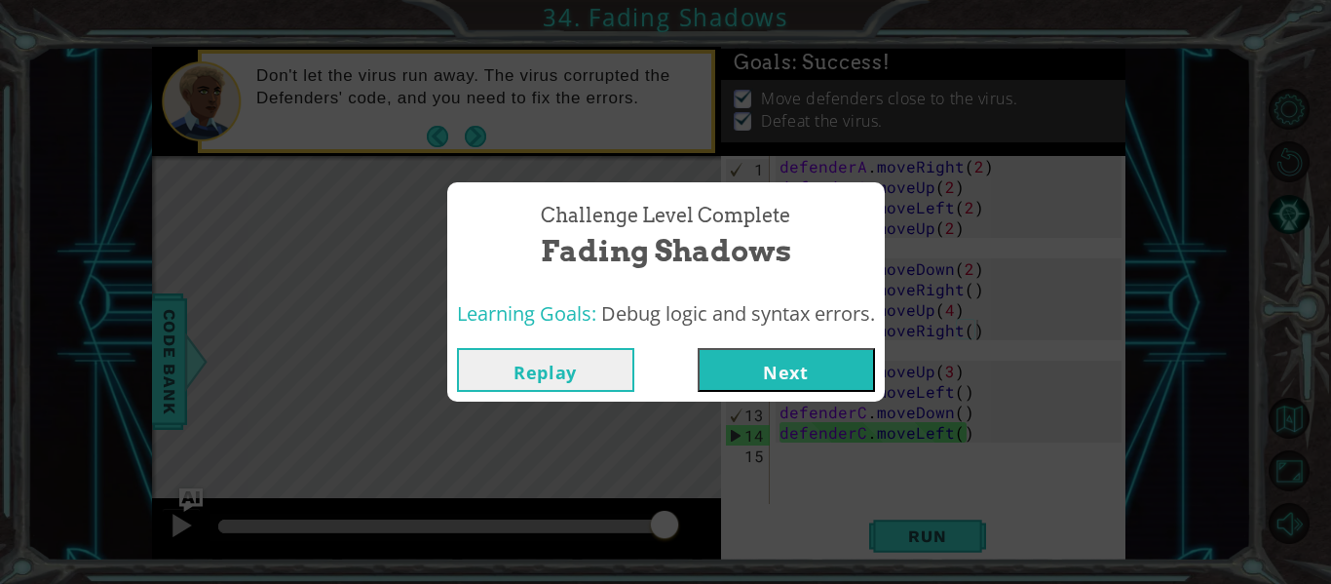
click at [801, 381] on button "Next" at bounding box center [786, 370] width 177 height 44
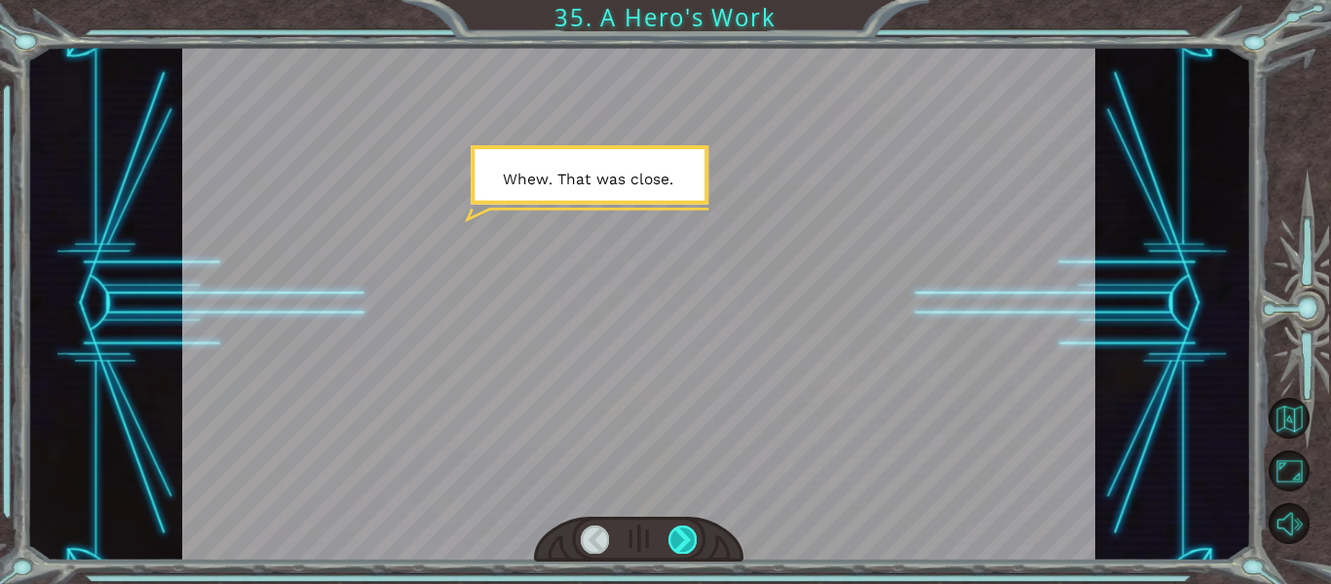
click at [675, 544] on div at bounding box center [682, 538] width 28 height 27
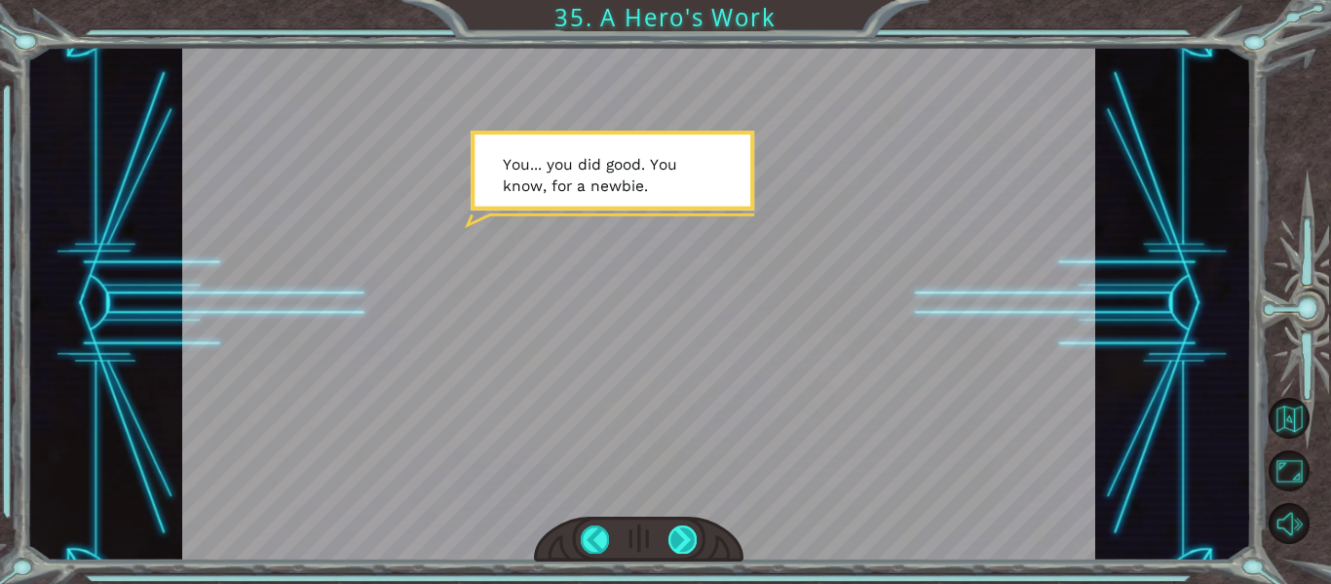
click at [677, 540] on div at bounding box center [682, 538] width 28 height 27
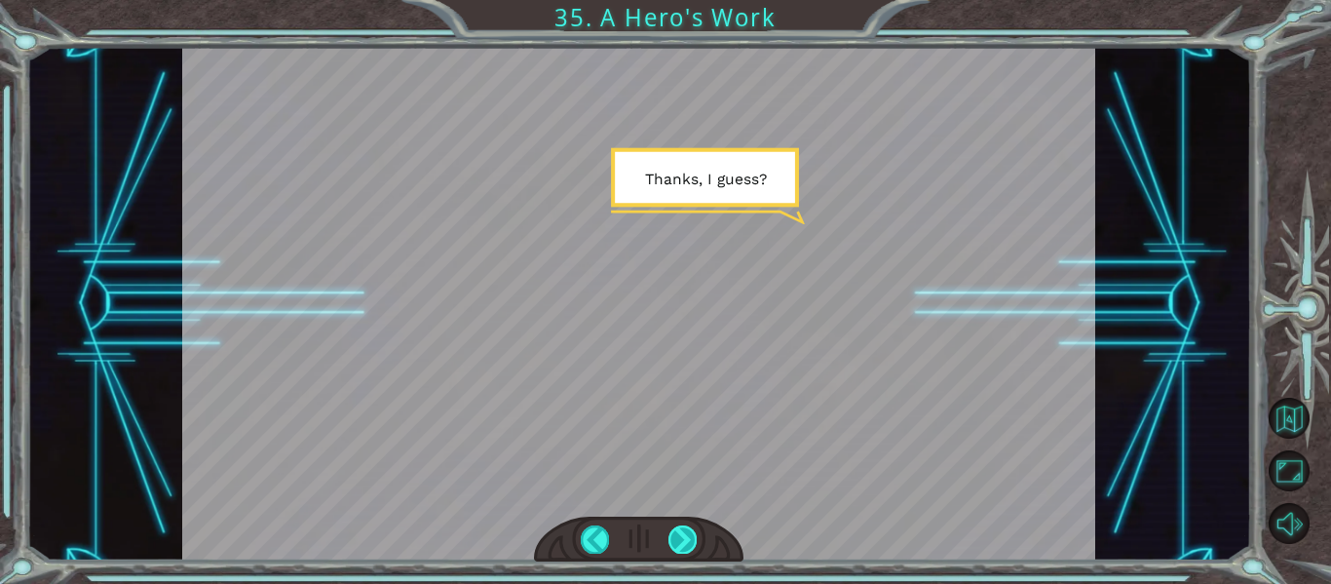
click at [673, 535] on div at bounding box center [682, 538] width 28 height 27
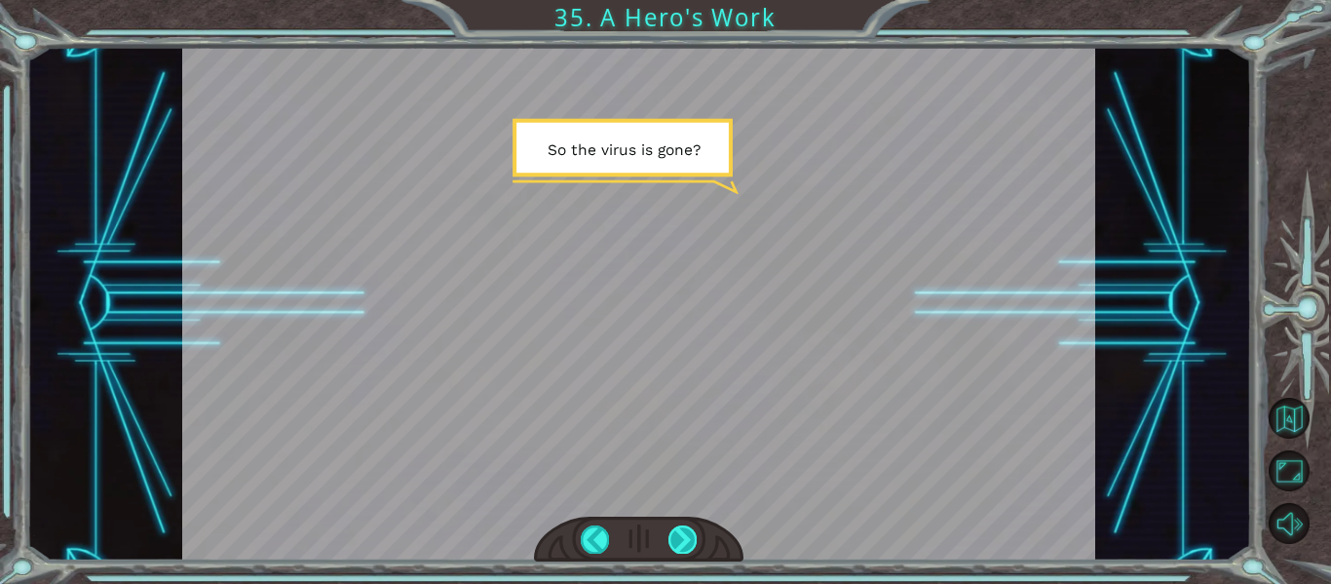
click at [673, 530] on div at bounding box center [682, 538] width 28 height 27
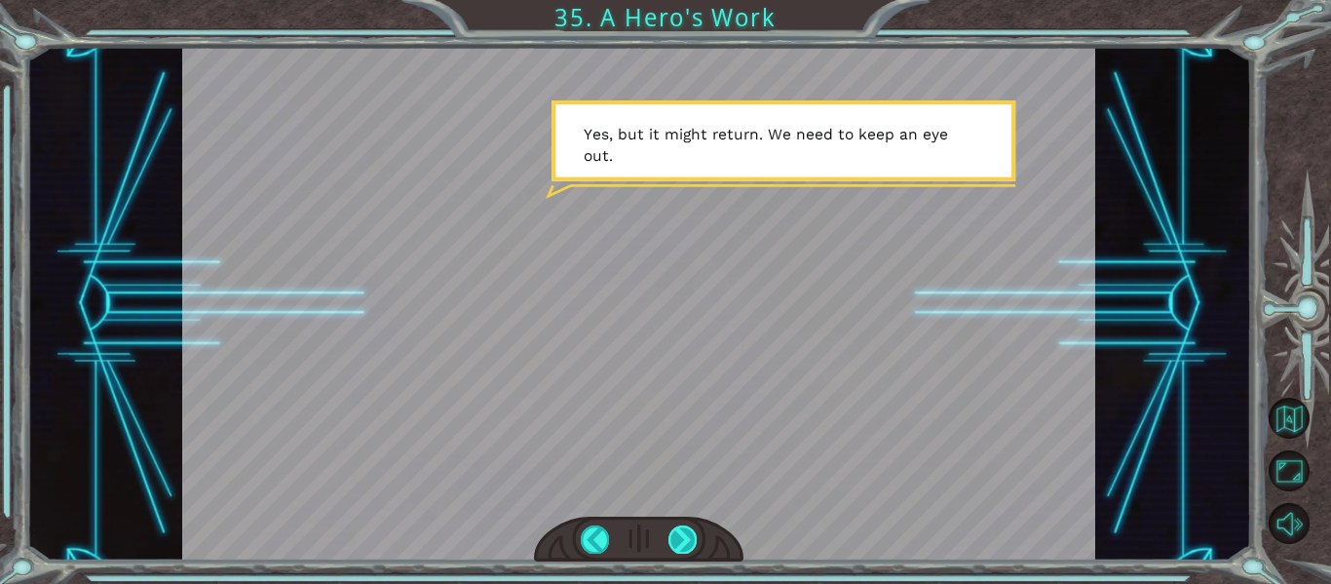
click at [673, 530] on div at bounding box center [682, 538] width 28 height 27
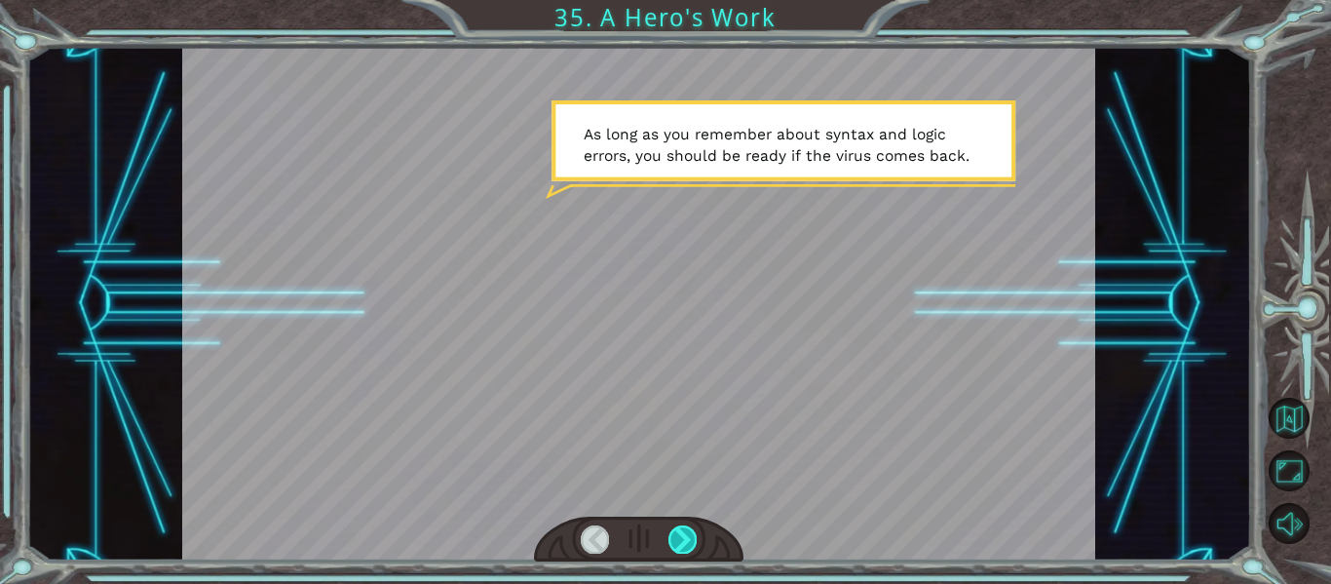
click at [673, 530] on div at bounding box center [682, 538] width 28 height 27
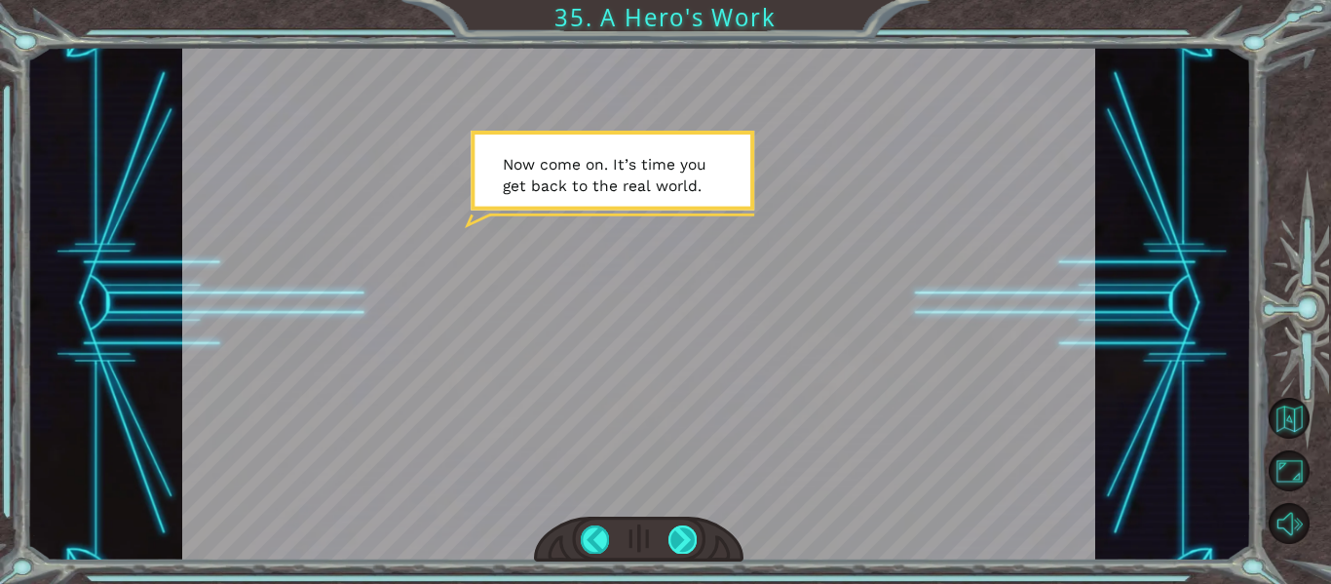
click at [677, 549] on div at bounding box center [682, 538] width 28 height 27
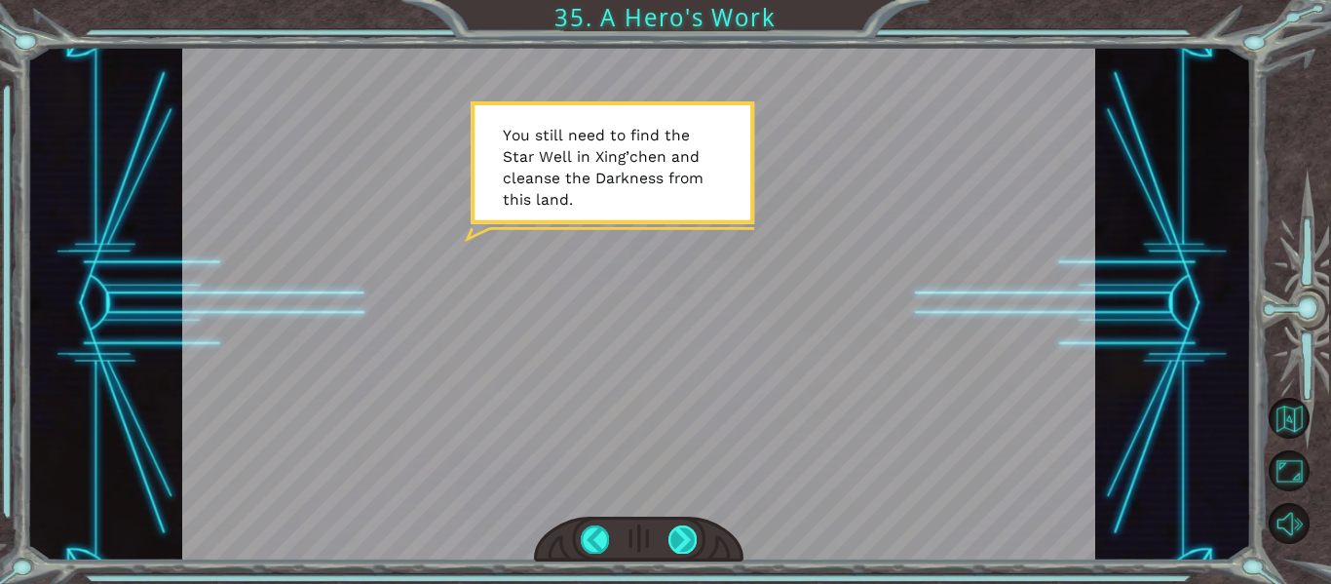
click at [668, 540] on div at bounding box center [682, 538] width 28 height 27
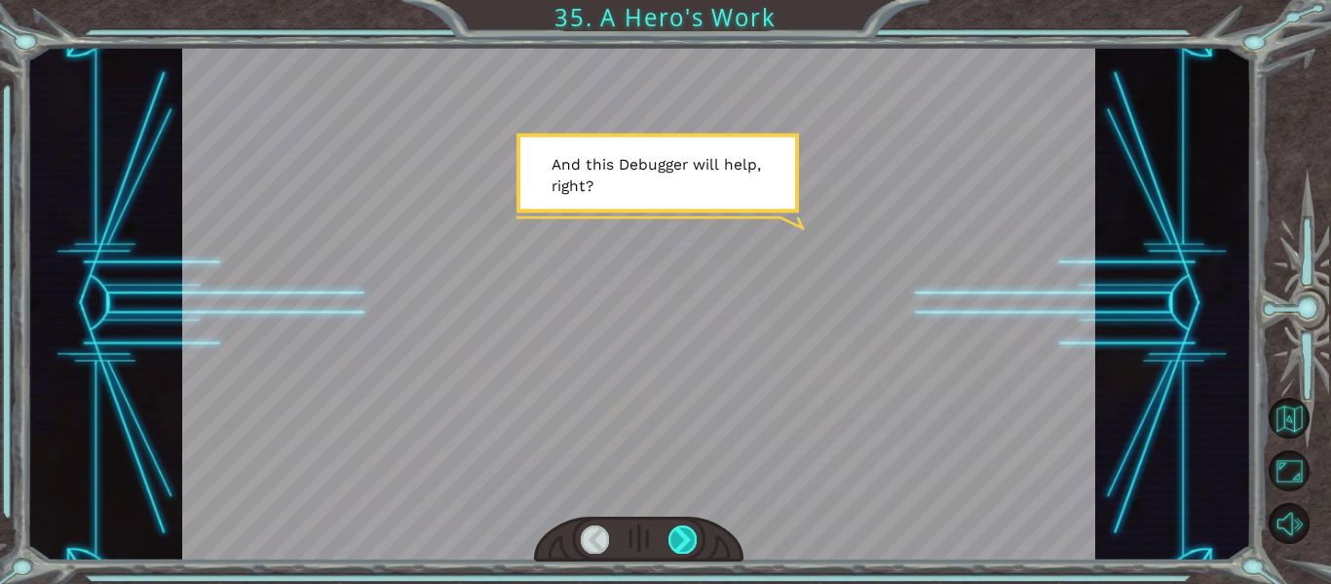
click at [669, 539] on div at bounding box center [682, 538] width 28 height 27
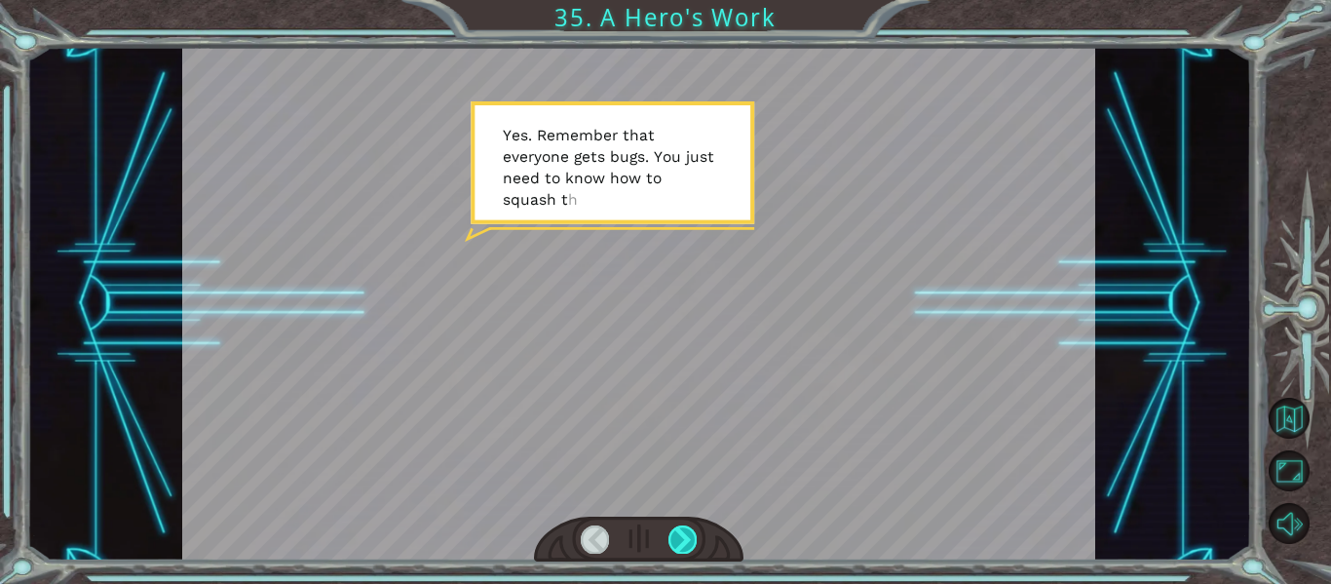
click at [669, 539] on div at bounding box center [682, 538] width 28 height 27
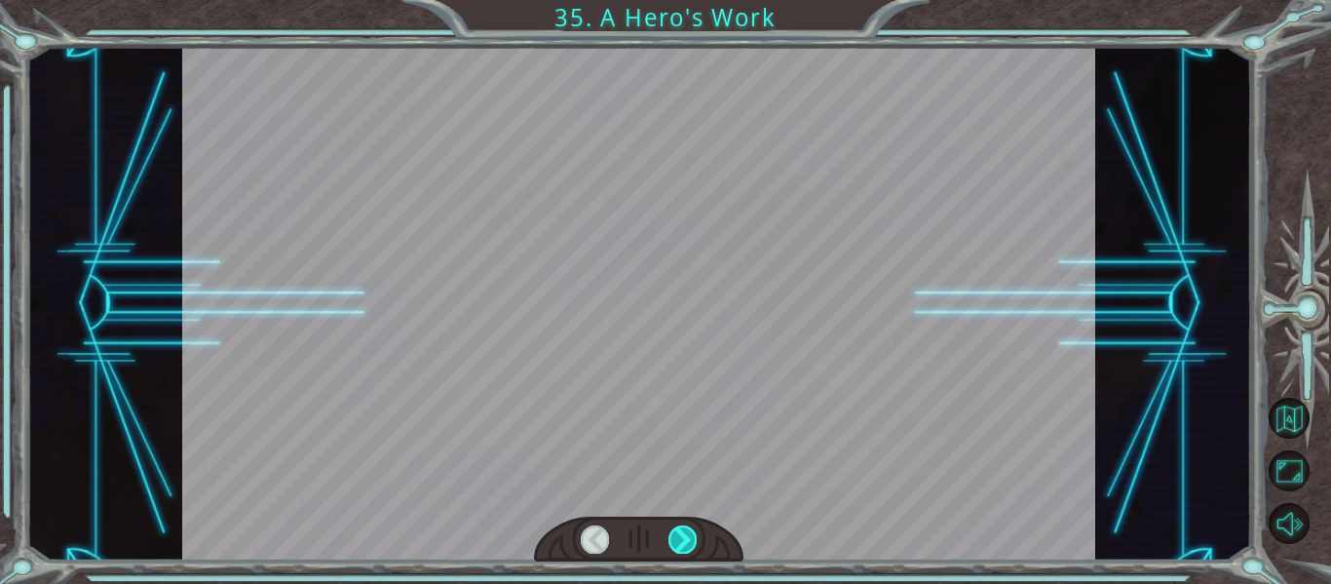
click at [669, 539] on div at bounding box center [682, 538] width 28 height 27
